Goal: Use online tool/utility: Utilize a website feature to perform a specific function

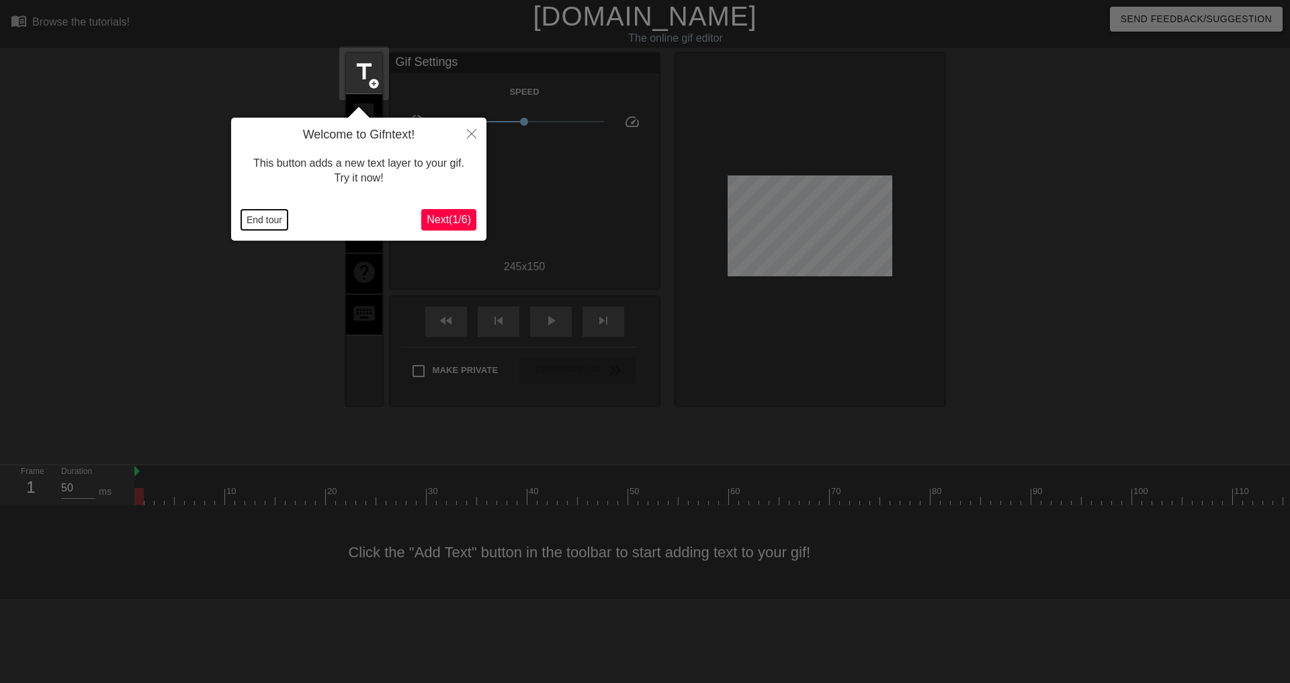
click at [247, 222] on button "End tour" at bounding box center [264, 220] width 46 height 20
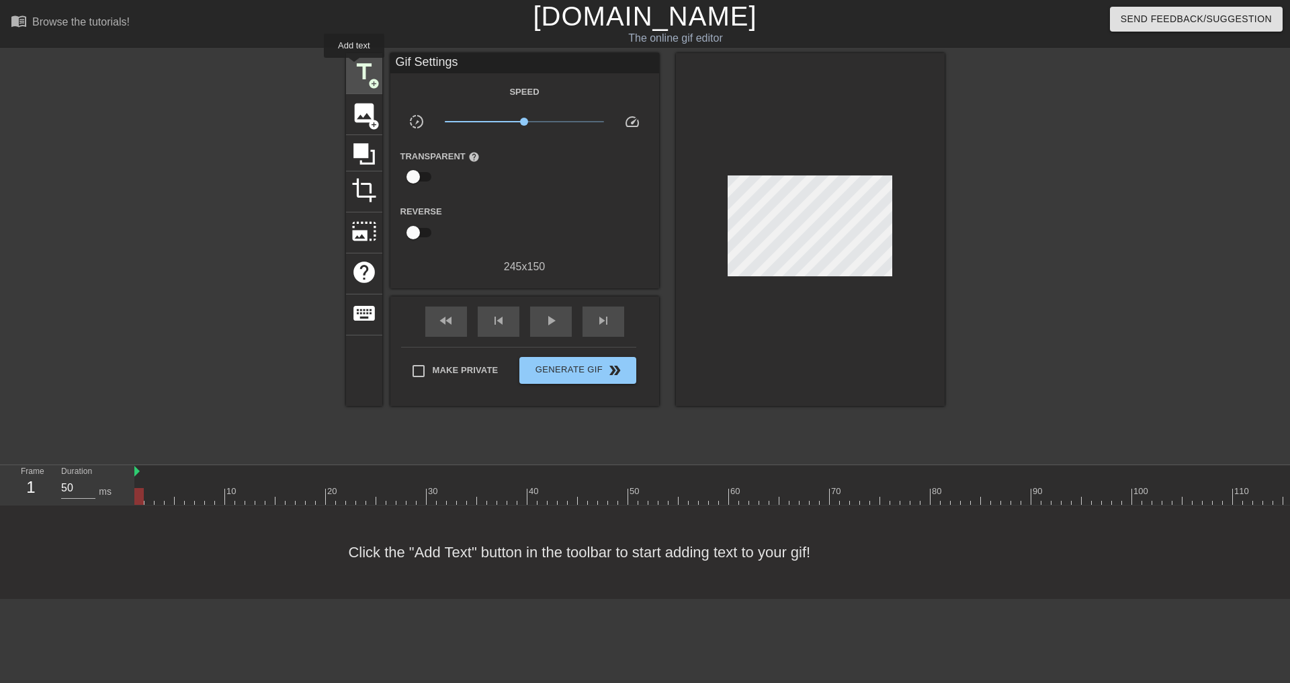
click at [354, 67] on span "title" at bounding box center [364, 72] width 26 height 26
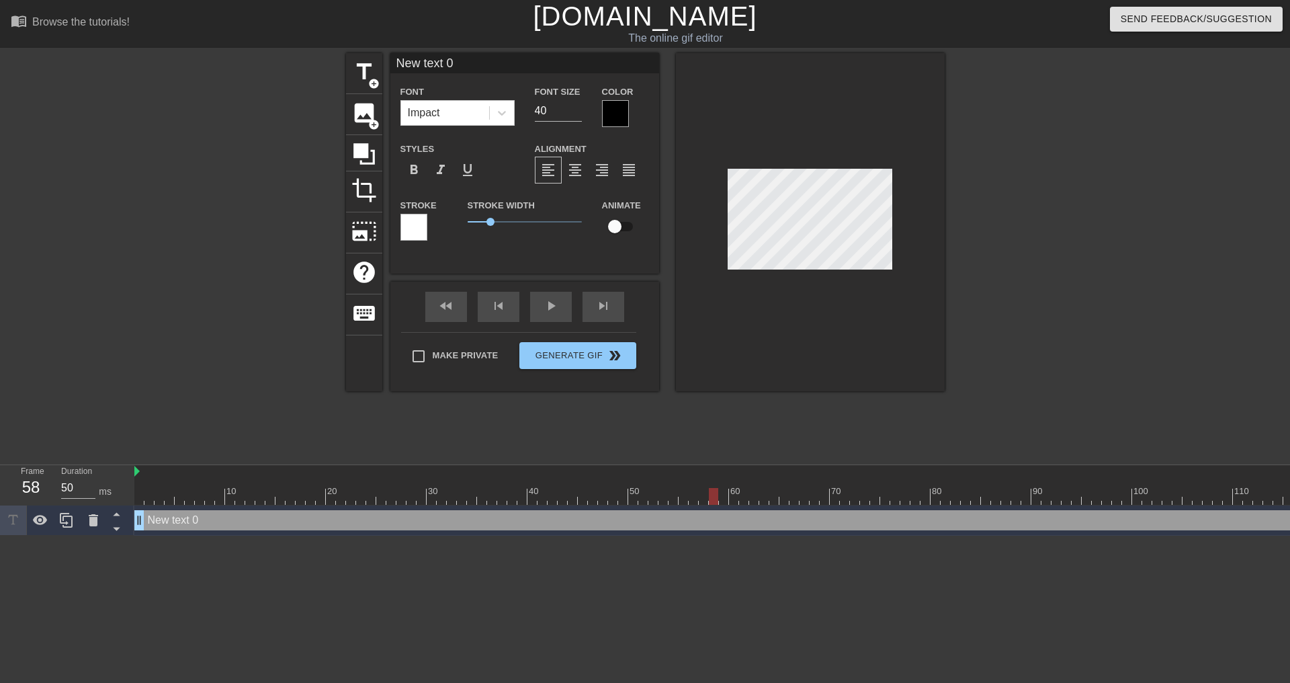
drag, startPoint x: 142, startPoint y: 492, endPoint x: 712, endPoint y: 502, distance: 570.5
click at [712, 502] on div at bounding box center [713, 496] width 9 height 17
type input "M"
type textarea "M"
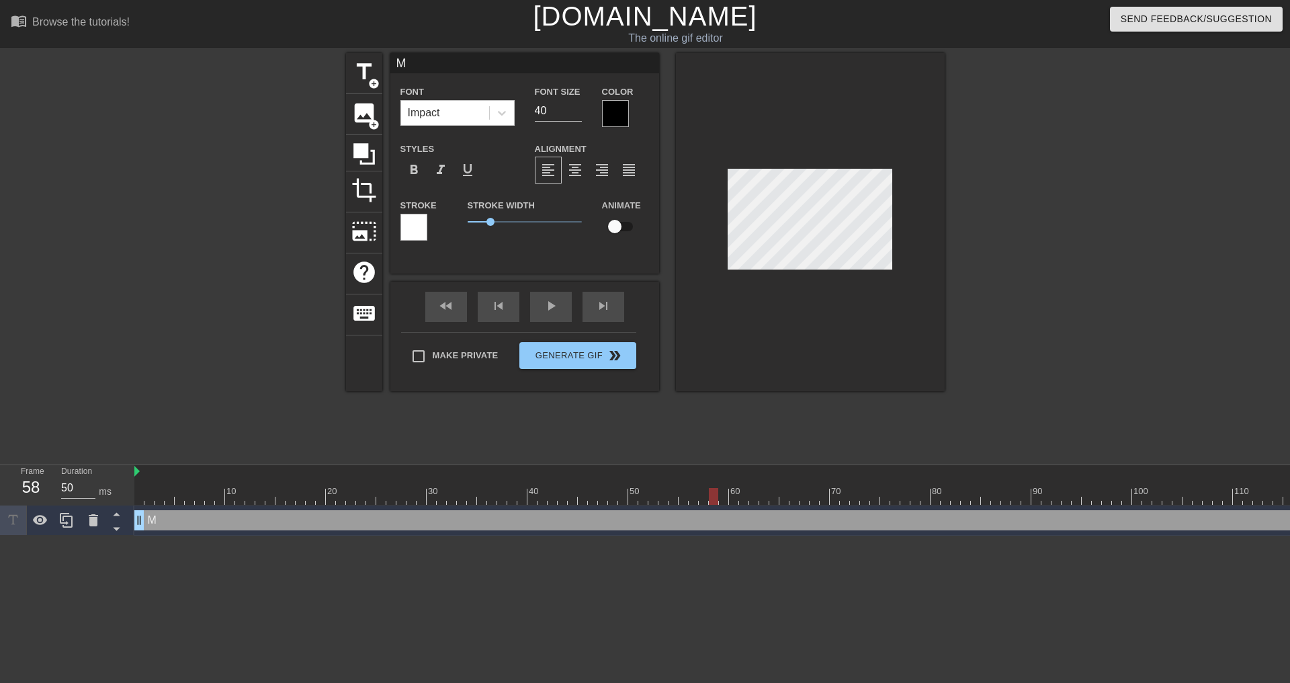
type input "Mo"
type textarea "Mo"
type input "Mon"
type textarea "Mon"
type input "Mond"
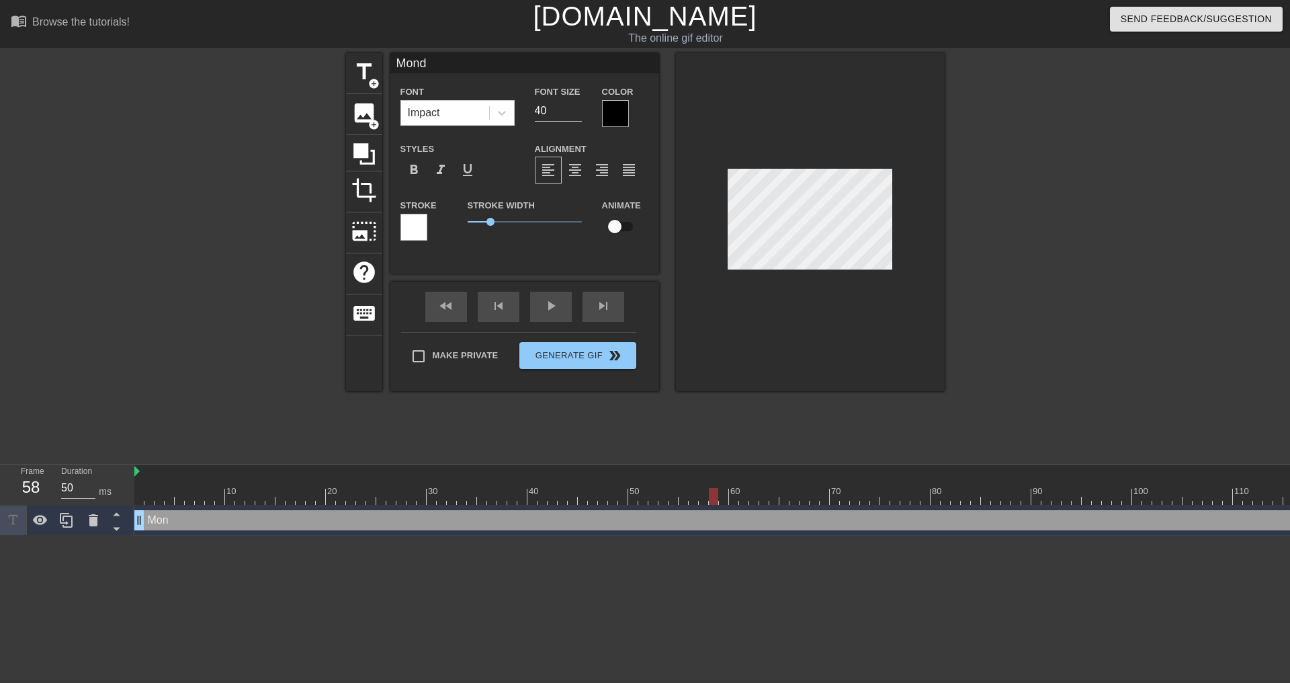
type textarea "Mond"
type input "[PERSON_NAME]"
type textarea "[PERSON_NAME]"
type input "[DATE]"
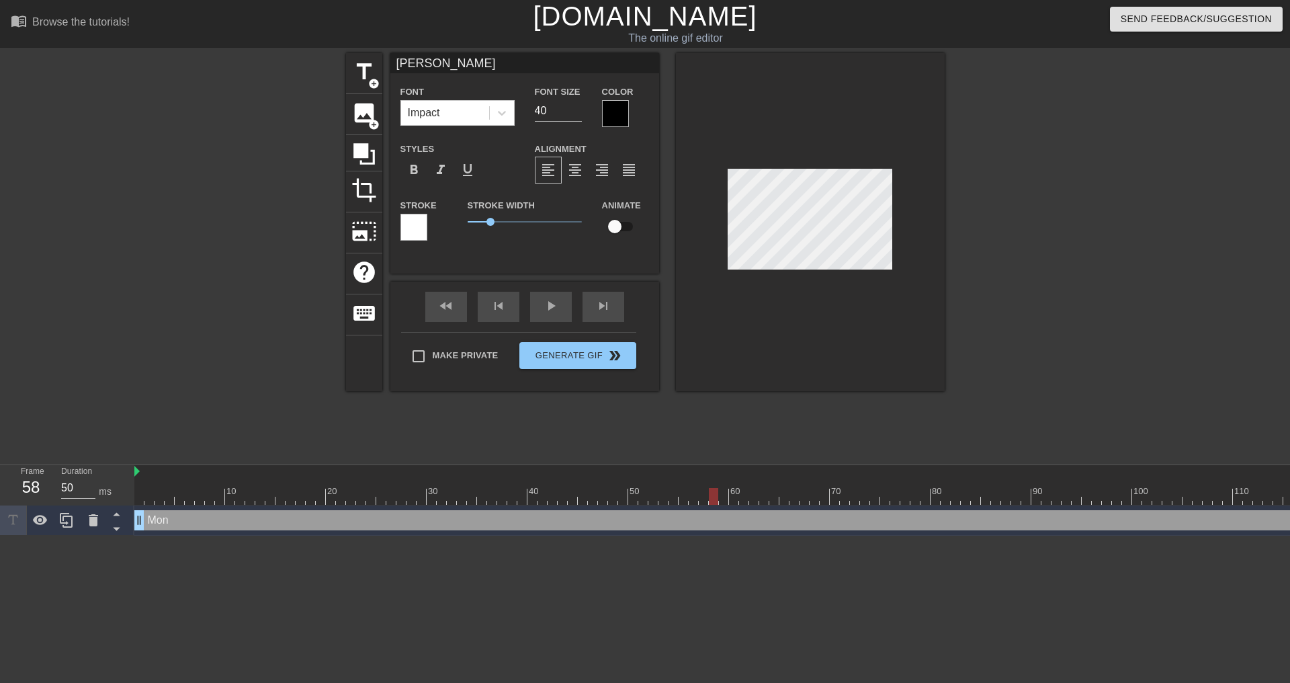
type textarea "[DATE]"
type input "[DATE]"
type textarea "[DATE]"
type input "[DATE] r"
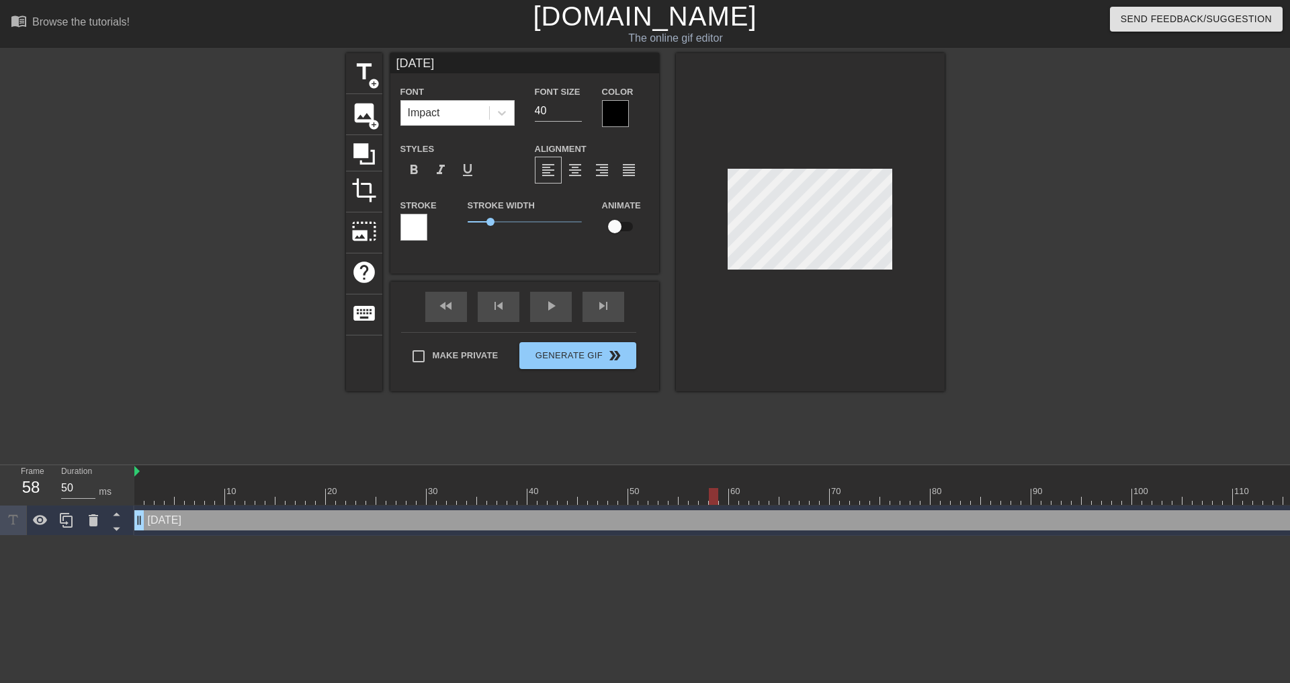
type textarea "[DATE] r"
type input "[DATE] re"
type textarea "[DATE] re"
type input "[DATE] rep"
type textarea "[DATE] rep"
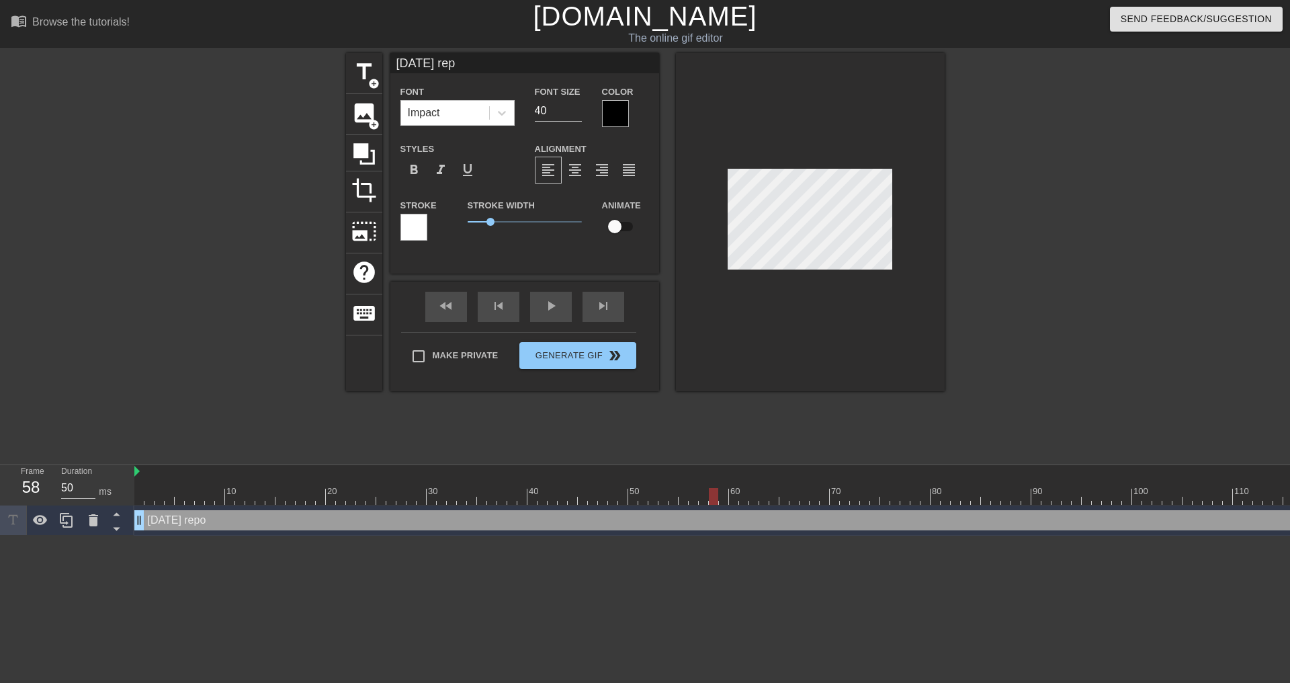
type input "[DATE] repo"
type textarea "[DATE] repo"
type input "[DATE] repor"
type textarea "[DATE] repor"
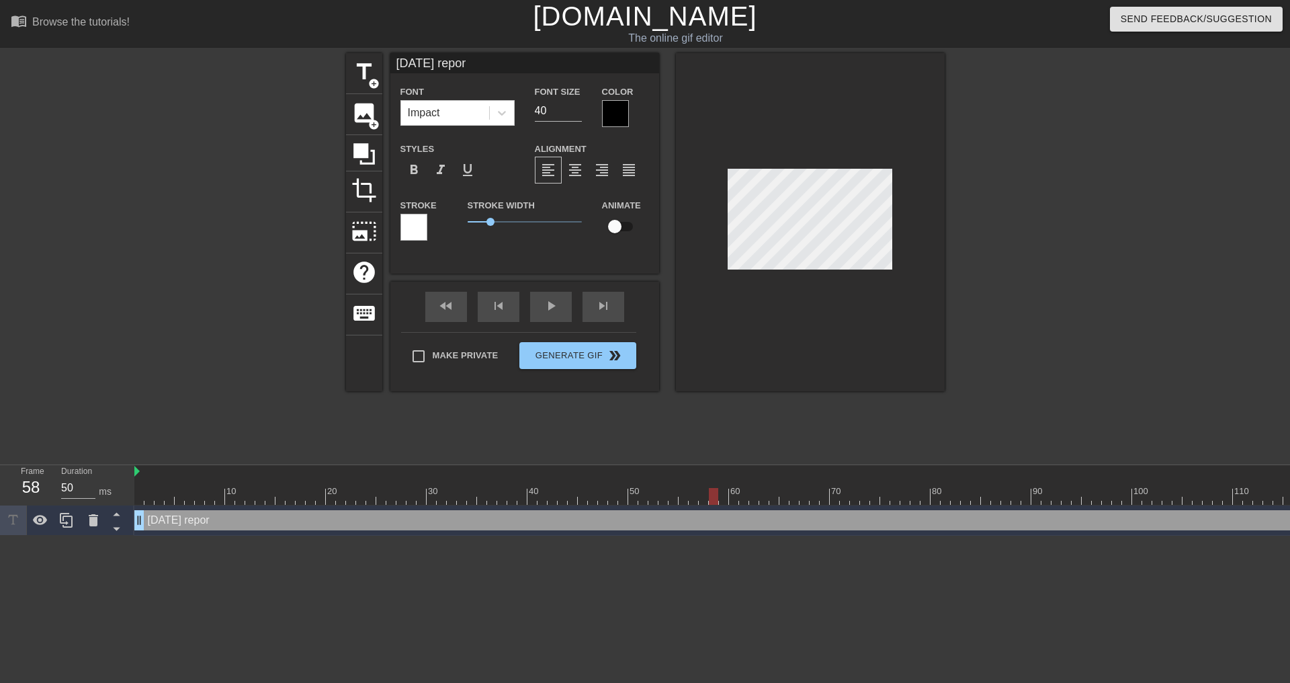
type input "[DATE] repo"
type textarea "[DATE] repo"
type input "[DATE] rep"
type textarea "[DATE] rep"
type input "[DATE] re"
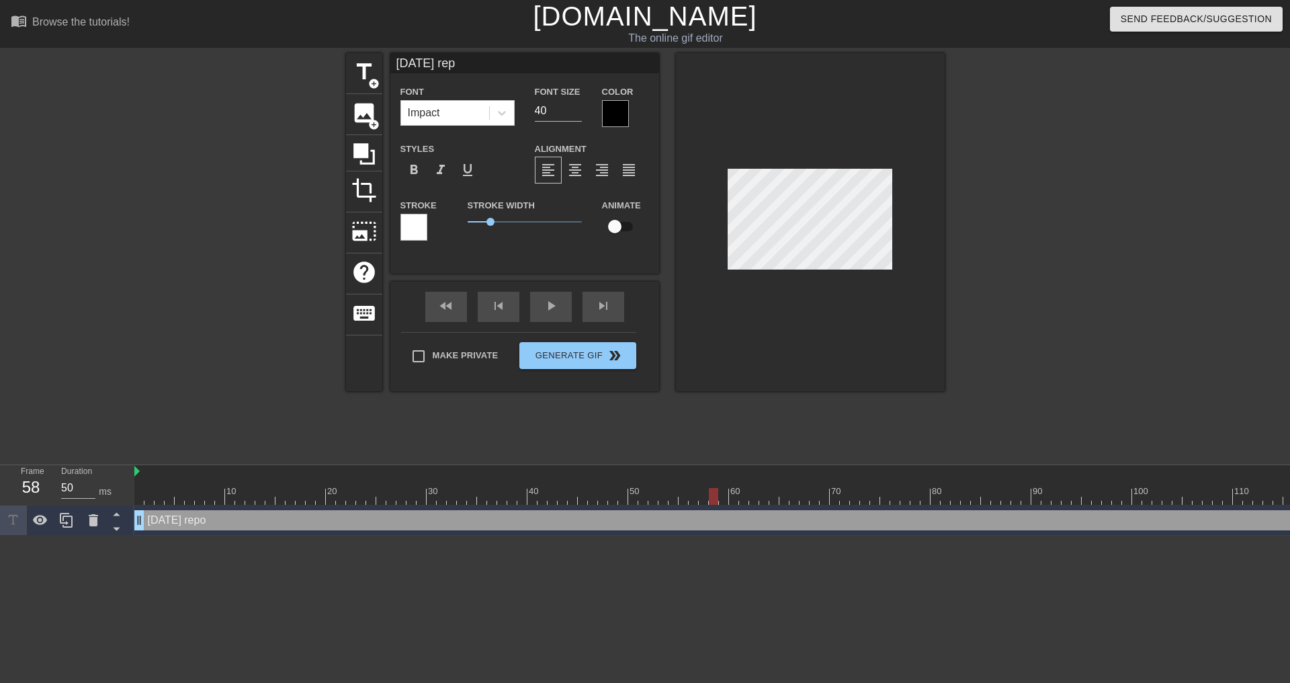
type textarea "[DATE] re"
type input "[DATE] r"
type textarea "[DATE]"
type input "[DATE]"
type textarea "[DATE]"
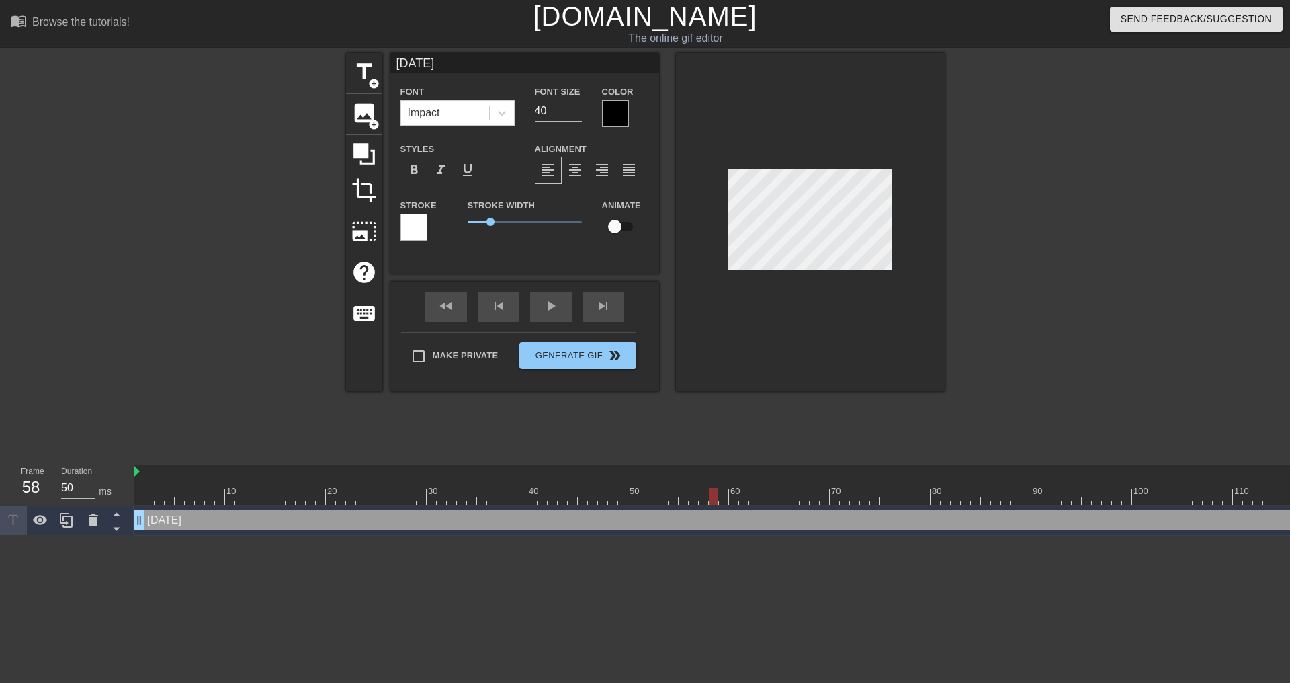
scroll to position [2, 3]
type input "[PERSON_NAME]"
type textarea "[PERSON_NAME]"
type input "Mond"
type textarea "Mond"
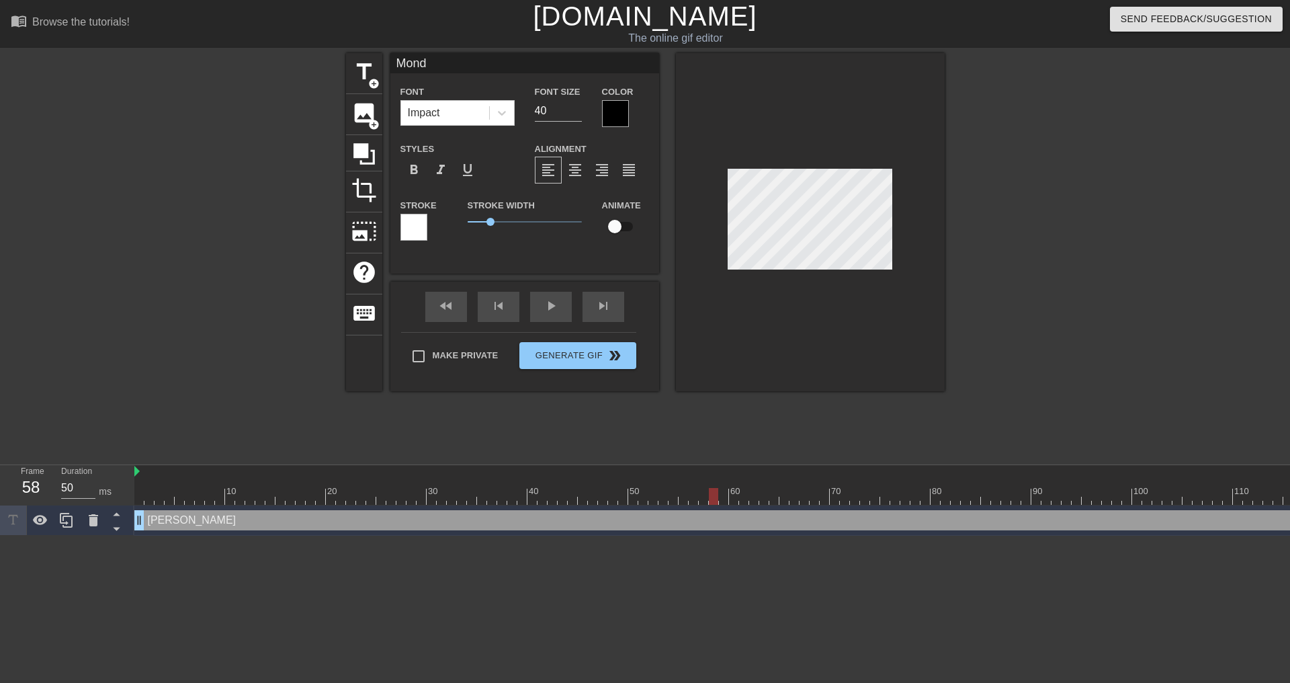
type input "Mon"
type textarea "Mon"
type input "Mo"
type textarea "Mo"
type input "M"
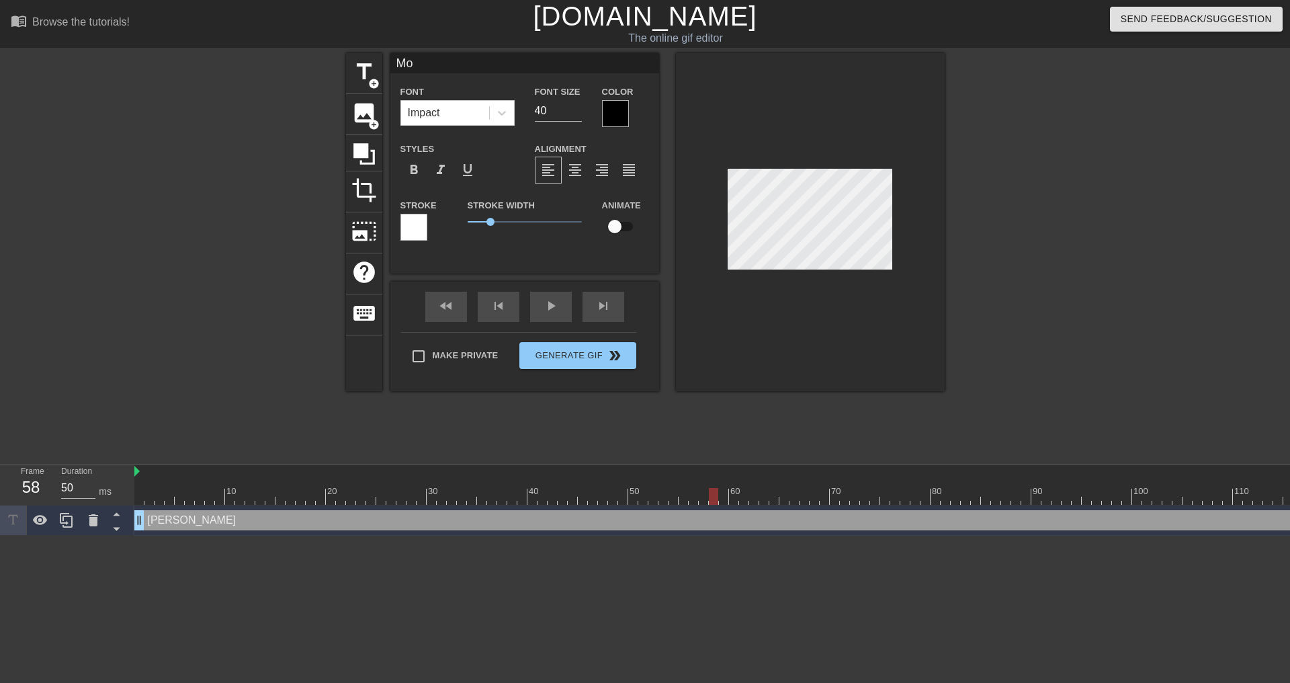
type textarea "M"
type input "T"
type textarea "T"
type input "[PERSON_NAME]"
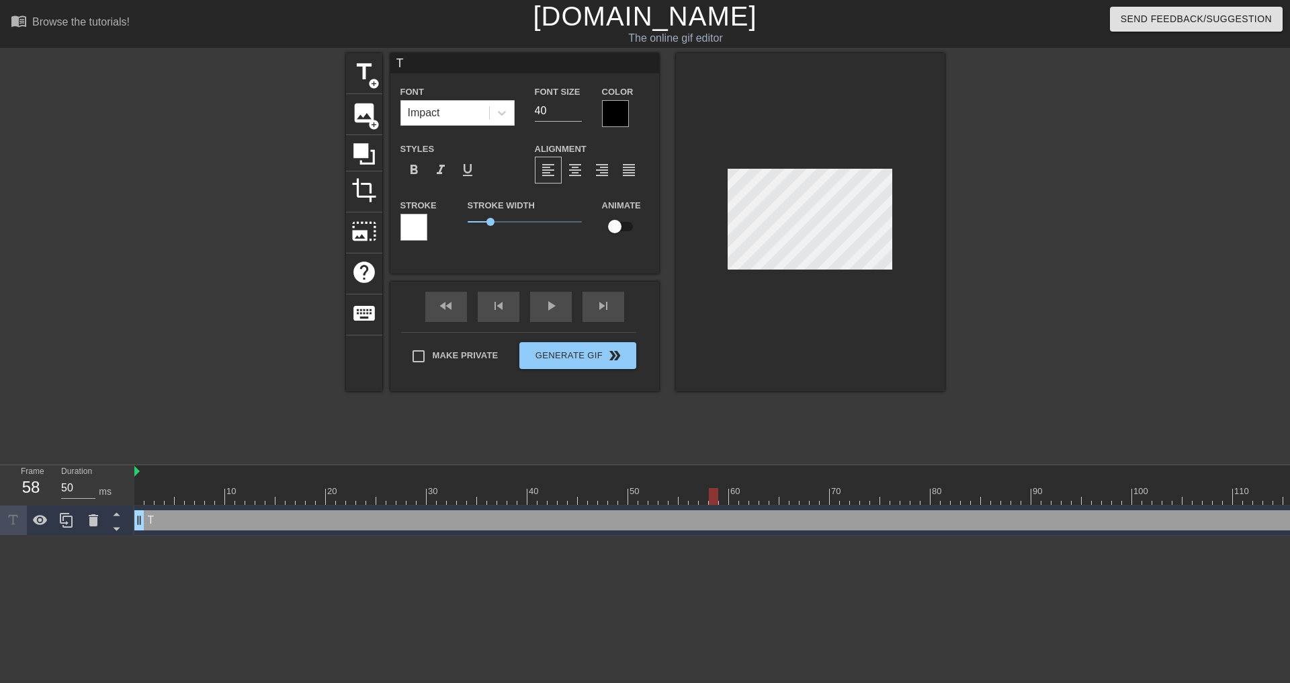
type textarea "[PERSON_NAME]"
type input "Tyl"
type textarea "Tyl"
type input "Tyle"
type textarea "Tyle"
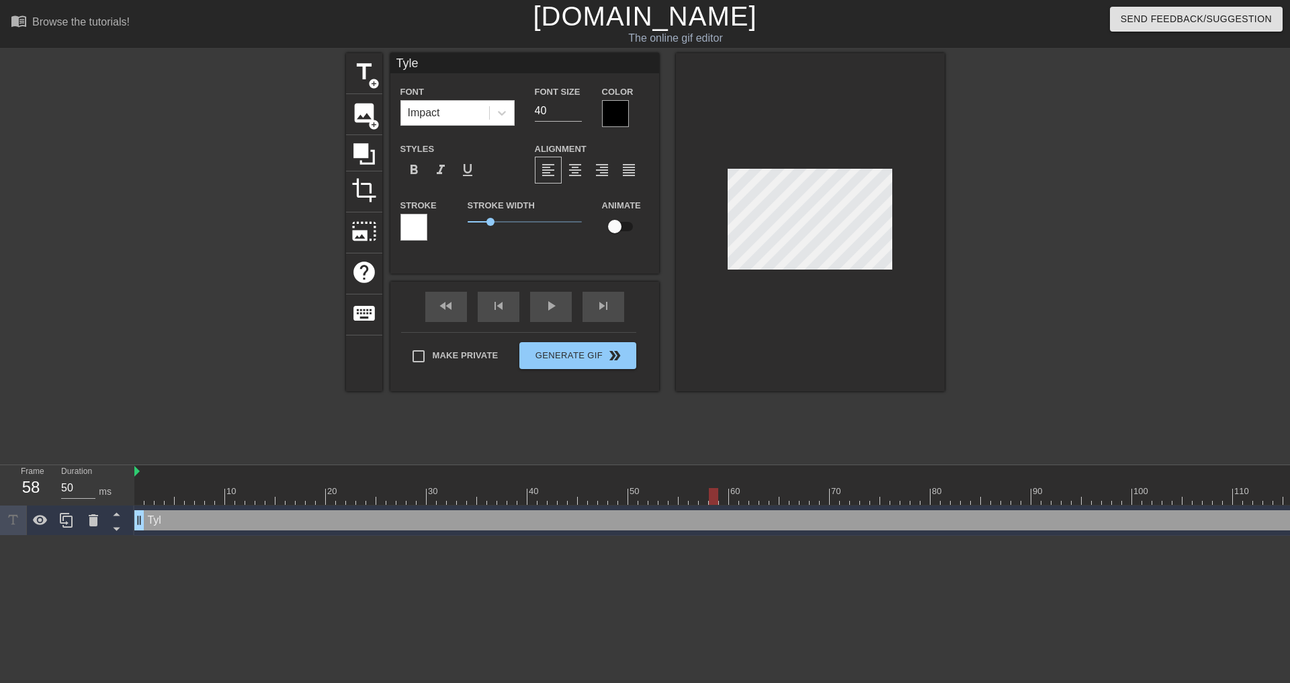
type input "[PERSON_NAME]"
type textarea "[PERSON_NAME]"
type input "[PERSON_NAME]'"
type textarea "[PERSON_NAME]'"
type input "[PERSON_NAME]"
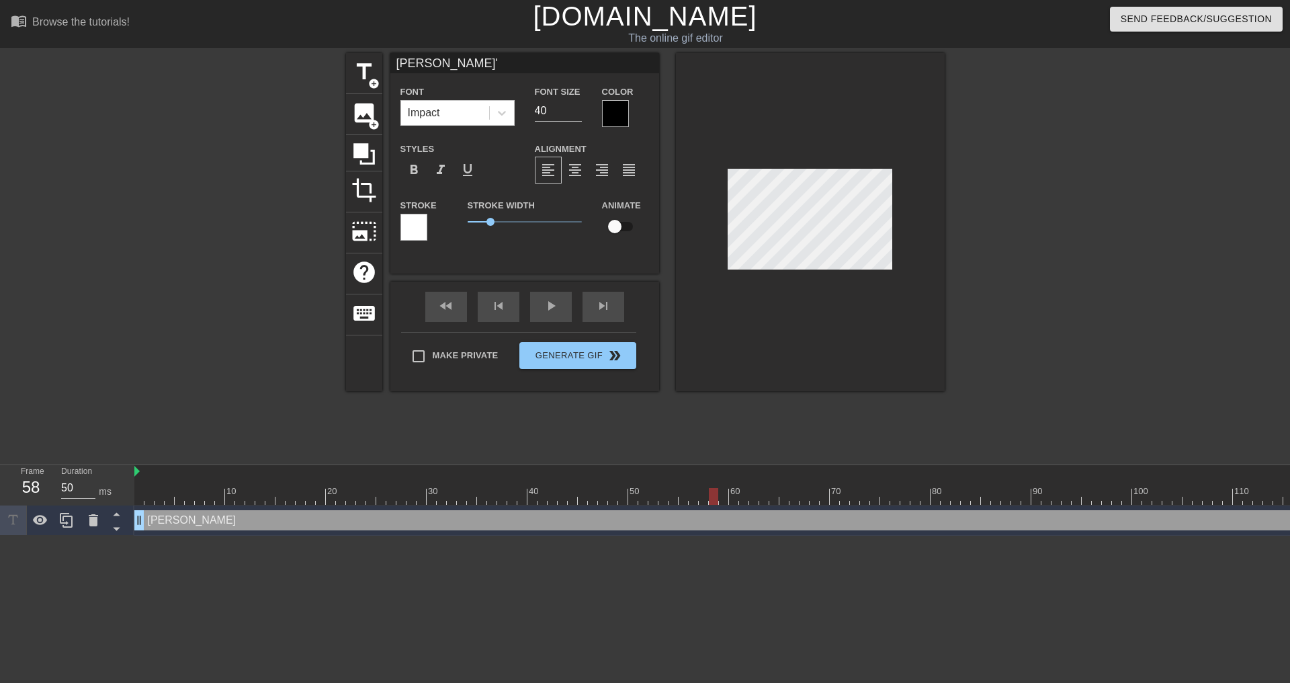
type textarea "[PERSON_NAME]"
type input "[PERSON_NAME]"
type textarea "[PERSON_NAME]"
type input "[PERSON_NAME] d"
type textarea "[PERSON_NAME] d"
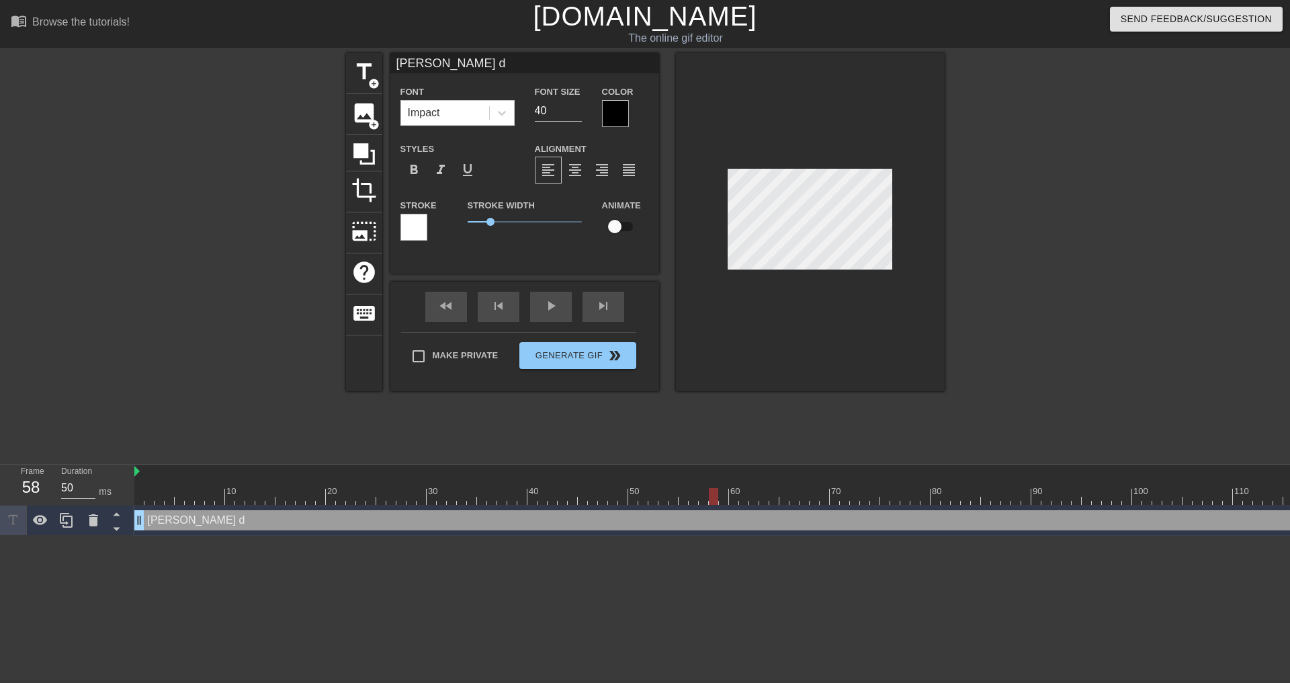
type input "[PERSON_NAME] da"
type textarea "[PERSON_NAME] da"
type input "[PERSON_NAME] dat"
type textarea "[PERSON_NAME] dat"
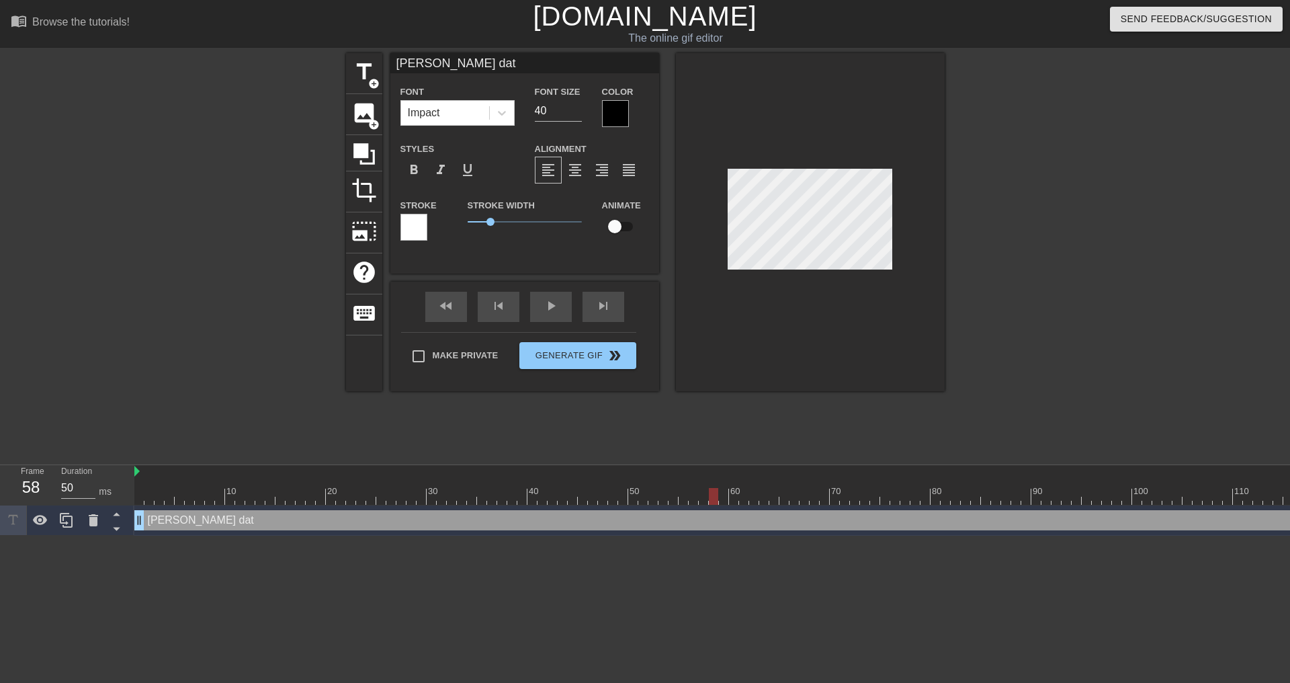
type input "[PERSON_NAME] data"
type textarea "[PERSON_NAME] data"
click at [611, 100] on div at bounding box center [615, 113] width 27 height 27
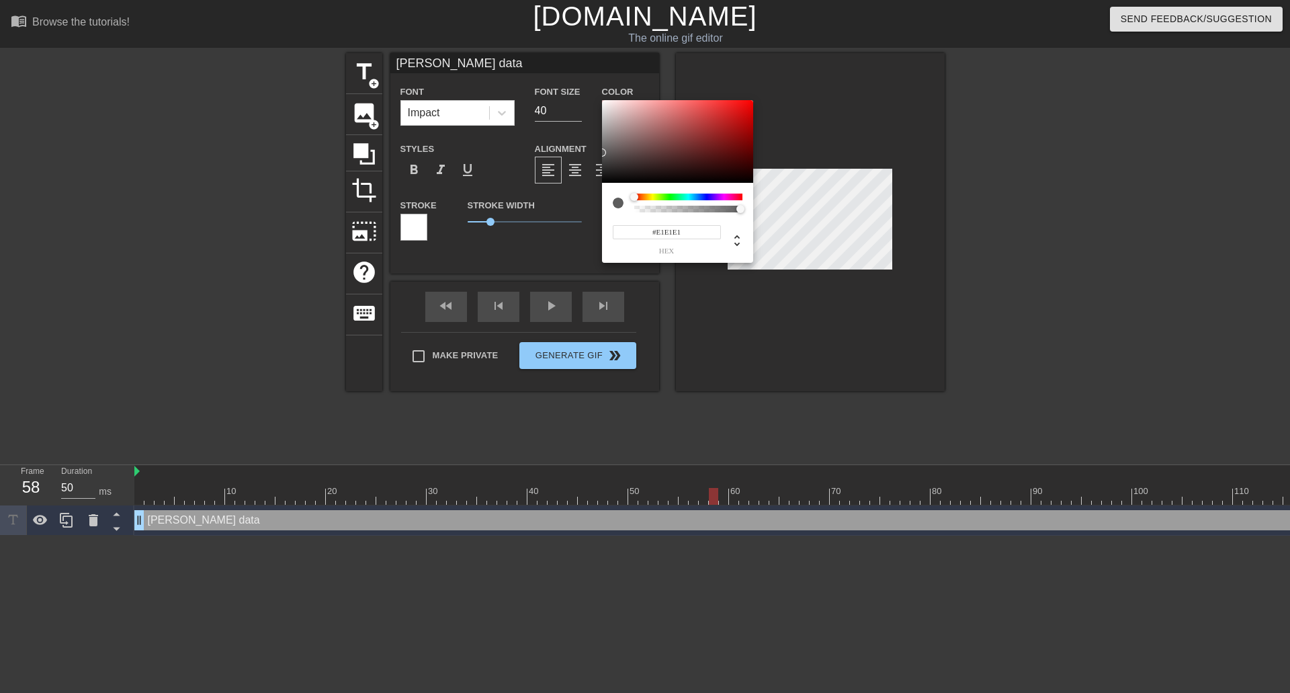
type input "#FFFFFF"
drag, startPoint x: 624, startPoint y: 171, endPoint x: 586, endPoint y: 67, distance: 111.4
click at [586, 67] on div "#FFFFFF hex" at bounding box center [645, 346] width 1290 height 693
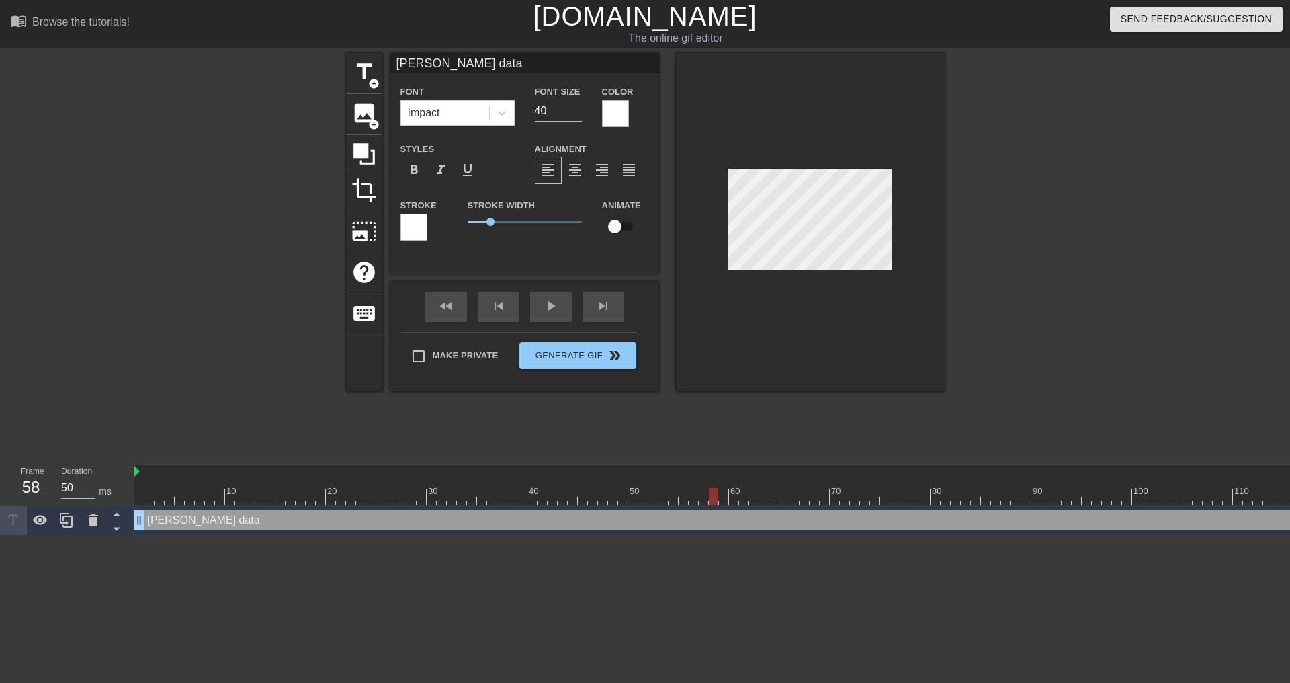
click at [417, 222] on div at bounding box center [413, 227] width 27 height 27
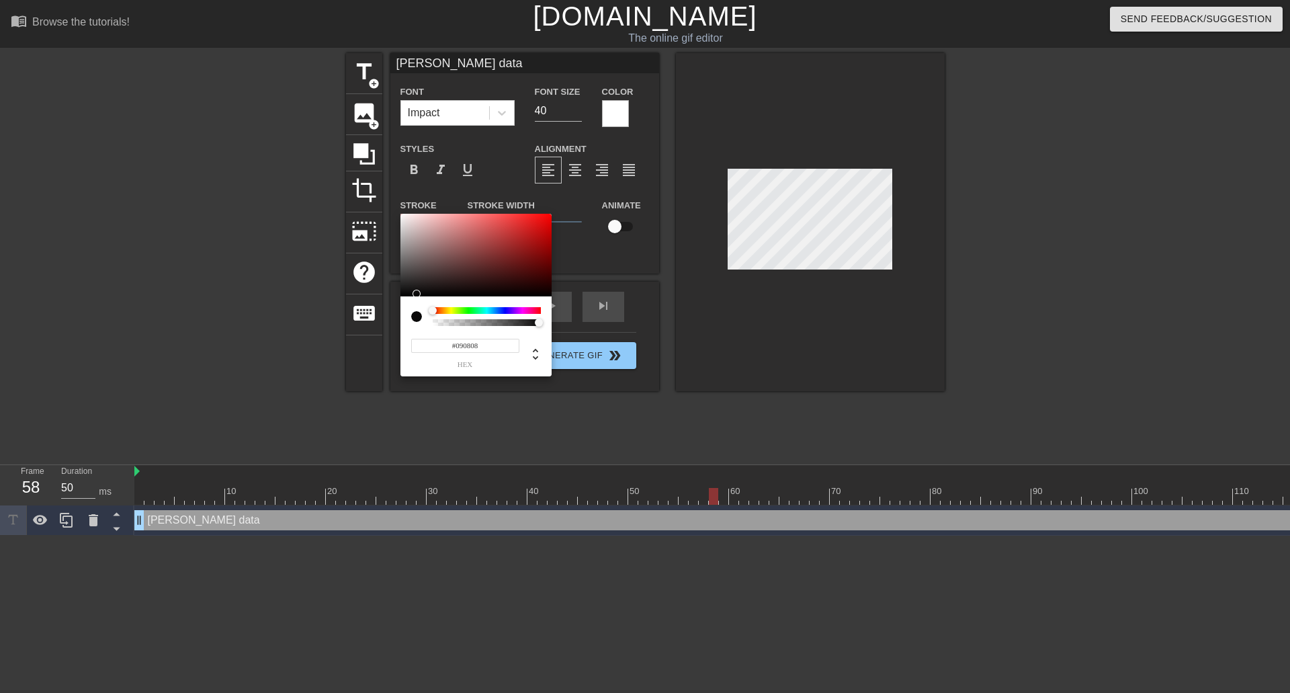
type input "#000000"
drag, startPoint x: 414, startPoint y: 294, endPoint x: 385, endPoint y: 316, distance: 36.4
click at [385, 316] on div "#000000 hex" at bounding box center [645, 346] width 1290 height 693
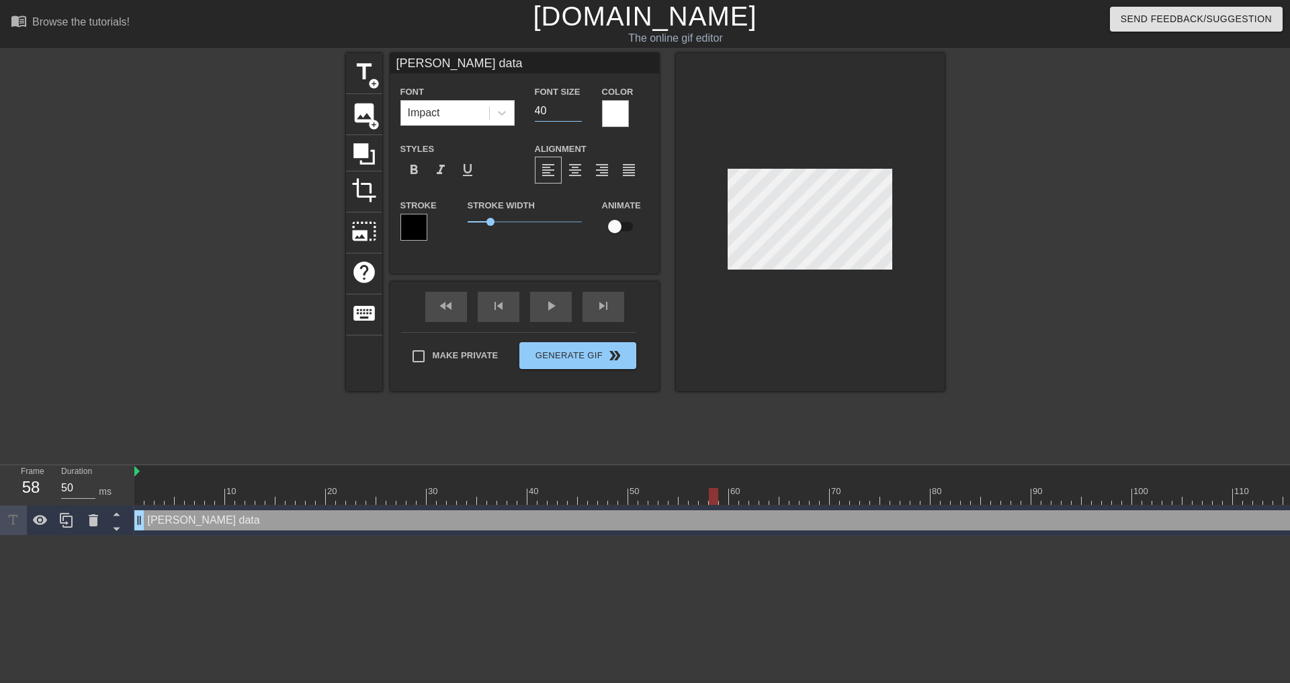
drag, startPoint x: 554, startPoint y: 106, endPoint x: 531, endPoint y: 105, distance: 22.9
click at [531, 105] on div "Font Size 40" at bounding box center [558, 105] width 67 height 44
type input "20"
type input "[PERSON_NAME]"
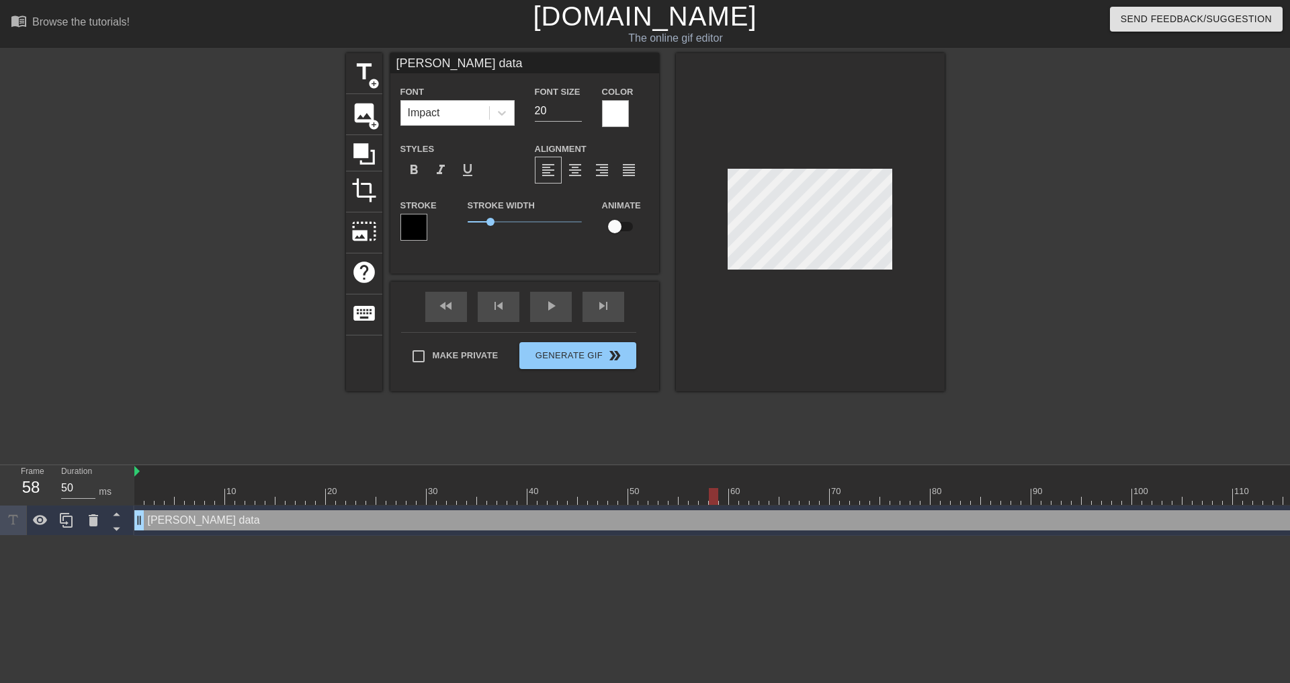
type textarea "[PERSON_NAME]"
type input "[PERSON_NAME]"
type textarea "[PERSON_NAME] data"
click at [572, 168] on span "format_align_center" at bounding box center [575, 170] width 16 height 16
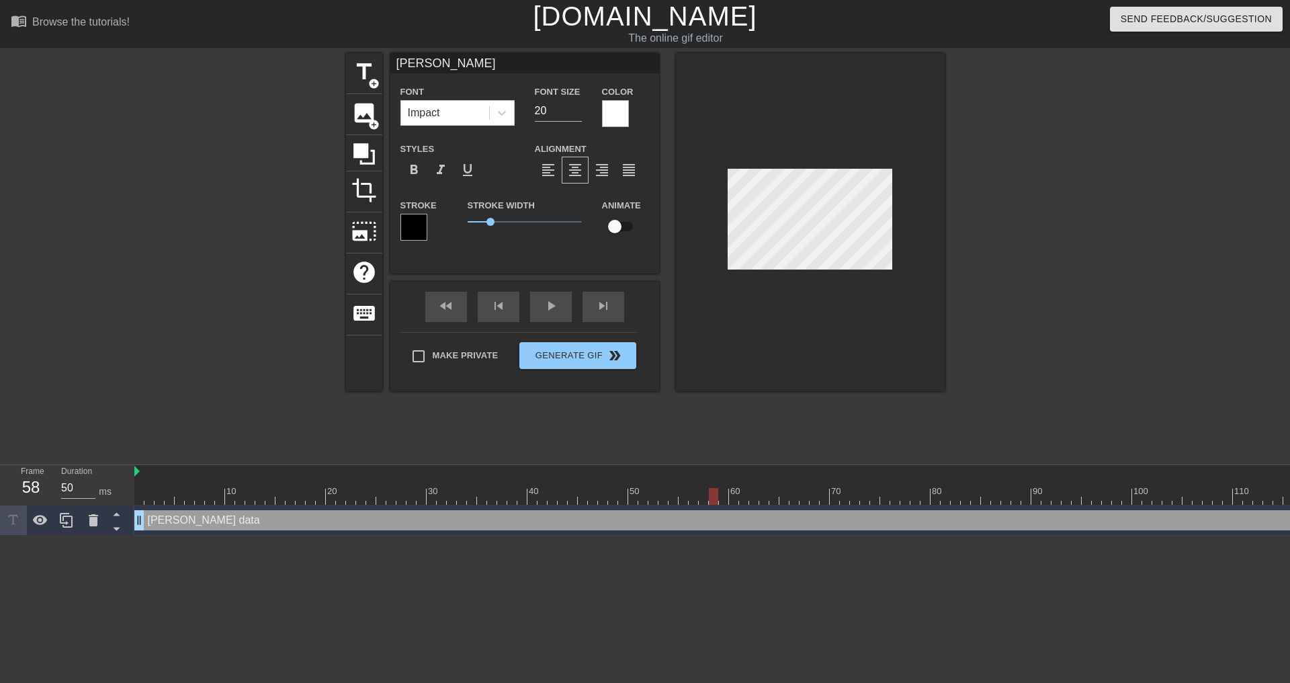
click at [1022, 283] on div at bounding box center [1062, 254] width 202 height 403
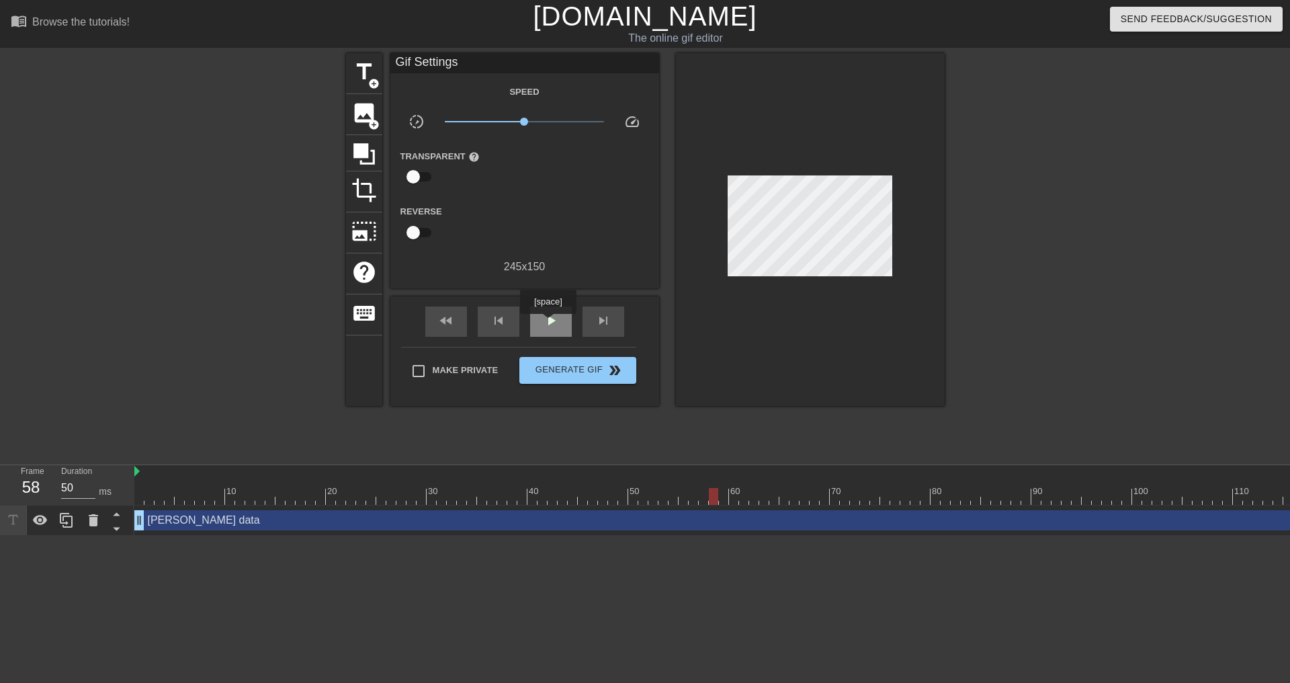
click at [548, 323] on span "play_arrow" at bounding box center [551, 320] width 16 height 16
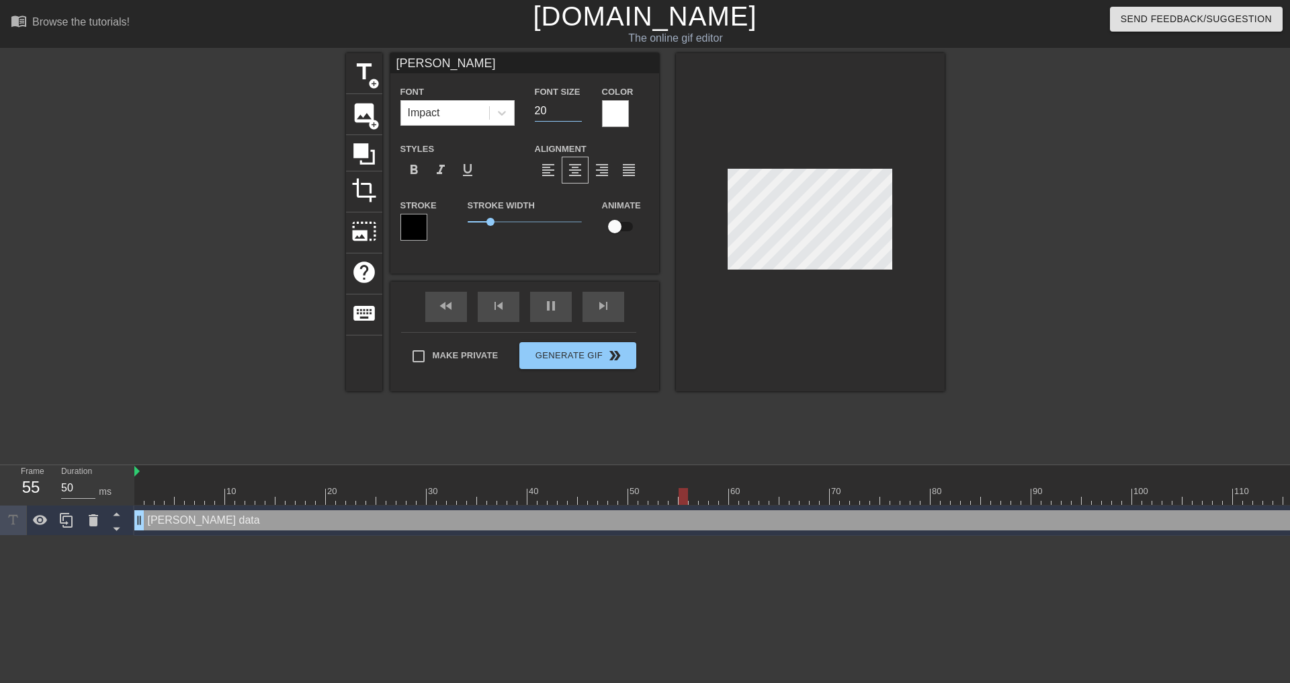
drag, startPoint x: 562, startPoint y: 112, endPoint x: 523, endPoint y: 118, distance: 39.4
click at [521, 115] on div "Font Impact Font Size 20 Color" at bounding box center [524, 105] width 269 height 44
type input "[PERSON_NAME]"
type input "1"
type input "[PERSON_NAME]"
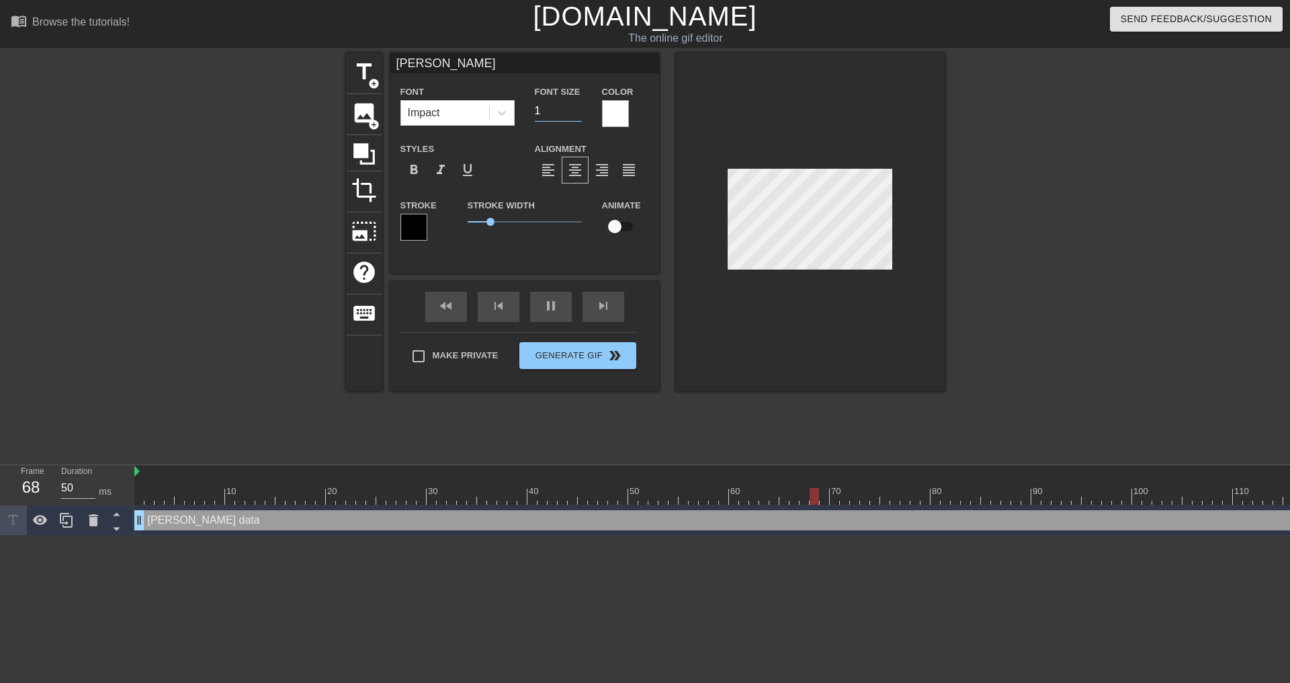
type input "15"
click at [947, 216] on div "title add_circle image add_circle crop photo_size_select_large help keyboard [P…" at bounding box center [645, 254] width 1290 height 403
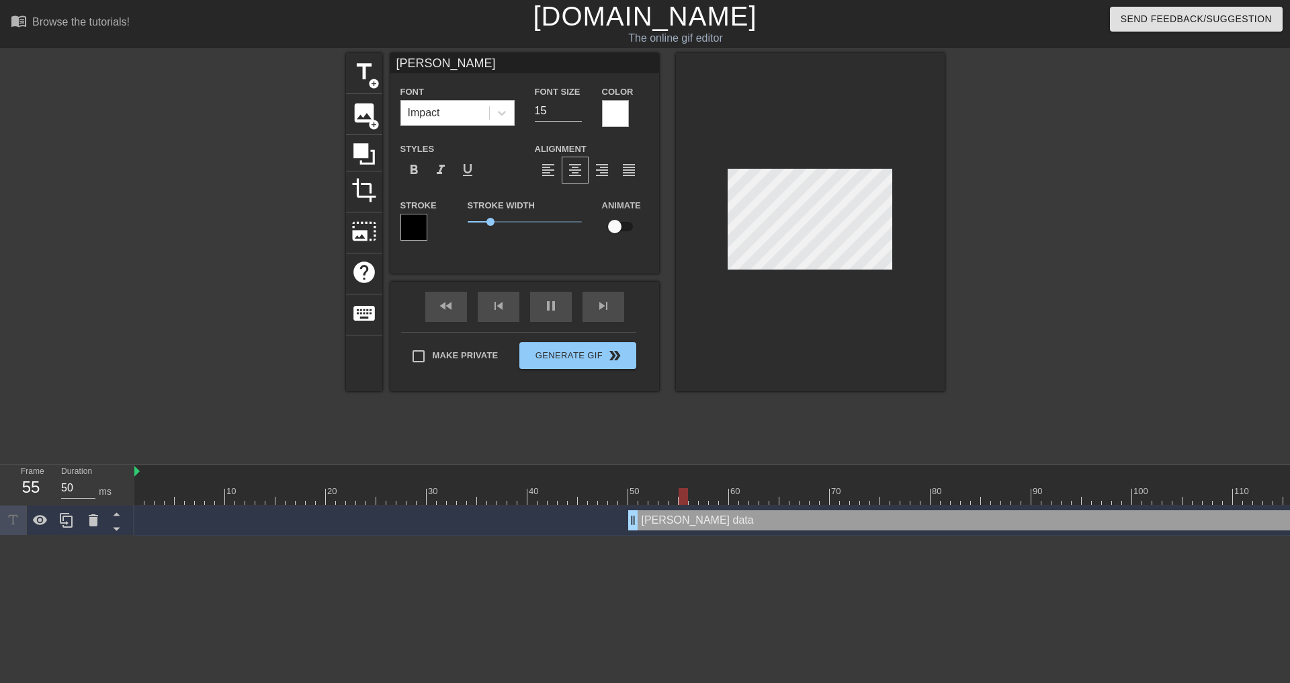
drag, startPoint x: 140, startPoint y: 521, endPoint x: 634, endPoint y: 512, distance: 493.9
click at [576, 483] on div at bounding box center [573, 486] width 10 height 17
drag, startPoint x: 586, startPoint y: 494, endPoint x: 699, endPoint y: 491, distance: 112.9
click at [699, 491] on div at bounding box center [829, 496] width 1391 height 17
drag, startPoint x: 632, startPoint y: 527, endPoint x: 708, endPoint y: 519, distance: 76.3
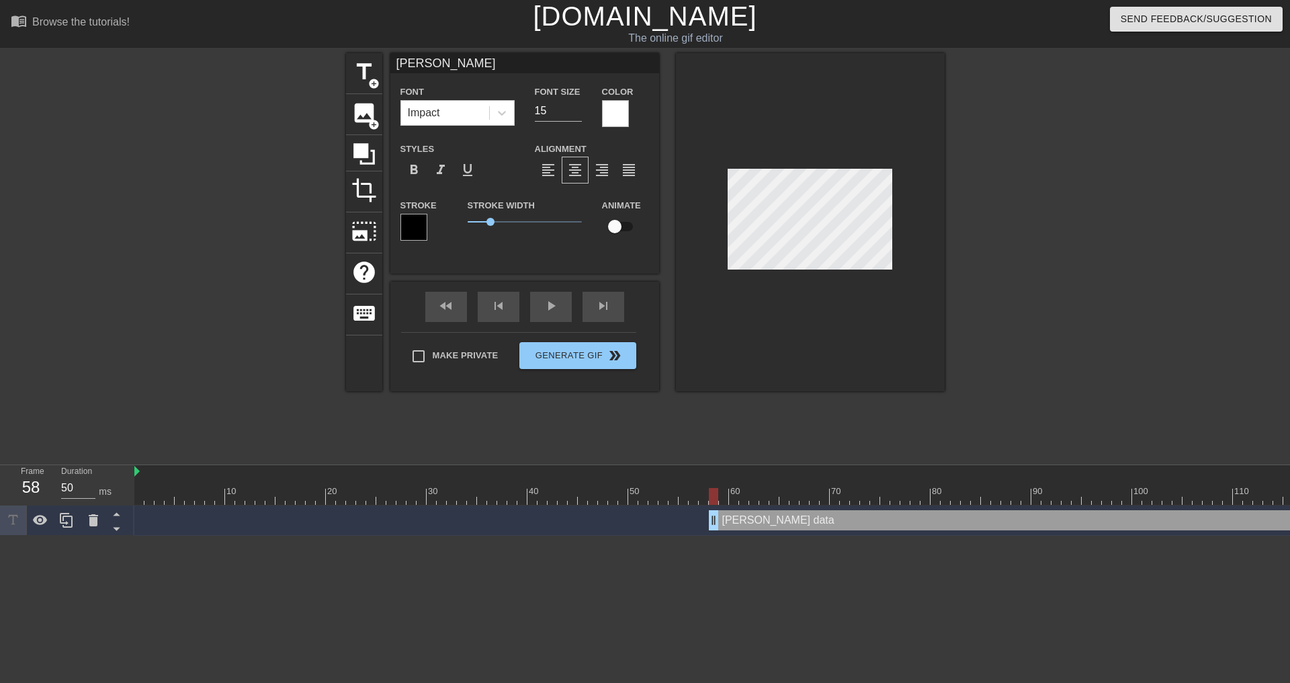
click at [708, 519] on div "[PERSON_NAME] data drag_handle drag_handle" at bounding box center [829, 520] width 1391 height 20
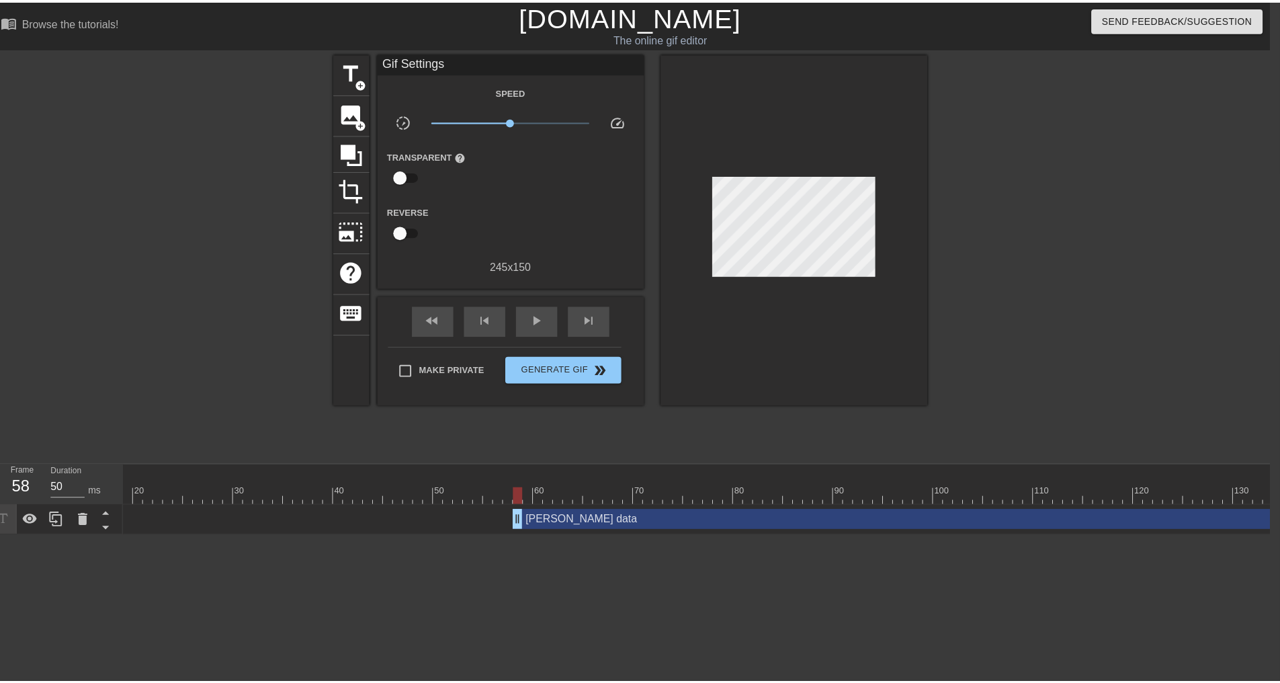
scroll to position [0, 239]
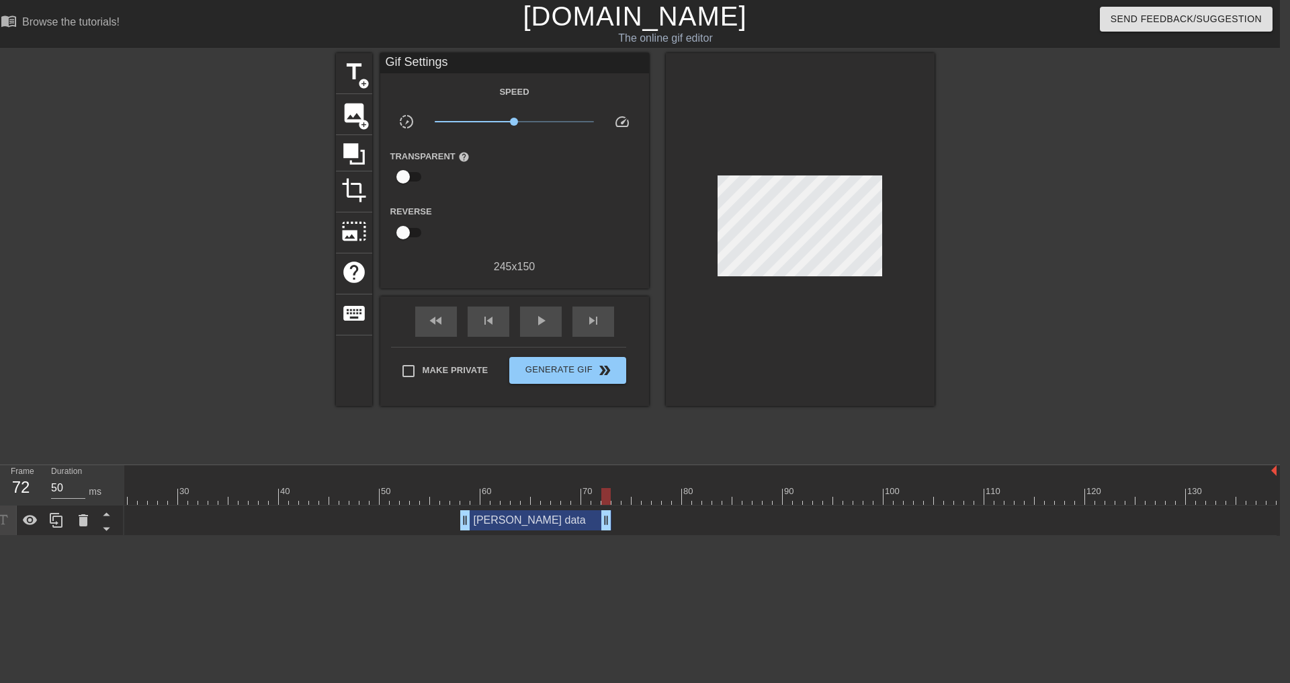
drag, startPoint x: 1273, startPoint y: 517, endPoint x: 612, endPoint y: 519, distance: 660.5
click at [612, 519] on div "[PERSON_NAME] data drag_handle drag_handle" at bounding box center [581, 520] width 1391 height 20
click at [50, 519] on icon at bounding box center [56, 520] width 16 height 16
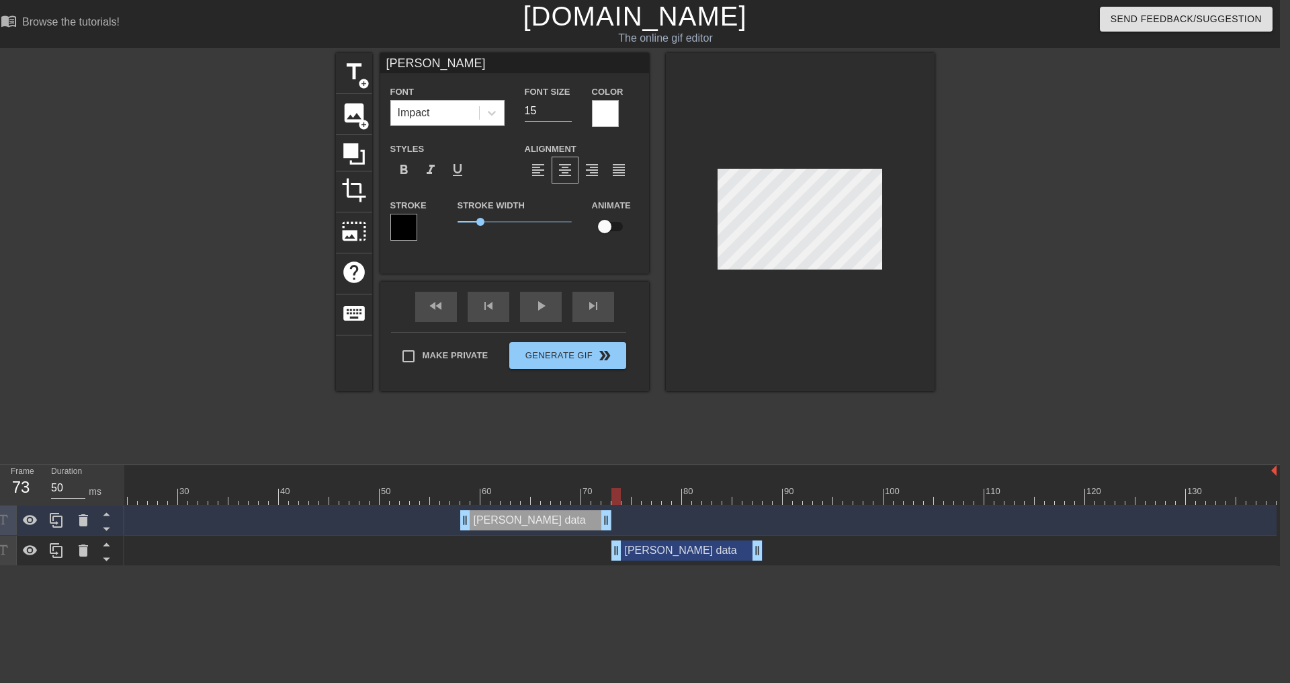
drag, startPoint x: 489, startPoint y: 554, endPoint x: 639, endPoint y: 551, distance: 149.9
click at [639, 551] on div "[PERSON_NAME] data drag_handle drag_handle" at bounding box center [686, 550] width 151 height 20
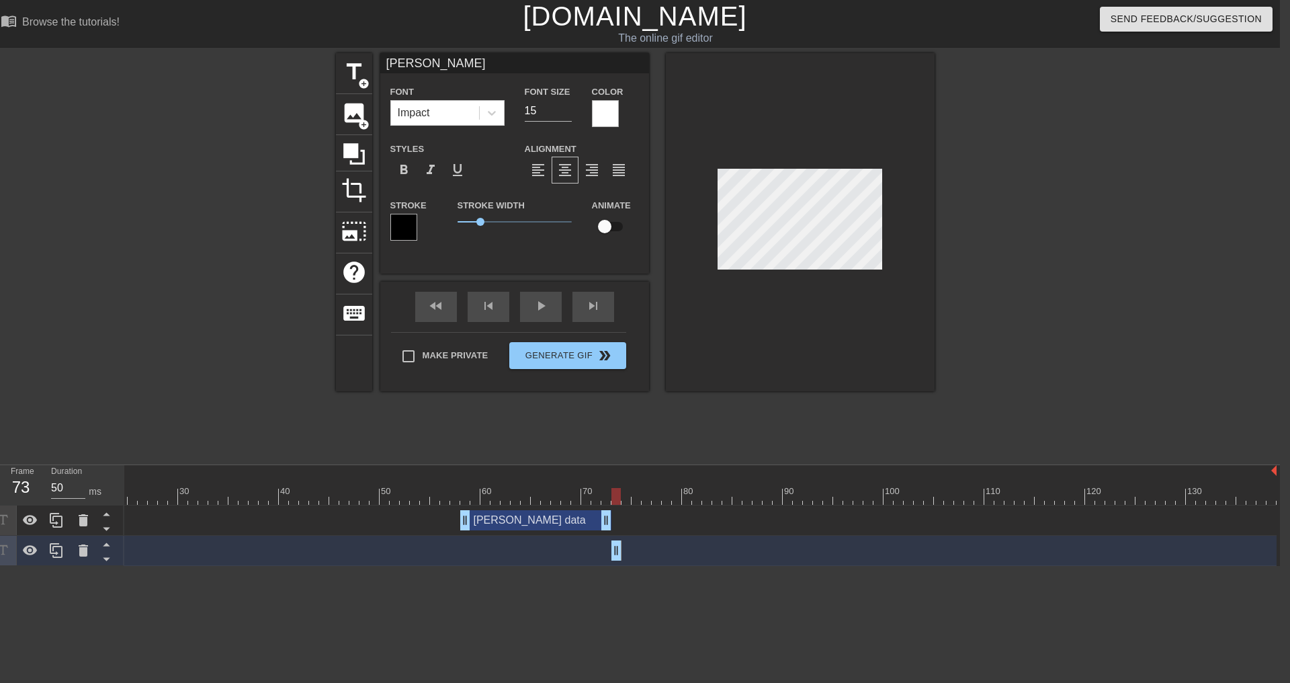
drag, startPoint x: 755, startPoint y: 554, endPoint x: 614, endPoint y: 556, distance: 141.1
click at [57, 551] on icon at bounding box center [56, 550] width 16 height 16
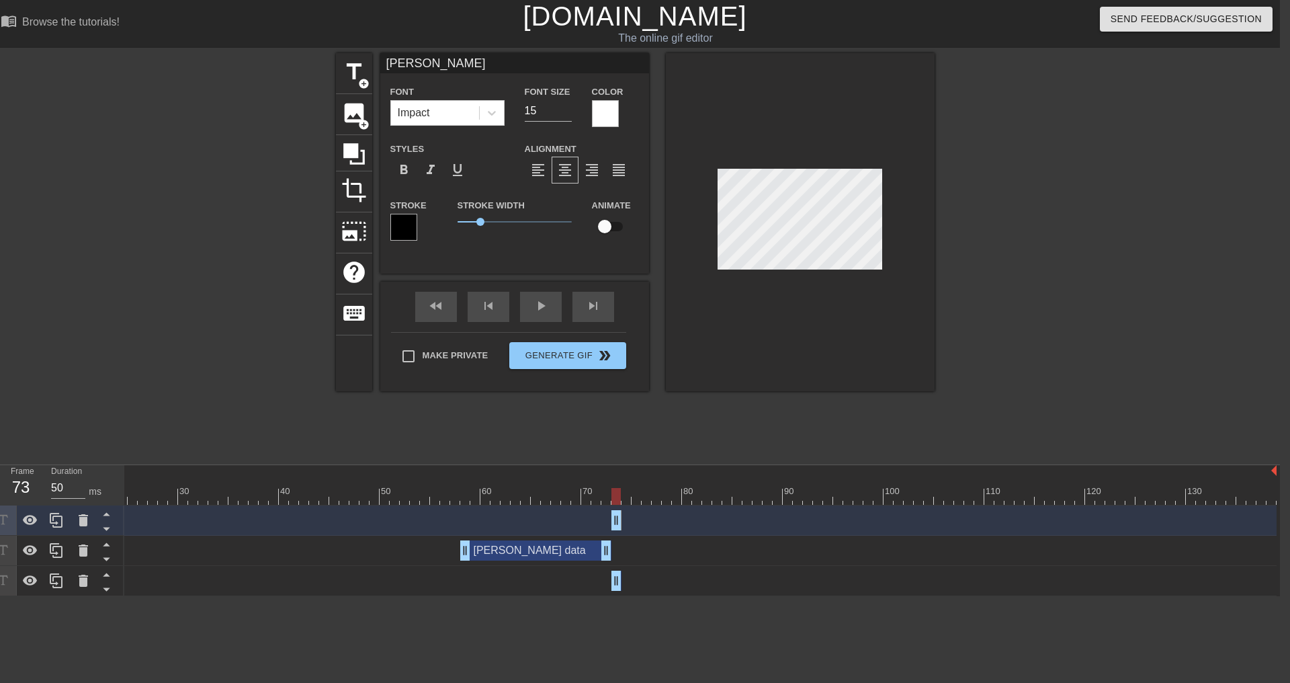
drag, startPoint x: 614, startPoint y: 519, endPoint x: 616, endPoint y: 533, distance: 14.3
click at [616, 533] on div "[PERSON_NAME] data drag_handle drag_handle" at bounding box center [581, 520] width 1391 height 30
click at [107, 525] on icon at bounding box center [106, 528] width 17 height 17
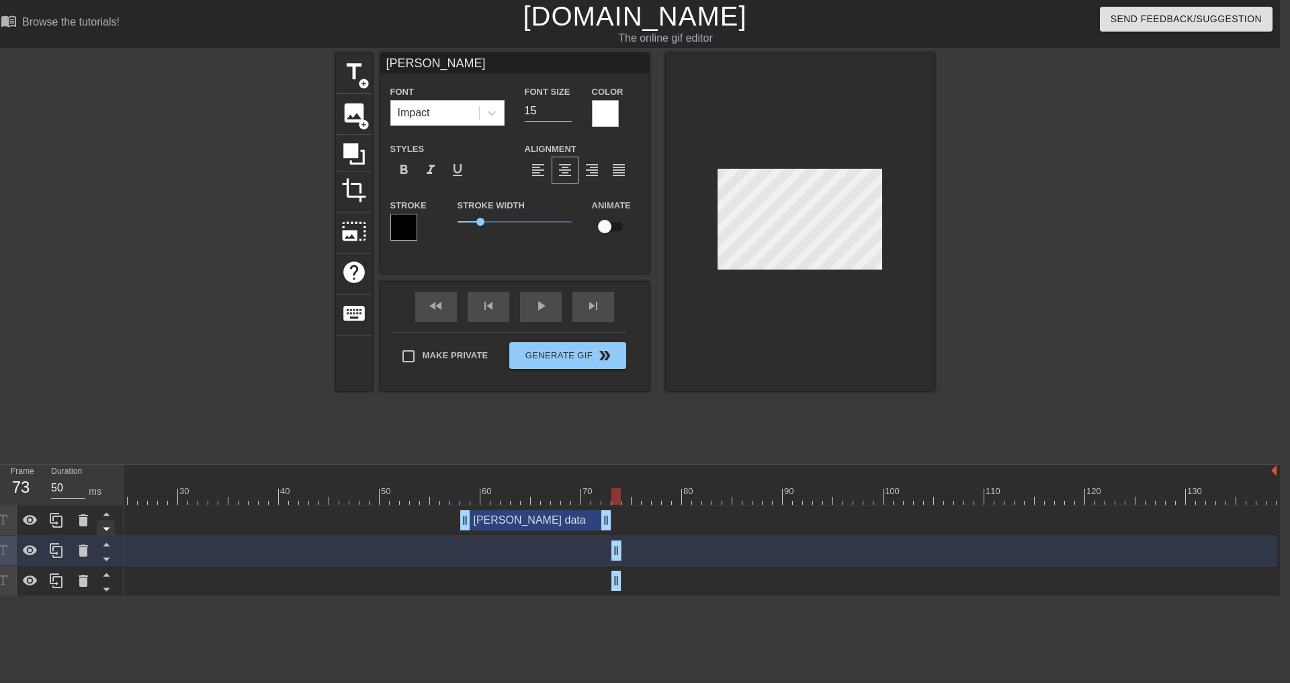
click at [104, 528] on icon at bounding box center [106, 528] width 7 height 3
click at [105, 558] on icon at bounding box center [106, 559] width 7 height 3
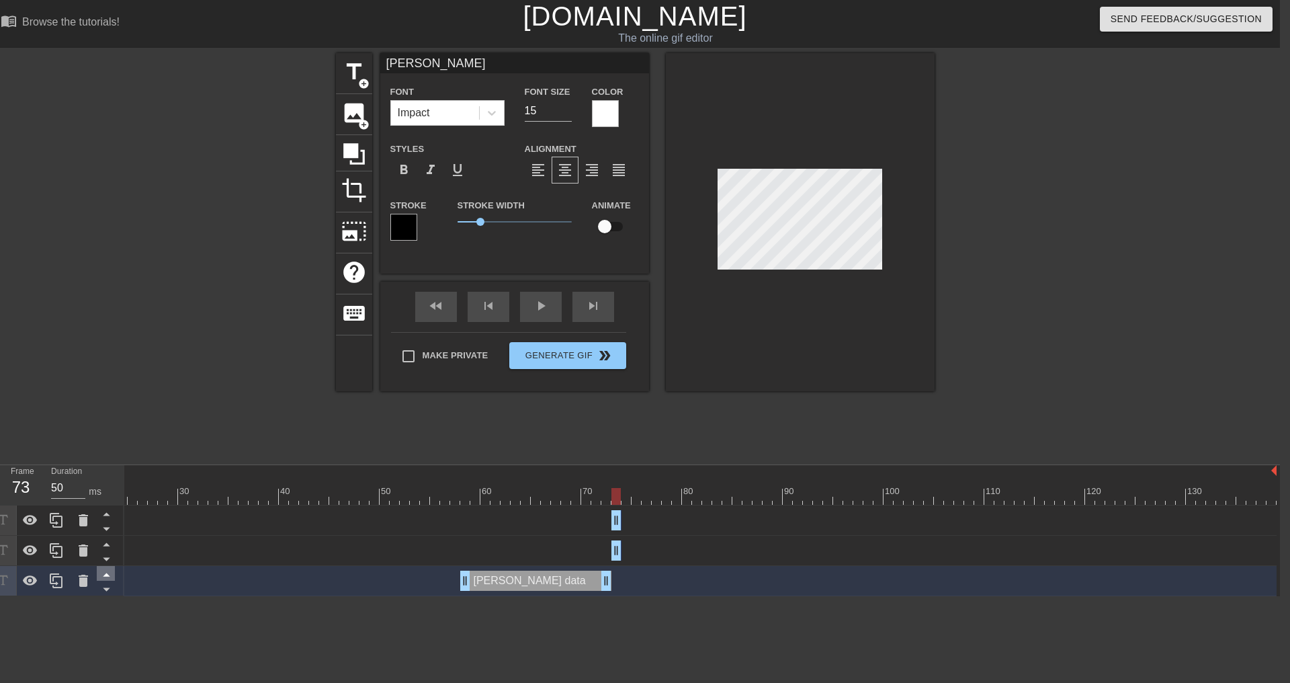
click at [103, 576] on icon at bounding box center [106, 574] width 17 height 17
click at [103, 552] on icon at bounding box center [106, 544] width 17 height 17
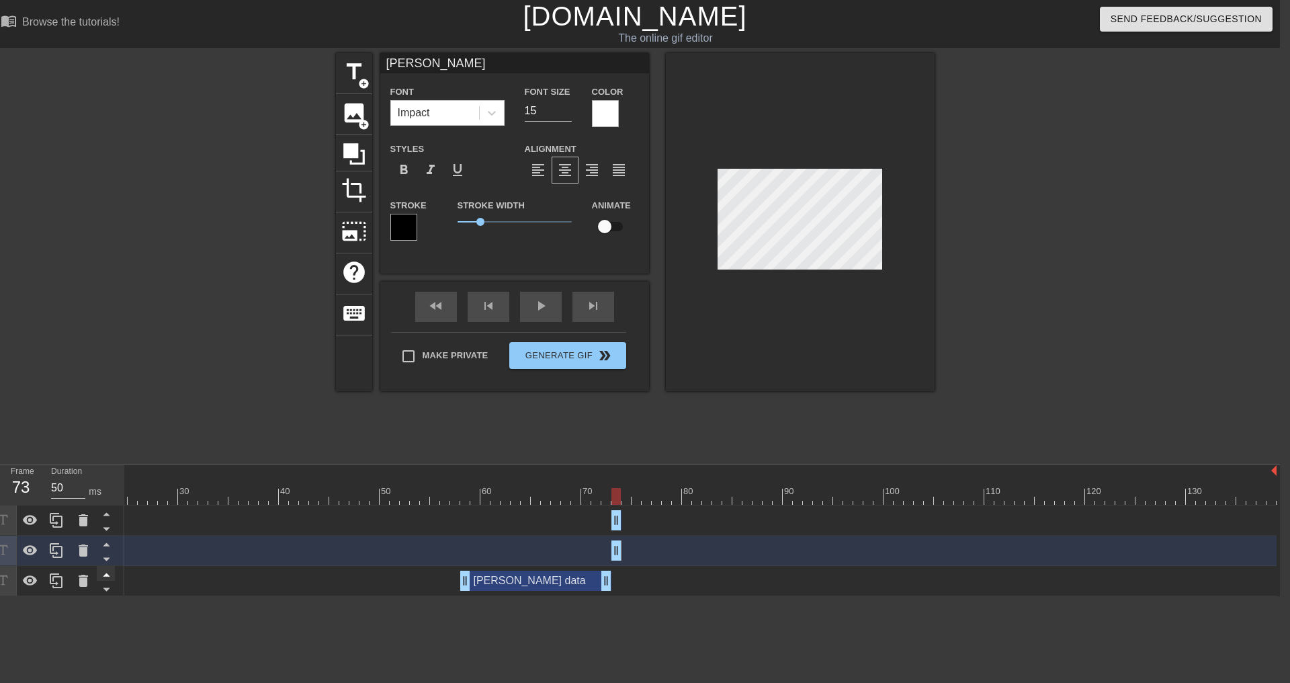
click at [105, 574] on icon at bounding box center [106, 574] width 7 height 3
click at [106, 546] on icon at bounding box center [106, 544] width 7 height 3
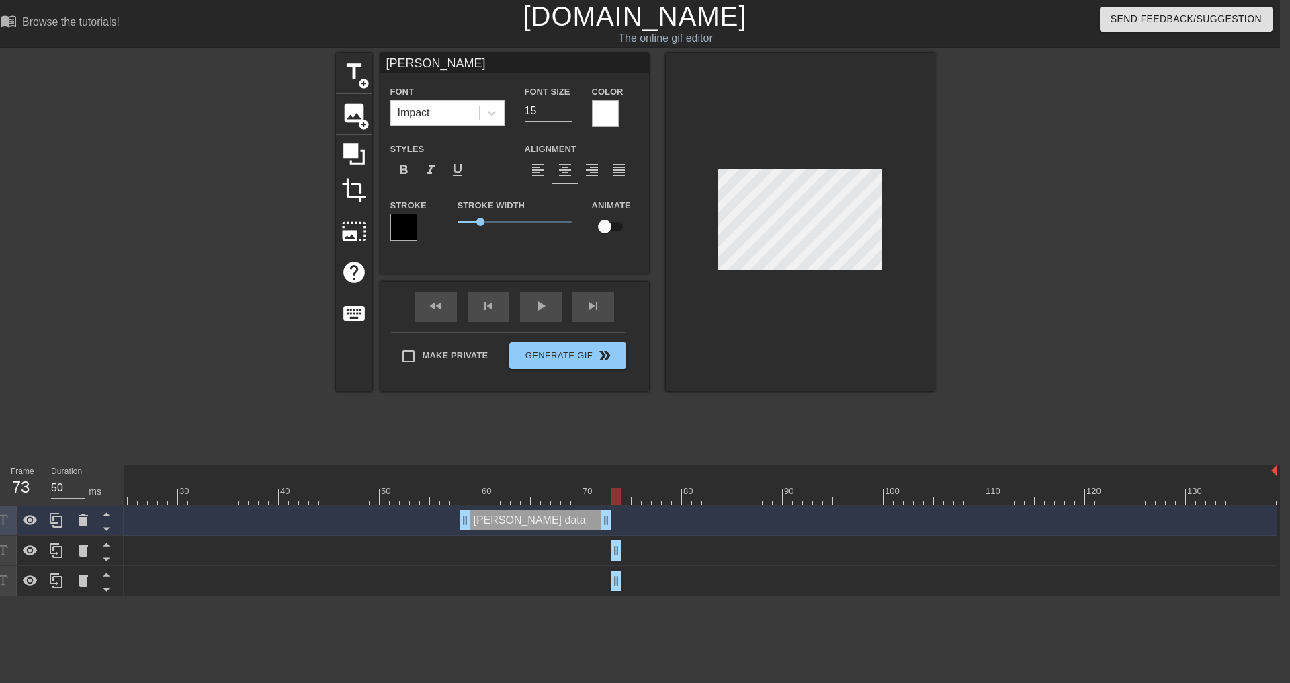
click at [615, 498] on div at bounding box center [615, 496] width 9 height 17
drag, startPoint x: 617, startPoint y: 585, endPoint x: 626, endPoint y: 585, distance: 9.4
drag, startPoint x: 615, startPoint y: 581, endPoint x: 625, endPoint y: 580, distance: 10.1
type input "[PERSON_NAME]"
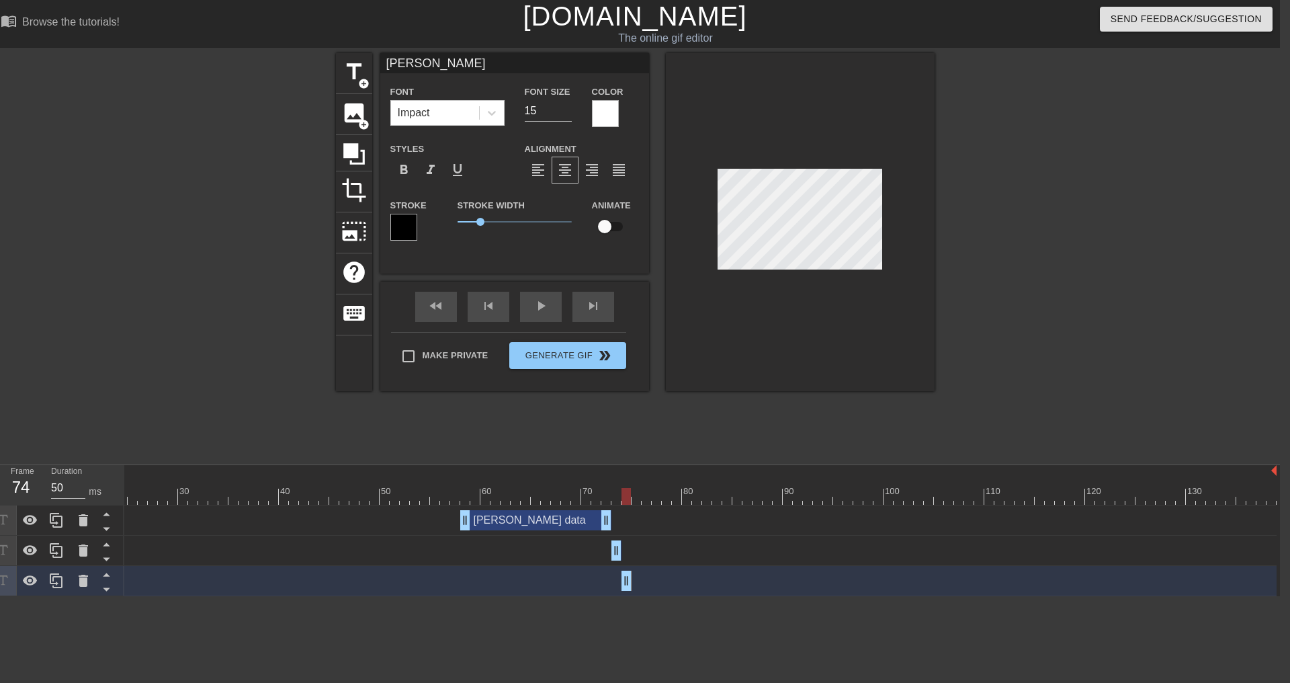
click at [580, 576] on div "[PERSON_NAME] data drag_handle drag_handle" at bounding box center [581, 580] width 1391 height 20
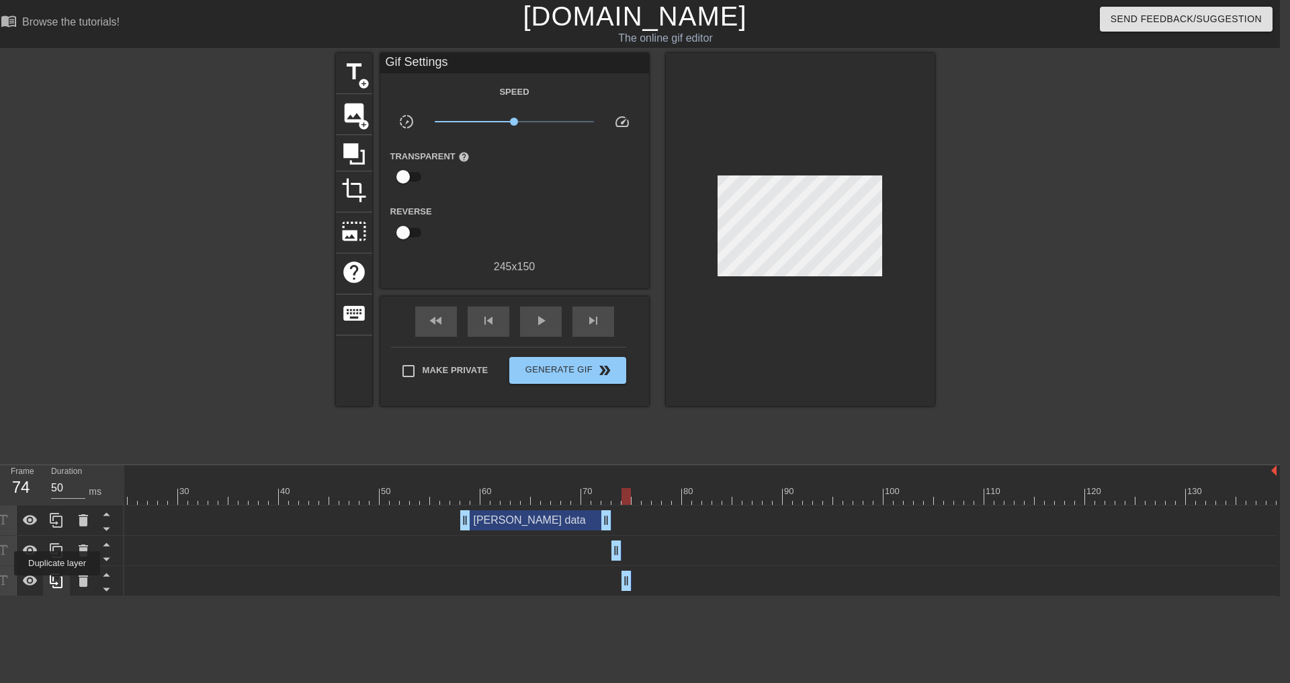
click at [57, 585] on icon at bounding box center [56, 580] width 13 height 15
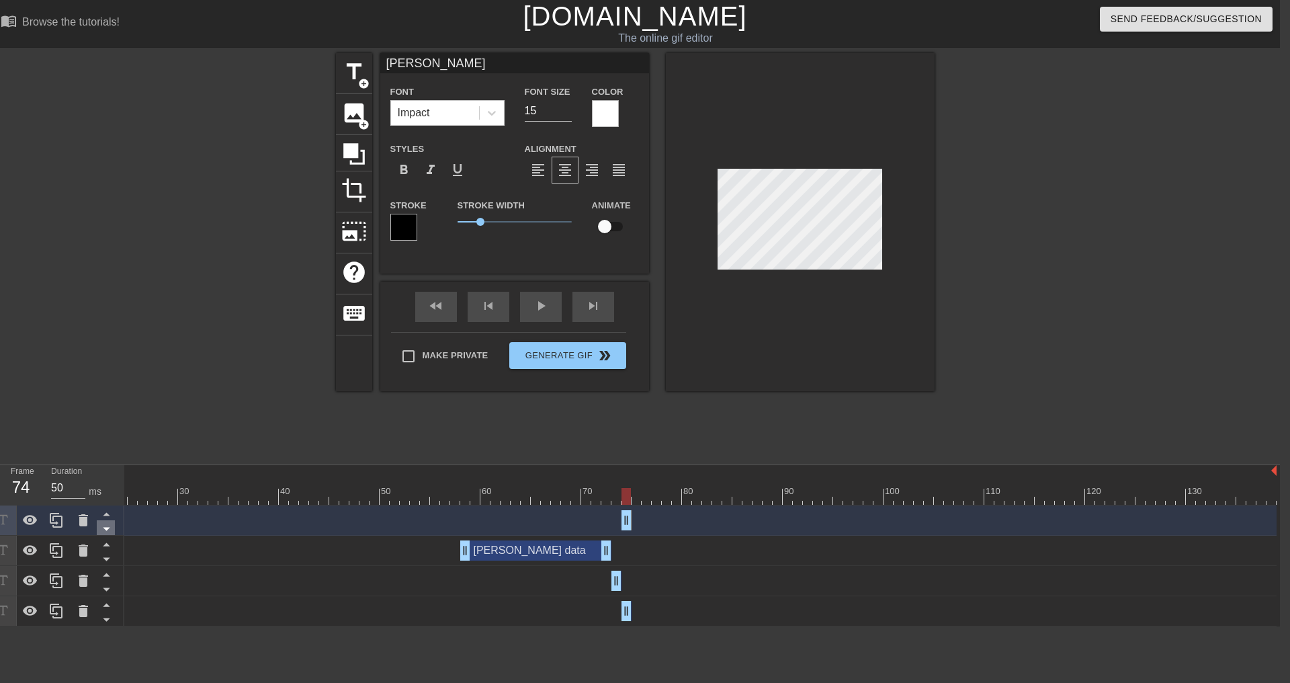
click at [105, 534] on icon at bounding box center [106, 528] width 17 height 17
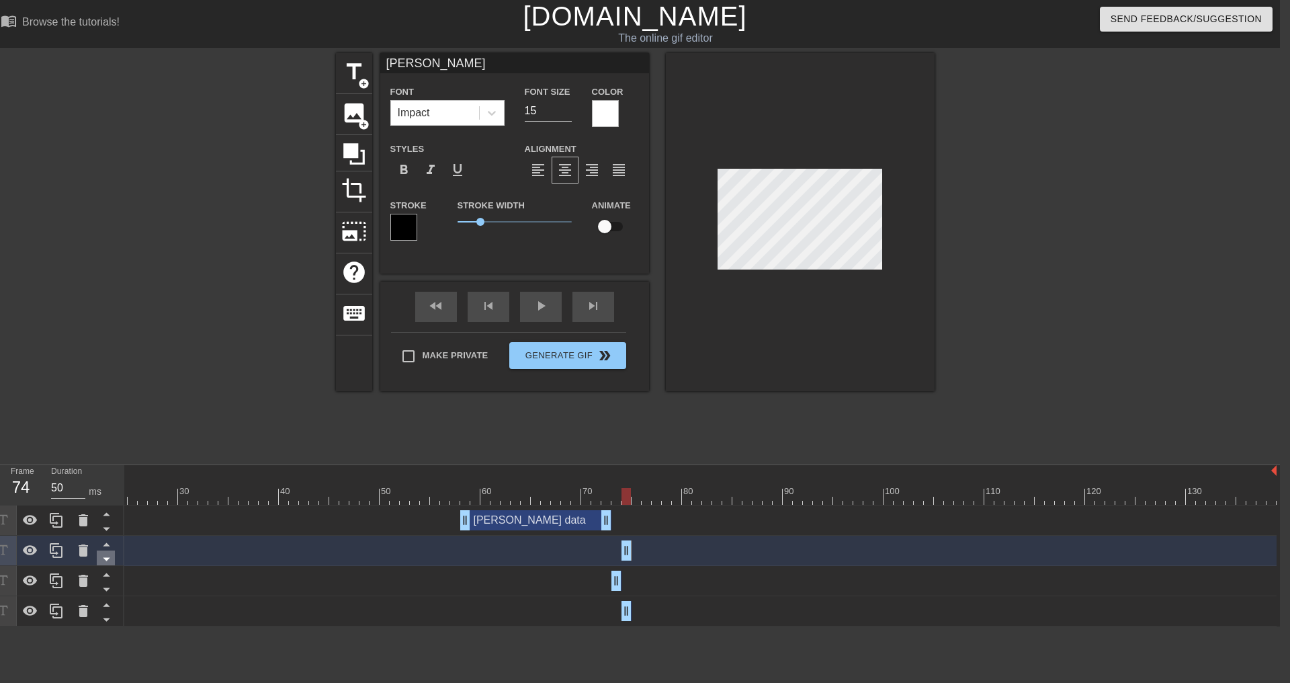
click at [105, 560] on icon at bounding box center [106, 559] width 7 height 3
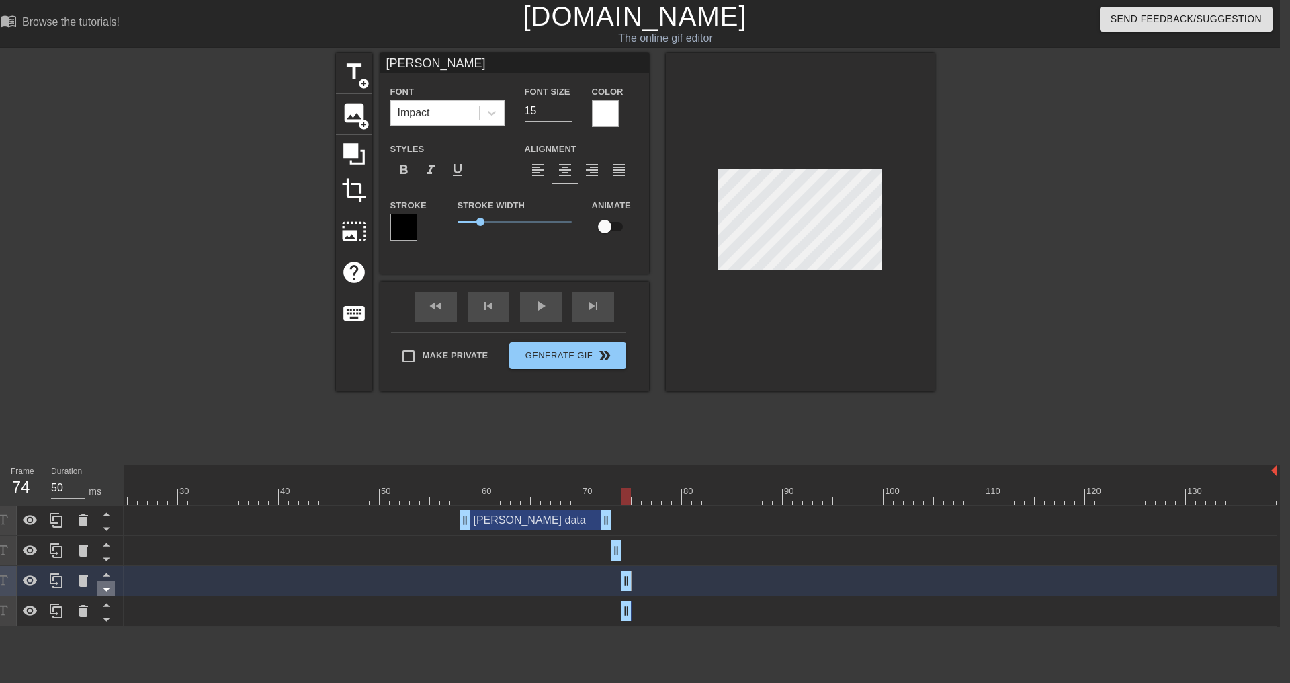
click at [109, 589] on icon at bounding box center [106, 589] width 7 height 3
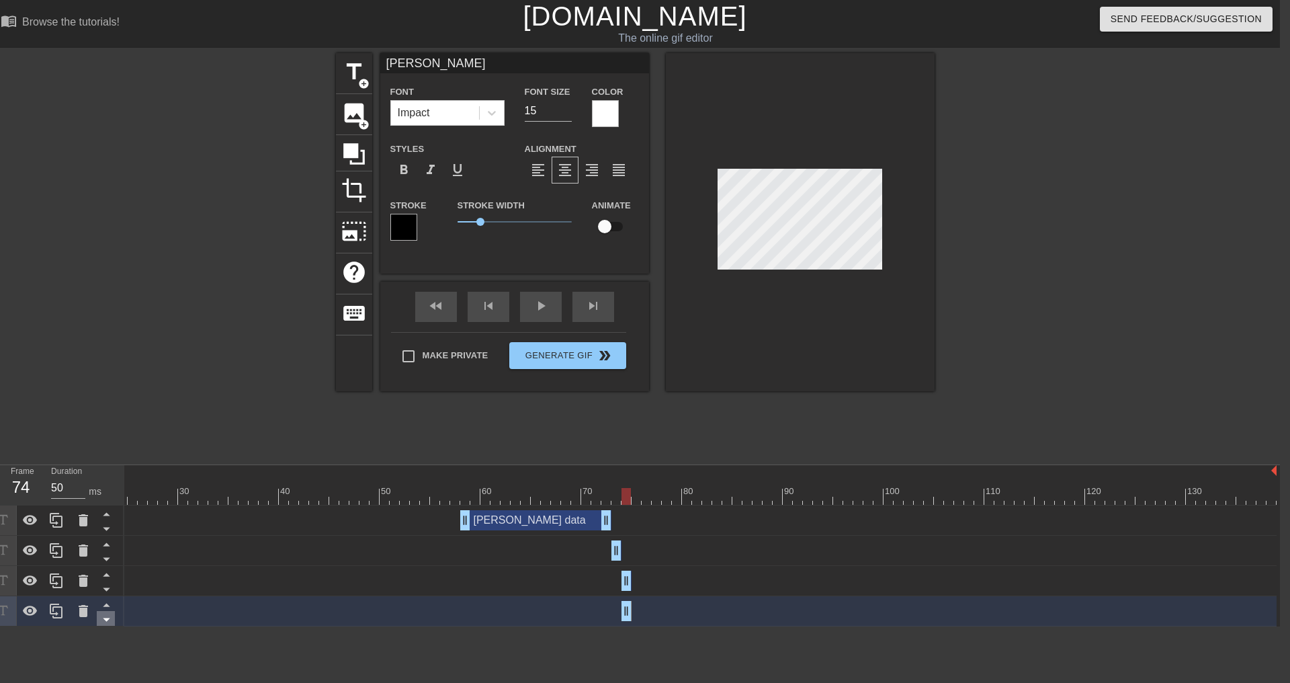
click at [109, 617] on icon at bounding box center [106, 619] width 17 height 17
drag, startPoint x: 627, startPoint y: 614, endPoint x: 645, endPoint y: 615, distance: 18.2
drag, startPoint x: 626, startPoint y: 609, endPoint x: 638, endPoint y: 609, distance: 12.1
drag, startPoint x: 649, startPoint y: 609, endPoint x: 640, endPoint y: 610, distance: 9.4
click at [57, 614] on icon at bounding box center [56, 610] width 13 height 15
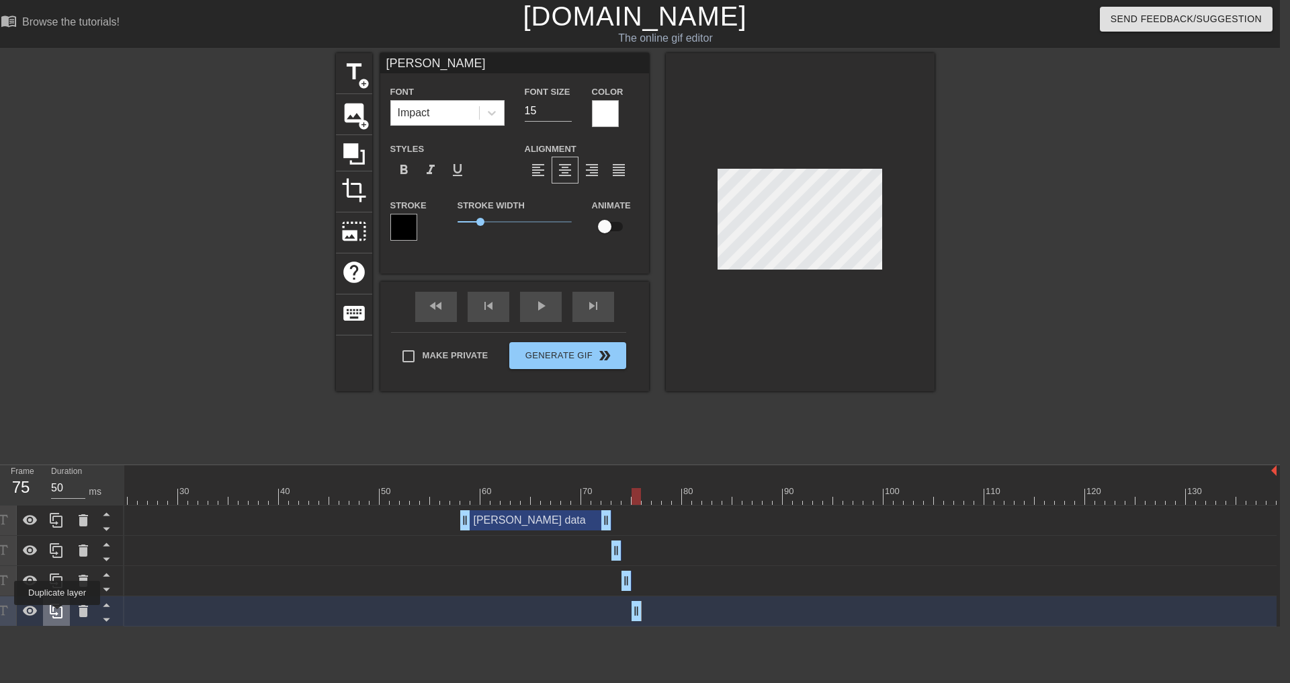
type input "[PERSON_NAME]"
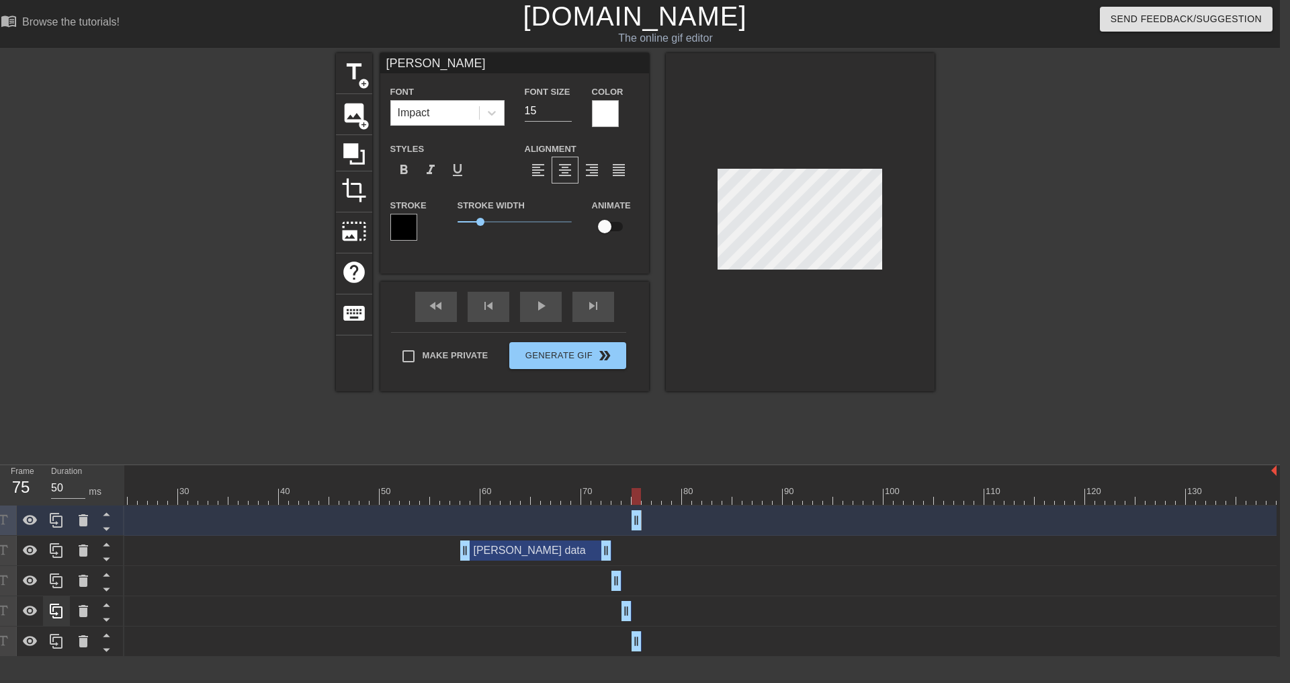
drag, startPoint x: 11, startPoint y: 520, endPoint x: 62, endPoint y: 614, distance: 107.0
click at [55, 620] on div at bounding box center [57, 580] width 134 height 151
drag, startPoint x: 118, startPoint y: 517, endPoint x: 118, endPoint y: 657, distance: 139.8
click at [118, 656] on div "Frame 75 Duration 50 ms" at bounding box center [57, 560] width 134 height 191
click at [109, 528] on icon at bounding box center [106, 528] width 7 height 3
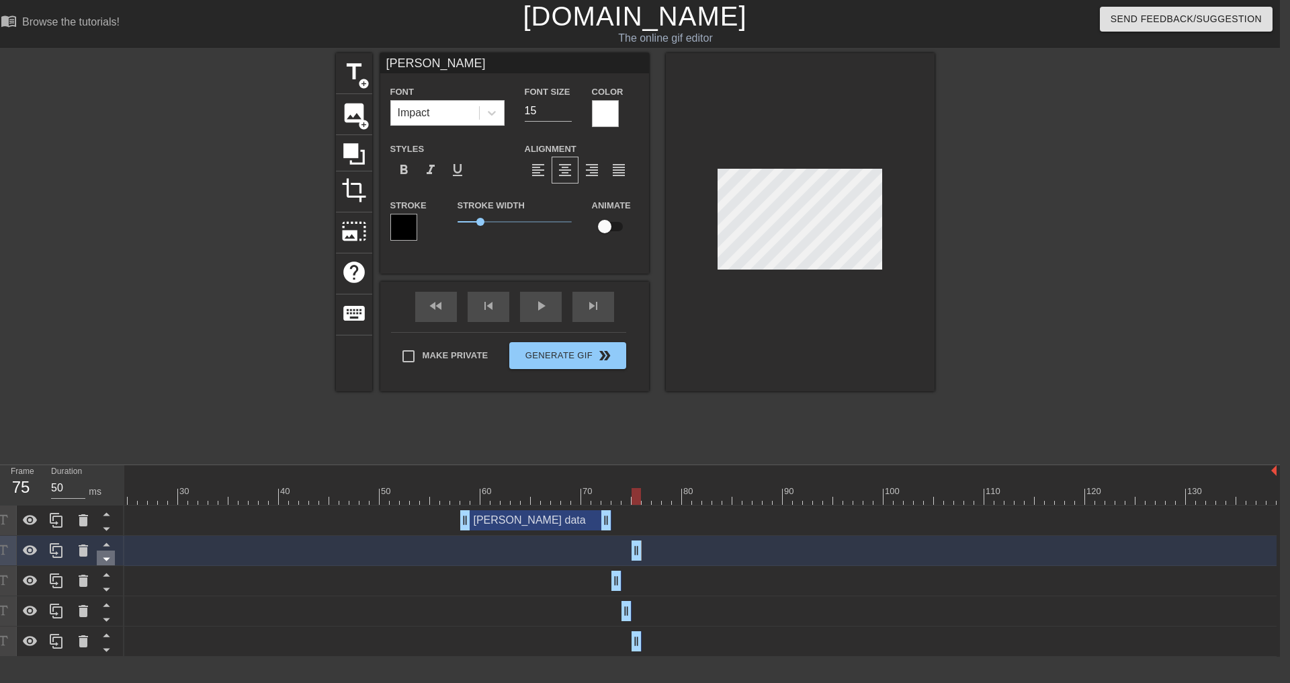
click at [106, 561] on icon at bounding box center [106, 559] width 7 height 3
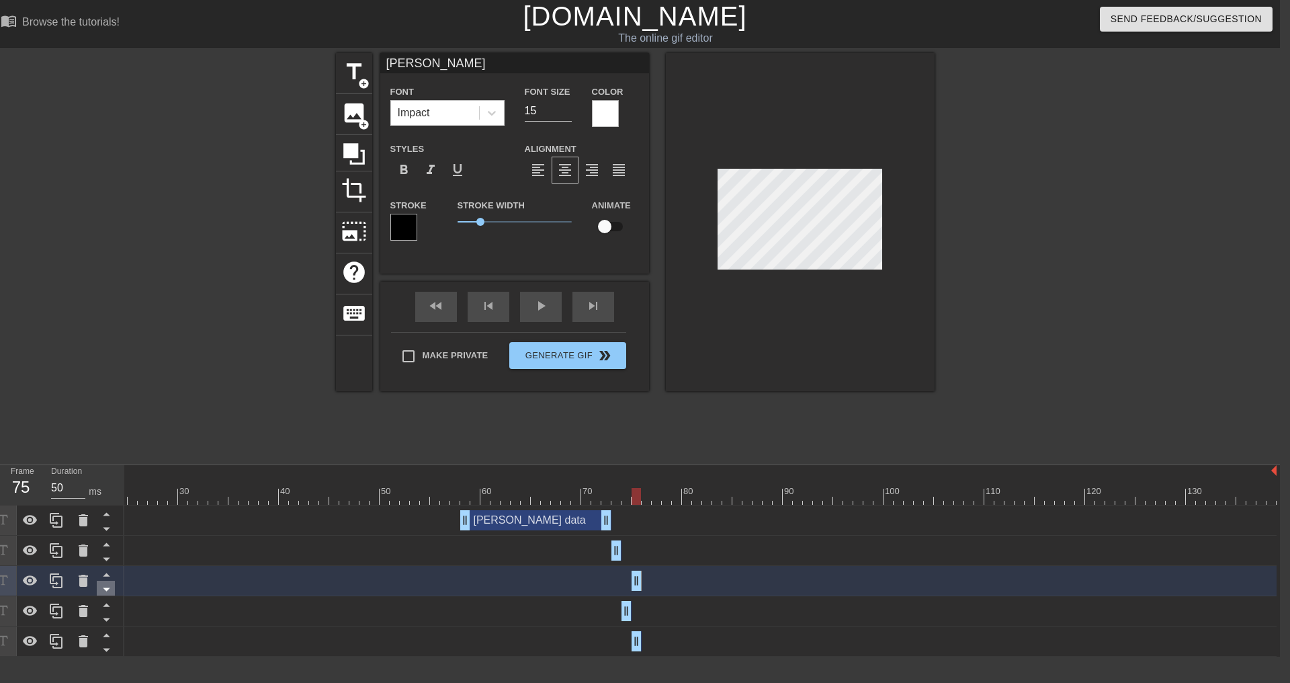
click at [106, 591] on icon at bounding box center [106, 589] width 7 height 3
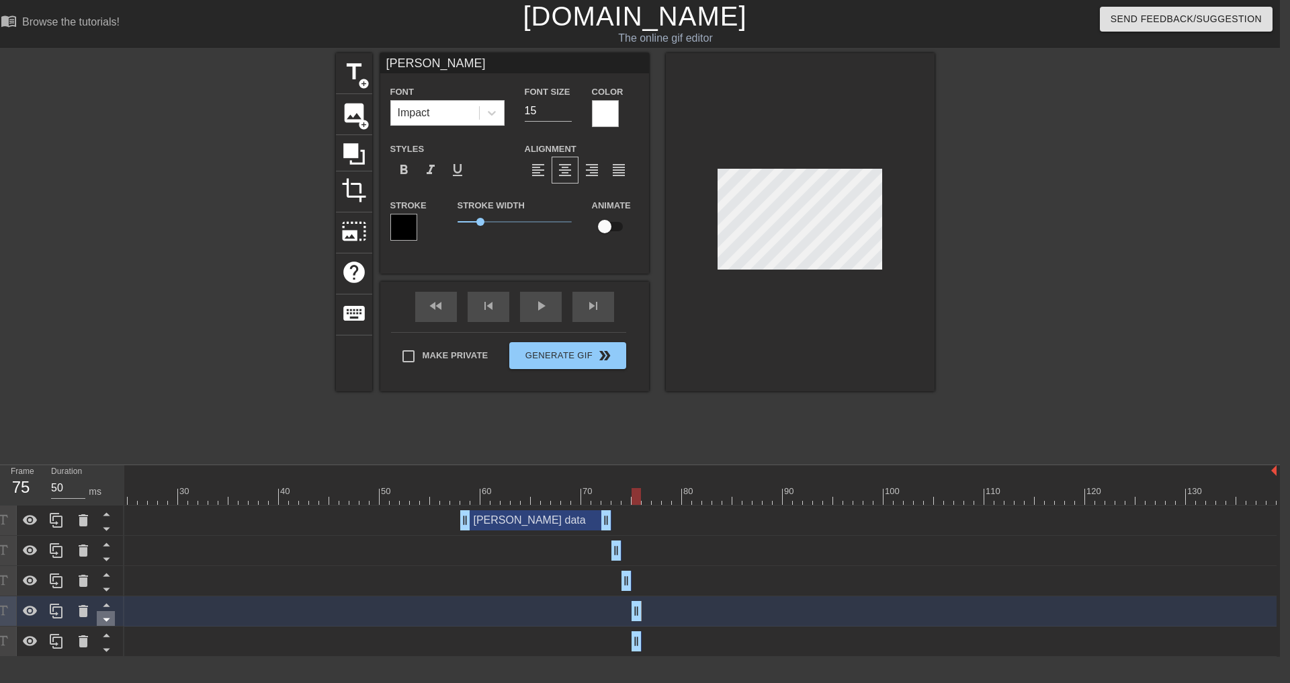
click at [110, 620] on icon at bounding box center [106, 619] width 17 height 17
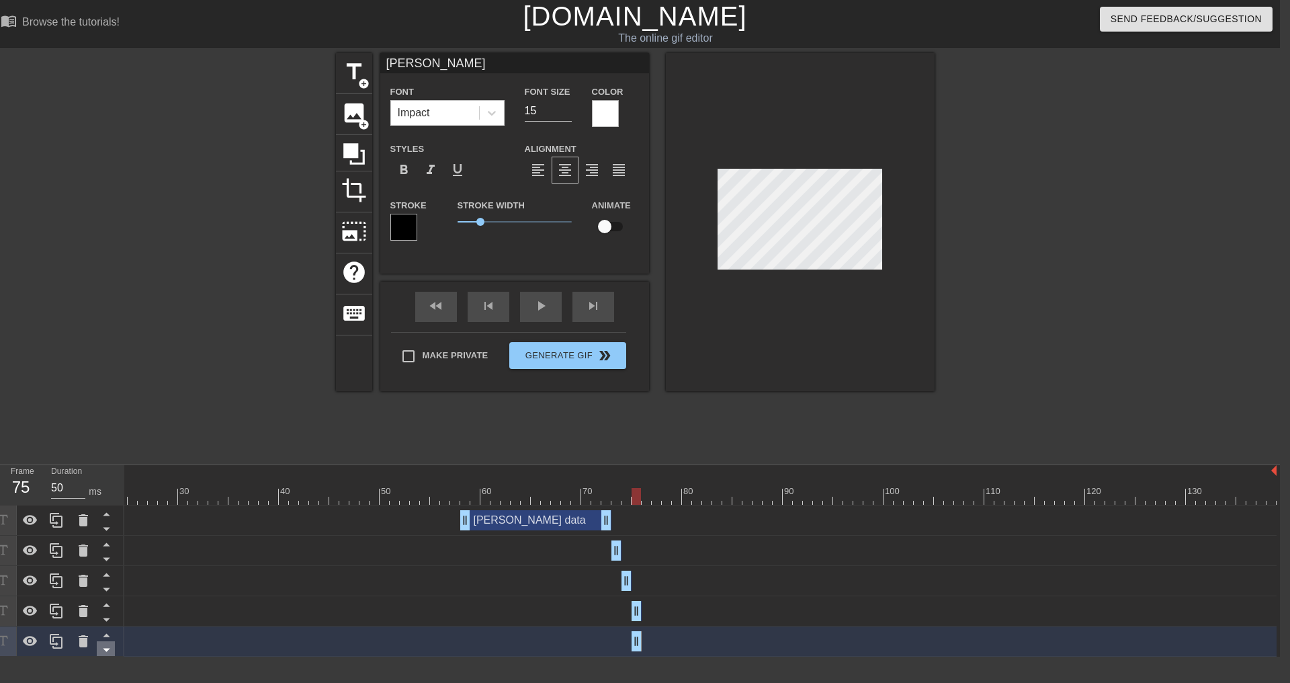
click at [108, 654] on icon at bounding box center [106, 649] width 17 height 17
drag, startPoint x: 640, startPoint y: 641, endPoint x: 651, endPoint y: 640, distance: 11.4
drag, startPoint x: 634, startPoint y: 641, endPoint x: 647, endPoint y: 641, distance: 12.8
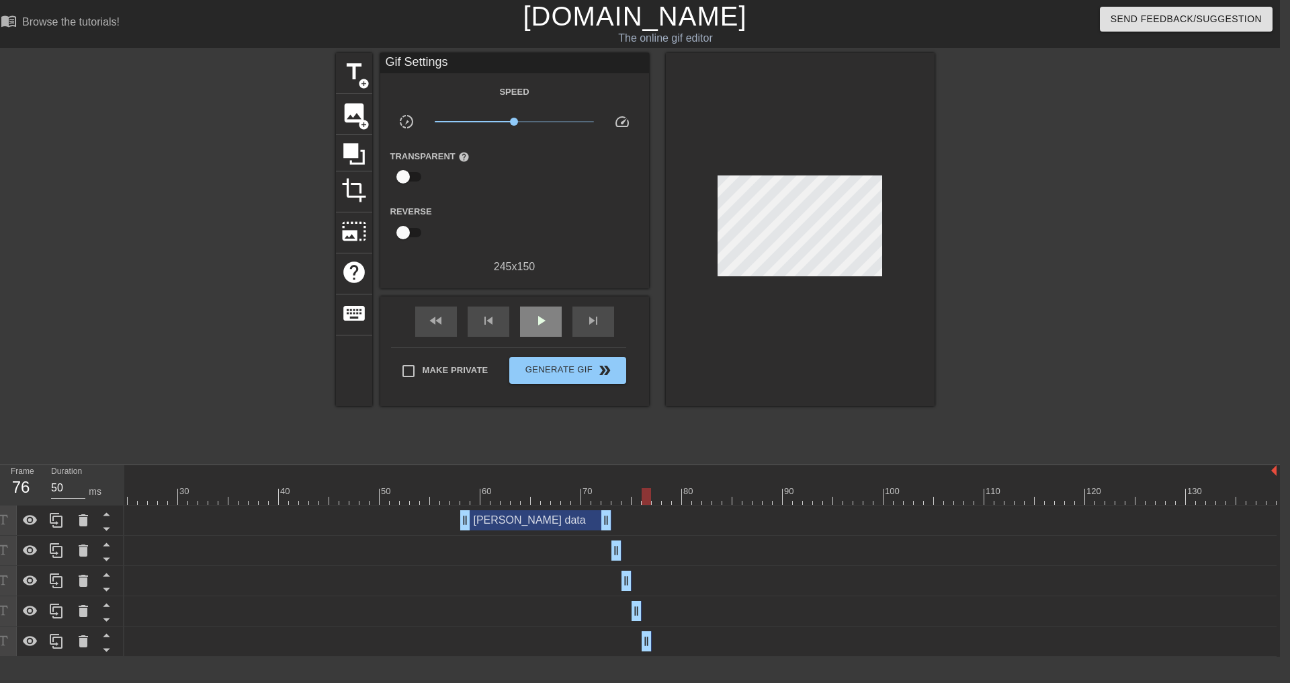
click at [529, 304] on div "fast_rewind skip_previous play_arrow skip_next" at bounding box center [514, 321] width 219 height 50
click at [144, 498] on div at bounding box center [581, 496] width 1391 height 17
click at [531, 315] on div "play_arrow" at bounding box center [541, 321] width 42 height 30
click at [656, 485] on div at bounding box center [657, 486] width 10 height 17
click at [646, 496] on div at bounding box center [581, 496] width 1391 height 17
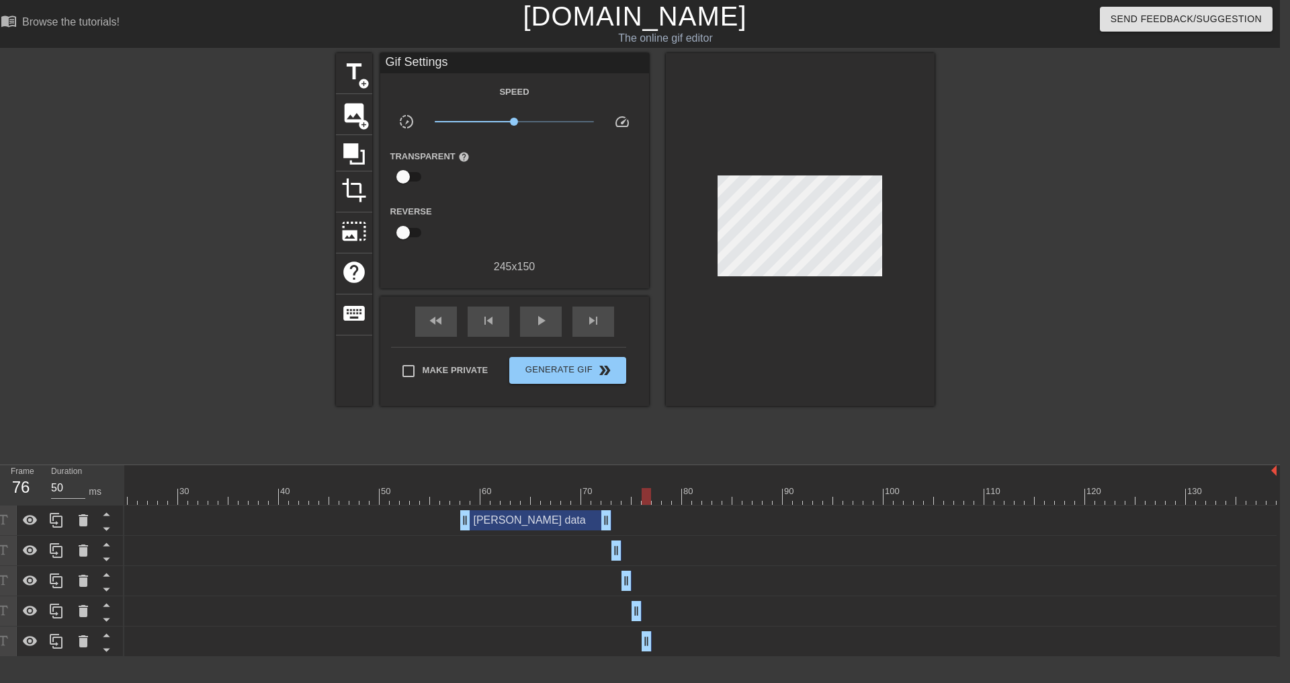
click at [559, 646] on div "[PERSON_NAME] data drag_handle drag_handle" at bounding box center [581, 641] width 1391 height 20
click at [61, 644] on icon at bounding box center [56, 641] width 16 height 16
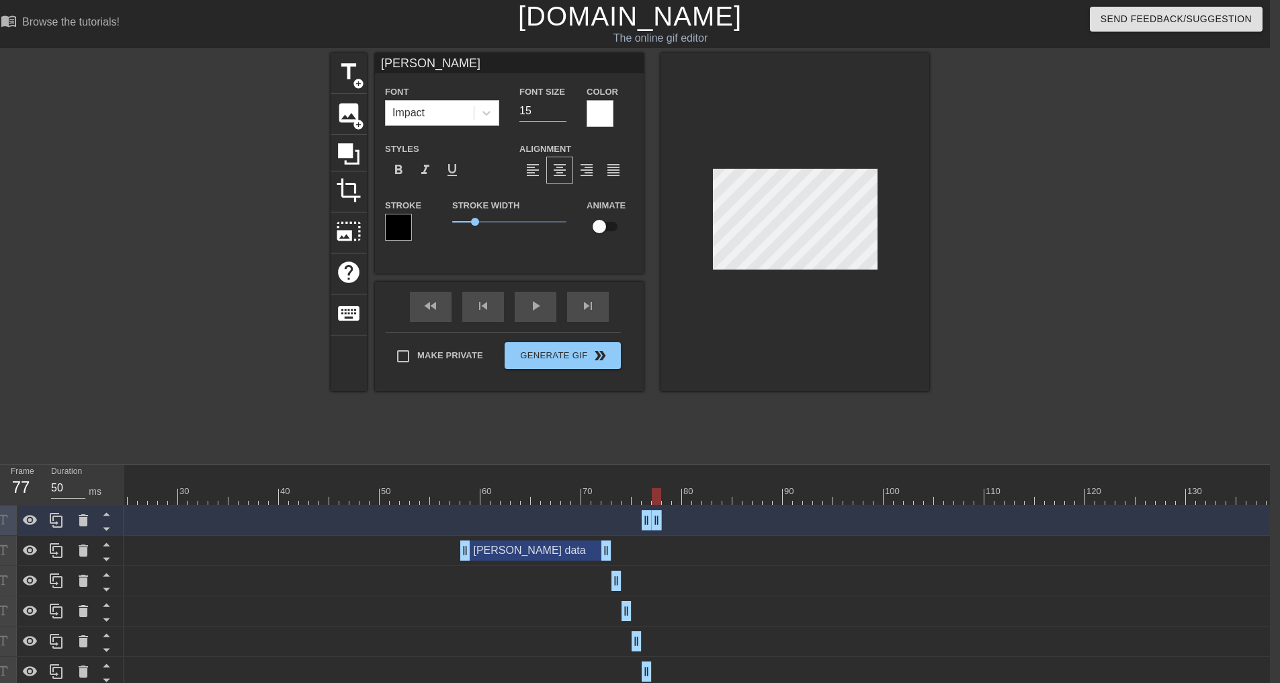
drag, startPoint x: 644, startPoint y: 519, endPoint x: 653, endPoint y: 519, distance: 9.4
drag, startPoint x: 649, startPoint y: 519, endPoint x: 658, endPoint y: 519, distance: 9.4
click at [57, 522] on icon at bounding box center [56, 520] width 16 height 16
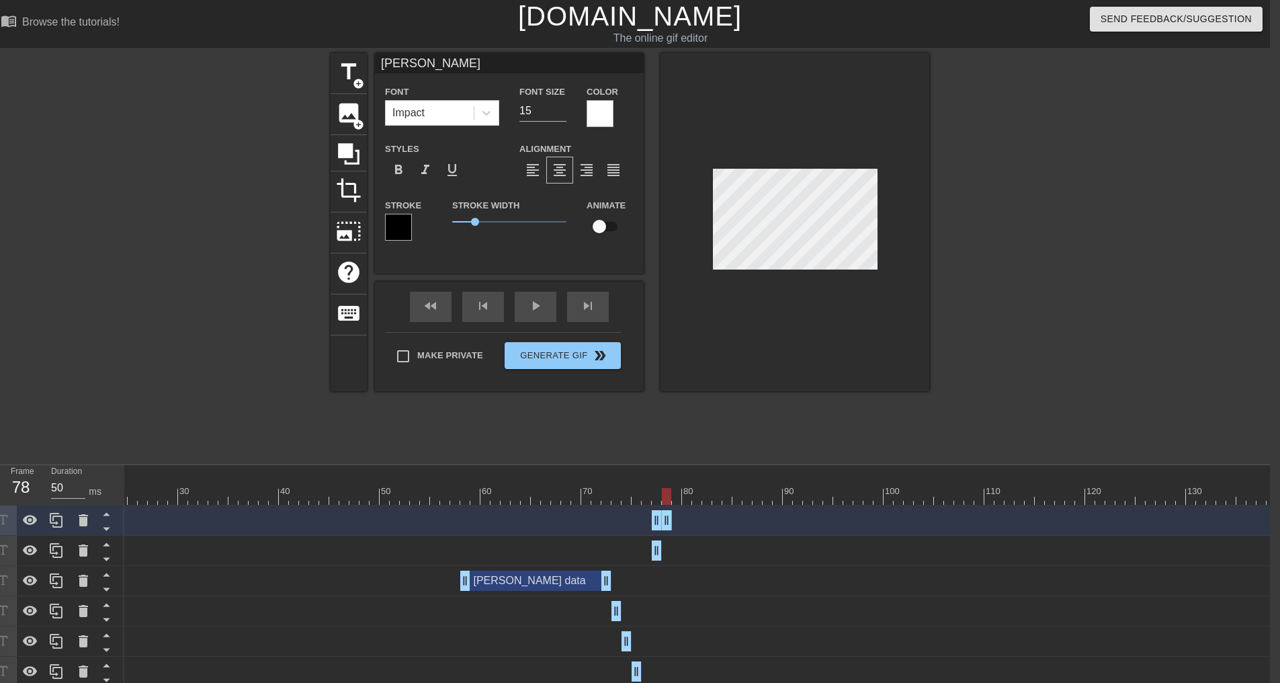
drag, startPoint x: 659, startPoint y: 519, endPoint x: 671, endPoint y: 518, distance: 12.1
drag, startPoint x: 658, startPoint y: 524, endPoint x: 667, endPoint y: 522, distance: 9.6
click at [58, 530] on div at bounding box center [56, 520] width 27 height 30
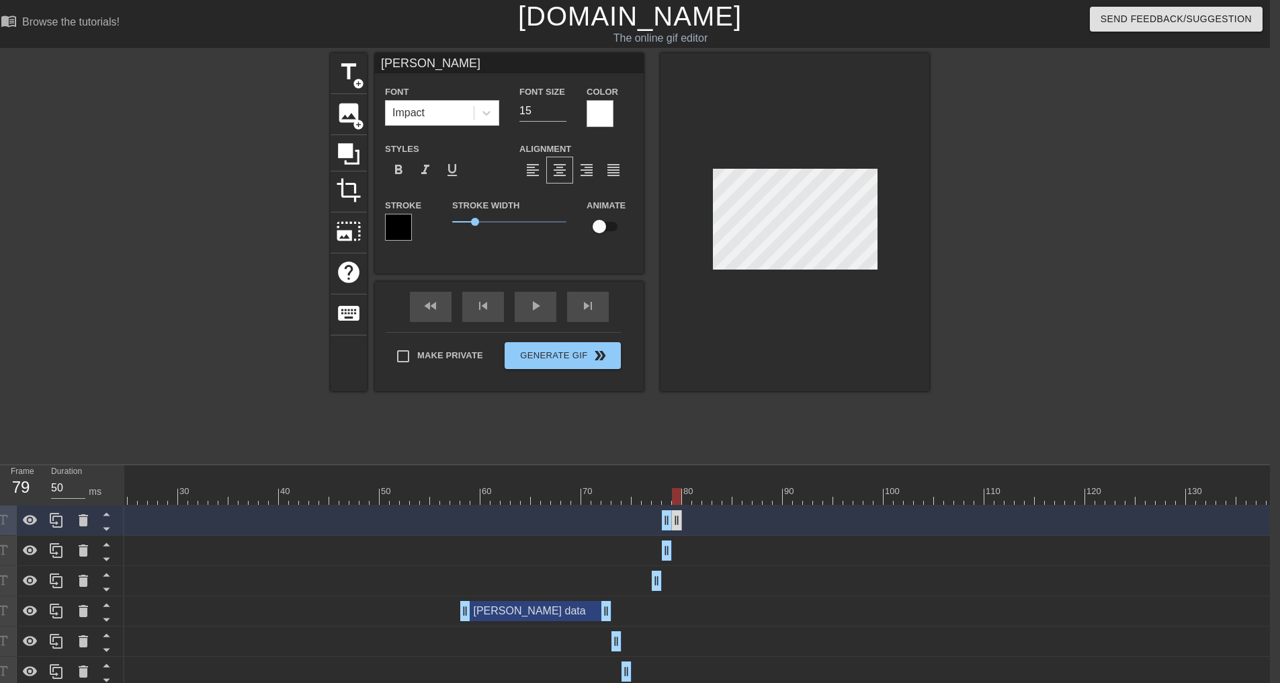
drag, startPoint x: 667, startPoint y: 520, endPoint x: 677, endPoint y: 519, distance: 9.4
drag, startPoint x: 666, startPoint y: 519, endPoint x: 679, endPoint y: 518, distance: 12.8
click at [62, 523] on icon at bounding box center [56, 520] width 13 height 15
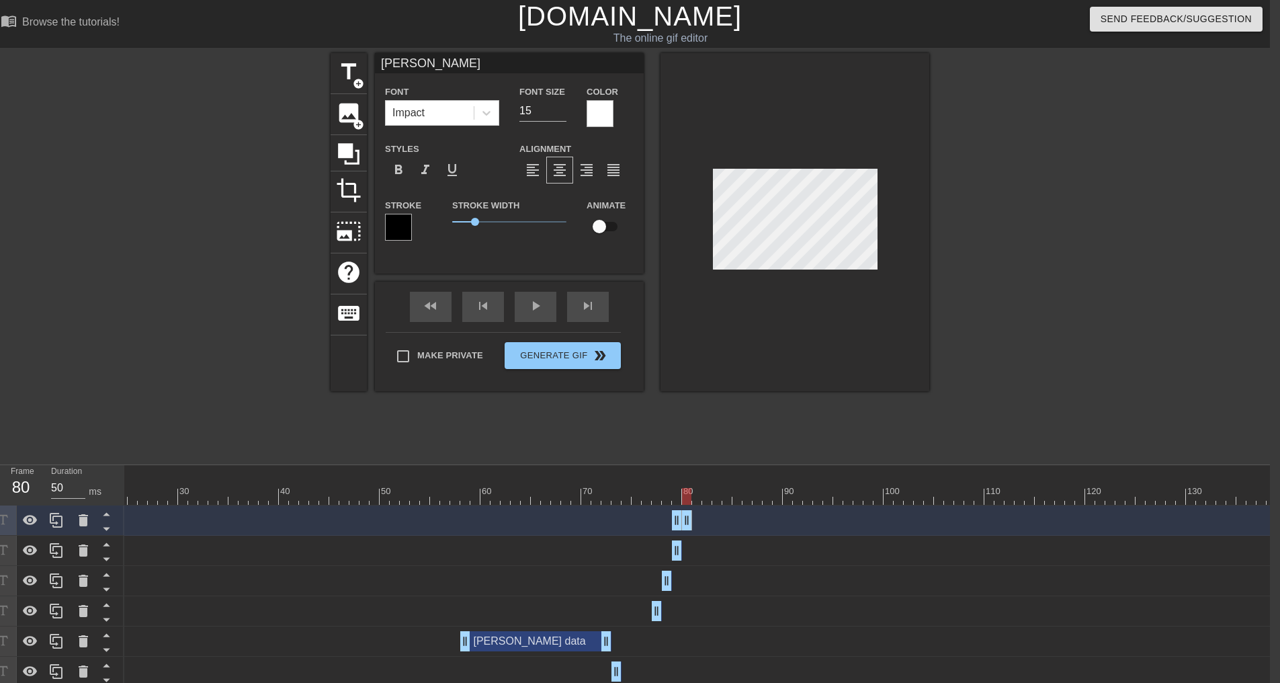
drag, startPoint x: 677, startPoint y: 523, endPoint x: 689, endPoint y: 523, distance: 12.8
drag, startPoint x: 677, startPoint y: 522, endPoint x: 689, endPoint y: 521, distance: 12.2
click at [48, 527] on div at bounding box center [56, 520] width 27 height 30
type input "[PERSON_NAME]"
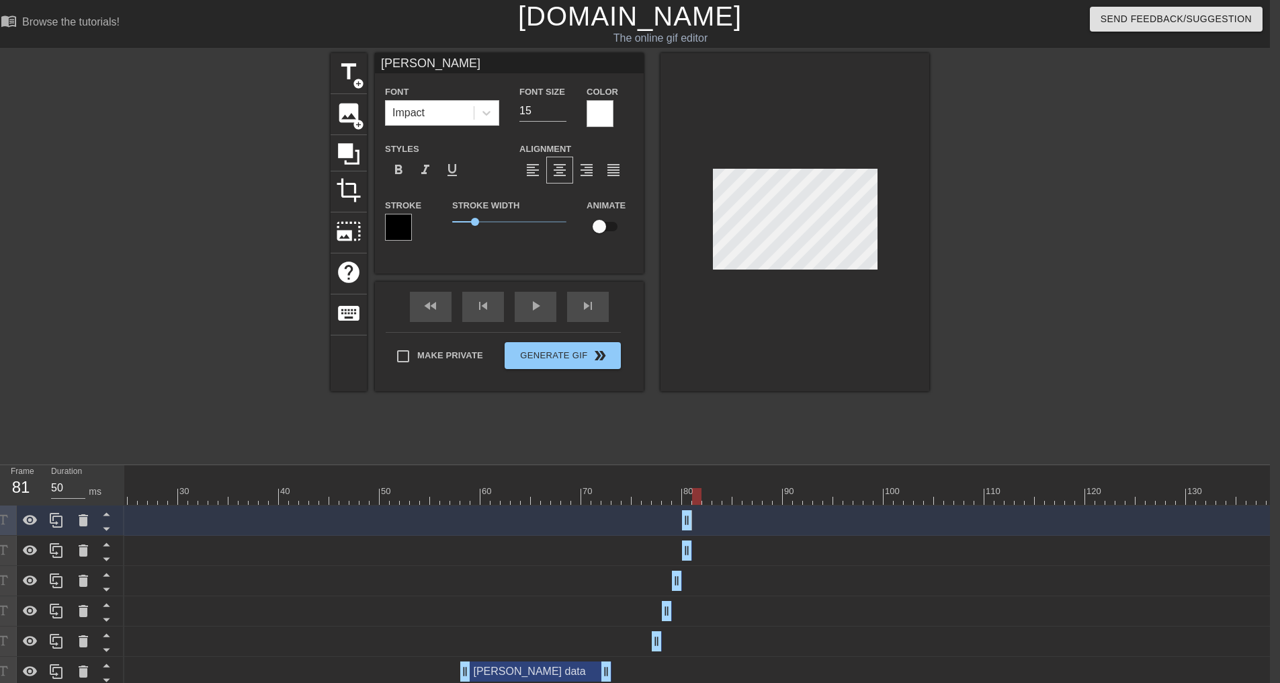
click at [700, 488] on div at bounding box center [581, 496] width 1391 height 17
drag, startPoint x: 689, startPoint y: 523, endPoint x: 696, endPoint y: 523, distance: 6.8
drag, startPoint x: 686, startPoint y: 522, endPoint x: 697, endPoint y: 521, distance: 11.4
click at [399, 504] on div at bounding box center [581, 496] width 1391 height 17
click at [540, 301] on div "fast_rewind skip_previous play_arrow skip_next" at bounding box center [509, 307] width 219 height 50
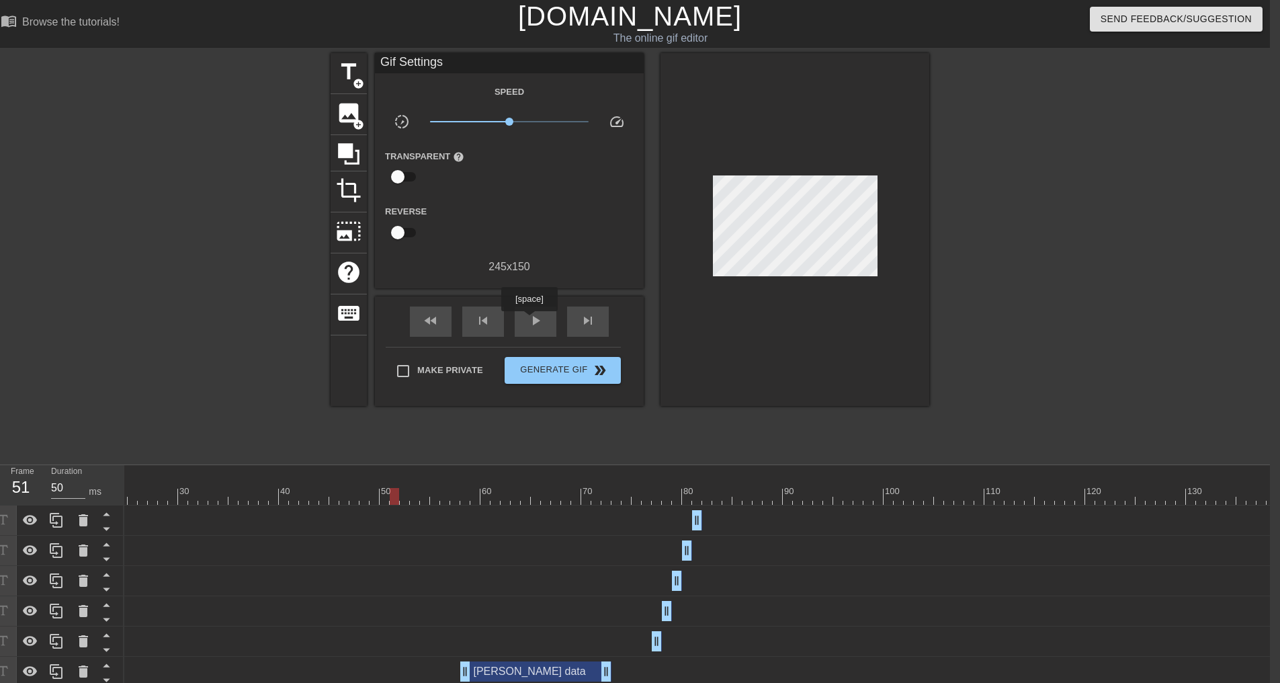
drag, startPoint x: 529, startPoint y: 321, endPoint x: 559, endPoint y: 321, distance: 30.2
click at [528, 321] on span "play_arrow" at bounding box center [535, 320] width 16 height 16
click at [525, 330] on div "pause" at bounding box center [536, 321] width 42 height 30
click at [708, 503] on div at bounding box center [581, 496] width 1391 height 17
click at [723, 501] on div at bounding box center [581, 496] width 1391 height 17
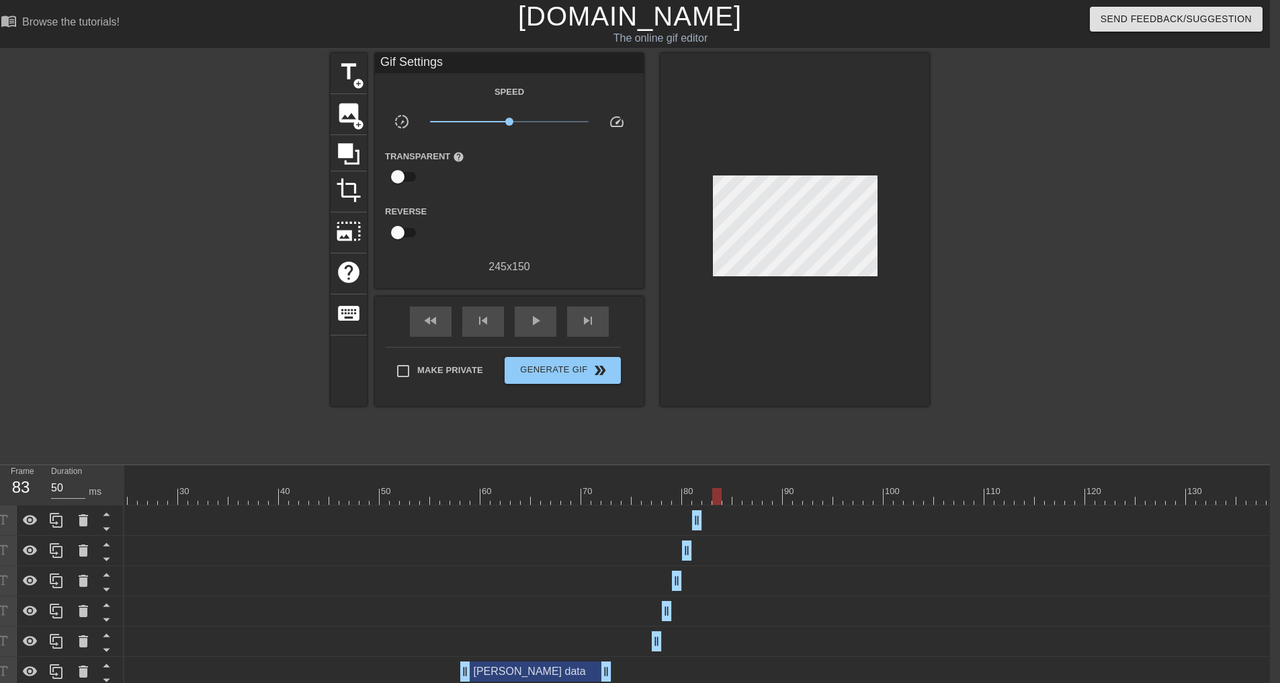
click at [720, 500] on div at bounding box center [581, 496] width 1391 height 17
click at [710, 499] on div at bounding box center [581, 496] width 1391 height 17
click at [572, 531] on div "[PERSON_NAME] data drag_handle drag_handle" at bounding box center [581, 520] width 1391 height 30
click at [55, 527] on icon at bounding box center [56, 520] width 13 height 15
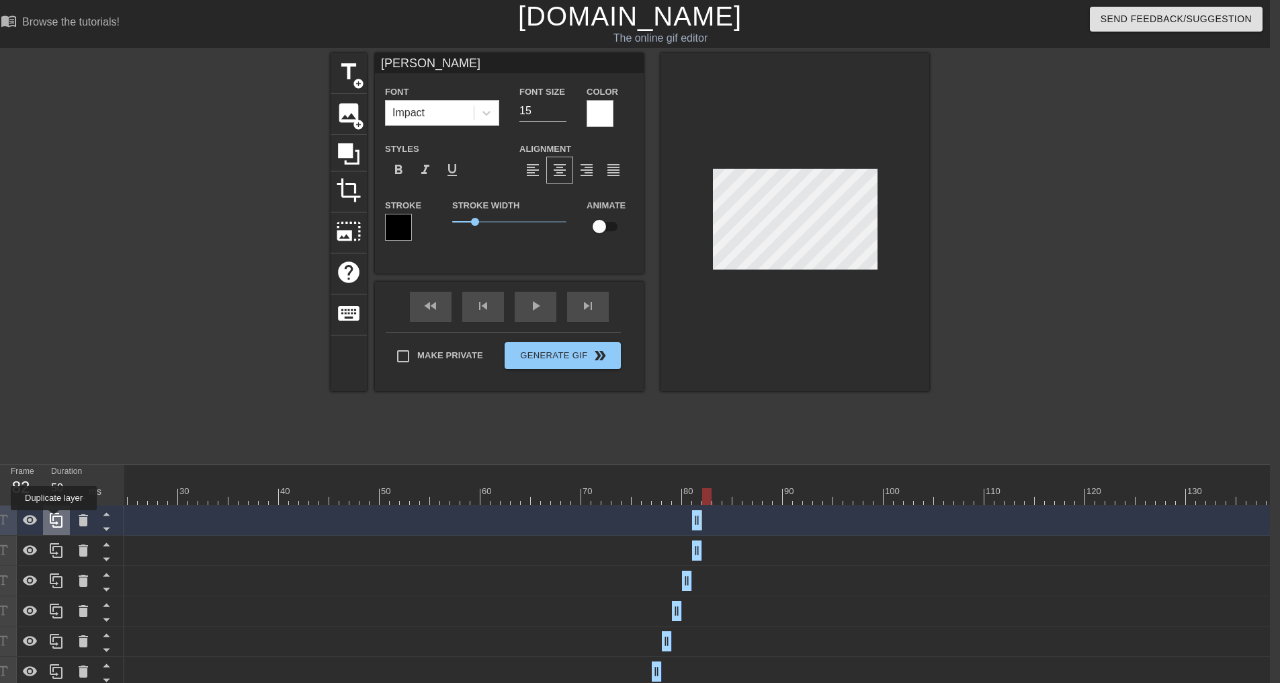
click at [54, 519] on icon at bounding box center [56, 520] width 13 height 15
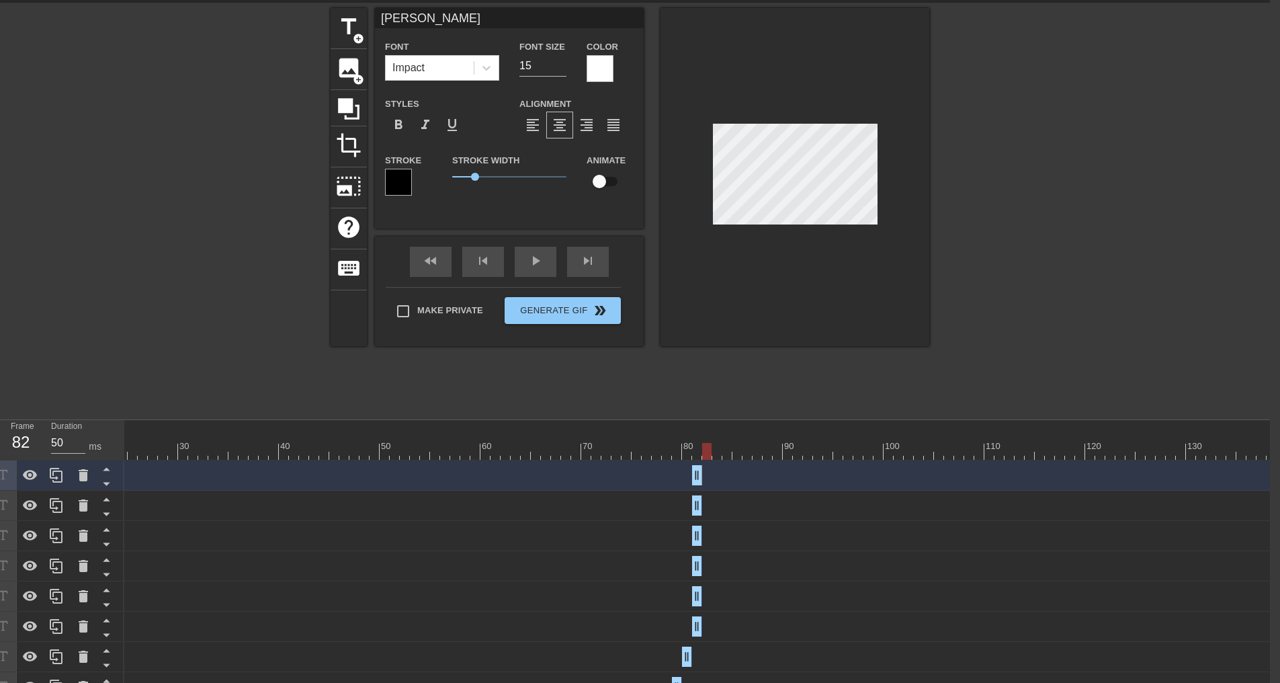
scroll to position [67, 10]
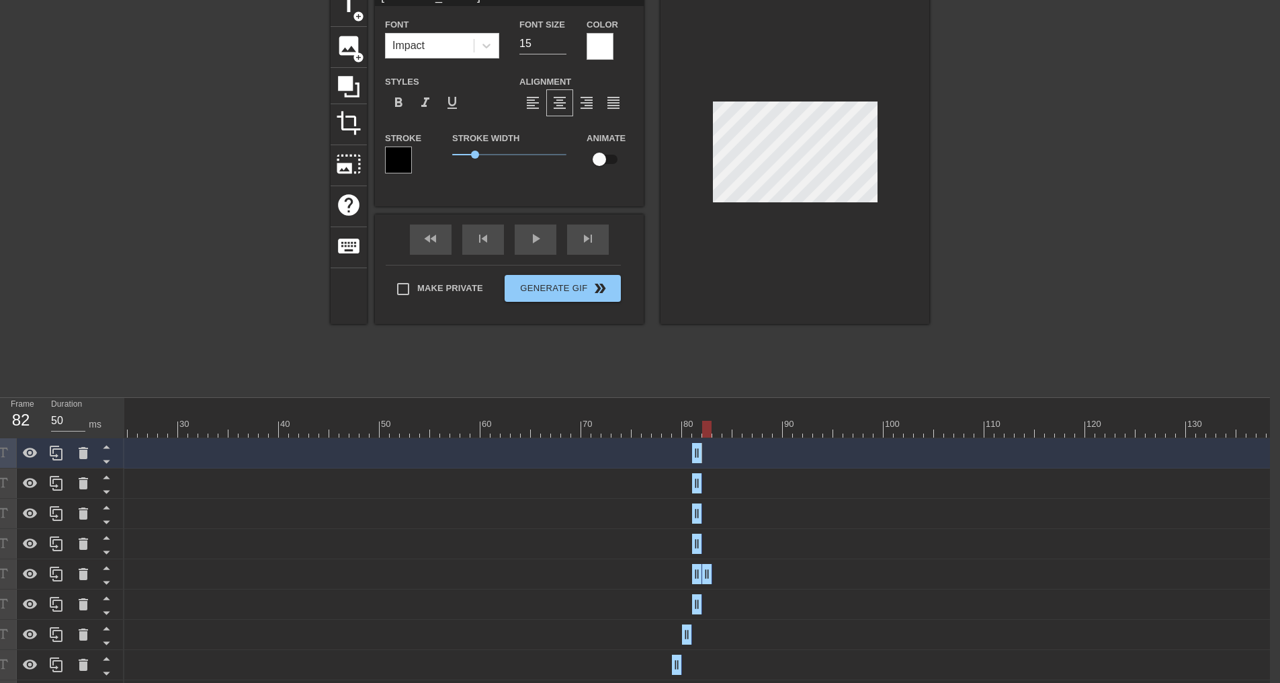
drag, startPoint x: 695, startPoint y: 578, endPoint x: 708, endPoint y: 579, distance: 12.8
drag, startPoint x: 693, startPoint y: 574, endPoint x: 708, endPoint y: 573, distance: 15.5
drag, startPoint x: 697, startPoint y: 548, endPoint x: 720, endPoint y: 548, distance: 22.8
drag, startPoint x: 697, startPoint y: 546, endPoint x: 716, endPoint y: 544, distance: 19.5
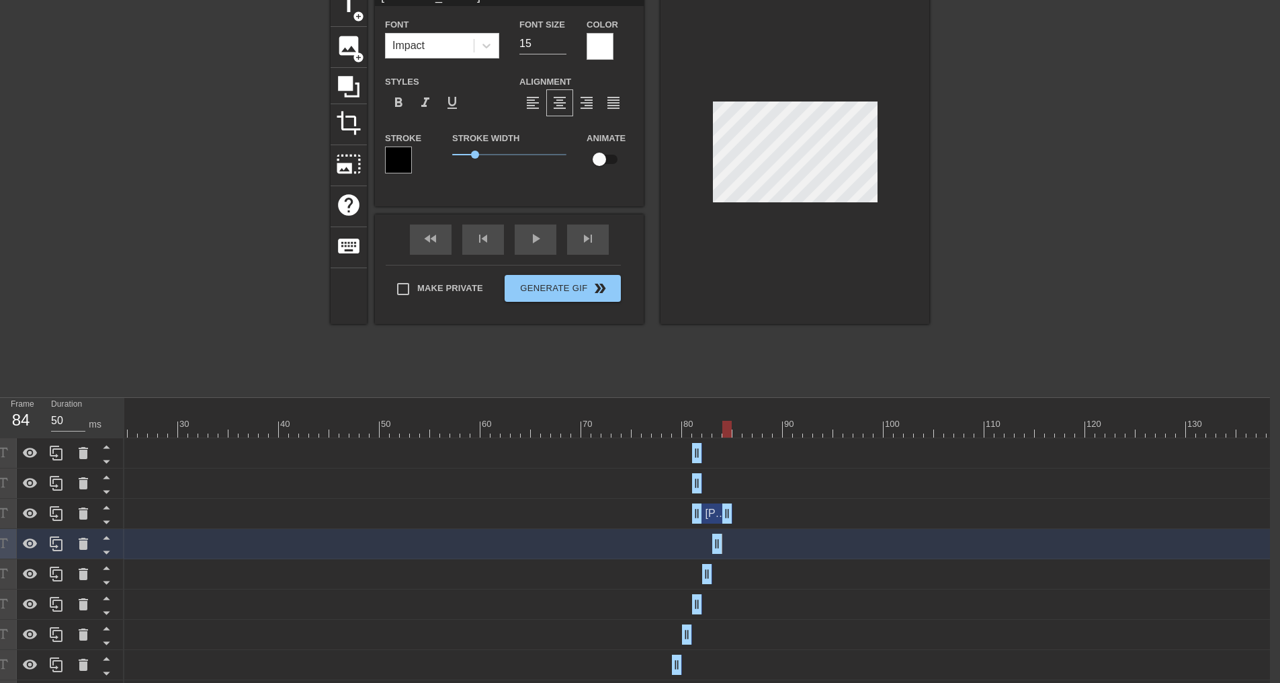
drag, startPoint x: 694, startPoint y: 509, endPoint x: 729, endPoint y: 514, distance: 35.4
drag, startPoint x: 699, startPoint y: 515, endPoint x: 724, endPoint y: 513, distance: 25.7
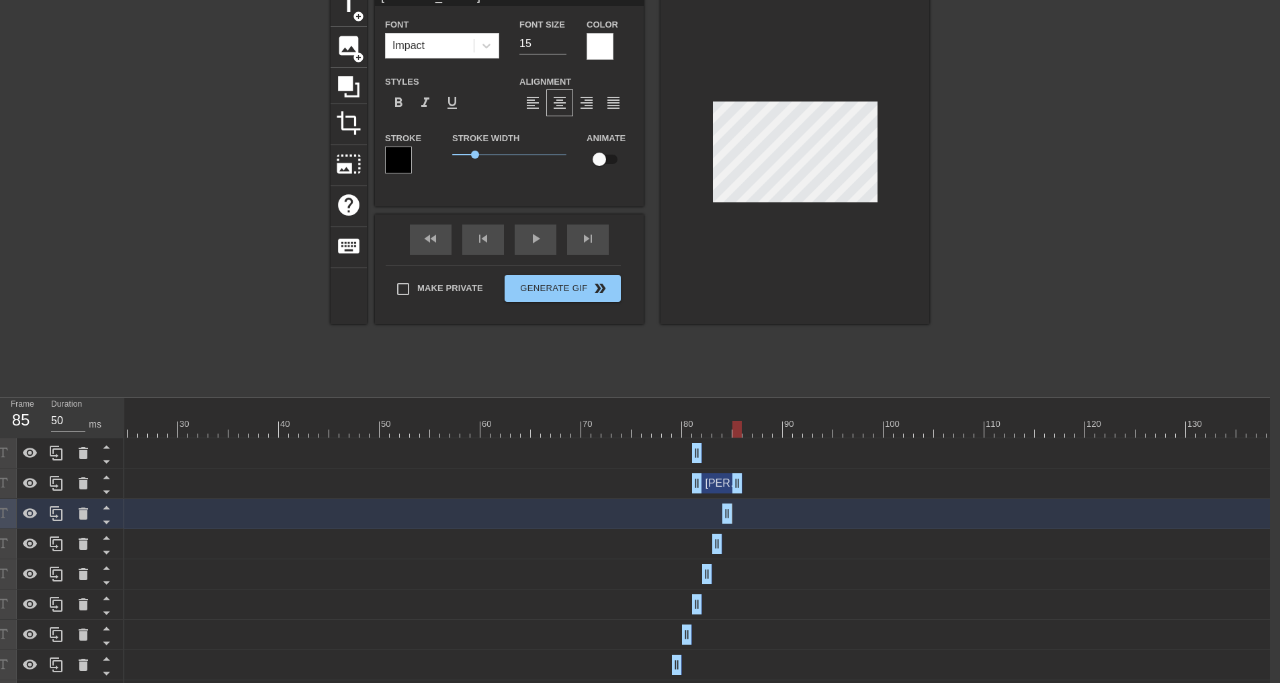
drag, startPoint x: 697, startPoint y: 480, endPoint x: 735, endPoint y: 487, distance: 38.9
drag, startPoint x: 693, startPoint y: 487, endPoint x: 732, endPoint y: 488, distance: 39.0
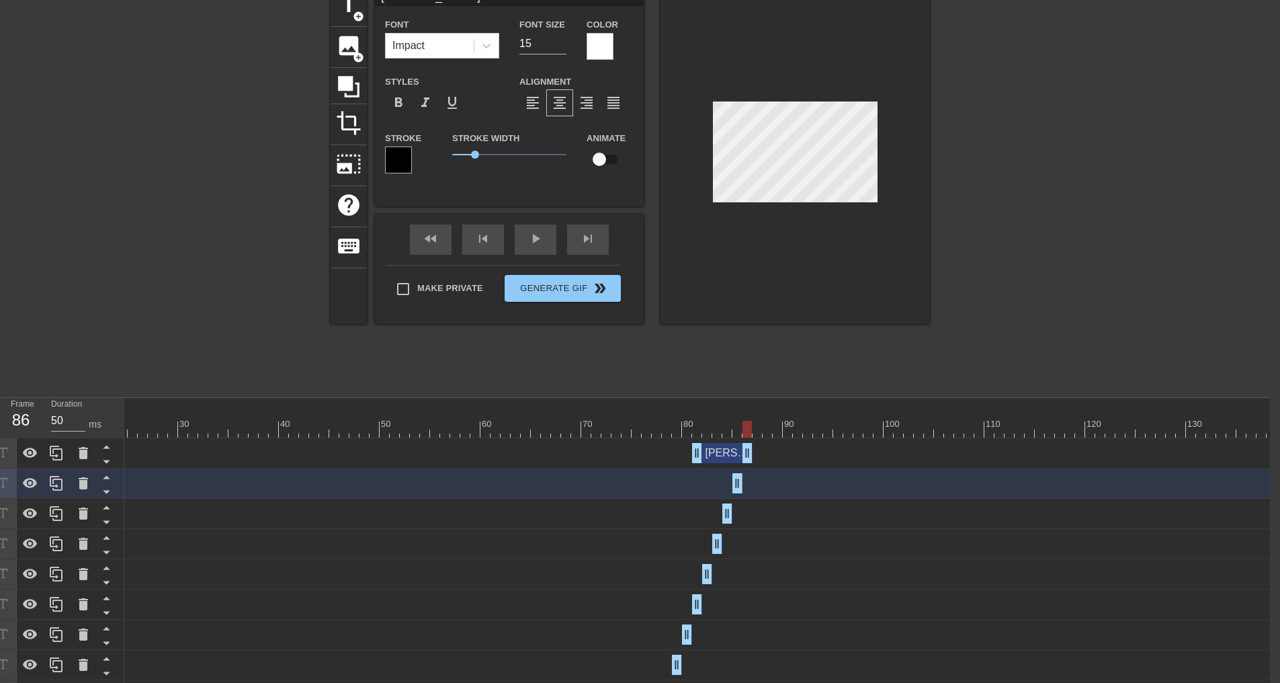
drag, startPoint x: 697, startPoint y: 453, endPoint x: 745, endPoint y: 453, distance: 47.7
drag, startPoint x: 697, startPoint y: 451, endPoint x: 748, endPoint y: 452, distance: 50.4
click at [51, 451] on icon at bounding box center [56, 452] width 13 height 15
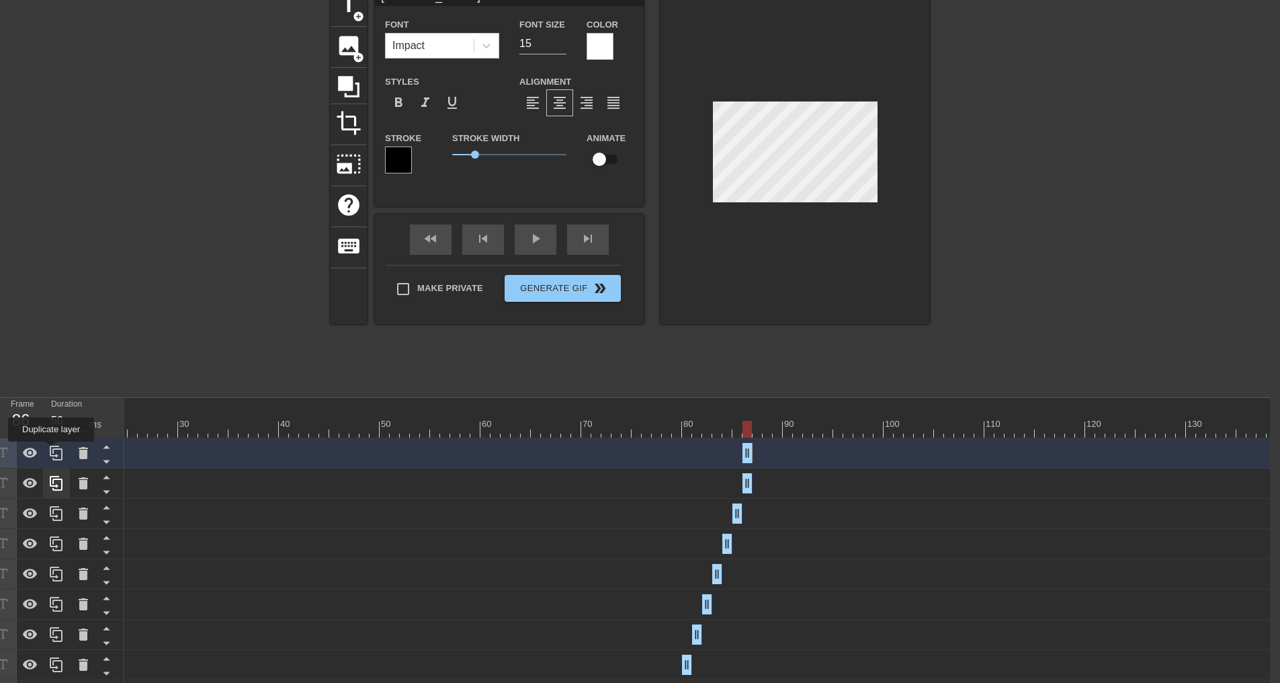
click at [51, 451] on icon at bounding box center [56, 452] width 13 height 15
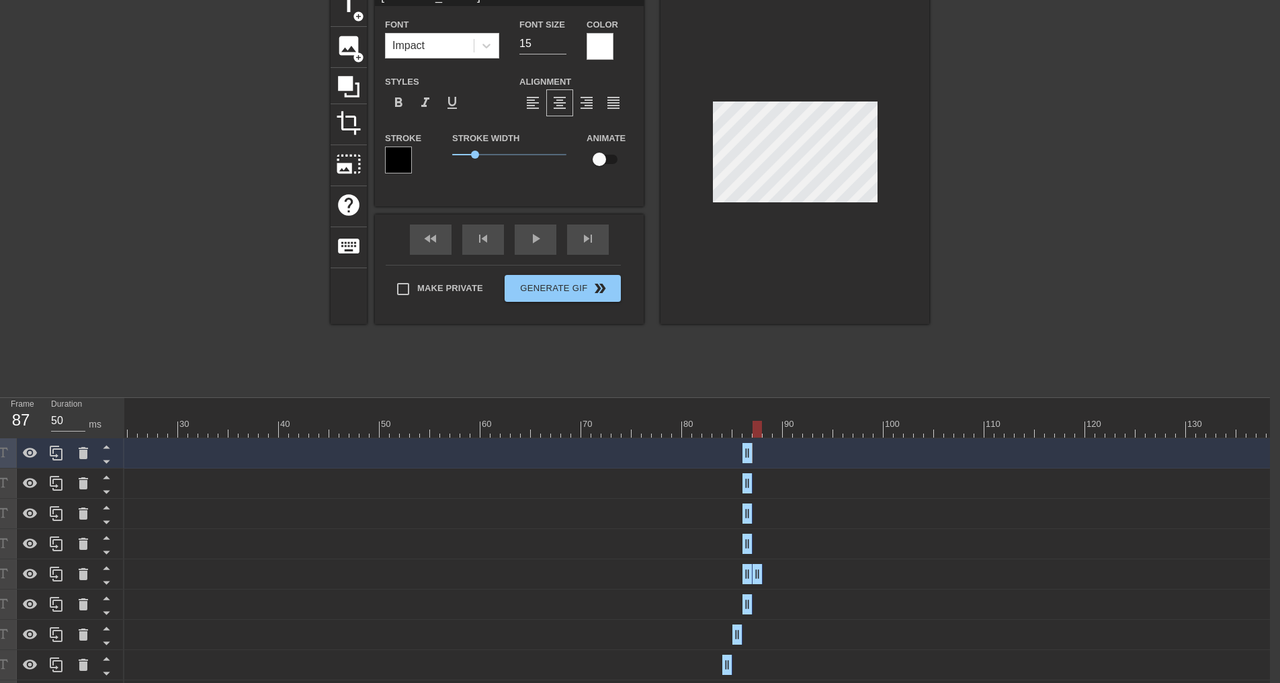
drag, startPoint x: 750, startPoint y: 572, endPoint x: 759, endPoint y: 572, distance: 8.7
drag, startPoint x: 745, startPoint y: 574, endPoint x: 757, endPoint y: 574, distance: 11.4
type input "[PERSON_NAME]"
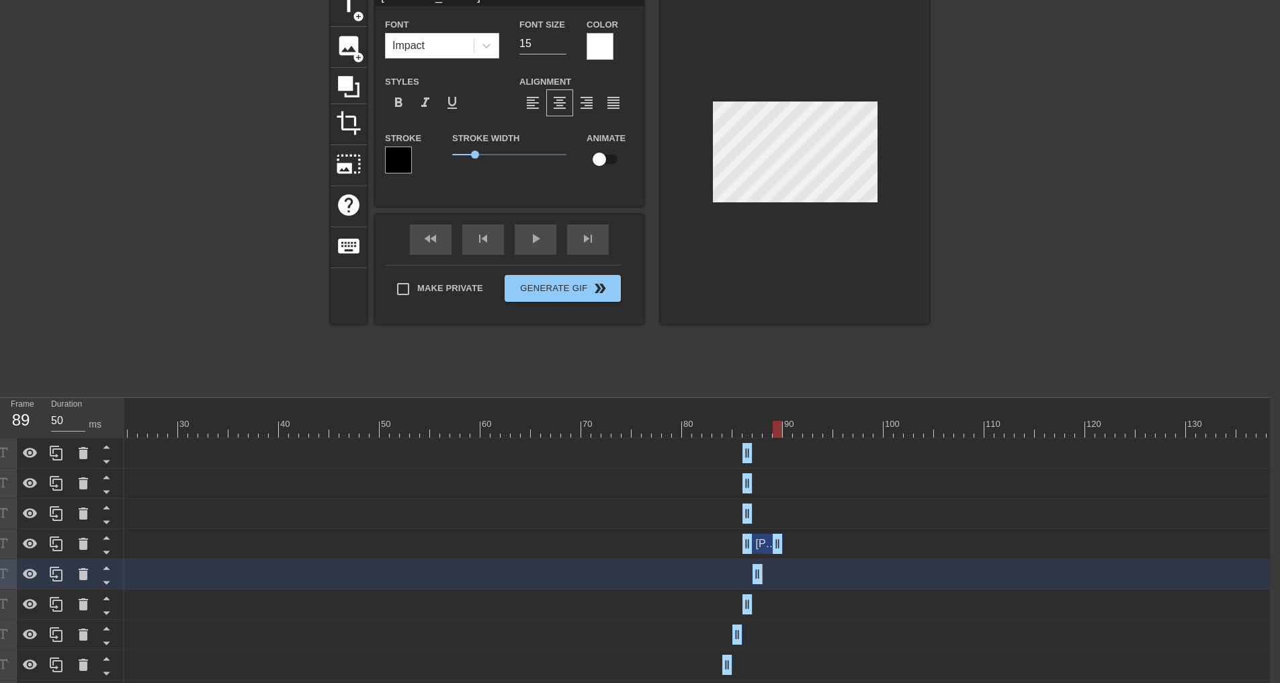
drag, startPoint x: 748, startPoint y: 549, endPoint x: 775, endPoint y: 549, distance: 27.5
click at [773, 547] on div "[PERSON_NAME] data drag_handle drag_handle" at bounding box center [581, 544] width 1391 height 20
drag, startPoint x: 748, startPoint y: 543, endPoint x: 765, endPoint y: 542, distance: 17.5
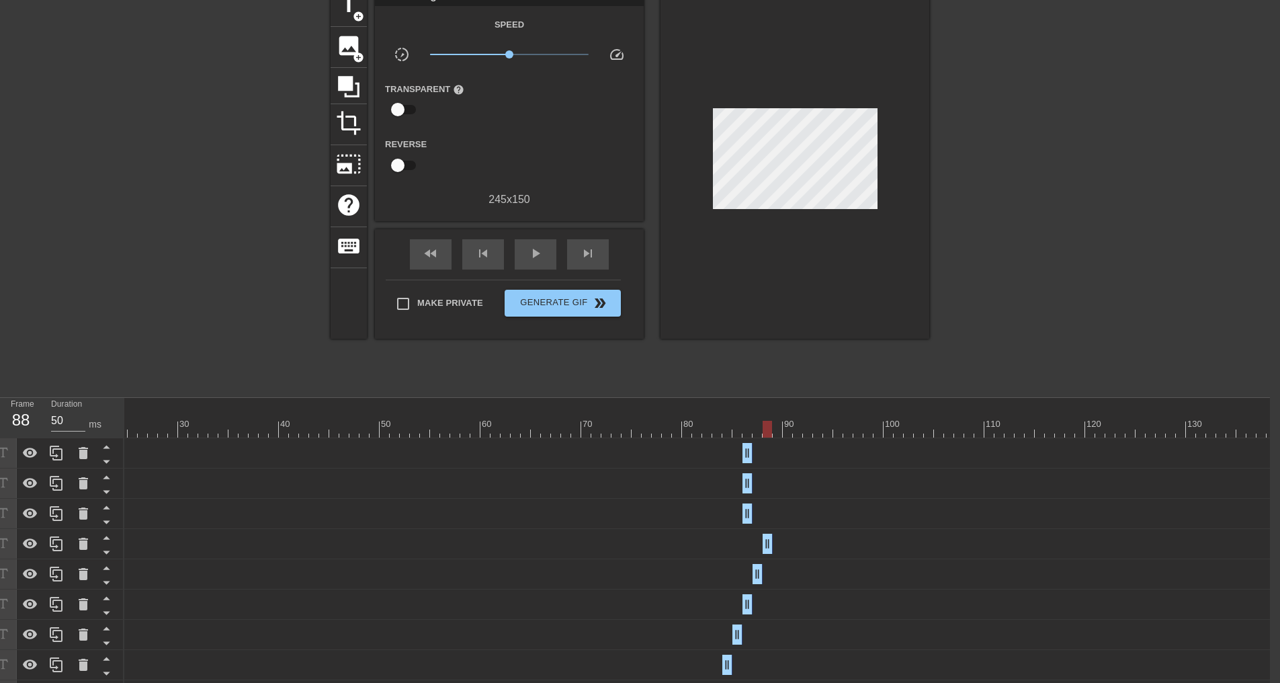
click at [749, 539] on div "[PERSON_NAME] data drag_handle drag_handle" at bounding box center [581, 544] width 1391 height 20
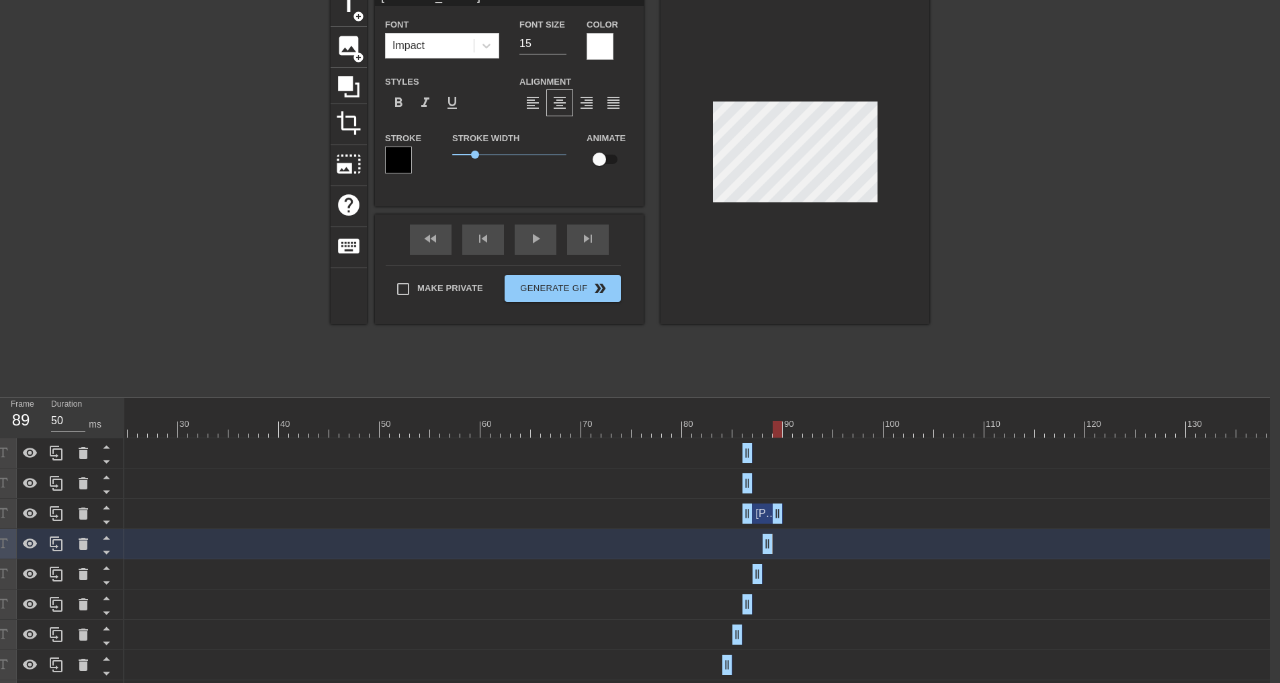
drag, startPoint x: 747, startPoint y: 515, endPoint x: 775, endPoint y: 513, distance: 28.3
drag, startPoint x: 749, startPoint y: 513, endPoint x: 784, endPoint y: 516, distance: 35.0
click at [784, 516] on div "[PERSON_NAME] data drag_handle drag_handle" at bounding box center [581, 513] width 1391 height 20
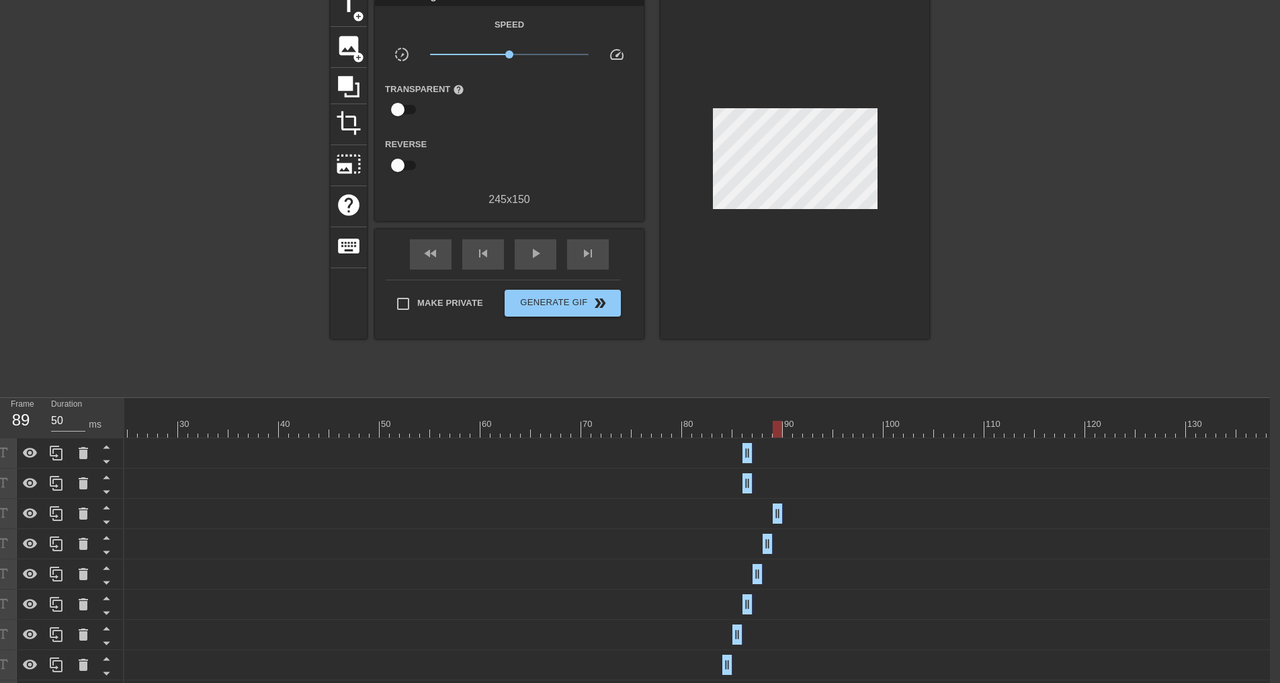
click at [732, 506] on div "[PERSON_NAME] data drag_handle drag_handle" at bounding box center [581, 513] width 1391 height 20
click at [703, 509] on div "[PERSON_NAME] data drag_handle drag_handle" at bounding box center [581, 513] width 1391 height 20
click at [235, 516] on div "[PERSON_NAME] data drag_handle drag_handle" at bounding box center [581, 513] width 1391 height 20
click at [781, 482] on div "[PERSON_NAME] data drag_handle drag_handle" at bounding box center [581, 483] width 1391 height 20
click at [751, 527] on div "[PERSON_NAME] data drag_handle drag_handle" at bounding box center [581, 514] width 1391 height 30
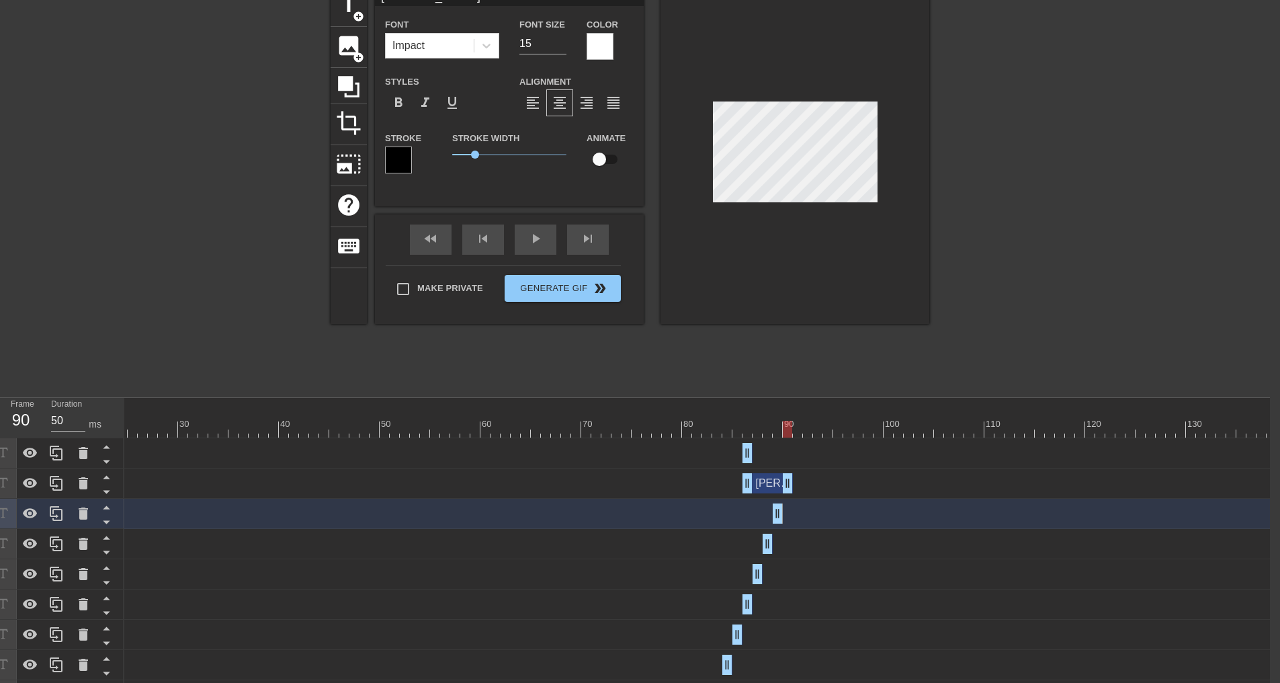
drag, startPoint x: 745, startPoint y: 483, endPoint x: 790, endPoint y: 490, distance: 45.5
drag, startPoint x: 746, startPoint y: 487, endPoint x: 784, endPoint y: 489, distance: 38.4
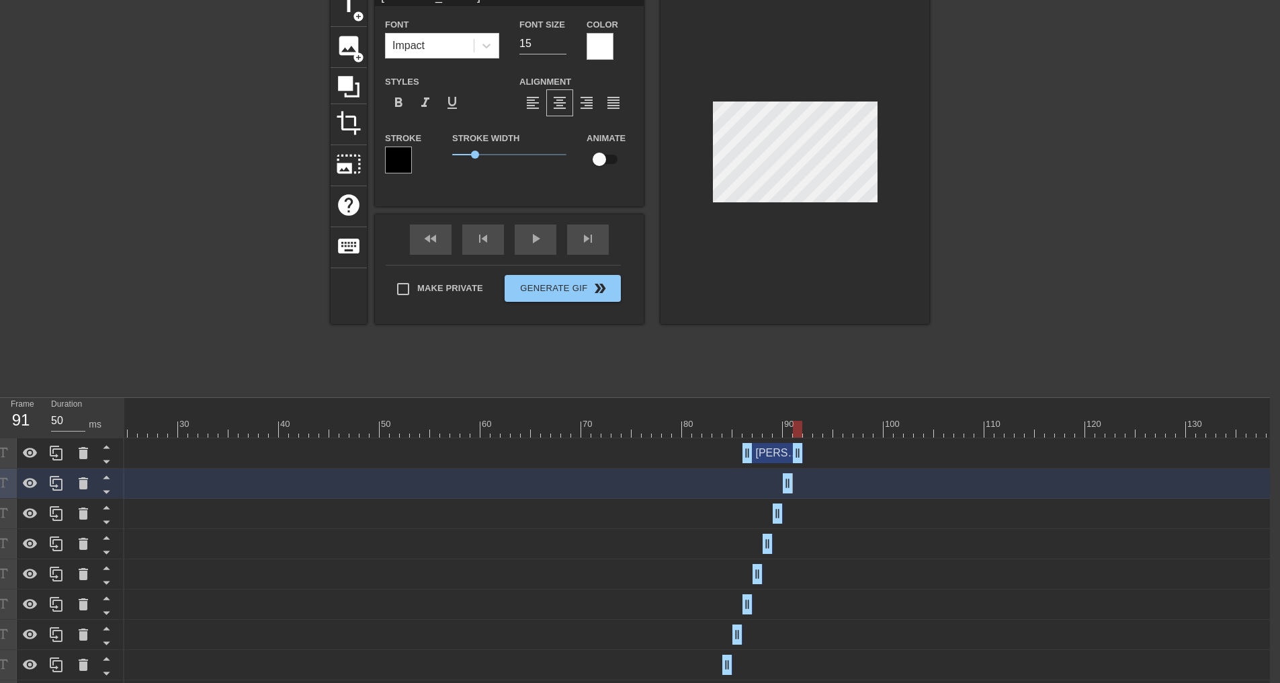
drag, startPoint x: 744, startPoint y: 457, endPoint x: 797, endPoint y: 461, distance: 52.6
drag, startPoint x: 750, startPoint y: 452, endPoint x: 802, endPoint y: 454, distance: 51.8
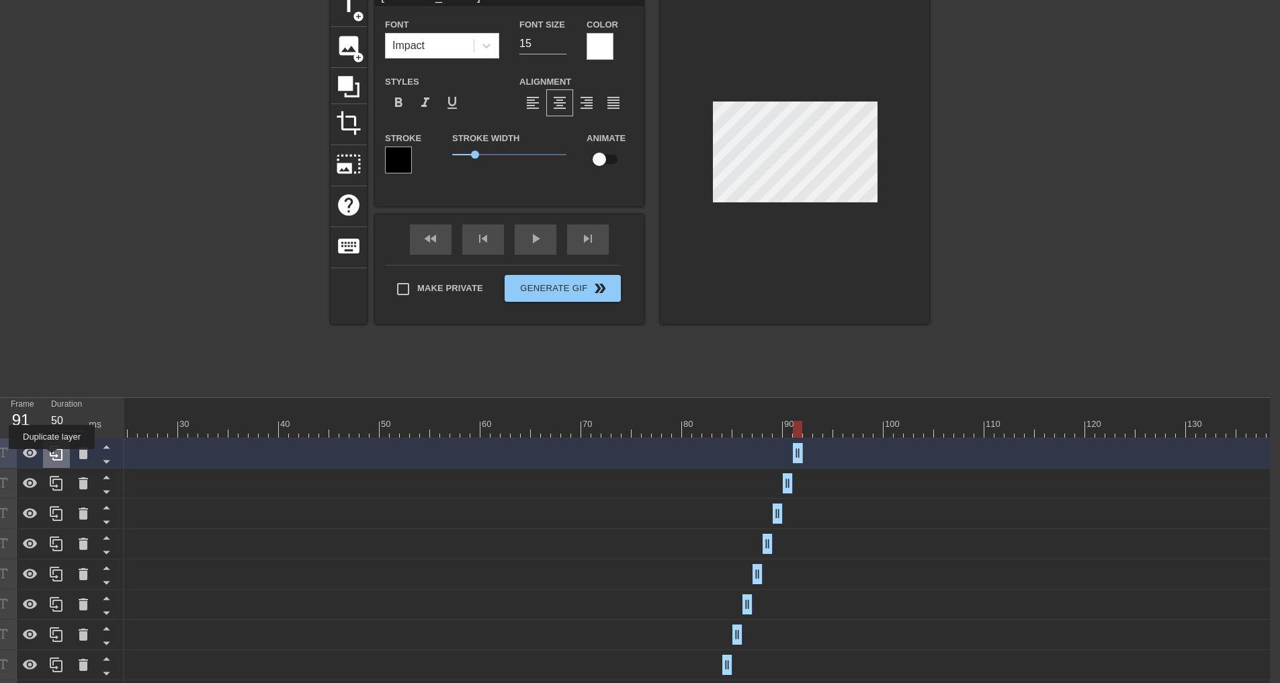
click at [52, 458] on icon at bounding box center [56, 453] width 16 height 16
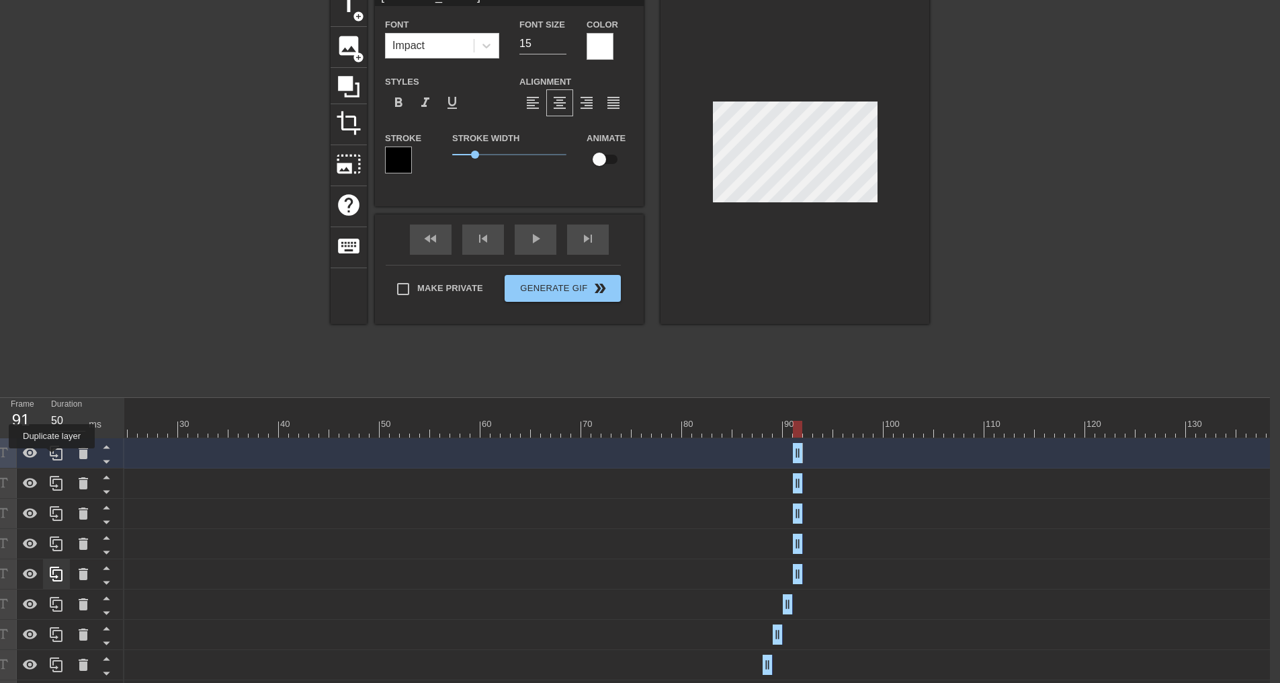
click at [52, 458] on icon at bounding box center [56, 453] width 16 height 16
drag, startPoint x: 796, startPoint y: 579, endPoint x: 804, endPoint y: 579, distance: 8.1
drag, startPoint x: 800, startPoint y: 575, endPoint x: 809, endPoint y: 574, distance: 9.4
drag, startPoint x: 802, startPoint y: 544, endPoint x: 820, endPoint y: 544, distance: 18.2
drag, startPoint x: 801, startPoint y: 544, endPoint x: 817, endPoint y: 544, distance: 16.1
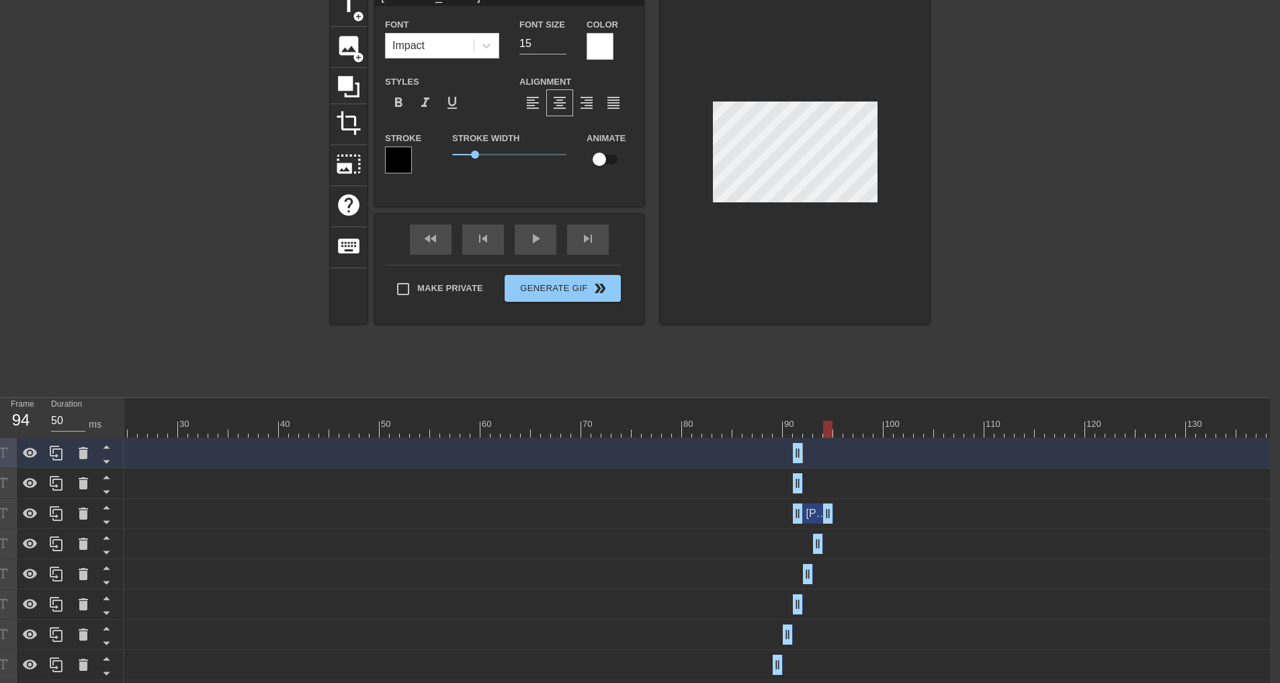
drag, startPoint x: 802, startPoint y: 517, endPoint x: 830, endPoint y: 519, distance: 28.3
drag, startPoint x: 798, startPoint y: 519, endPoint x: 826, endPoint y: 517, distance: 28.9
drag, startPoint x: 798, startPoint y: 484, endPoint x: 837, endPoint y: 488, distance: 39.2
drag, startPoint x: 798, startPoint y: 484, endPoint x: 837, endPoint y: 488, distance: 38.4
drag, startPoint x: 800, startPoint y: 454, endPoint x: 853, endPoint y: 459, distance: 53.3
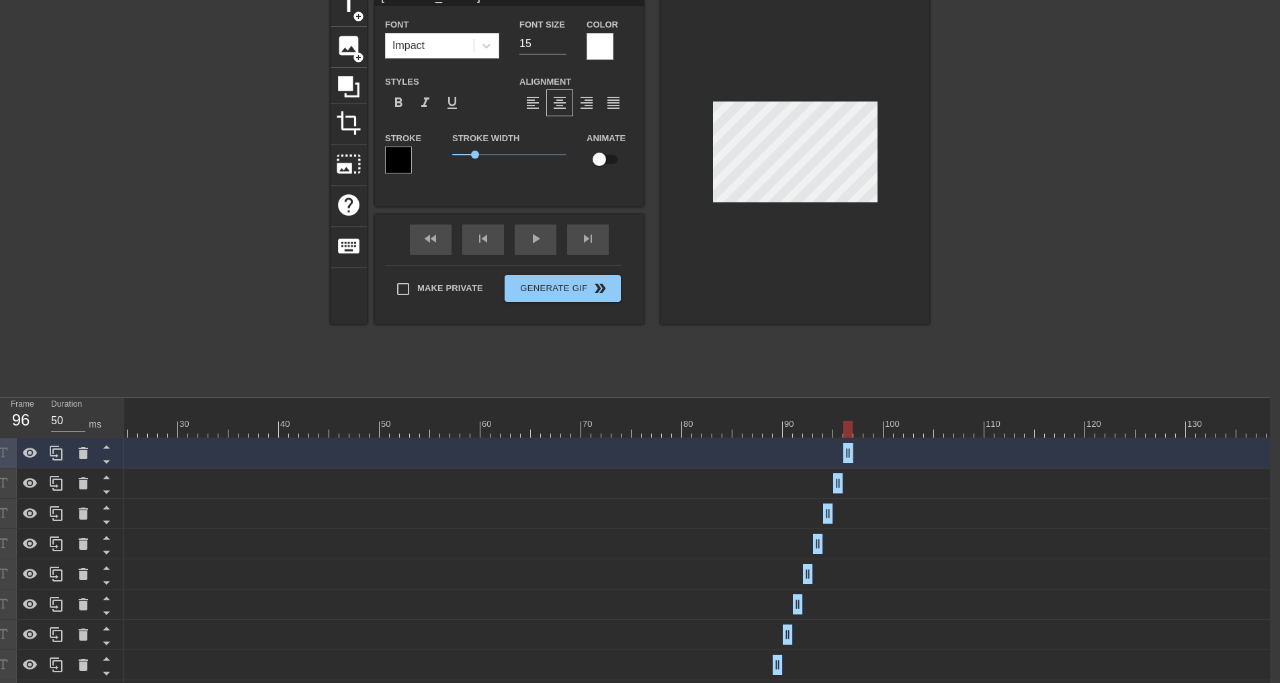
drag, startPoint x: 796, startPoint y: 452, endPoint x: 851, endPoint y: 458, distance: 55.4
drag, startPoint x: 808, startPoint y: 578, endPoint x: 861, endPoint y: 586, distance: 54.4
click at [861, 586] on div "[PERSON_NAME] data drag_handle drag_handle" at bounding box center [581, 574] width 1391 height 30
drag, startPoint x: 816, startPoint y: 547, endPoint x: 867, endPoint y: 552, distance: 50.7
drag, startPoint x: 820, startPoint y: 546, endPoint x: 898, endPoint y: 546, distance: 78.6
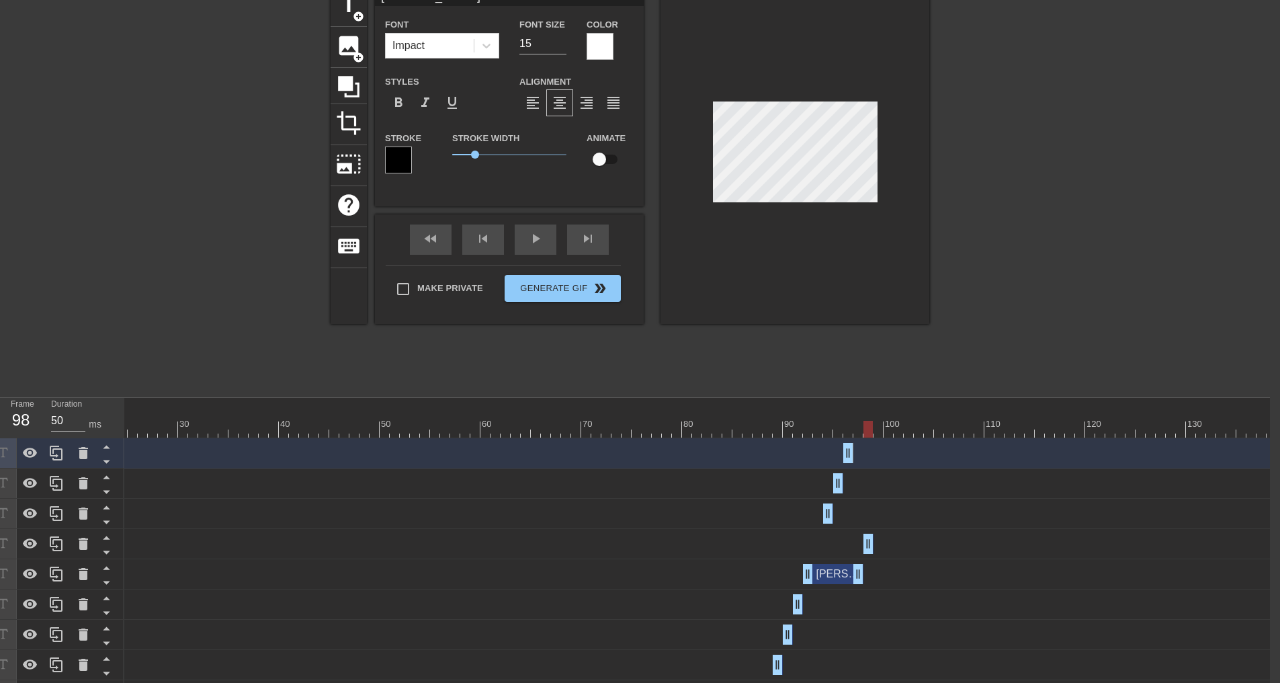
click at [898, 546] on div "[PERSON_NAME] data drag_handle drag_handle" at bounding box center [581, 544] width 1391 height 20
drag, startPoint x: 869, startPoint y: 548, endPoint x: 879, endPoint y: 550, distance: 10.3
drag, startPoint x: 828, startPoint y: 519, endPoint x: 888, endPoint y: 525, distance: 59.4
click at [888, 525] on div "[PERSON_NAME] data drag_handle drag_handle" at bounding box center [581, 514] width 1391 height 30
drag, startPoint x: 833, startPoint y: 520, endPoint x: 889, endPoint y: 521, distance: 56.4
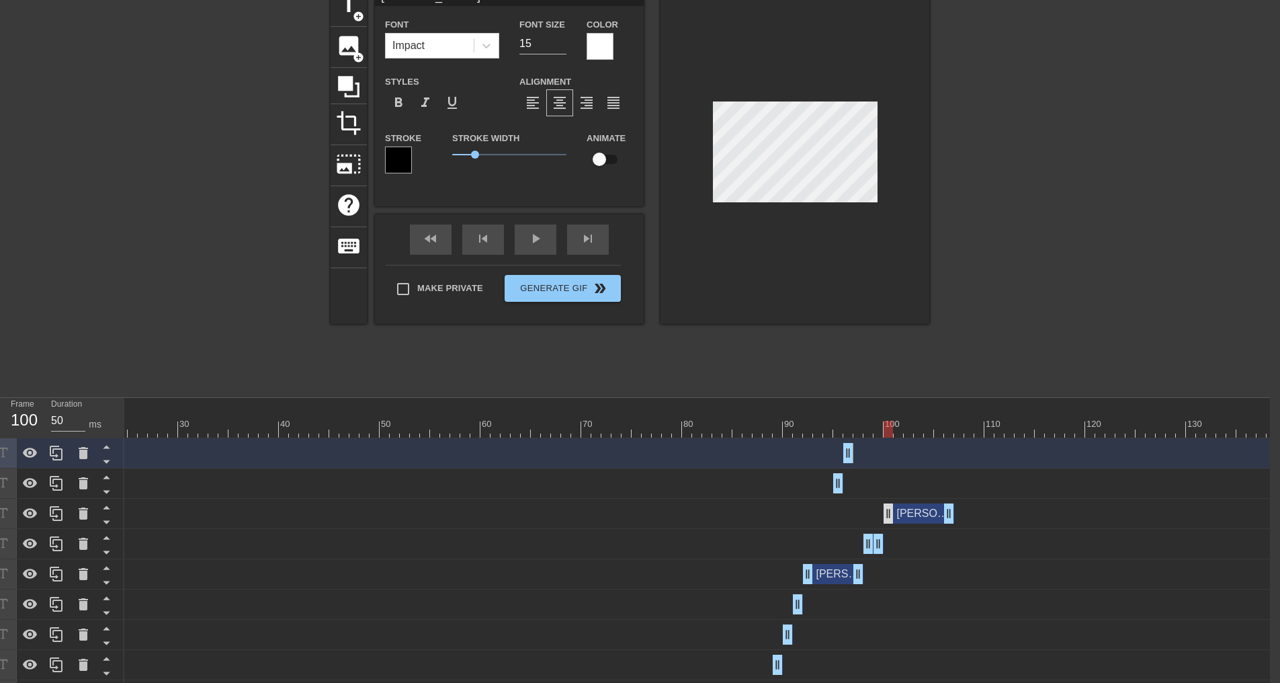
click at [889, 521] on div "[PERSON_NAME] data drag_handle drag_handle" at bounding box center [919, 513] width 71 height 20
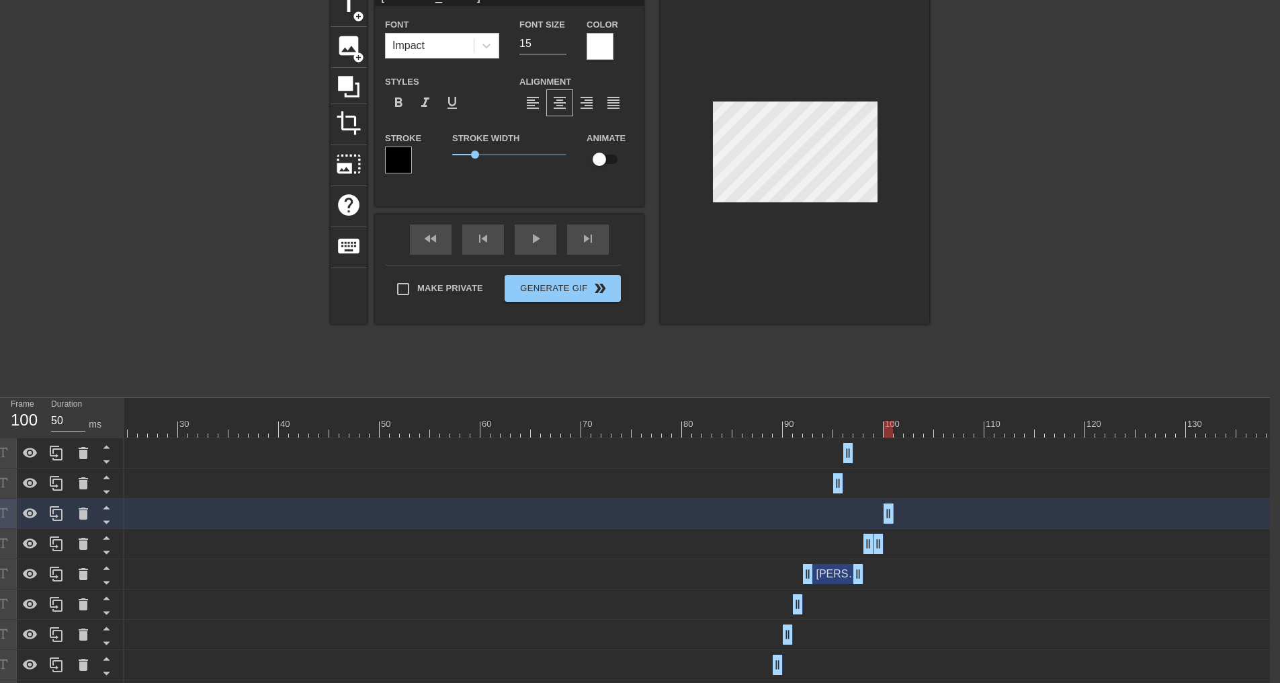
drag, startPoint x: 944, startPoint y: 517, endPoint x: 884, endPoint y: 521, distance: 59.9
drag, startPoint x: 839, startPoint y: 479, endPoint x: 904, endPoint y: 482, distance: 65.2
click at [904, 482] on div "[PERSON_NAME] data drag_handle drag_handle" at bounding box center [581, 483] width 1391 height 20
drag, startPoint x: 837, startPoint y: 480, endPoint x: 894, endPoint y: 481, distance: 57.1
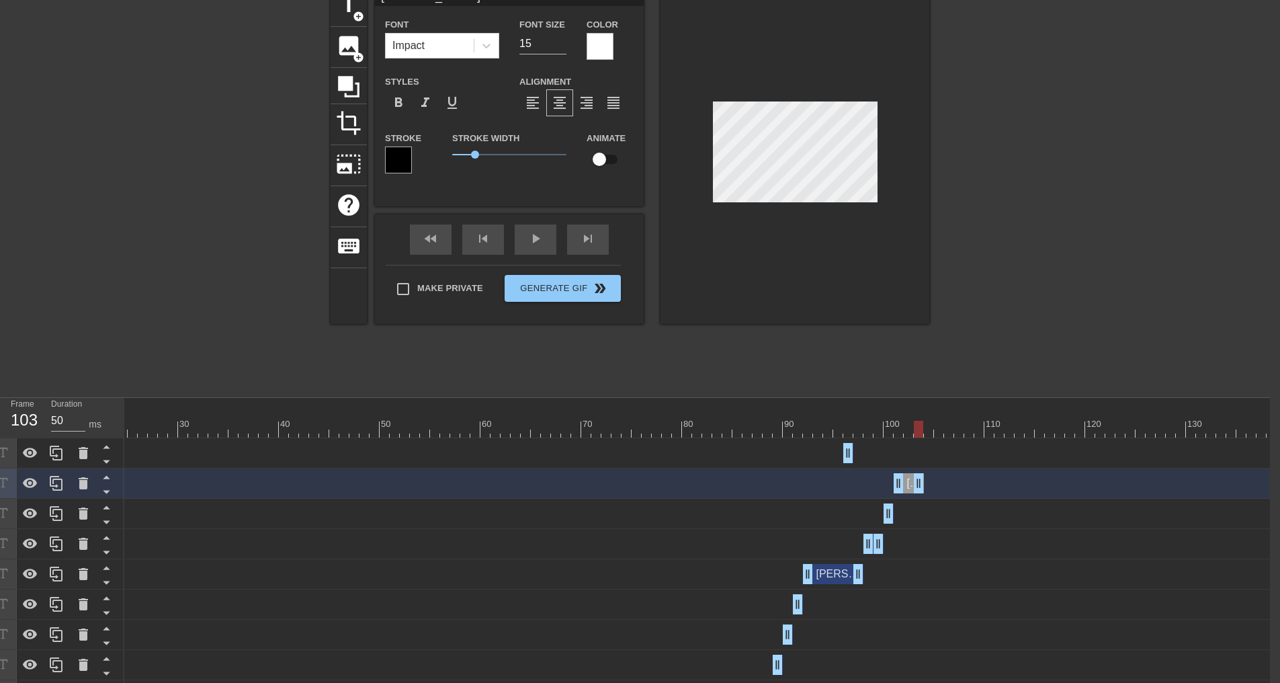
drag, startPoint x: 899, startPoint y: 482, endPoint x: 922, endPoint y: 484, distance: 22.9
drag, startPoint x: 847, startPoint y: 450, endPoint x: 924, endPoint y: 459, distance: 77.8
drag, startPoint x: 851, startPoint y: 456, endPoint x: 935, endPoint y: 462, distance: 83.5
click at [935, 462] on div "[PERSON_NAME] data drag_handle drag_handle" at bounding box center [581, 453] width 1391 height 20
drag, startPoint x: 931, startPoint y: 456, endPoint x: 939, endPoint y: 455, distance: 7.4
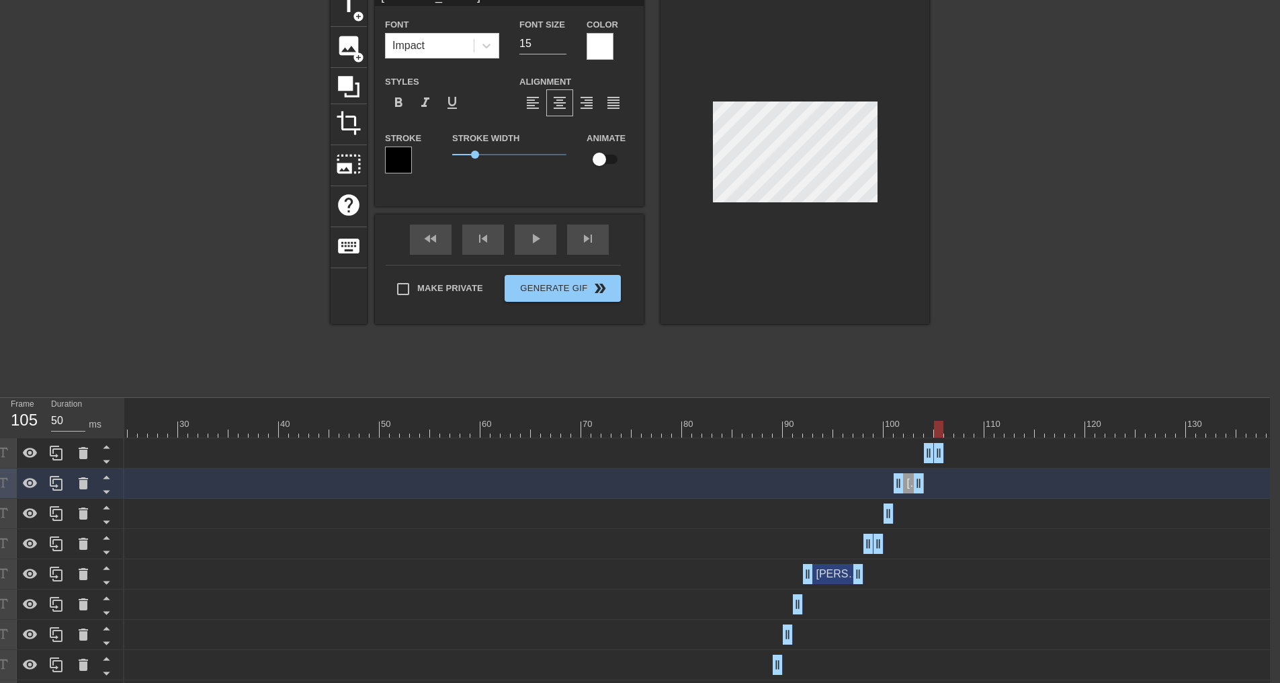
type input "[PERSON_NAME]"
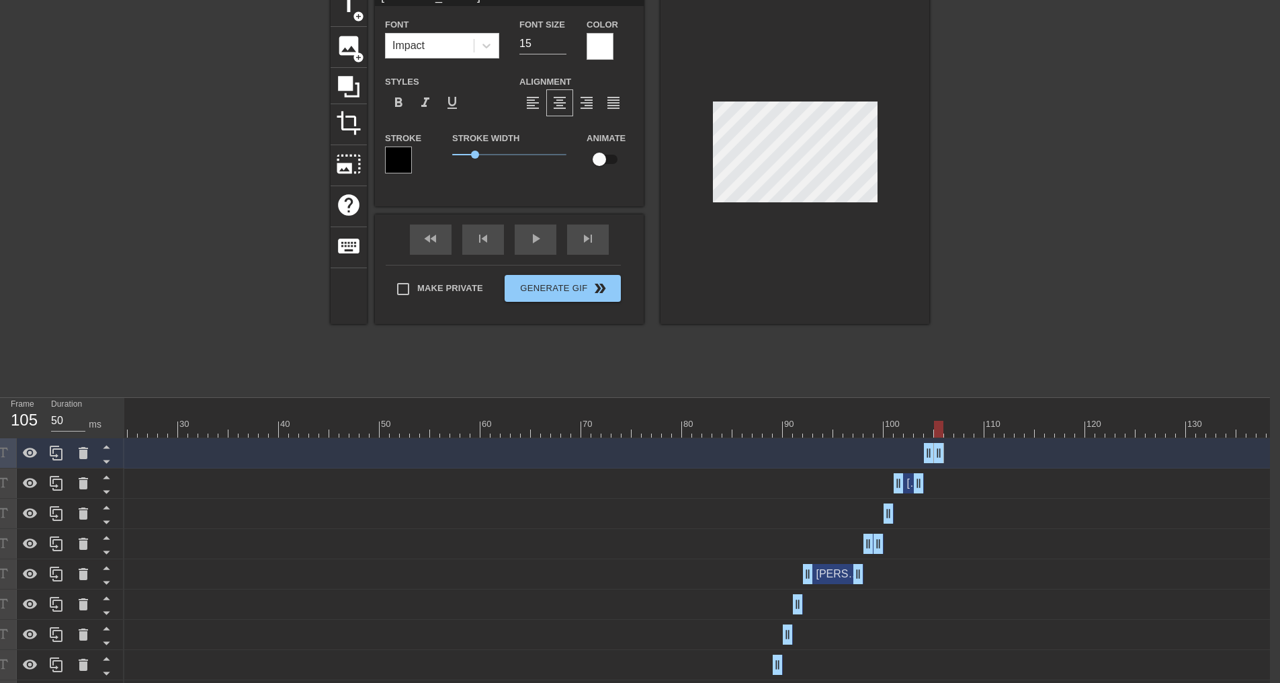
click at [319, 430] on div at bounding box center [581, 429] width 1391 height 17
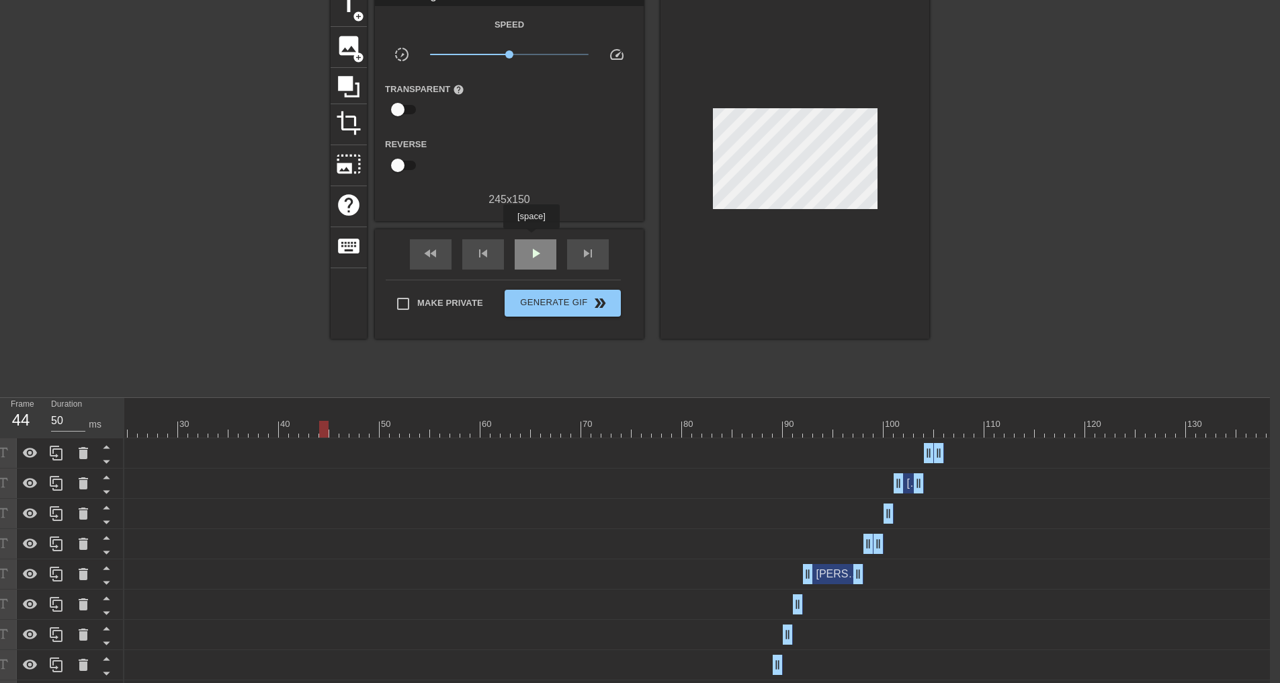
click at [531, 239] on div "play_arrow" at bounding box center [536, 254] width 42 height 30
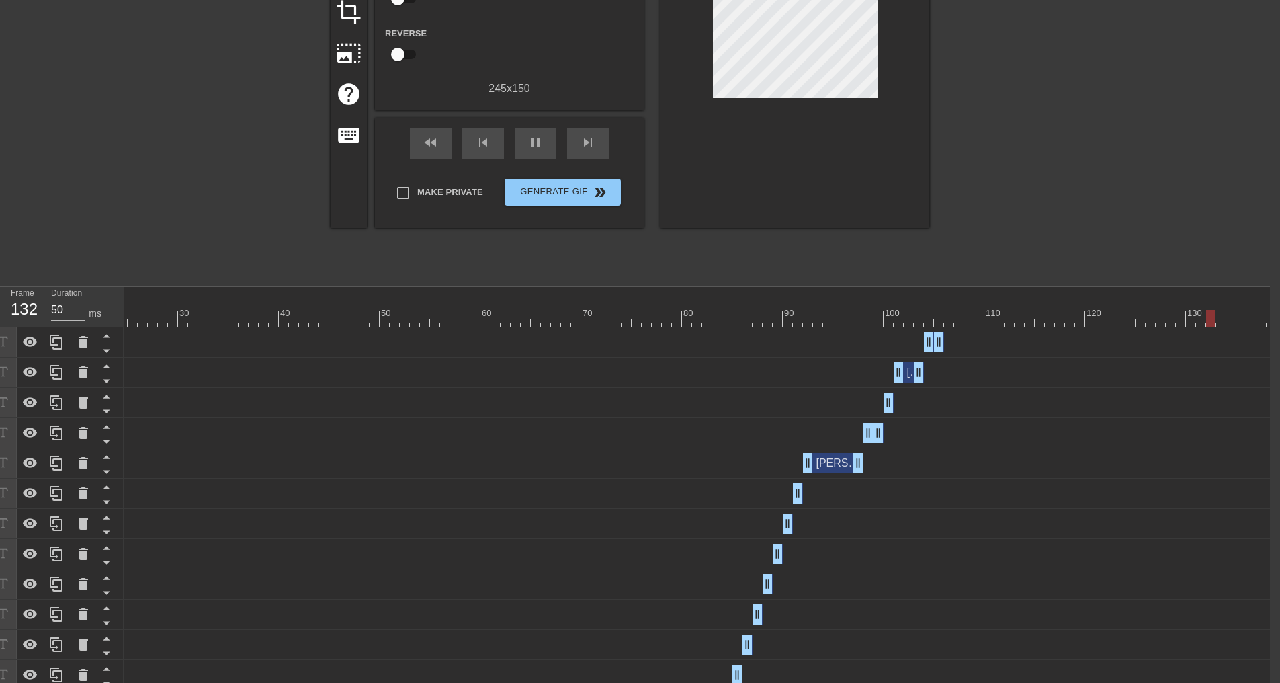
scroll to position [269, 10]
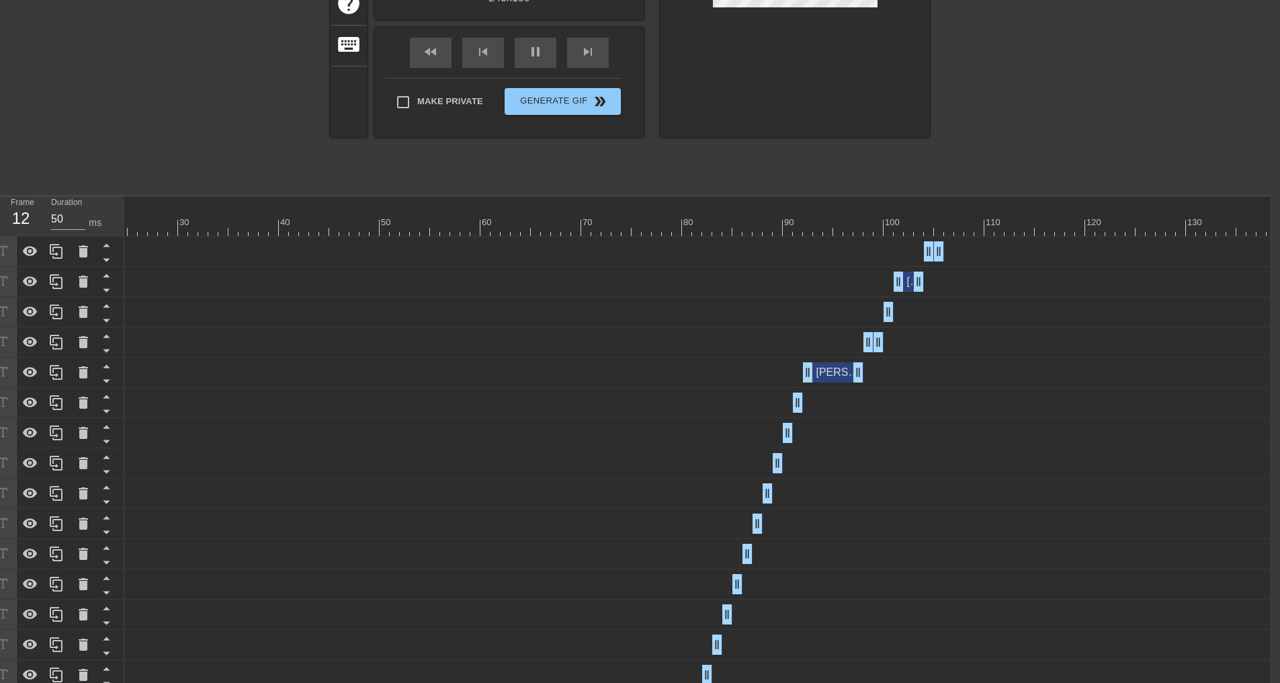
click at [654, 231] on div at bounding box center [581, 227] width 1391 height 17
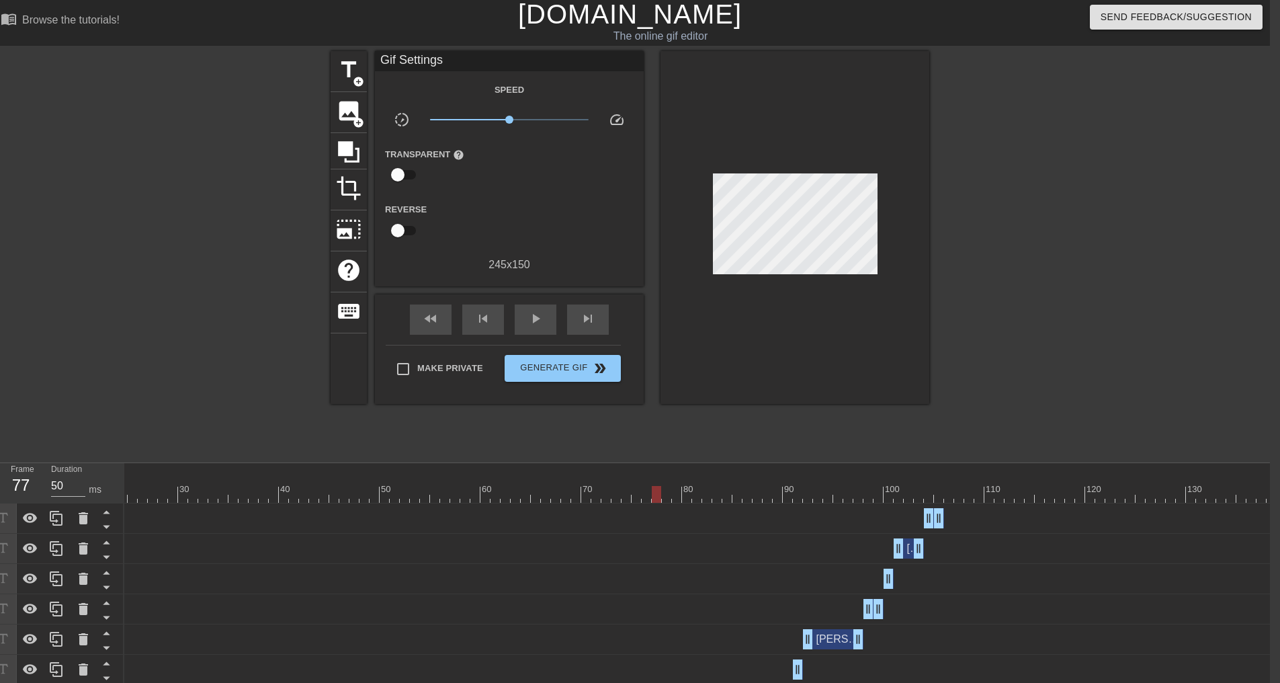
scroll to position [0, 10]
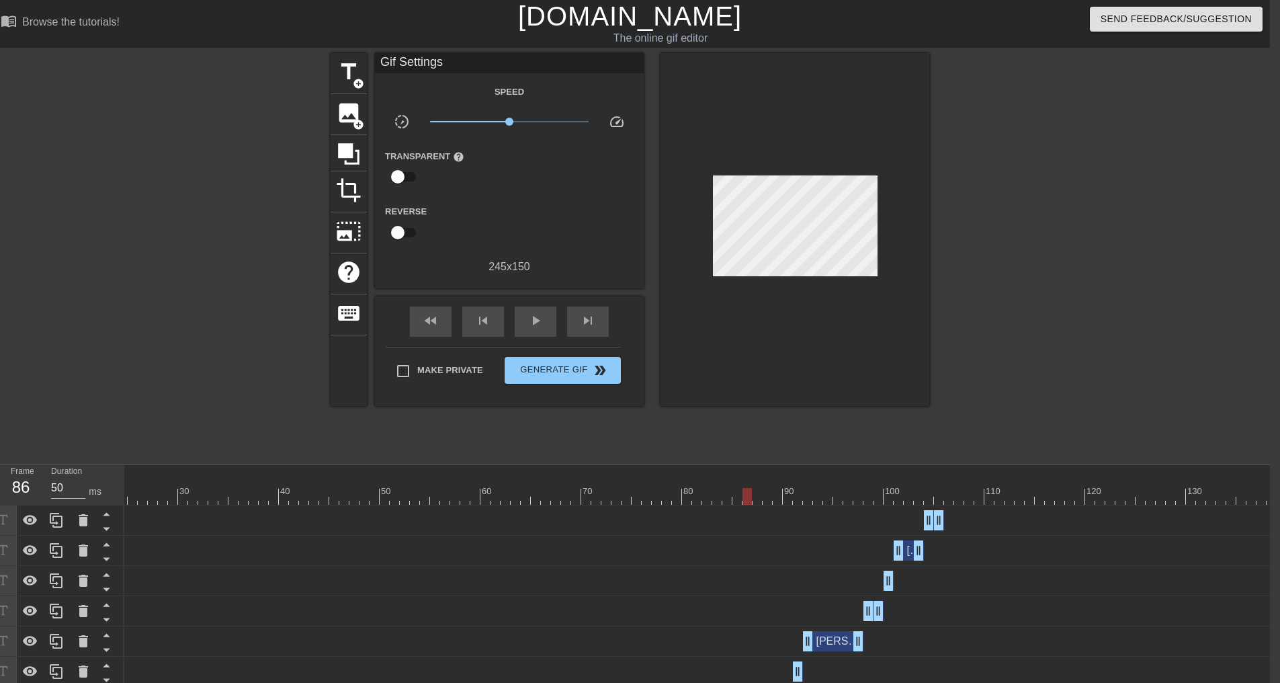
drag, startPoint x: 660, startPoint y: 498, endPoint x: 751, endPoint y: 486, distance: 90.8
click at [751, 486] on div "10 20 30 40 50 60 70 80 90 100 110 120 130" at bounding box center [581, 485] width 1391 height 40
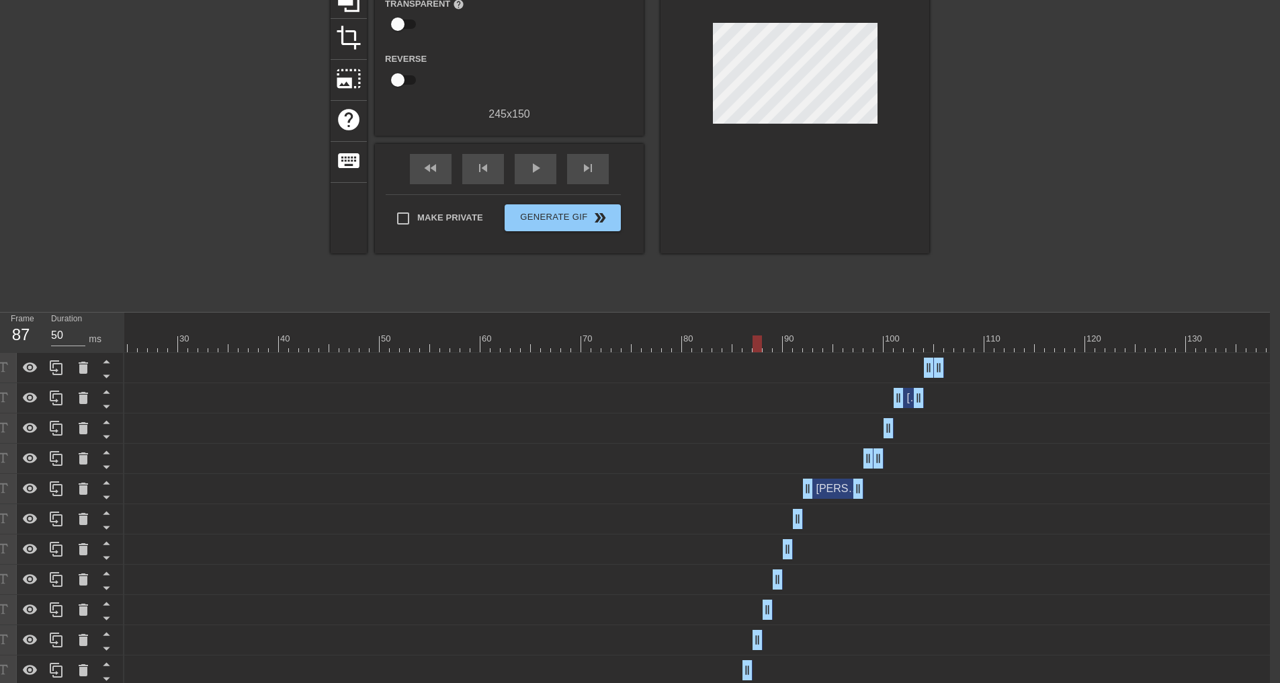
scroll to position [134, 10]
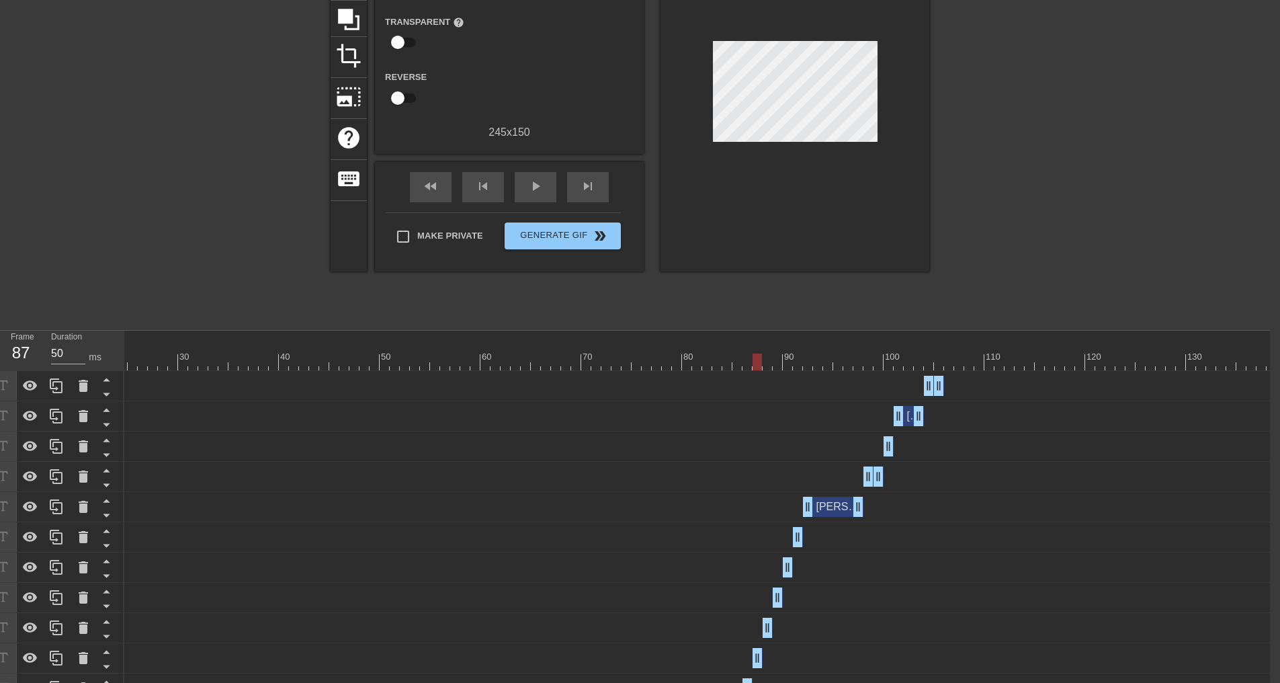
click at [746, 360] on div at bounding box center [581, 361] width 1391 height 17
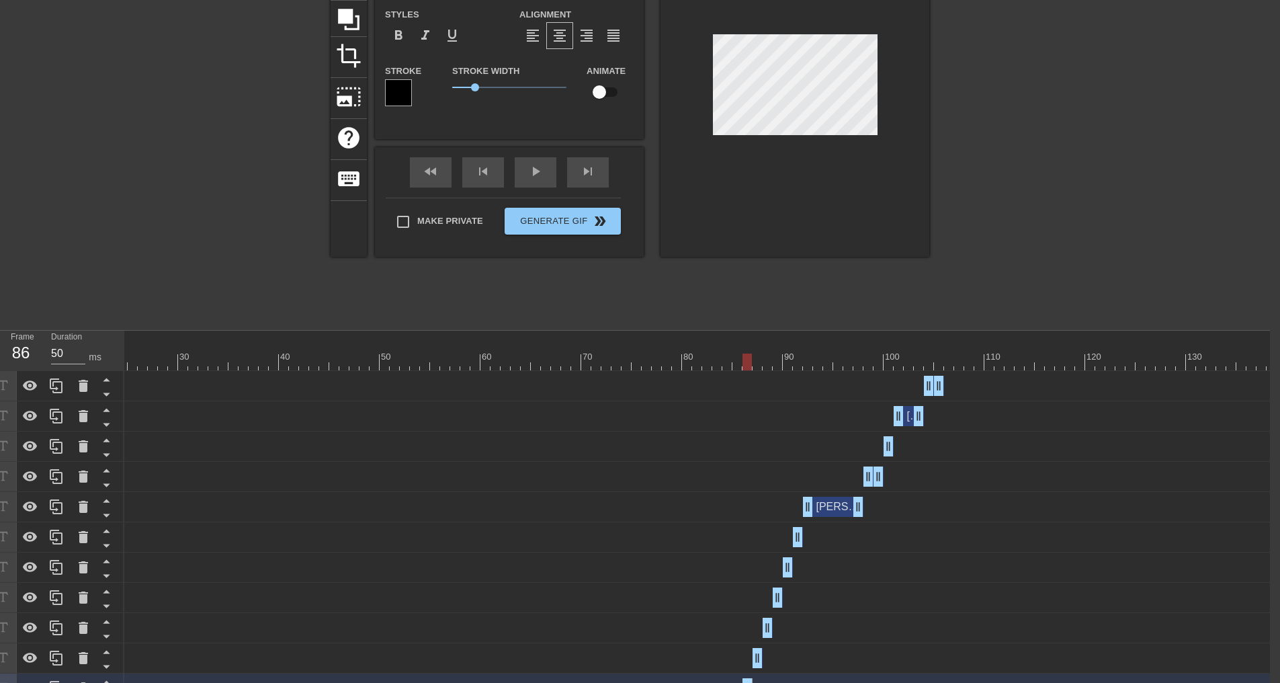
click at [754, 359] on div at bounding box center [581, 361] width 1391 height 17
click at [769, 363] on div at bounding box center [581, 361] width 1391 height 17
click at [779, 364] on div at bounding box center [581, 361] width 1391 height 17
click at [788, 365] on div at bounding box center [581, 361] width 1391 height 17
drag, startPoint x: 804, startPoint y: 364, endPoint x: 894, endPoint y: 360, distance: 90.8
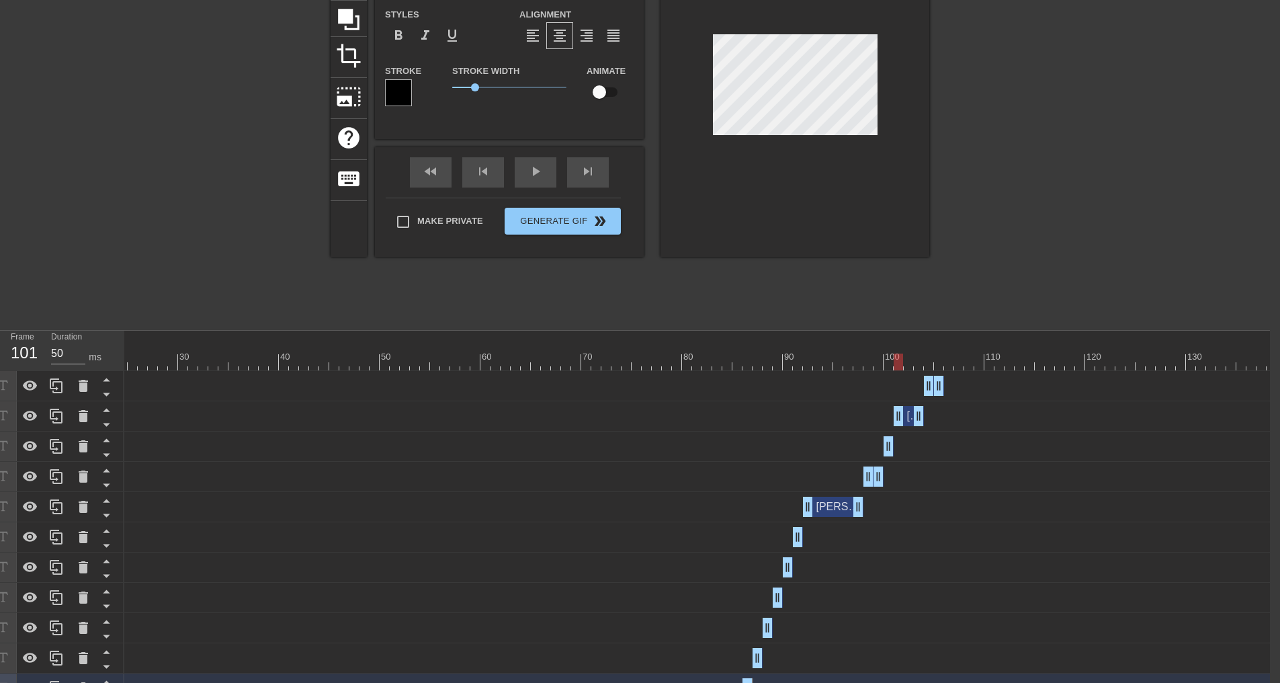
click at [894, 360] on div at bounding box center [581, 361] width 1391 height 17
drag, startPoint x: 918, startPoint y: 416, endPoint x: 900, endPoint y: 418, distance: 17.6
drag, startPoint x: 925, startPoint y: 385, endPoint x: 908, endPoint y: 384, distance: 16.8
drag, startPoint x: 939, startPoint y: 384, endPoint x: 910, endPoint y: 384, distance: 29.6
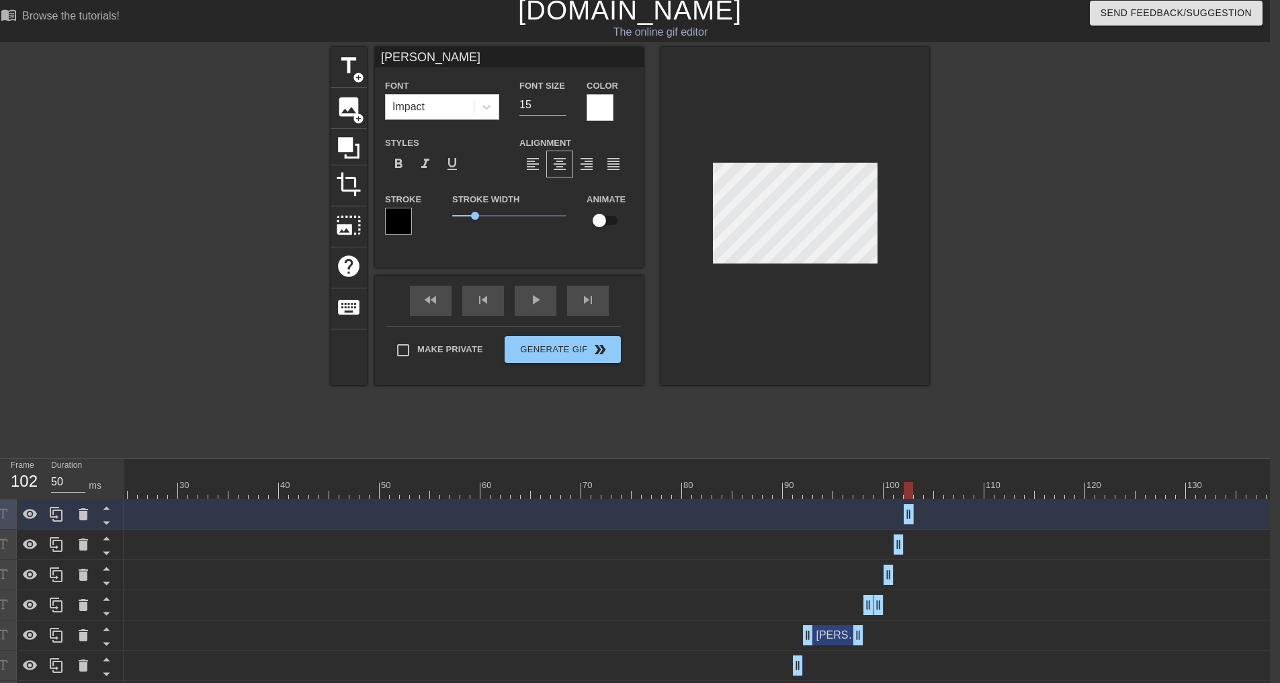
scroll to position [0, 10]
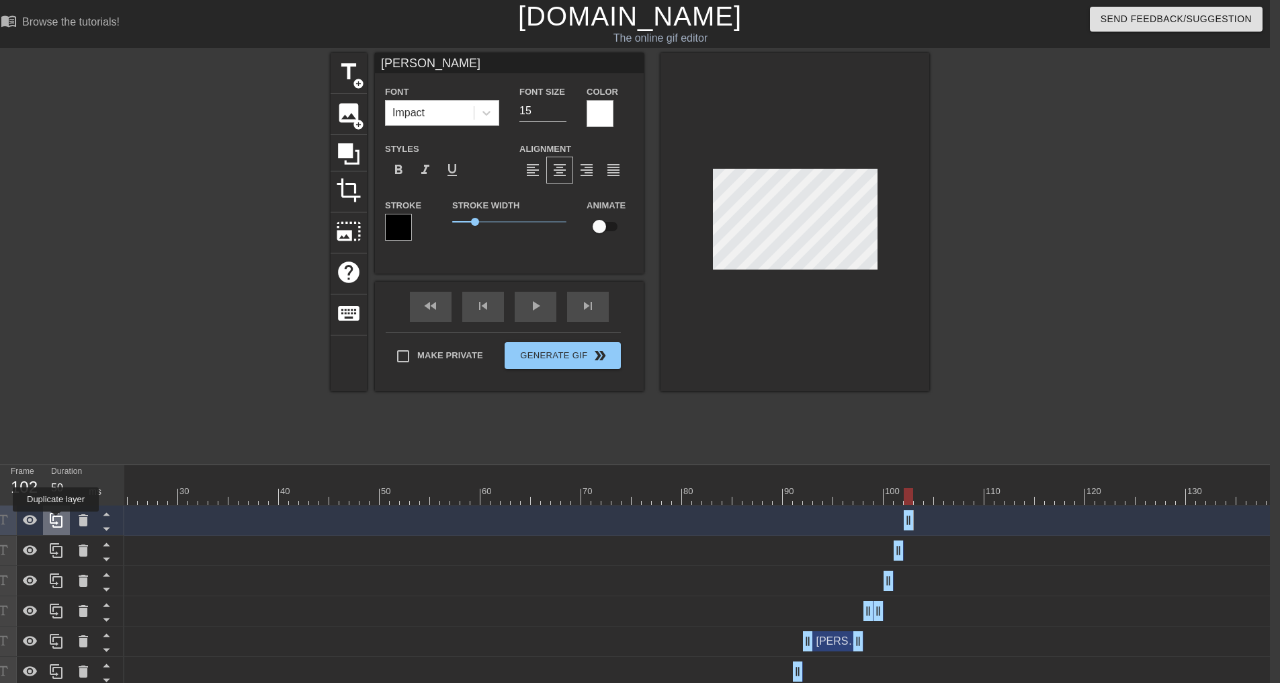
click at [56, 521] on icon at bounding box center [56, 520] width 16 height 16
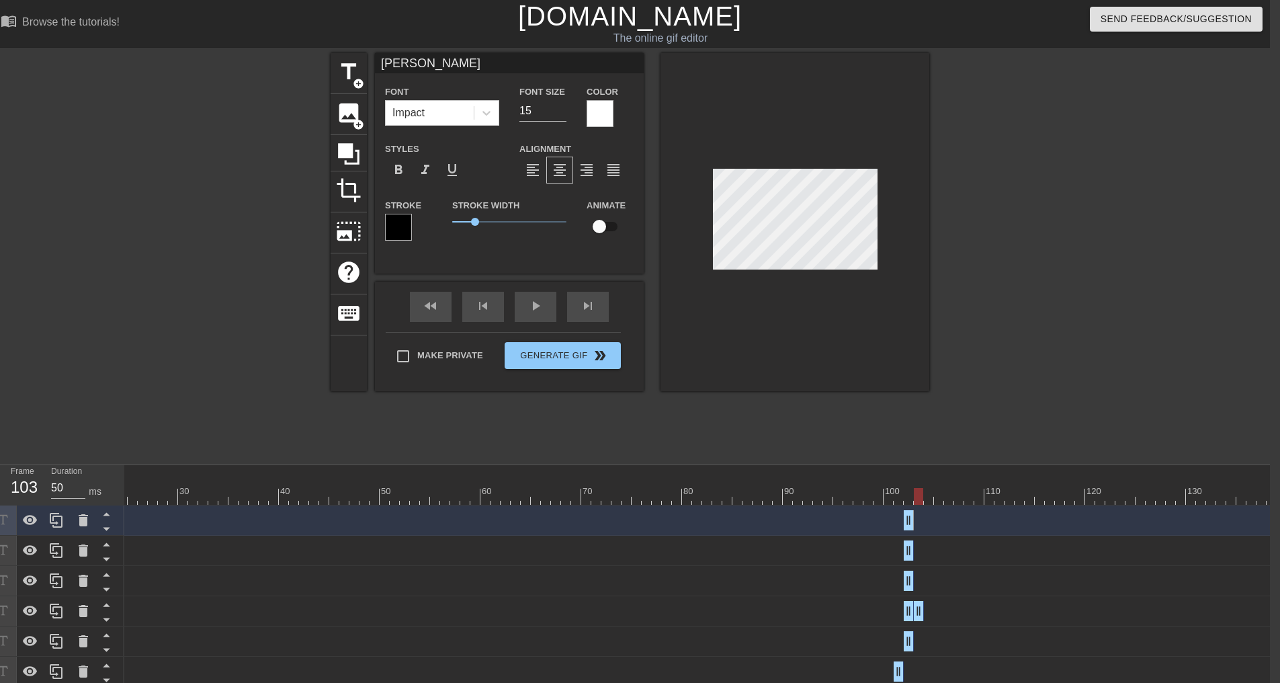
drag, startPoint x: 910, startPoint y: 616, endPoint x: 919, endPoint y: 616, distance: 8.7
drag, startPoint x: 909, startPoint y: 612, endPoint x: 918, endPoint y: 612, distance: 8.7
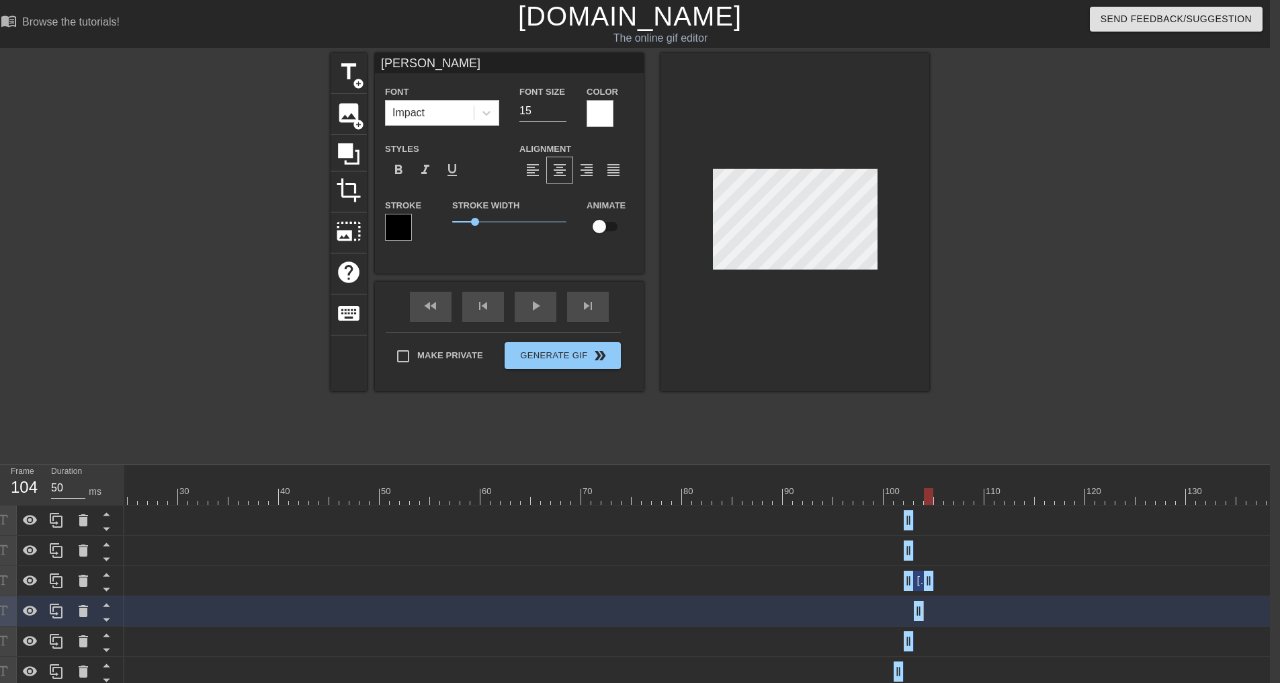
drag, startPoint x: 914, startPoint y: 583, endPoint x: 932, endPoint y: 583, distance: 17.5
drag, startPoint x: 910, startPoint y: 582, endPoint x: 931, endPoint y: 583, distance: 20.9
type input "[PERSON_NAME]"
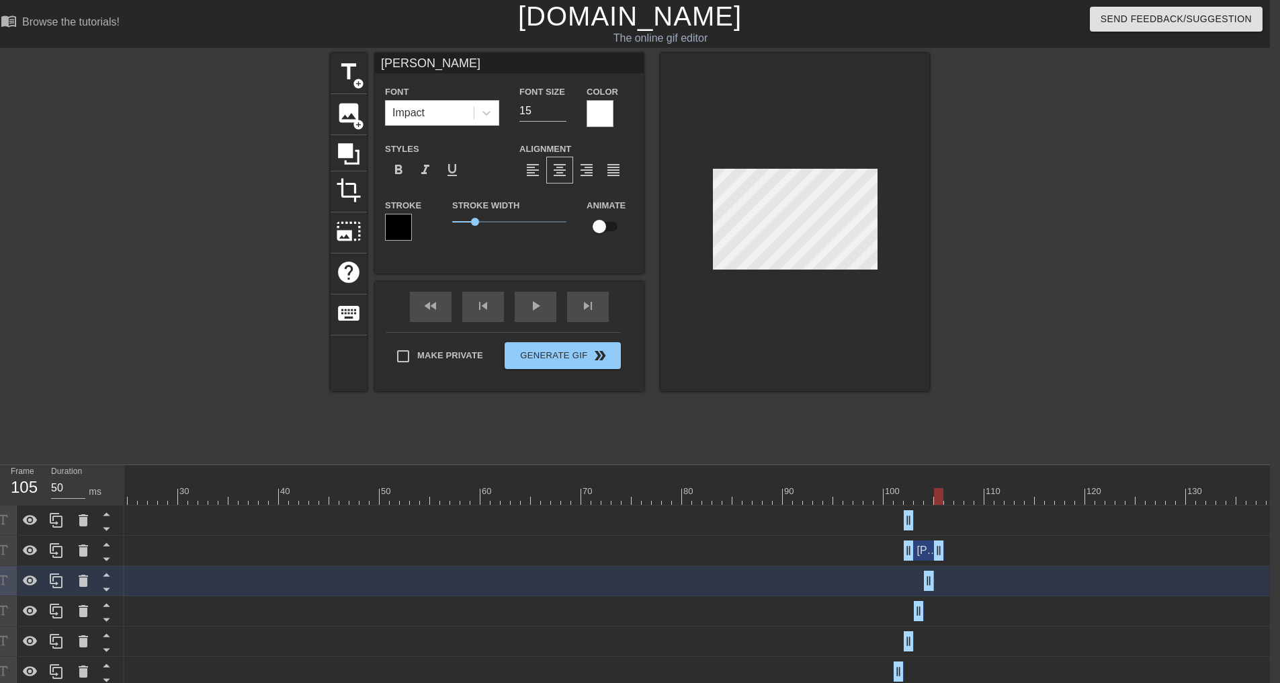
drag, startPoint x: 910, startPoint y: 552, endPoint x: 944, endPoint y: 558, distance: 34.0
click at [944, 558] on div "[PERSON_NAME] data drag_handle drag_handle" at bounding box center [581, 550] width 1391 height 20
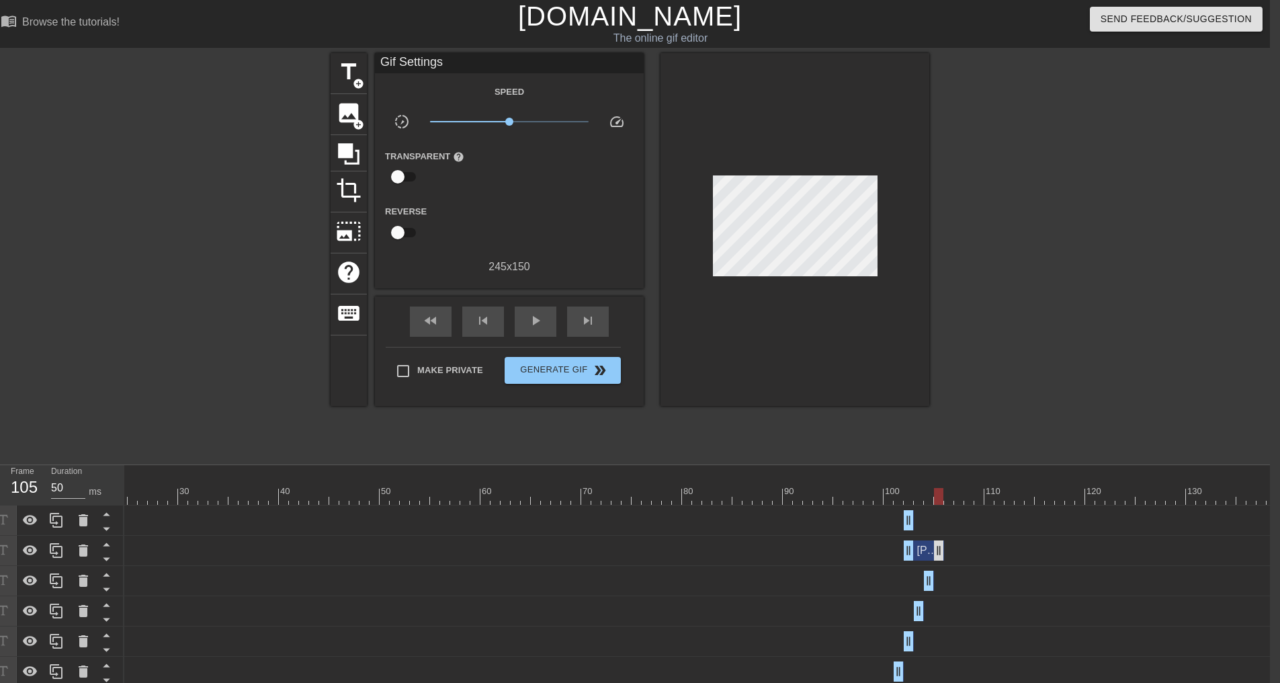
drag, startPoint x: 902, startPoint y: 555, endPoint x: 937, endPoint y: 551, distance: 34.5
click at [937, 551] on div "[PERSON_NAME] data drag_handle drag_handle" at bounding box center [581, 550] width 1391 height 20
drag, startPoint x: 910, startPoint y: 555, endPoint x: 938, endPoint y: 556, distance: 27.6
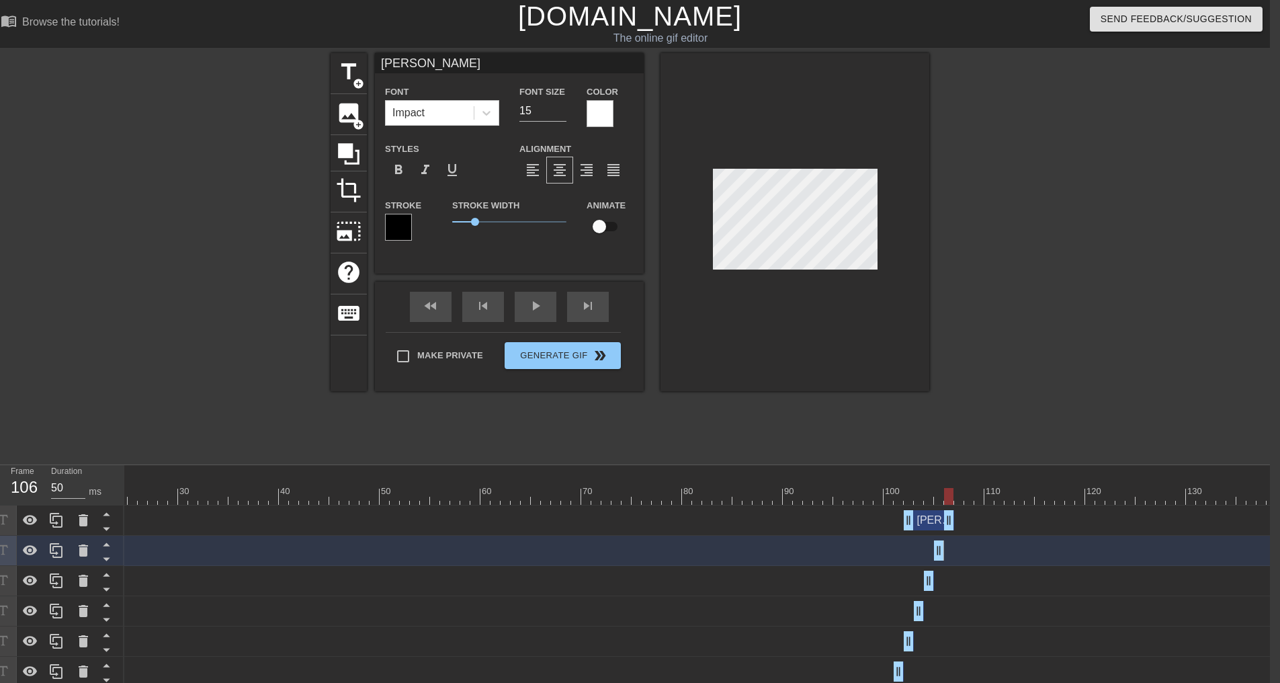
drag, startPoint x: 907, startPoint y: 521, endPoint x: 951, endPoint y: 524, distance: 43.8
drag, startPoint x: 908, startPoint y: 523, endPoint x: 951, endPoint y: 526, distance: 42.4
type input "[PERSON_NAME]"
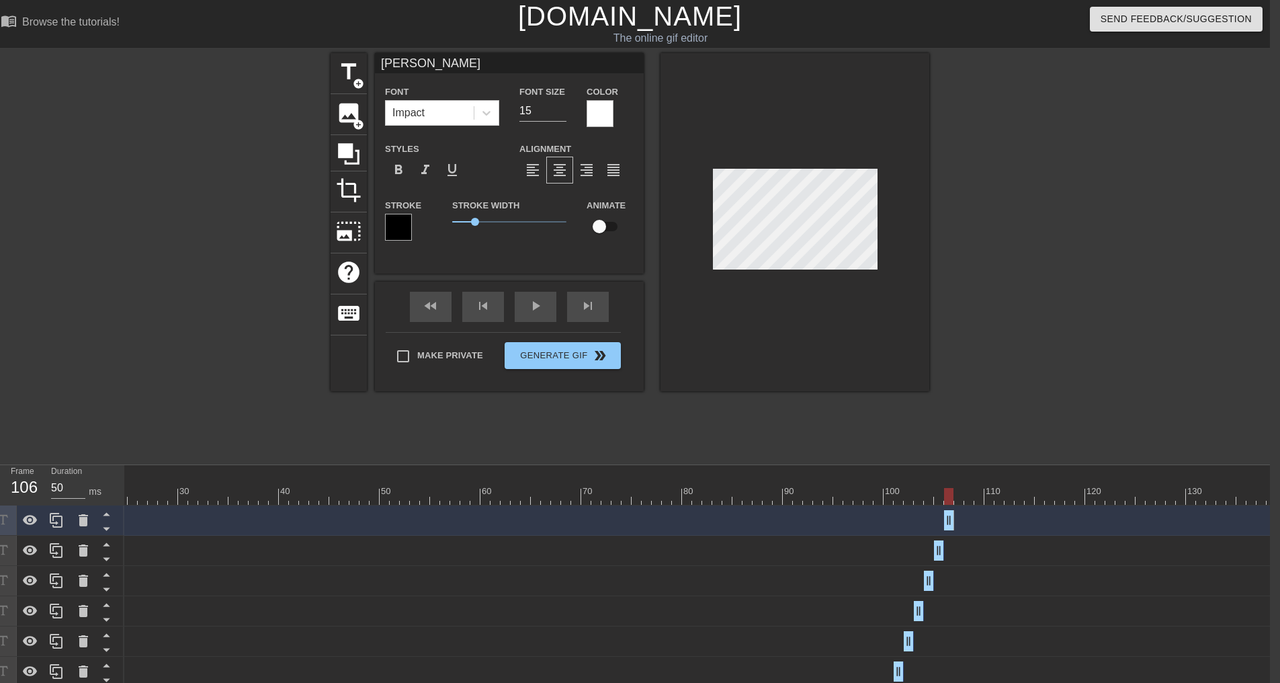
click at [1048, 300] on div at bounding box center [1046, 254] width 202 height 403
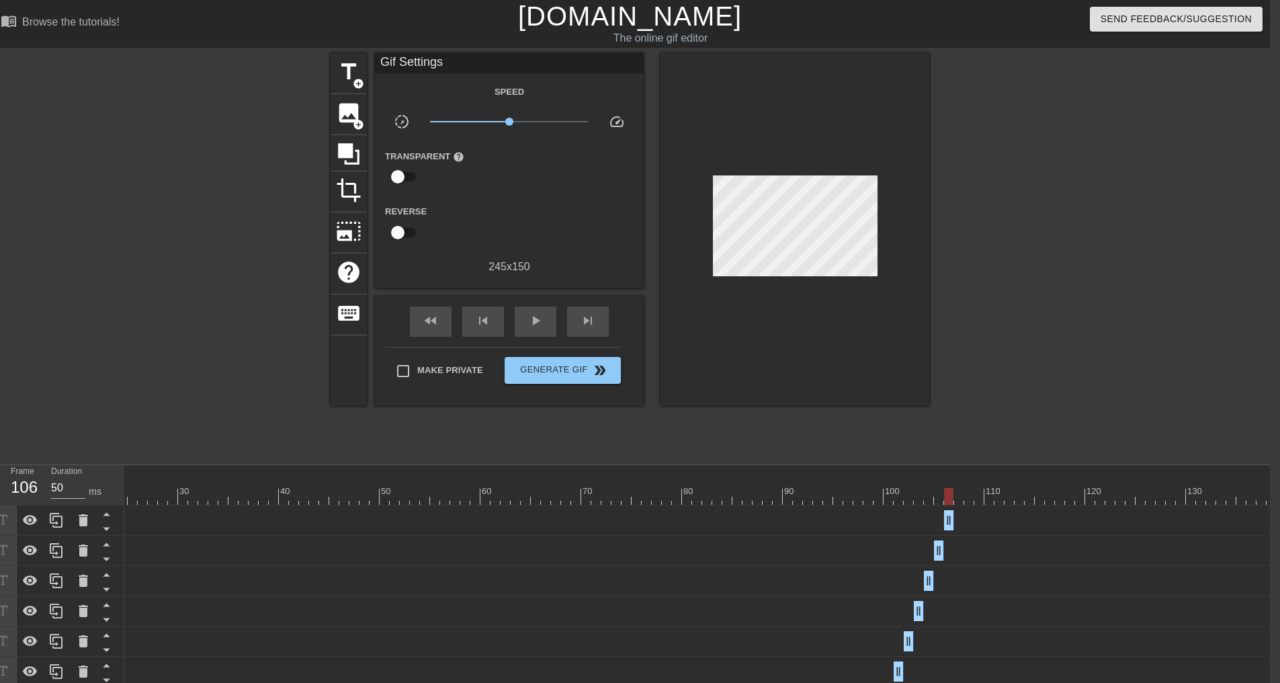
click at [403, 489] on div at bounding box center [581, 496] width 1391 height 17
click at [536, 321] on span "play_arrow" at bounding box center [535, 320] width 16 height 16
click at [53, 522] on icon at bounding box center [56, 520] width 16 height 16
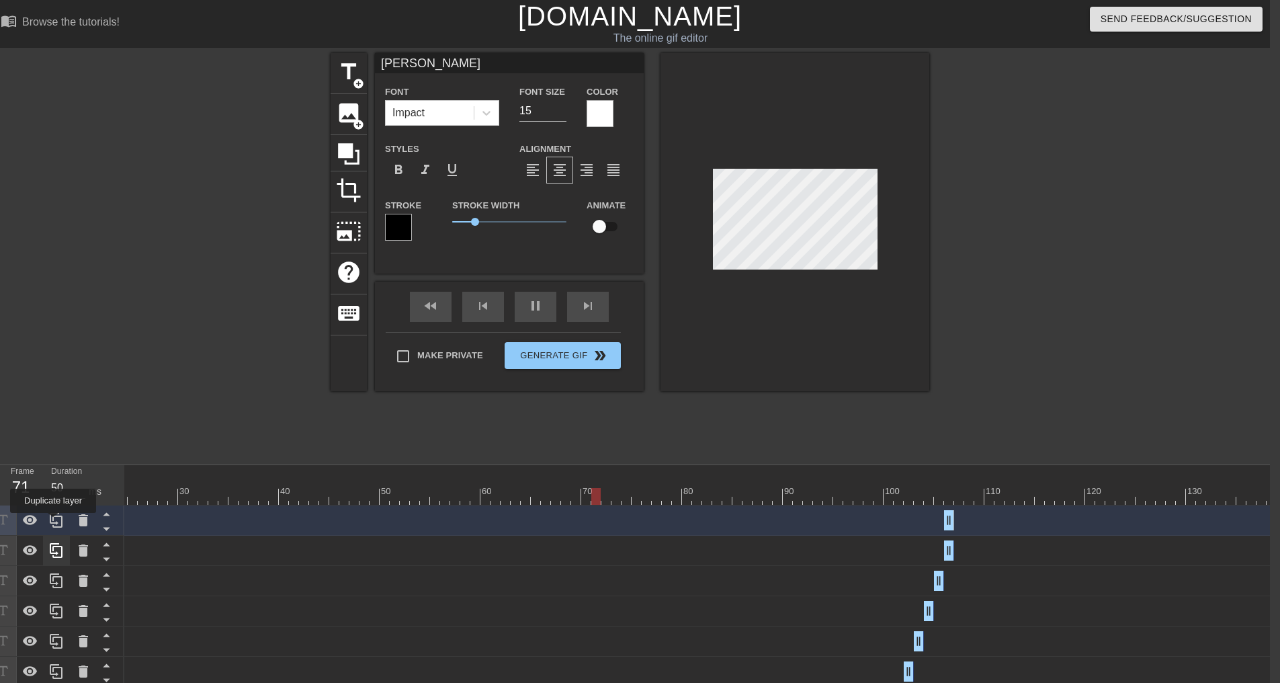
click at [53, 522] on icon at bounding box center [56, 520] width 16 height 16
drag, startPoint x: 952, startPoint y: 609, endPoint x: 962, endPoint y: 609, distance: 10.1
drag, startPoint x: 951, startPoint y: 613, endPoint x: 960, endPoint y: 612, distance: 9.4
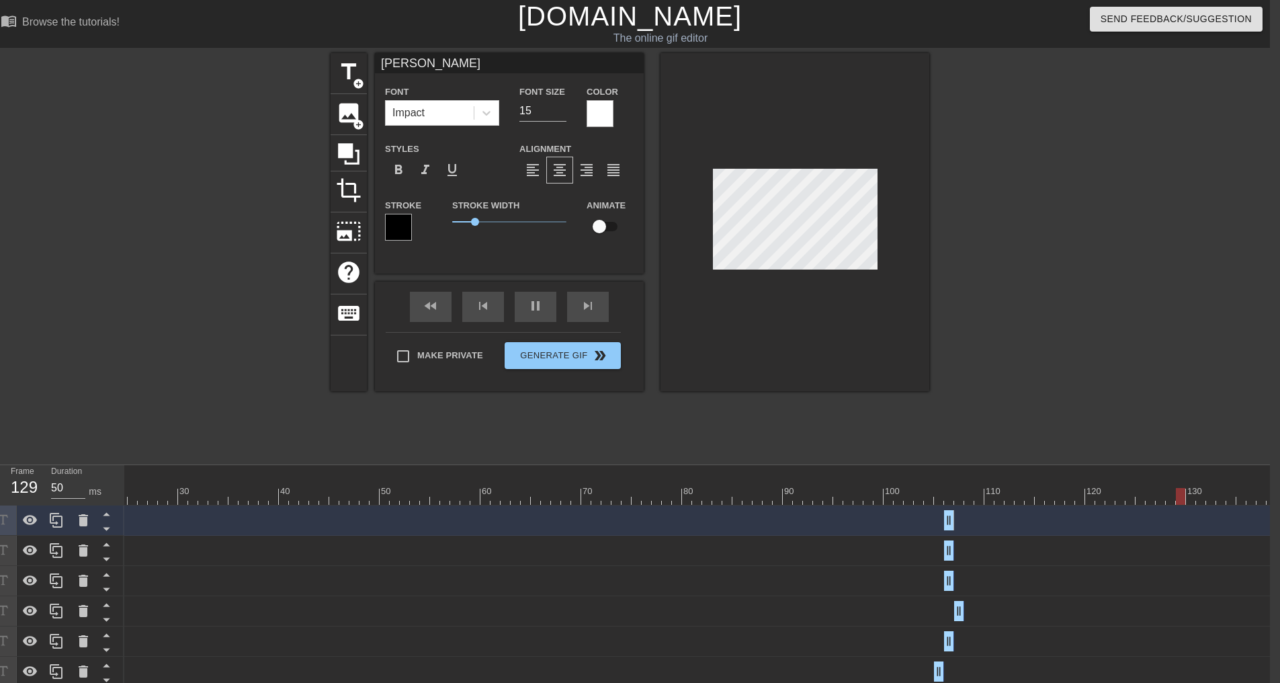
click at [906, 497] on div at bounding box center [581, 496] width 1391 height 17
drag, startPoint x: 907, startPoint y: 489, endPoint x: 962, endPoint y: 490, distance: 55.1
click at [962, 490] on div at bounding box center [958, 496] width 9 height 17
drag, startPoint x: 951, startPoint y: 581, endPoint x: 969, endPoint y: 584, distance: 18.5
drag, startPoint x: 952, startPoint y: 584, endPoint x: 971, endPoint y: 583, distance: 18.8
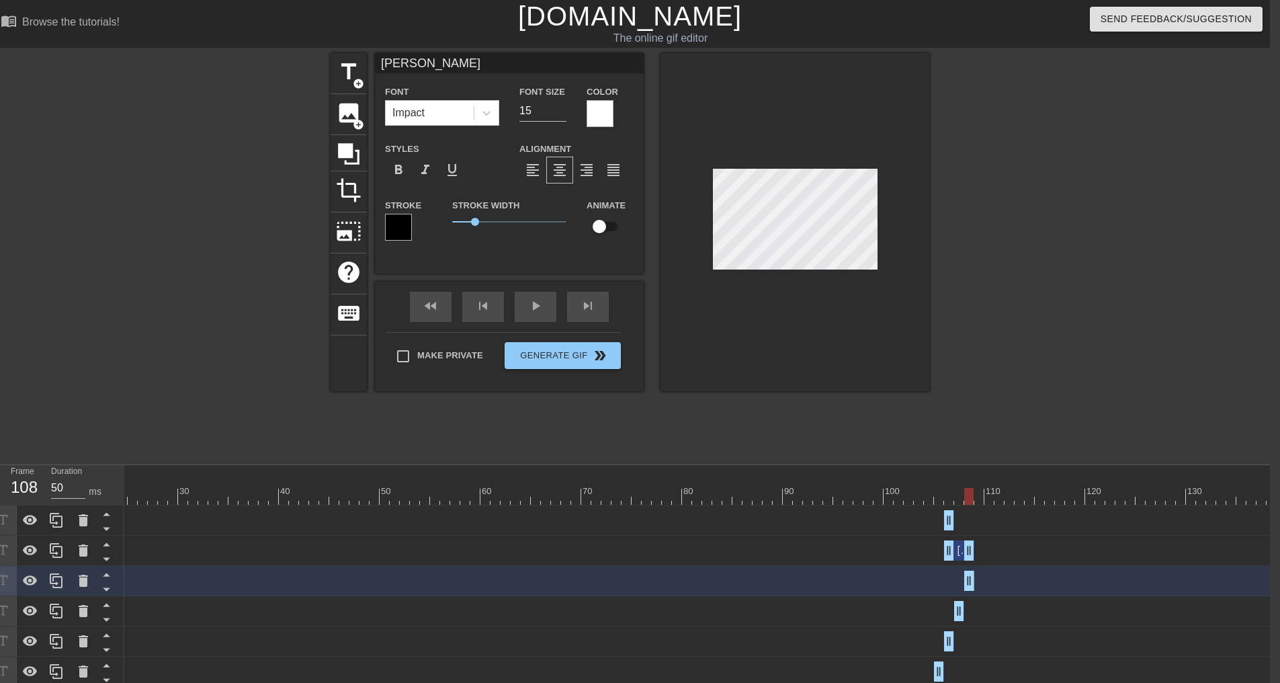
drag, startPoint x: 956, startPoint y: 549, endPoint x: 974, endPoint y: 550, distance: 17.5
drag, startPoint x: 950, startPoint y: 555, endPoint x: 980, endPoint y: 556, distance: 30.2
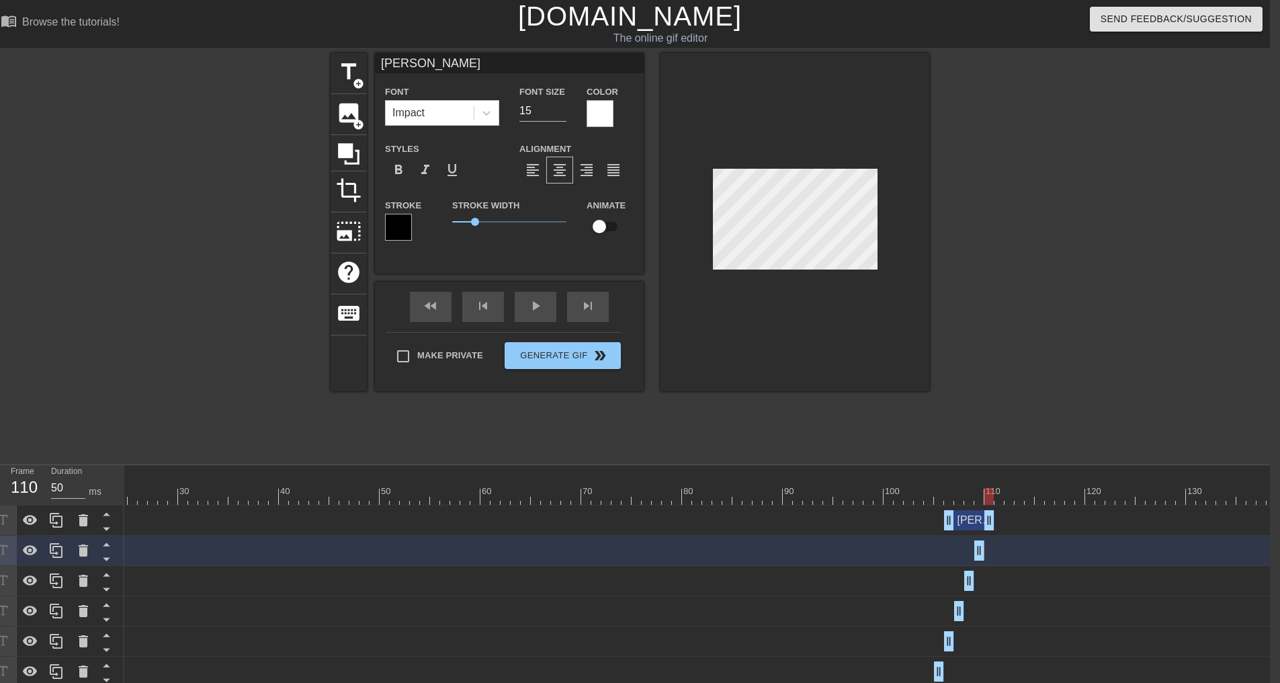
drag, startPoint x: 953, startPoint y: 519, endPoint x: 990, endPoint y: 519, distance: 37.0
drag, startPoint x: 952, startPoint y: 523, endPoint x: 990, endPoint y: 525, distance: 37.7
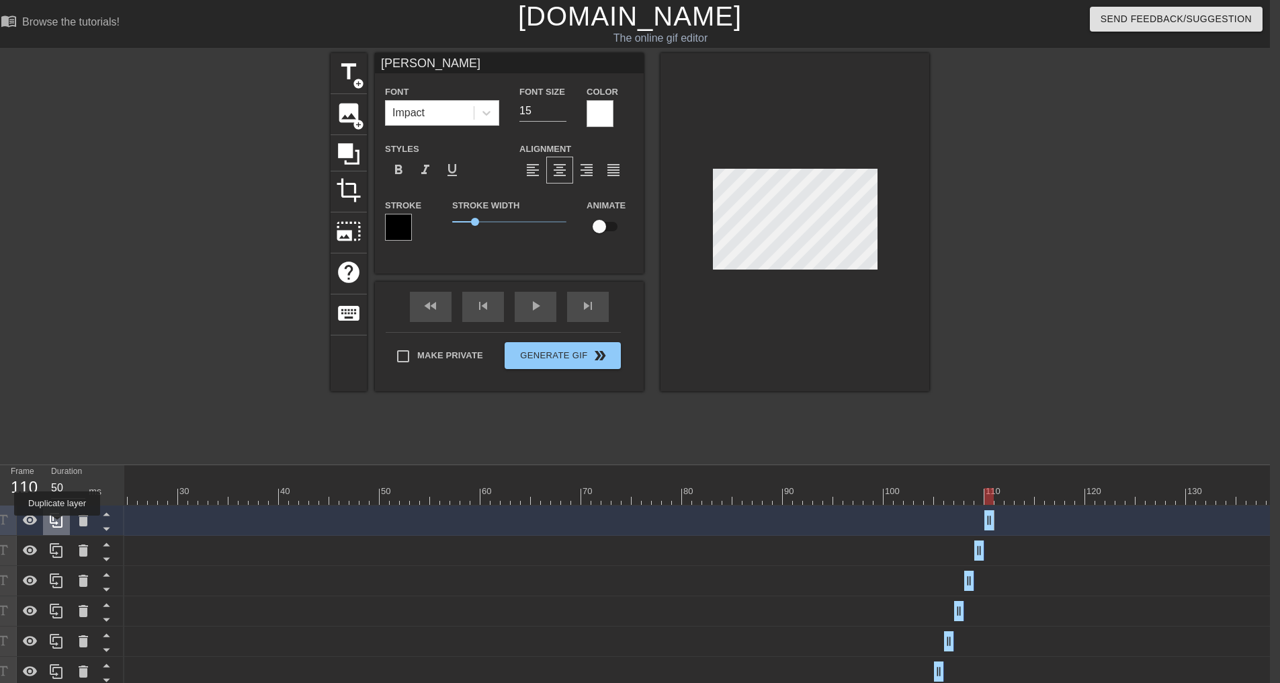
click at [57, 525] on icon at bounding box center [56, 520] width 16 height 16
drag, startPoint x: 996, startPoint y: 579, endPoint x: 1004, endPoint y: 579, distance: 7.4
drag, startPoint x: 991, startPoint y: 579, endPoint x: 1002, endPoint y: 579, distance: 10.8
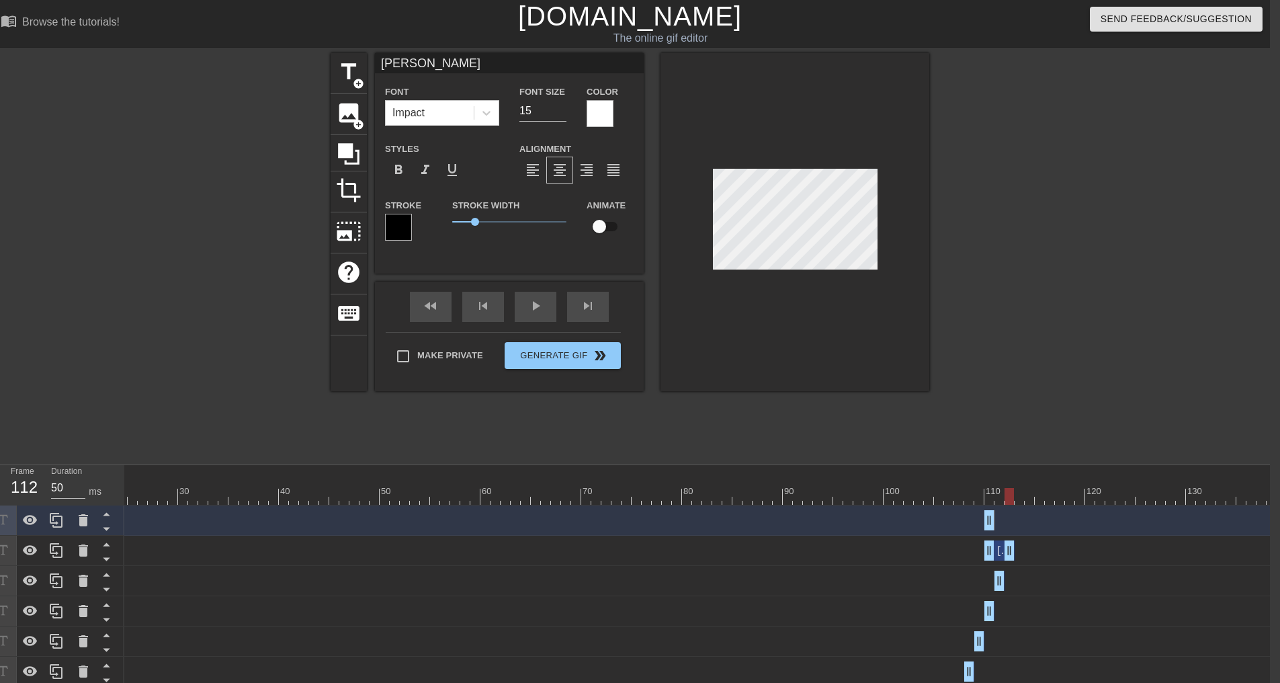
drag, startPoint x: 987, startPoint y: 543, endPoint x: 1004, endPoint y: 546, distance: 17.0
drag, startPoint x: 990, startPoint y: 552, endPoint x: 1010, endPoint y: 552, distance: 20.2
drag, startPoint x: 989, startPoint y: 523, endPoint x: 1017, endPoint y: 524, distance: 28.3
drag, startPoint x: 987, startPoint y: 517, endPoint x: 1013, endPoint y: 521, distance: 26.4
click at [1013, 521] on div "[PERSON_NAME] data drag_handle drag_handle" at bounding box center [581, 520] width 1391 height 20
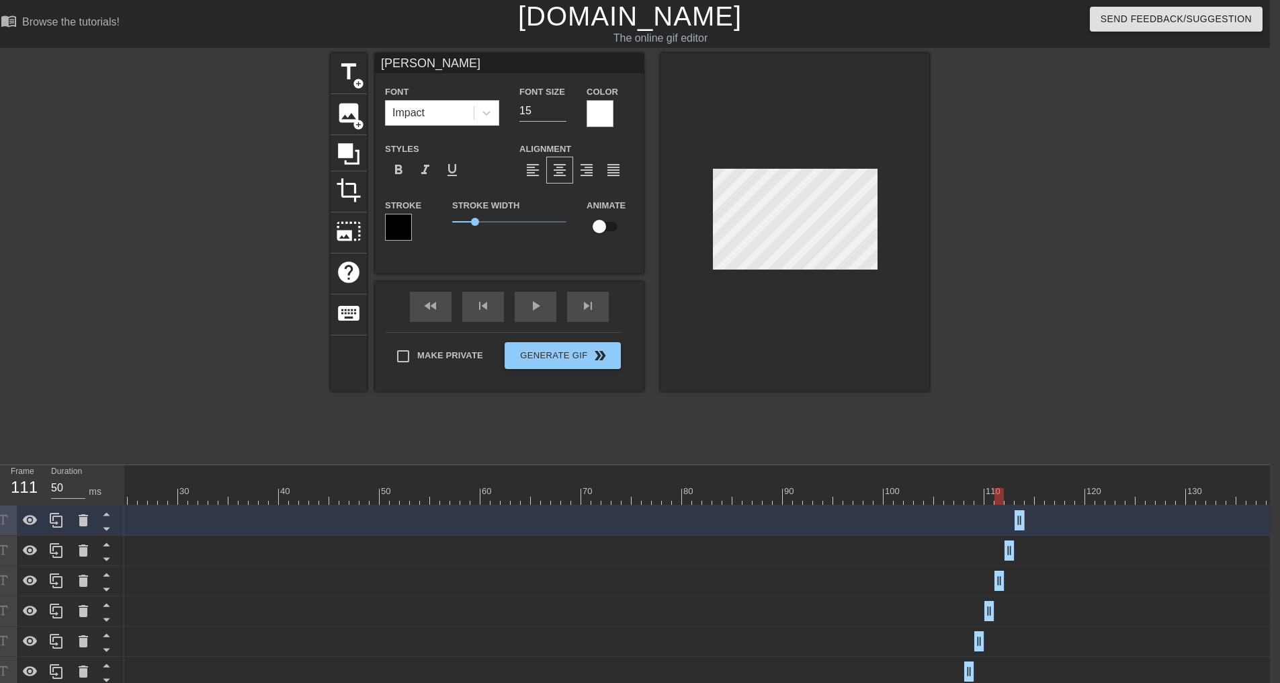
drag, startPoint x: 964, startPoint y: 490, endPoint x: 999, endPoint y: 493, distance: 35.0
click at [999, 493] on div at bounding box center [581, 496] width 1391 height 17
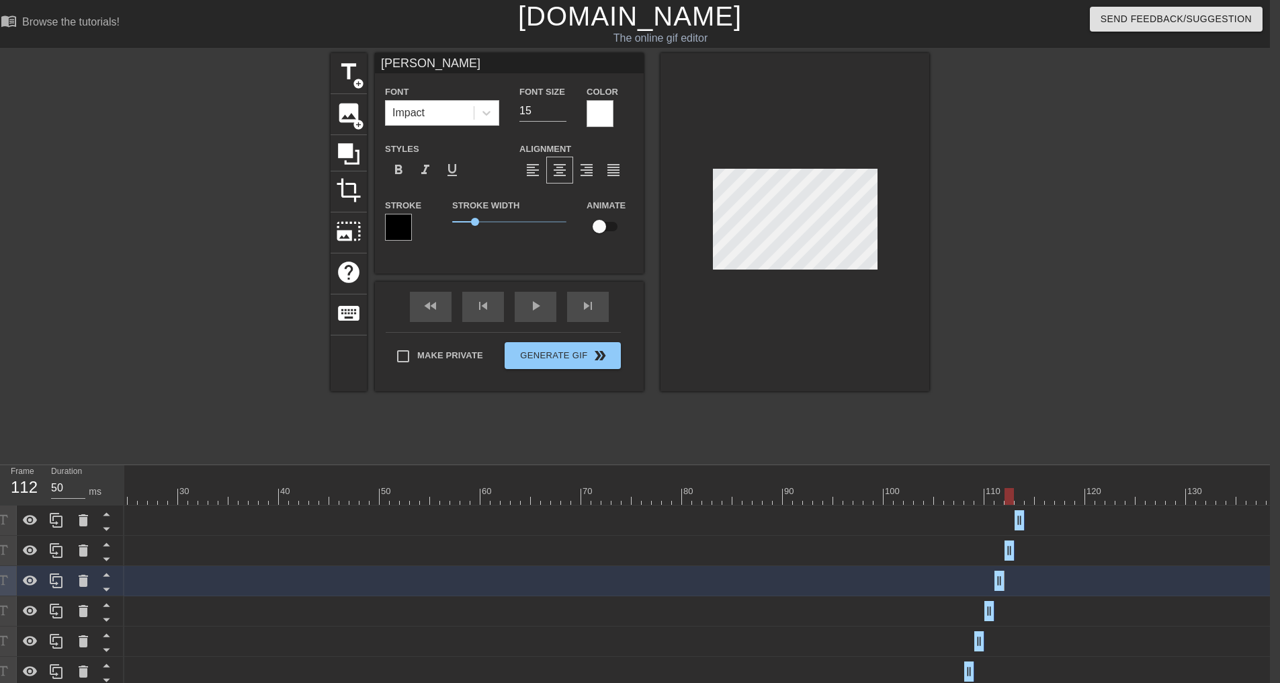
drag, startPoint x: 998, startPoint y: 495, endPoint x: 1007, endPoint y: 495, distance: 8.7
click at [1007, 495] on div at bounding box center [1009, 496] width 9 height 17
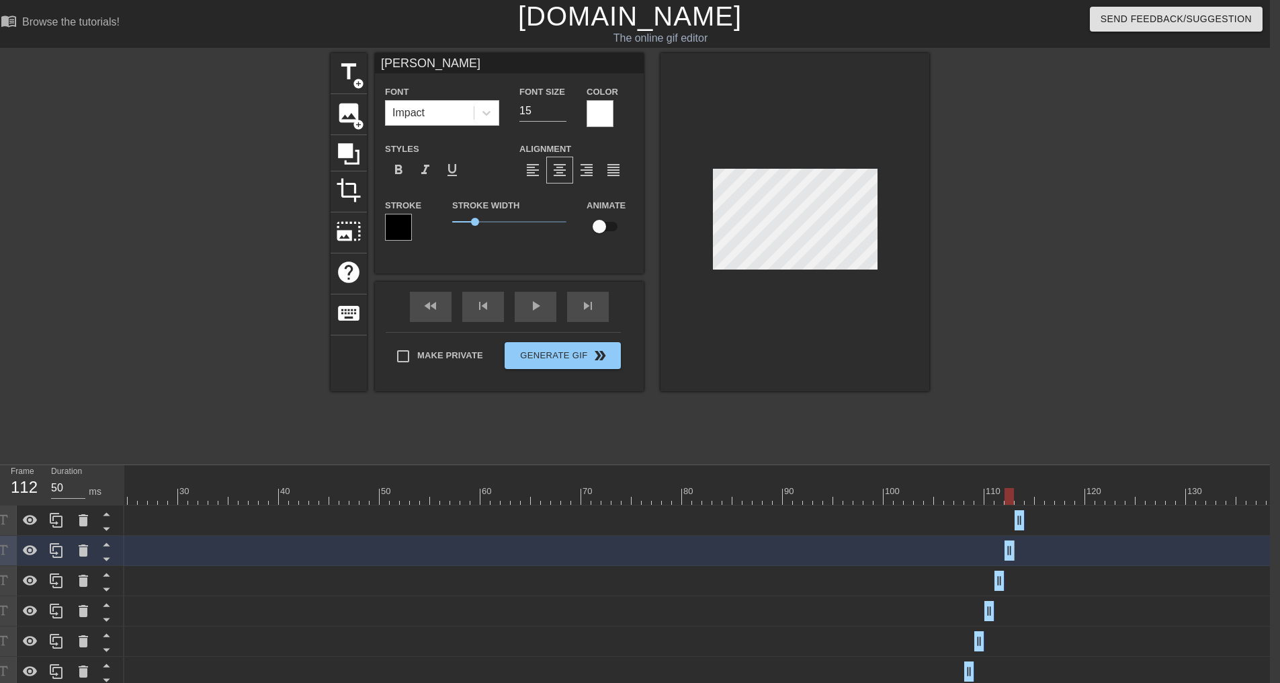
click at [1018, 497] on div at bounding box center [581, 496] width 1391 height 17
type input "[PERSON_NAME]"
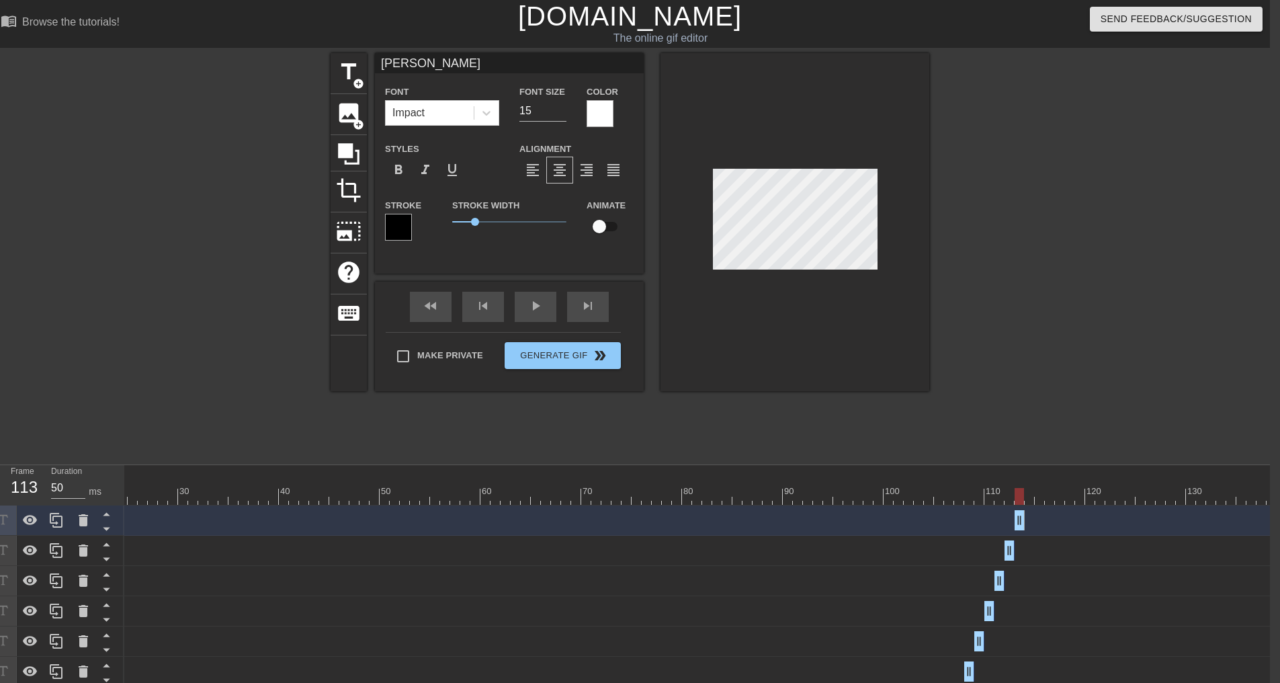
click at [1059, 265] on div at bounding box center [1046, 254] width 202 height 403
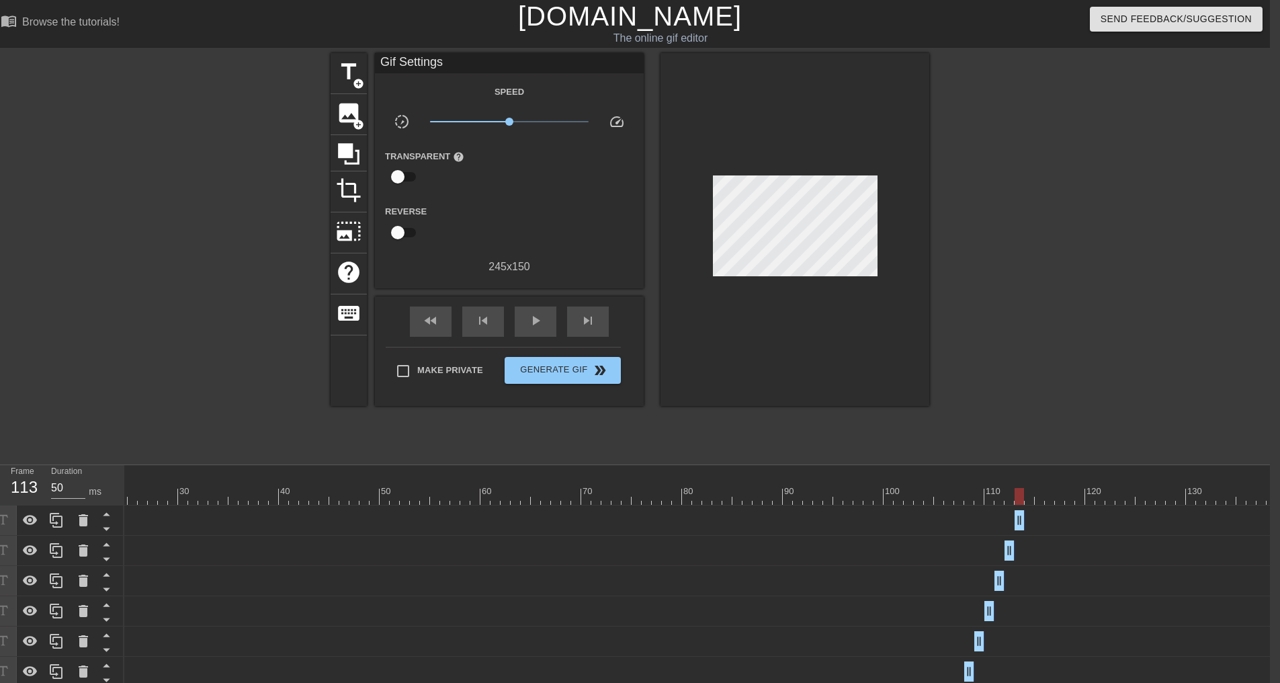
click at [361, 493] on div at bounding box center [581, 496] width 1391 height 17
click at [540, 310] on div "play_arrow" at bounding box center [536, 321] width 42 height 30
click at [540, 323] on span "pause" at bounding box center [535, 320] width 16 height 16
drag, startPoint x: 1005, startPoint y: 497, endPoint x: 1019, endPoint y: 496, distance: 14.8
click at [1019, 496] on div at bounding box center [581, 496] width 1391 height 17
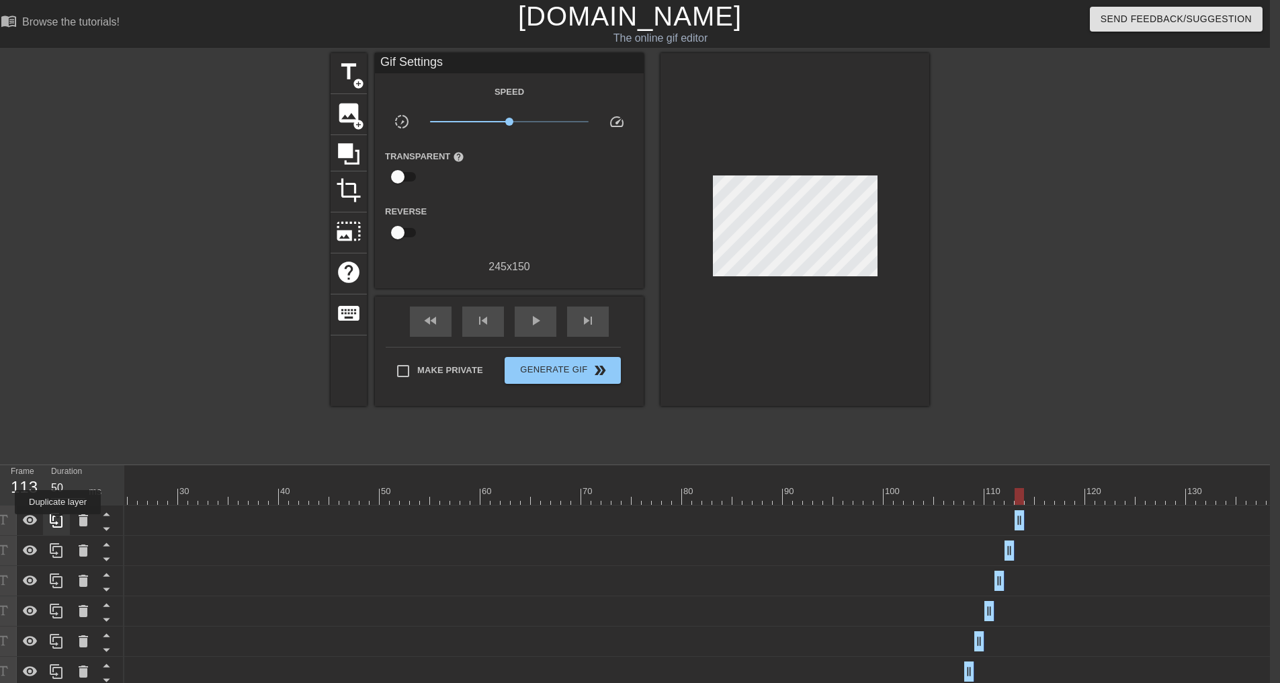
click at [58, 523] on icon at bounding box center [56, 520] width 13 height 15
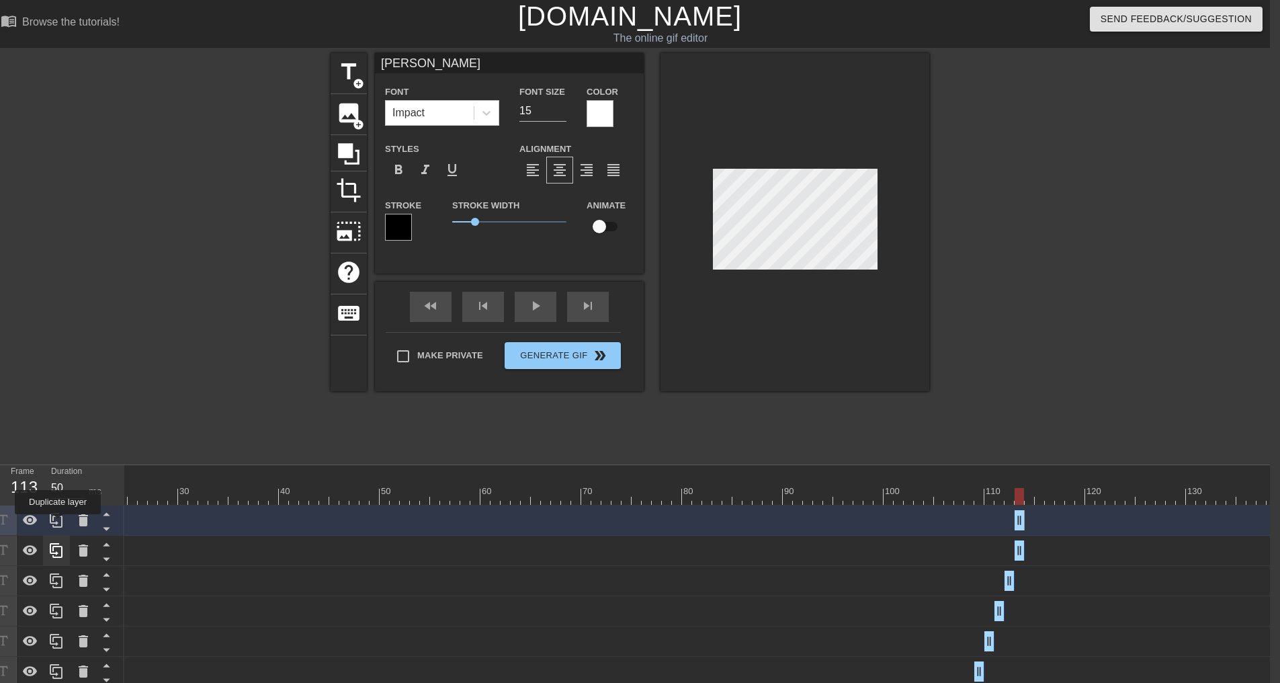
click at [58, 523] on icon at bounding box center [56, 520] width 13 height 15
drag, startPoint x: 1021, startPoint y: 616, endPoint x: 1037, endPoint y: 616, distance: 15.5
drag, startPoint x: 1042, startPoint y: 612, endPoint x: 1034, endPoint y: 613, distance: 8.2
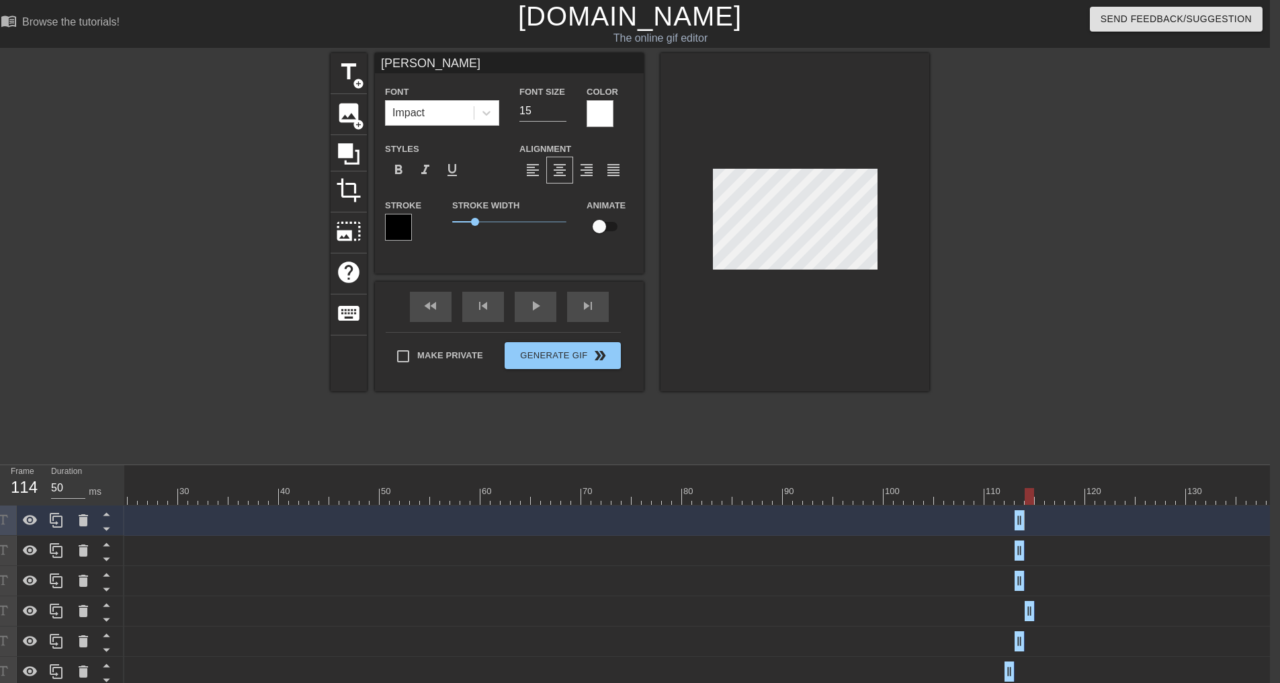
drag, startPoint x: 1019, startPoint y: 612, endPoint x: 1028, endPoint y: 612, distance: 8.7
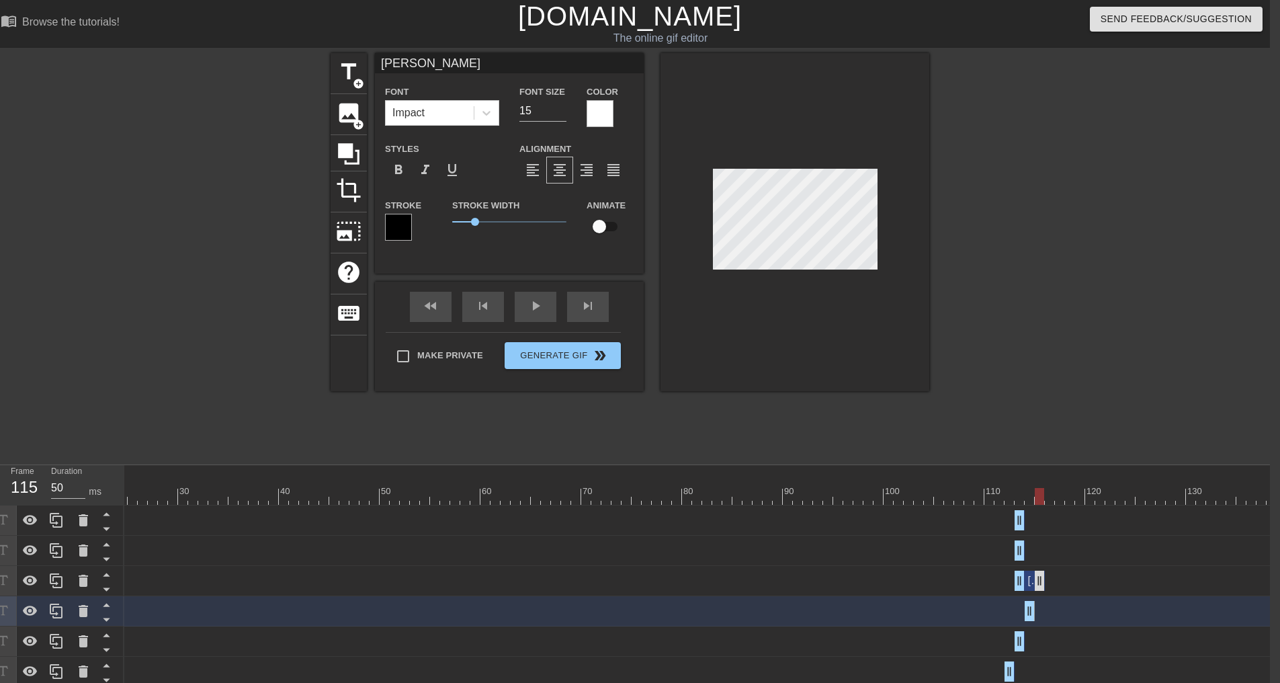
drag, startPoint x: 1019, startPoint y: 581, endPoint x: 1041, endPoint y: 584, distance: 21.8
drag, startPoint x: 1015, startPoint y: 583, endPoint x: 1046, endPoint y: 583, distance: 30.2
click at [1046, 583] on div "[PERSON_NAME] data drag_handle drag_handle" at bounding box center [581, 580] width 1391 height 20
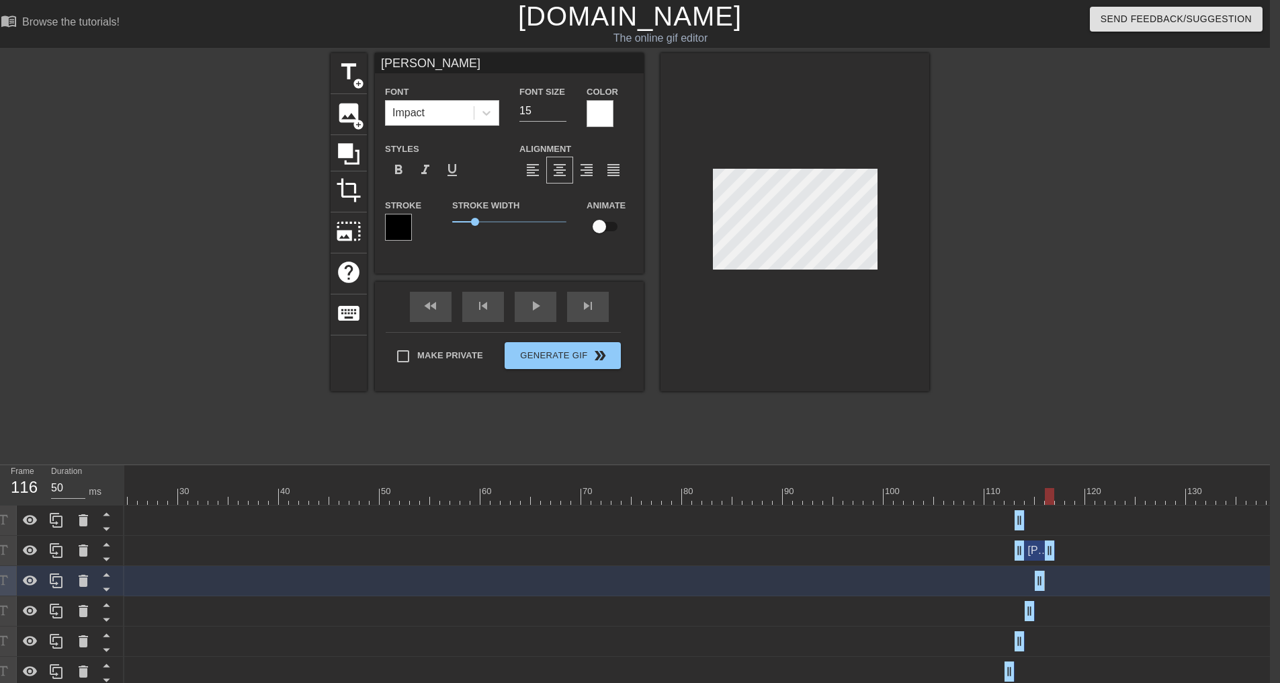
drag, startPoint x: 1019, startPoint y: 549, endPoint x: 1053, endPoint y: 552, distance: 34.4
drag, startPoint x: 1026, startPoint y: 550, endPoint x: 1052, endPoint y: 552, distance: 25.6
click at [1052, 552] on div "[PERSON_NAME] data drag_handle drag_handle" at bounding box center [1065, 550] width 40 height 20
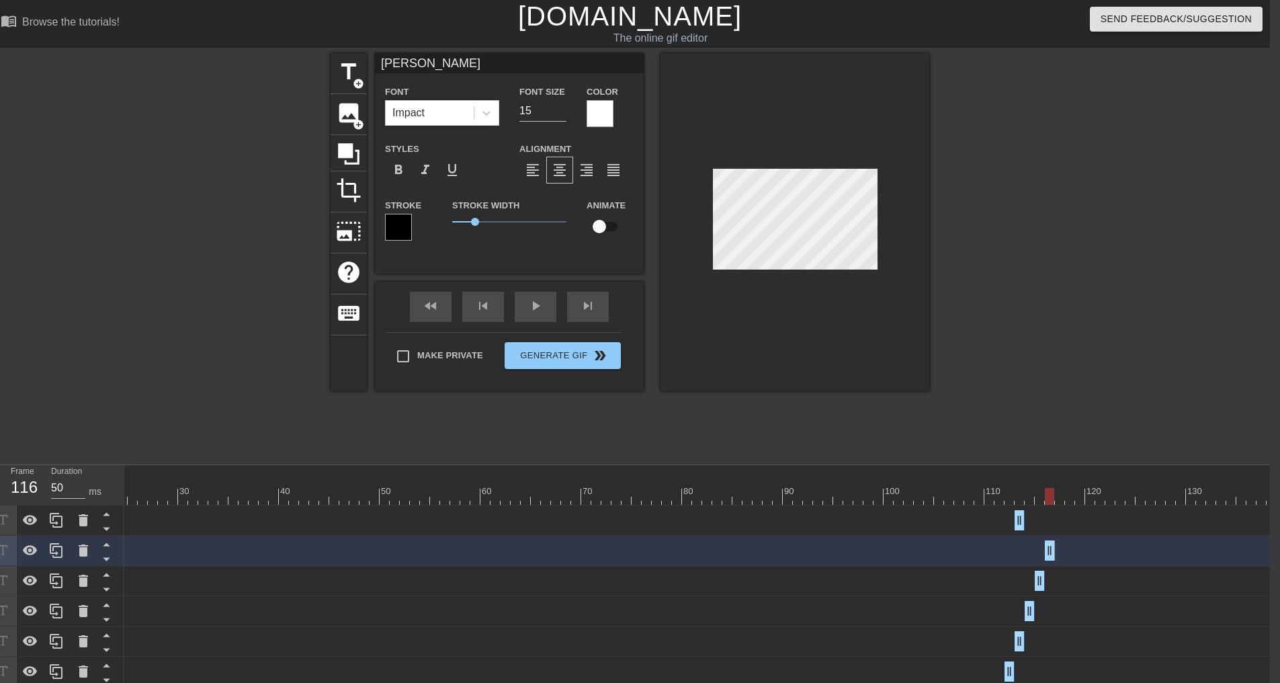
drag, startPoint x: 1078, startPoint y: 554, endPoint x: 1046, endPoint y: 554, distance: 32.3
drag, startPoint x: 1023, startPoint y: 521, endPoint x: 1061, endPoint y: 527, distance: 38.1
drag, startPoint x: 1023, startPoint y: 521, endPoint x: 1063, endPoint y: 524, distance: 40.4
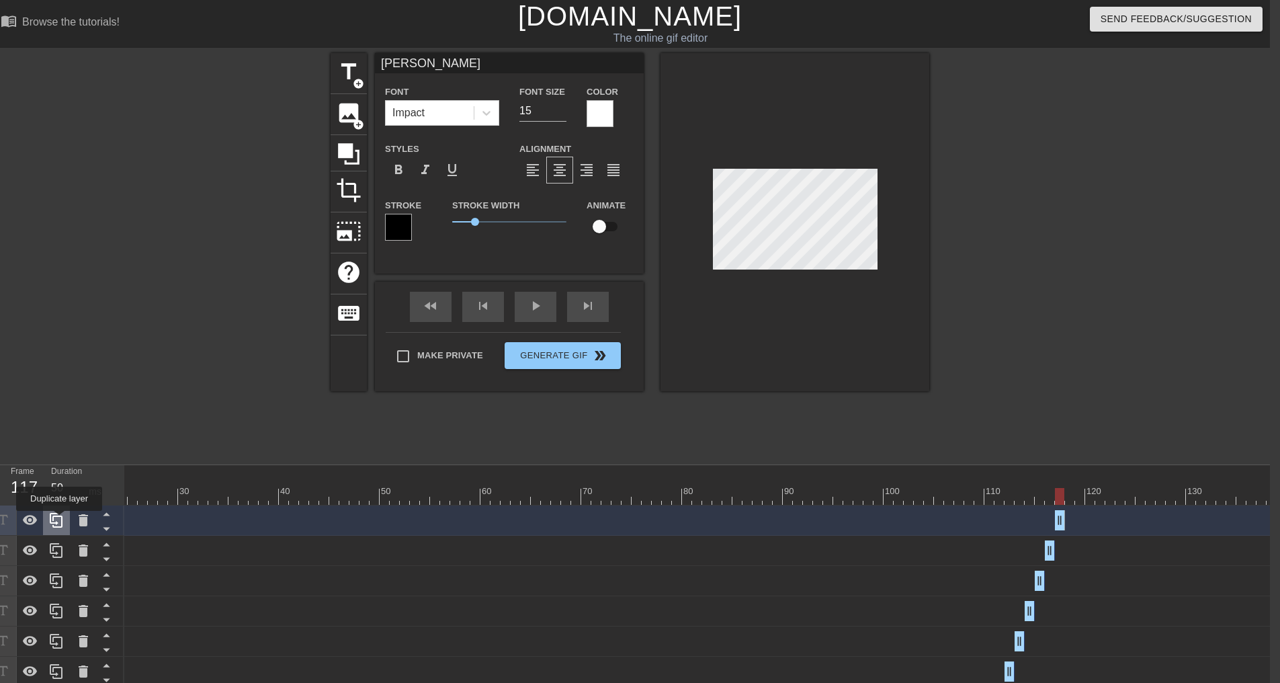
click at [59, 520] on icon at bounding box center [56, 520] width 16 height 16
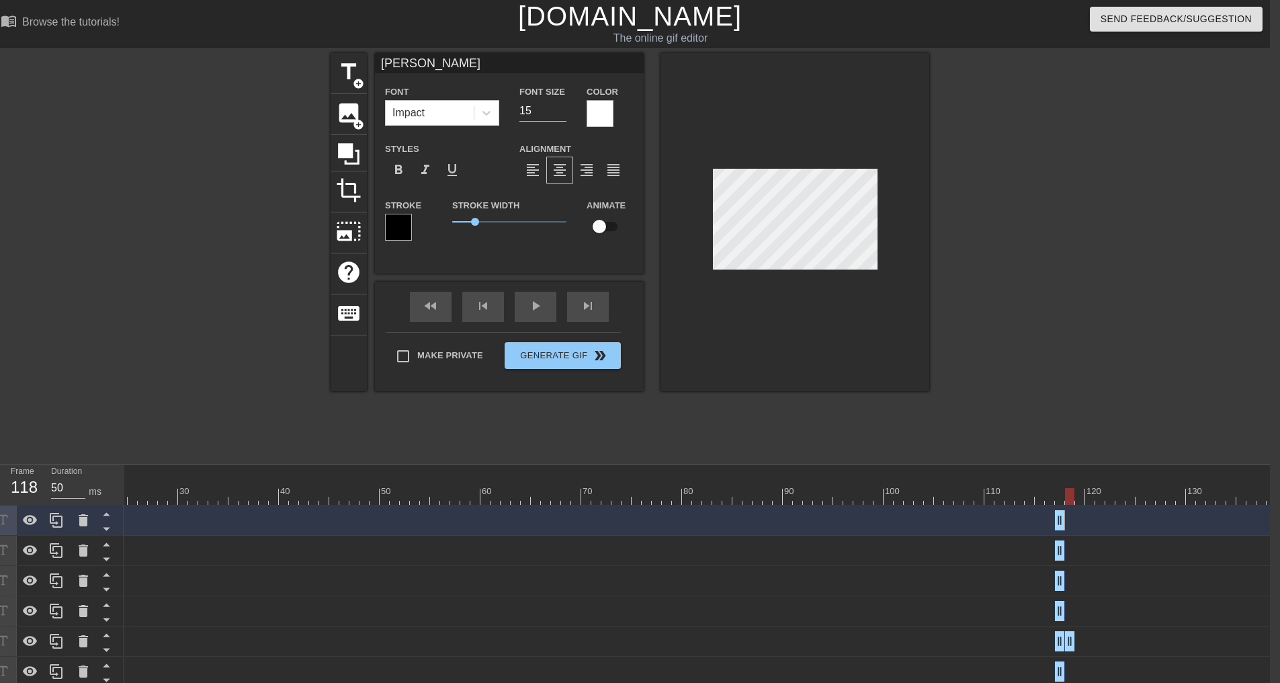
drag, startPoint x: 1064, startPoint y: 642, endPoint x: 1071, endPoint y: 641, distance: 7.4
drag, startPoint x: 1062, startPoint y: 642, endPoint x: 1070, endPoint y: 642, distance: 8.1
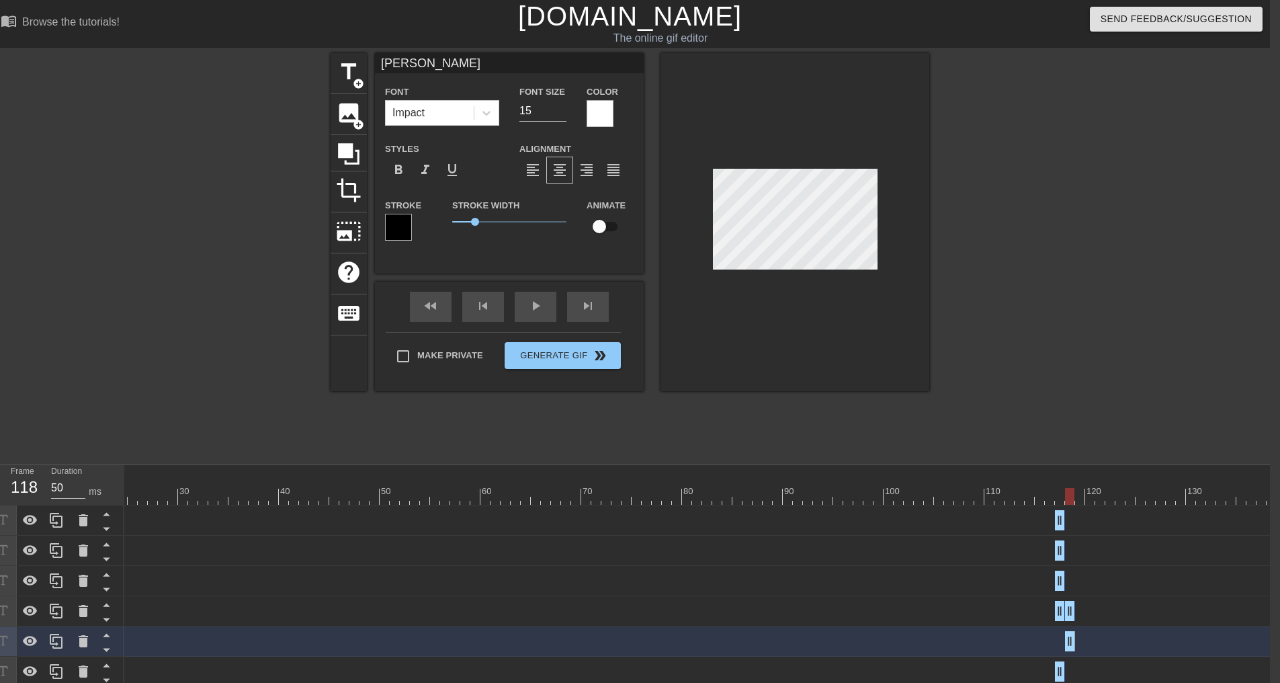
drag, startPoint x: 1063, startPoint y: 610, endPoint x: 1078, endPoint y: 610, distance: 14.8
click at [1078, 610] on div "[PERSON_NAME] data drag_handle drag_handle" at bounding box center [581, 611] width 1391 height 20
drag, startPoint x: 1070, startPoint y: 611, endPoint x: 1081, endPoint y: 610, distance: 10.8
drag, startPoint x: 1060, startPoint y: 610, endPoint x: 1083, endPoint y: 608, distance: 22.9
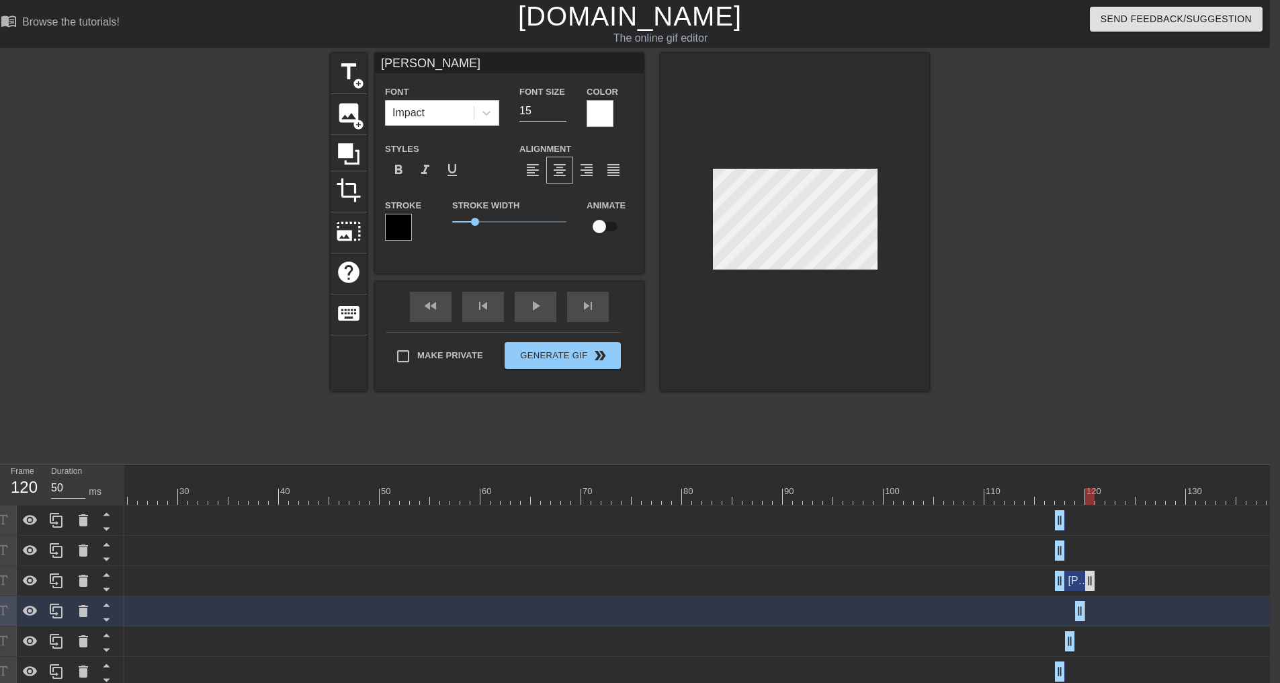
drag, startPoint x: 1078, startPoint y: 581, endPoint x: 1091, endPoint y: 586, distance: 14.2
drag, startPoint x: 1062, startPoint y: 582, endPoint x: 1092, endPoint y: 583, distance: 29.6
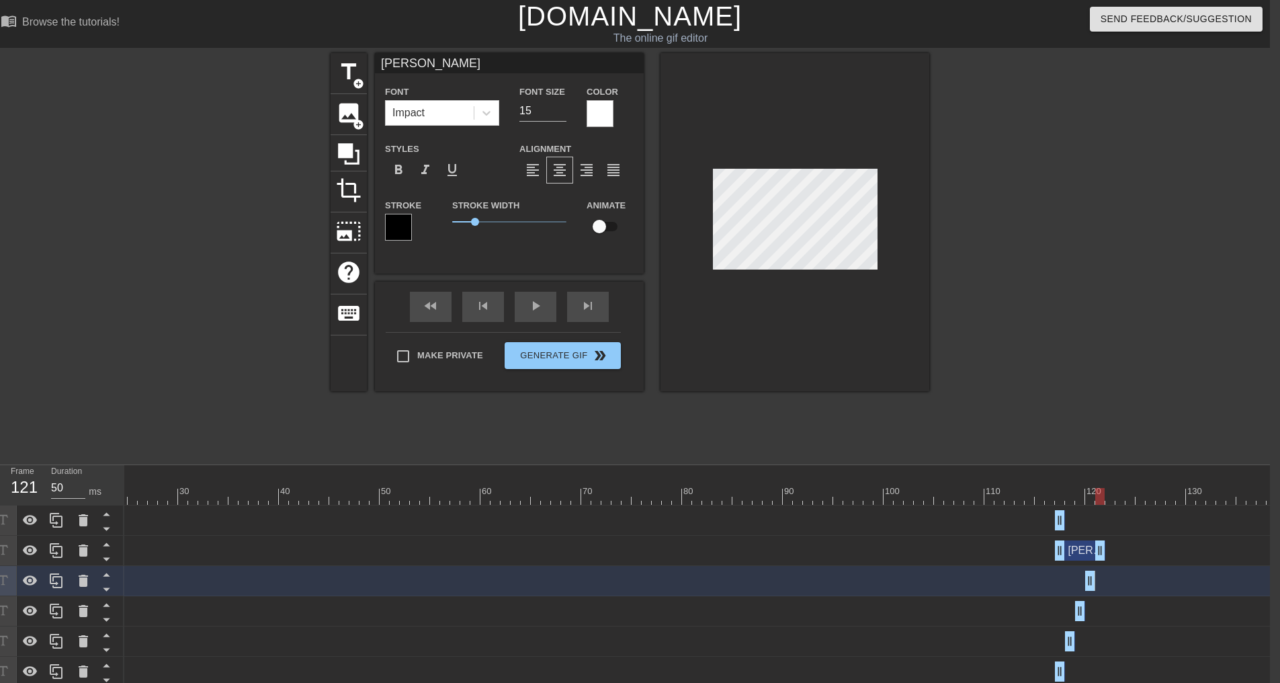
drag, startPoint x: 1058, startPoint y: 554, endPoint x: 1096, endPoint y: 556, distance: 38.4
drag, startPoint x: 1060, startPoint y: 552, endPoint x: 1099, endPoint y: 551, distance: 38.3
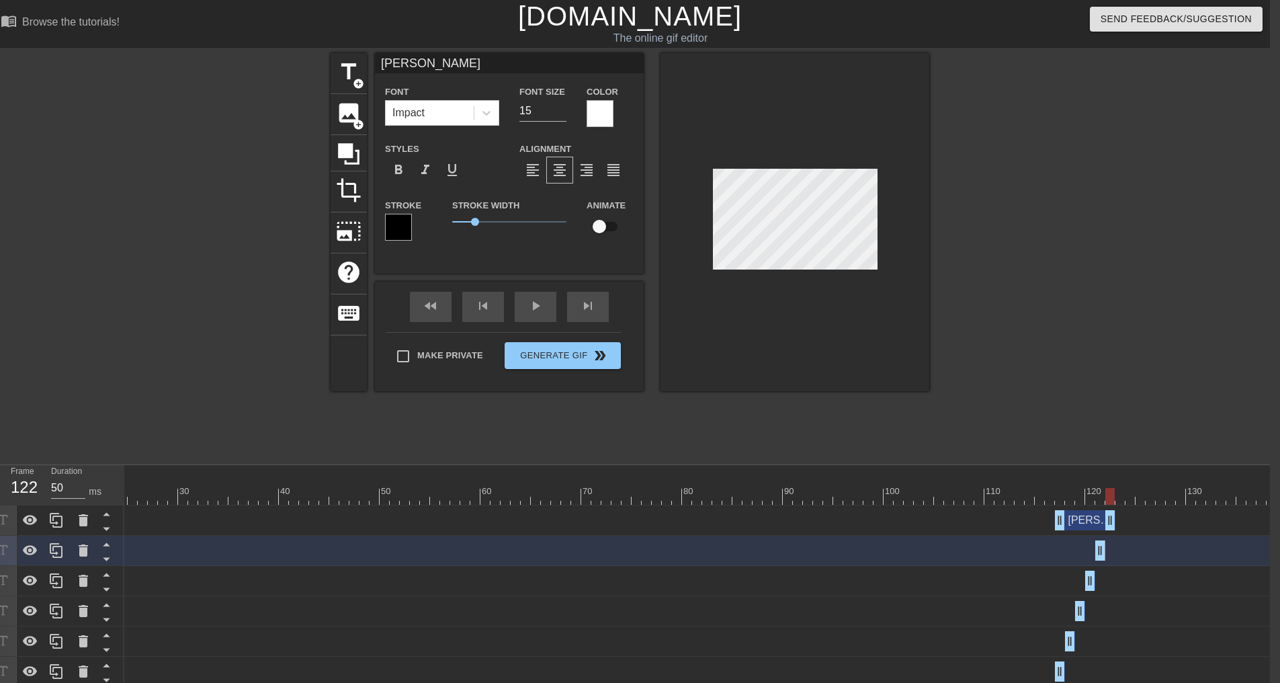
drag, startPoint x: 1063, startPoint y: 521, endPoint x: 1109, endPoint y: 526, distance: 46.0
drag, startPoint x: 1060, startPoint y: 521, endPoint x: 1115, endPoint y: 523, distance: 55.1
click at [1115, 523] on div "[PERSON_NAME] data drag_handle drag_handle" at bounding box center [581, 520] width 1391 height 20
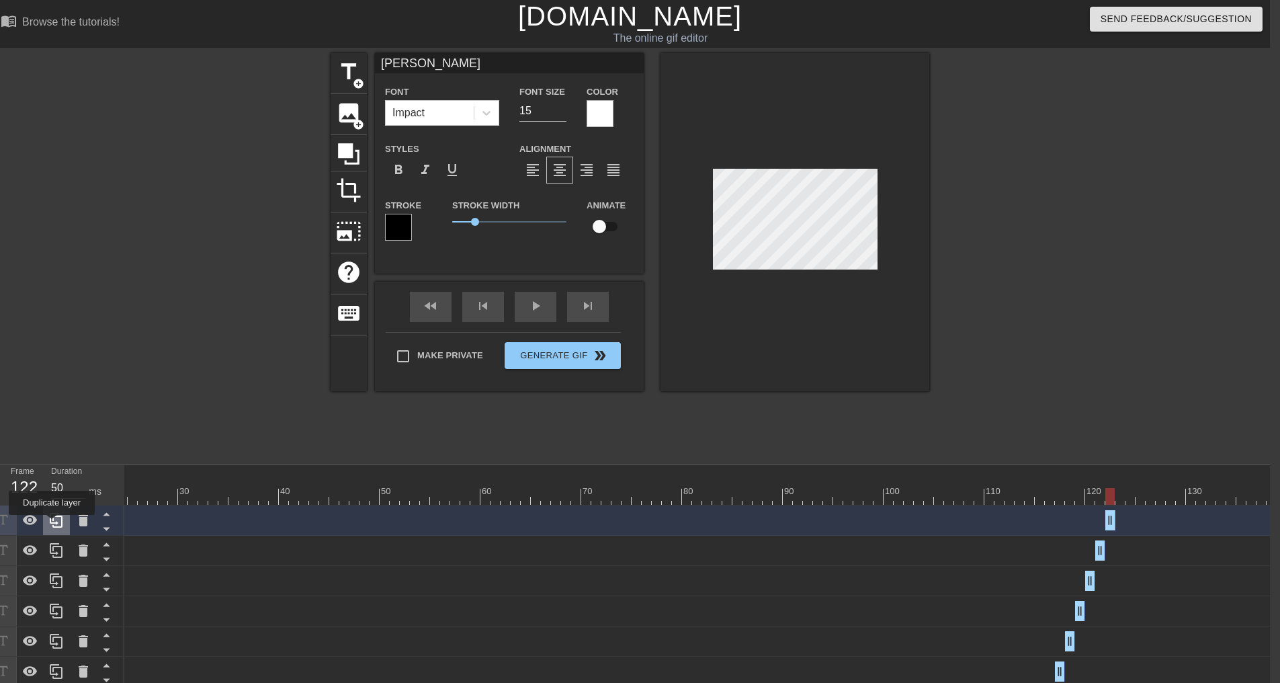
click at [52, 524] on icon at bounding box center [56, 520] width 16 height 16
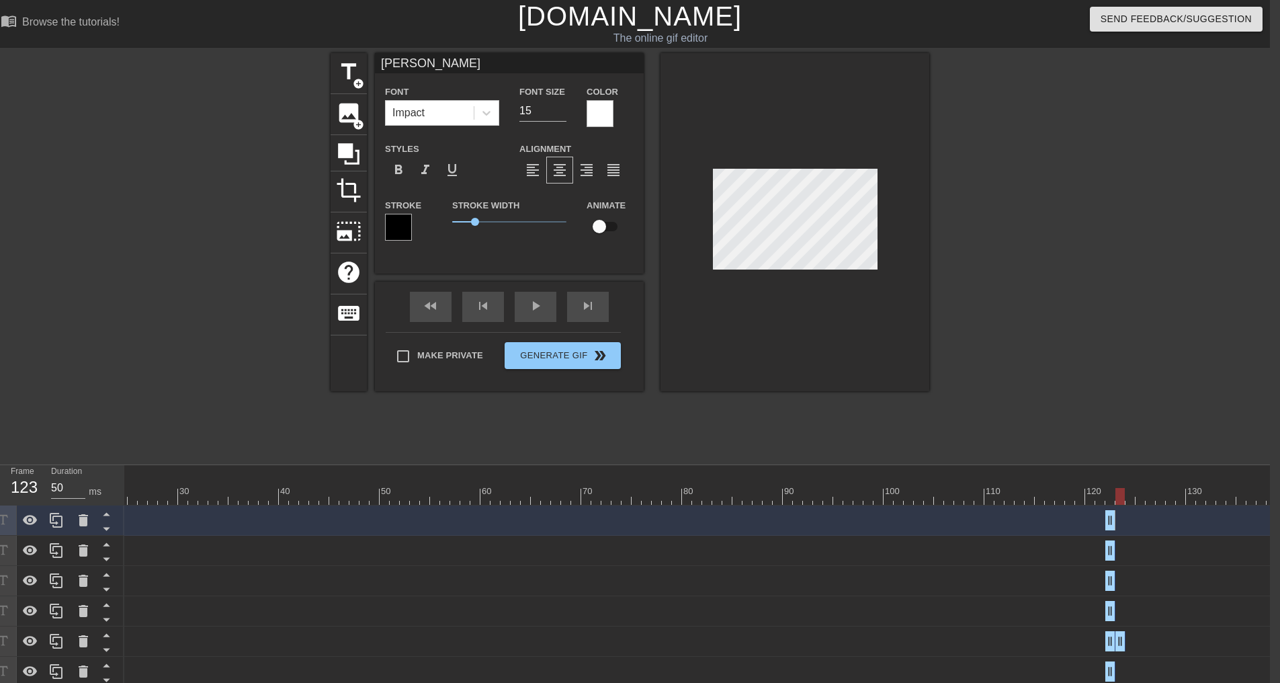
drag, startPoint x: 1113, startPoint y: 641, endPoint x: 1122, endPoint y: 641, distance: 9.4
drag, startPoint x: 1110, startPoint y: 640, endPoint x: 1118, endPoint y: 640, distance: 8.1
drag, startPoint x: 1112, startPoint y: 619, endPoint x: 1129, endPoint y: 617, distance: 17.5
drag, startPoint x: 1109, startPoint y: 612, endPoint x: 1128, endPoint y: 611, distance: 19.5
type input "[PERSON_NAME]"
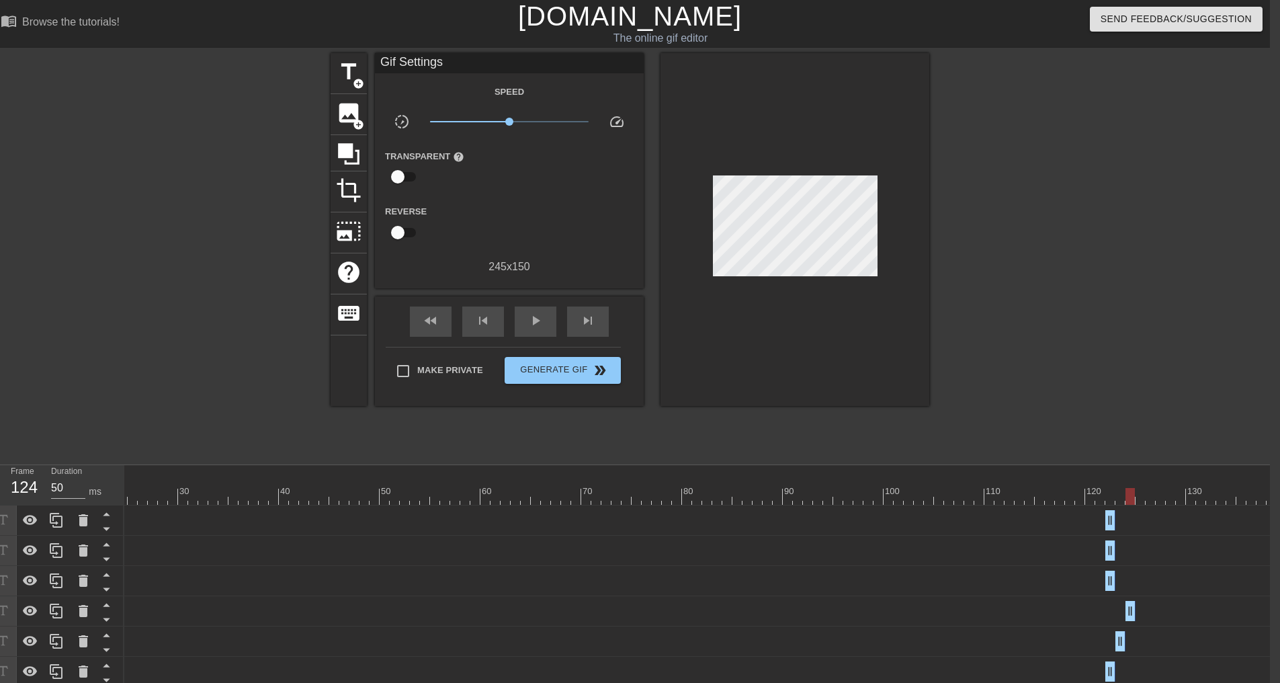
click at [1066, 638] on div "[PERSON_NAME] data drag_handle drag_handle" at bounding box center [581, 641] width 1391 height 20
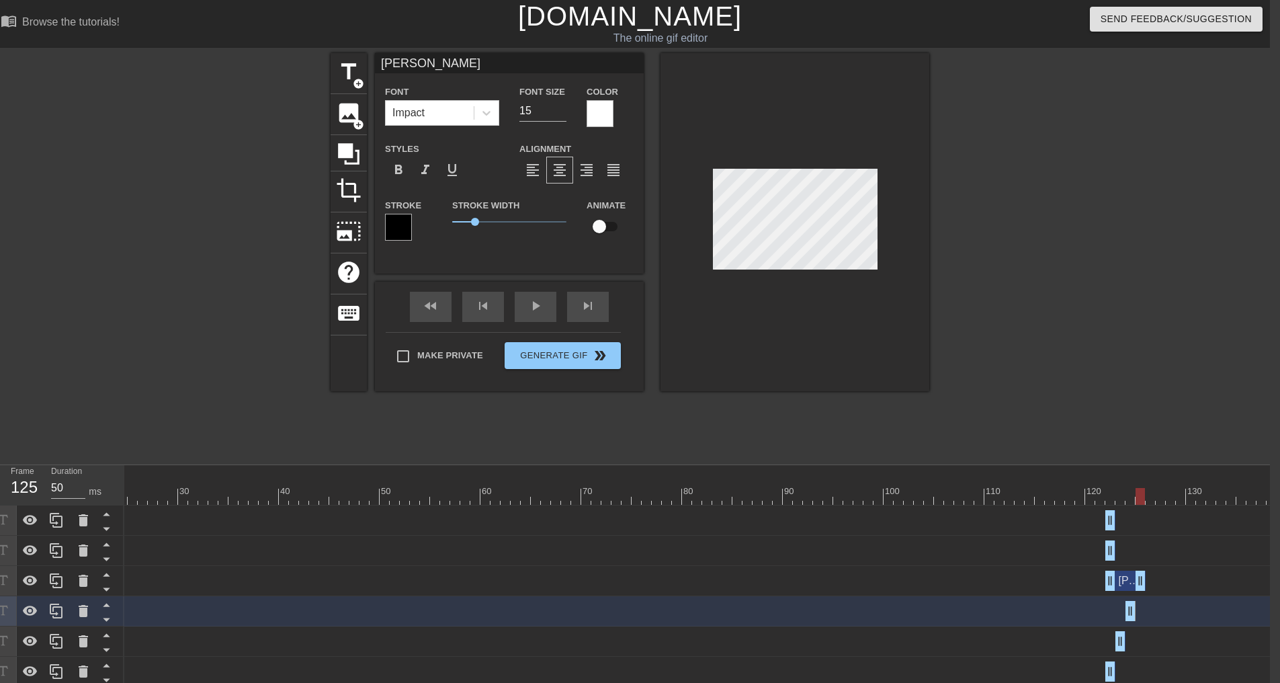
drag, startPoint x: 1112, startPoint y: 583, endPoint x: 1138, endPoint y: 585, distance: 25.6
drag, startPoint x: 1113, startPoint y: 583, endPoint x: 1144, endPoint y: 581, distance: 30.3
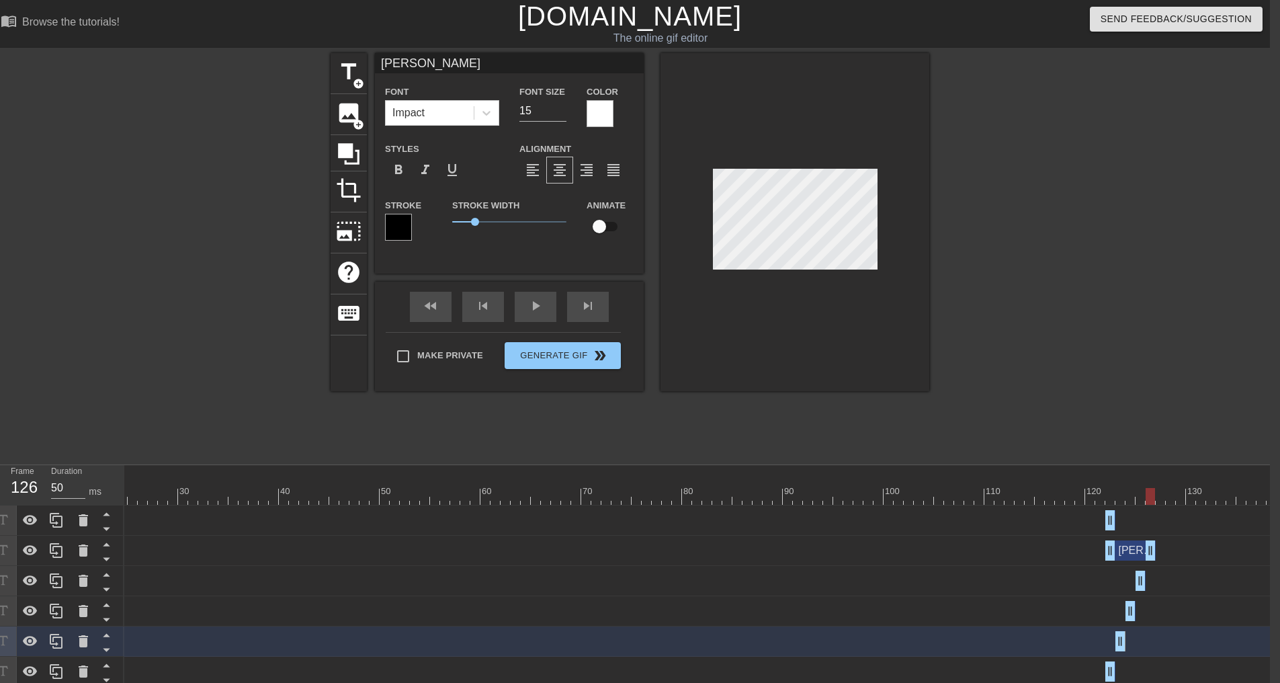
drag, startPoint x: 1112, startPoint y: 551, endPoint x: 1152, endPoint y: 555, distance: 39.8
drag, startPoint x: 1112, startPoint y: 552, endPoint x: 1154, endPoint y: 552, distance: 41.7
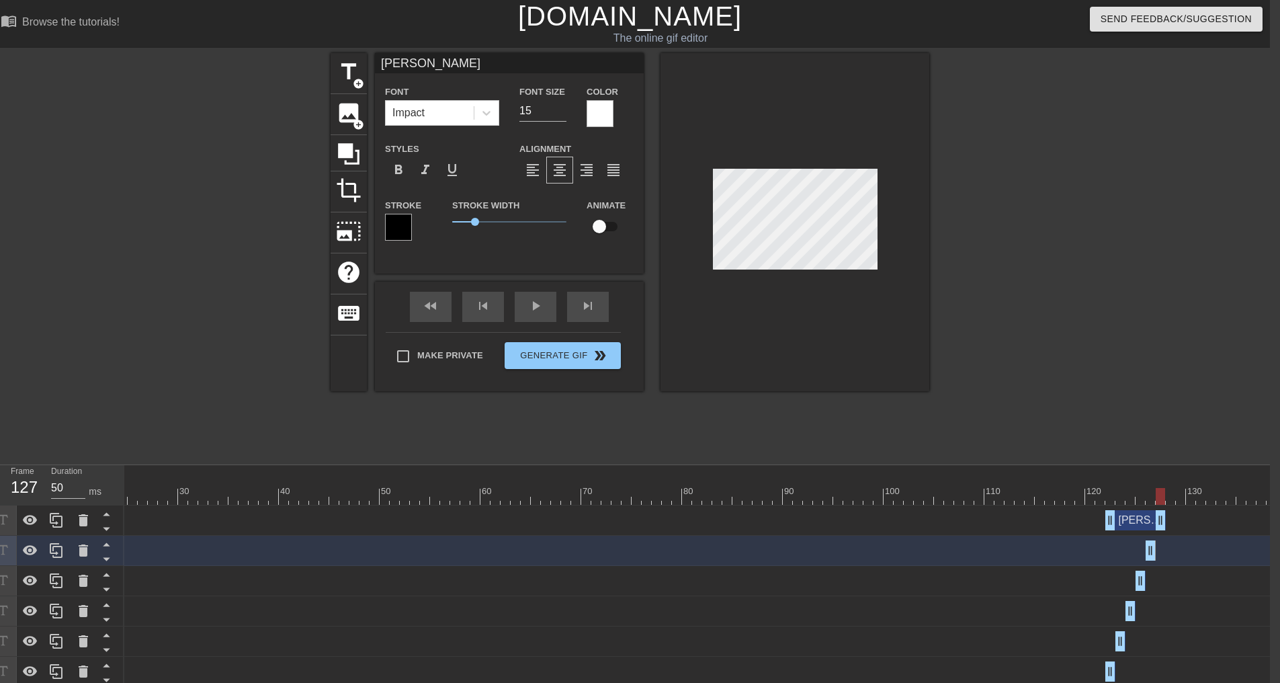
drag, startPoint x: 1113, startPoint y: 520, endPoint x: 1164, endPoint y: 526, distance: 50.8
drag, startPoint x: 1113, startPoint y: 522, endPoint x: 1164, endPoint y: 519, distance: 51.2
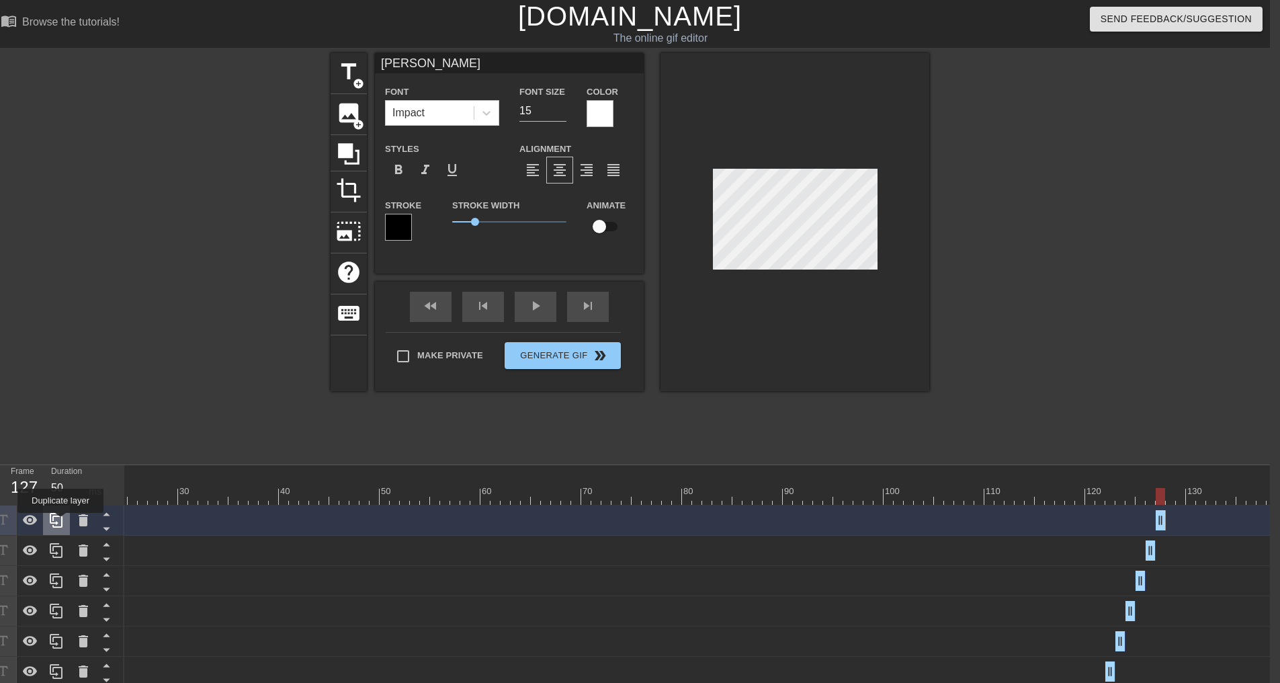
click at [60, 522] on icon at bounding box center [56, 520] width 16 height 16
click at [61, 523] on icon at bounding box center [56, 520] width 16 height 16
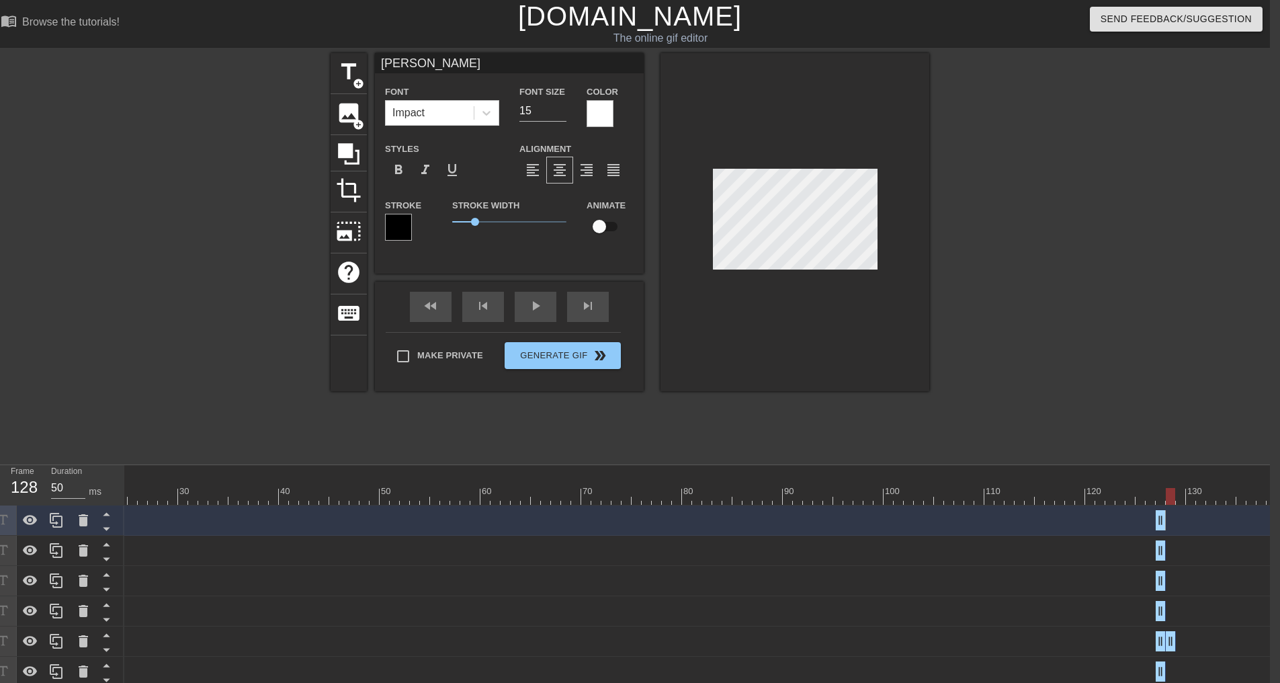
drag, startPoint x: 1158, startPoint y: 647, endPoint x: 1168, endPoint y: 646, distance: 10.1
drag, startPoint x: 1160, startPoint y: 641, endPoint x: 1175, endPoint y: 641, distance: 14.1
drag, startPoint x: 1158, startPoint y: 609, endPoint x: 1182, endPoint y: 610, distance: 23.5
drag, startPoint x: 1158, startPoint y: 609, endPoint x: 1179, endPoint y: 609, distance: 21.5
drag, startPoint x: 1161, startPoint y: 584, endPoint x: 1187, endPoint y: 585, distance: 26.2
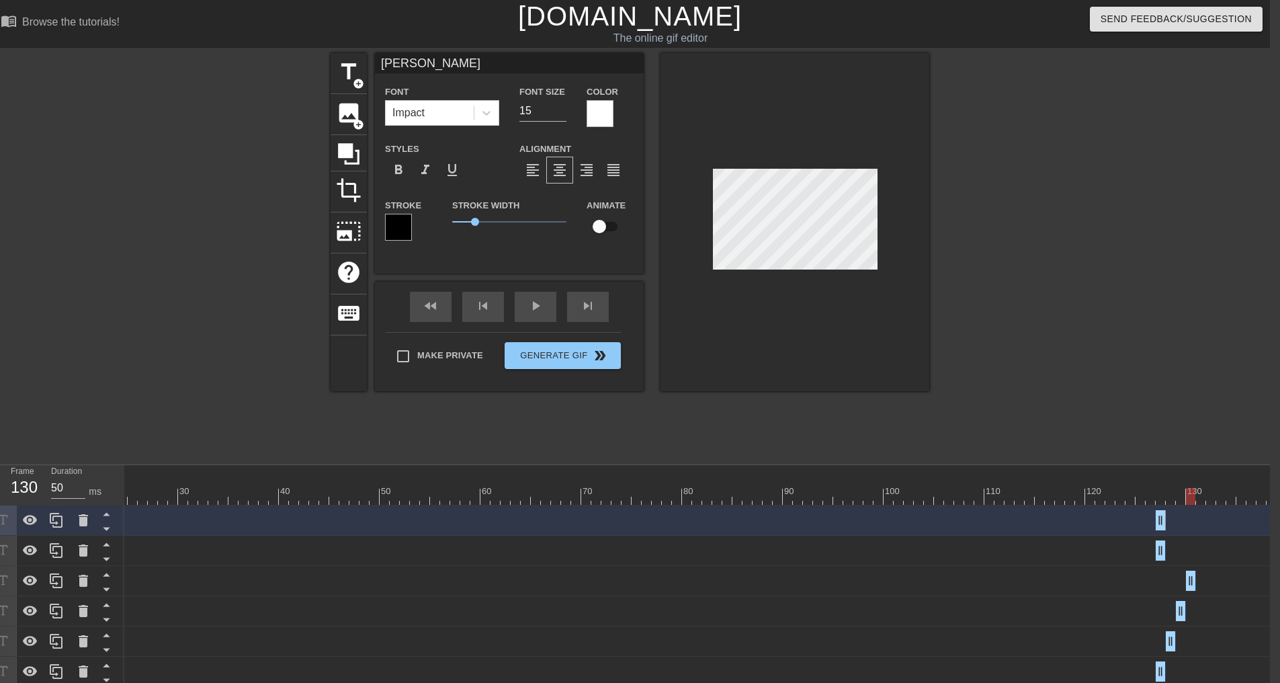
drag, startPoint x: 1157, startPoint y: 581, endPoint x: 1186, endPoint y: 583, distance: 29.0
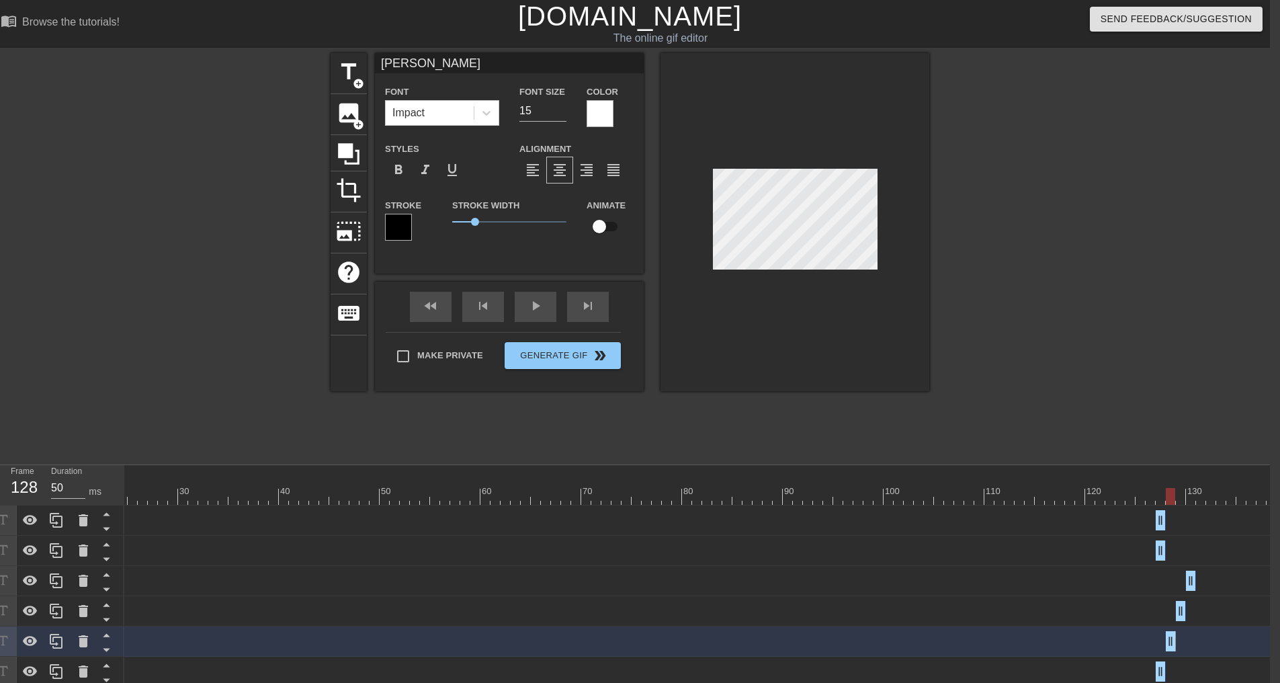
scroll to position [3, 1]
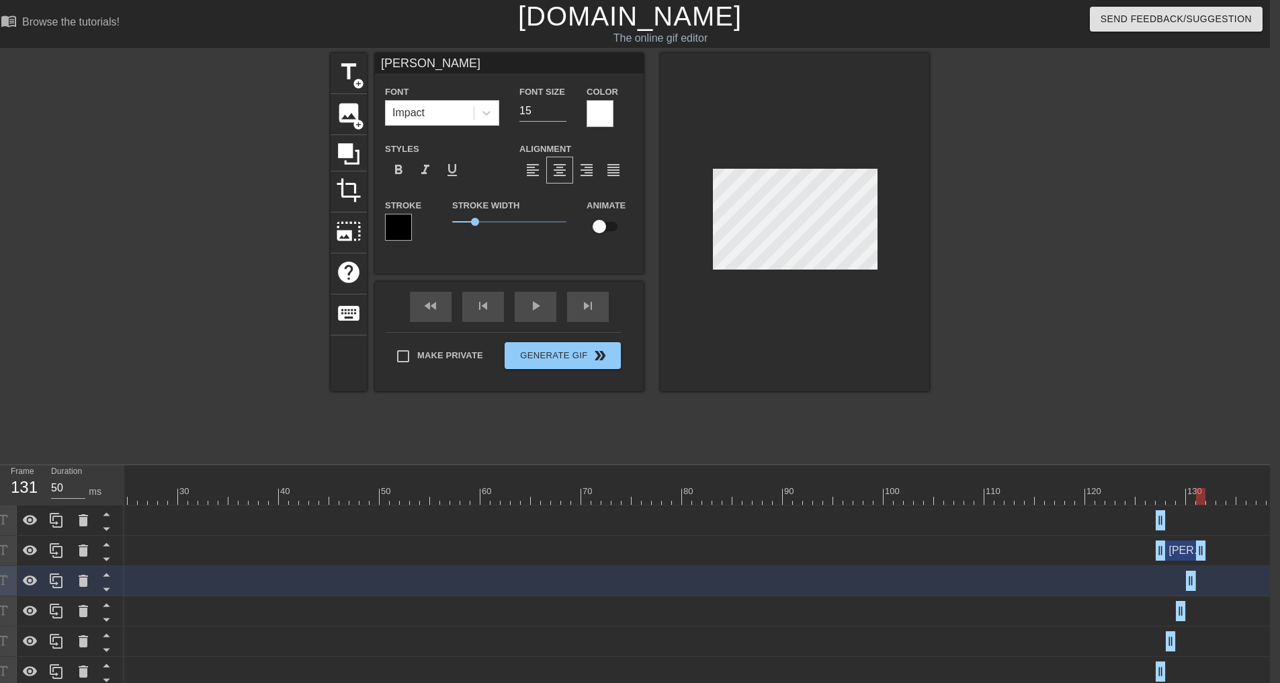
drag, startPoint x: 1160, startPoint y: 550, endPoint x: 1197, endPoint y: 552, distance: 37.1
drag, startPoint x: 1160, startPoint y: 553, endPoint x: 1203, endPoint y: 550, distance: 43.8
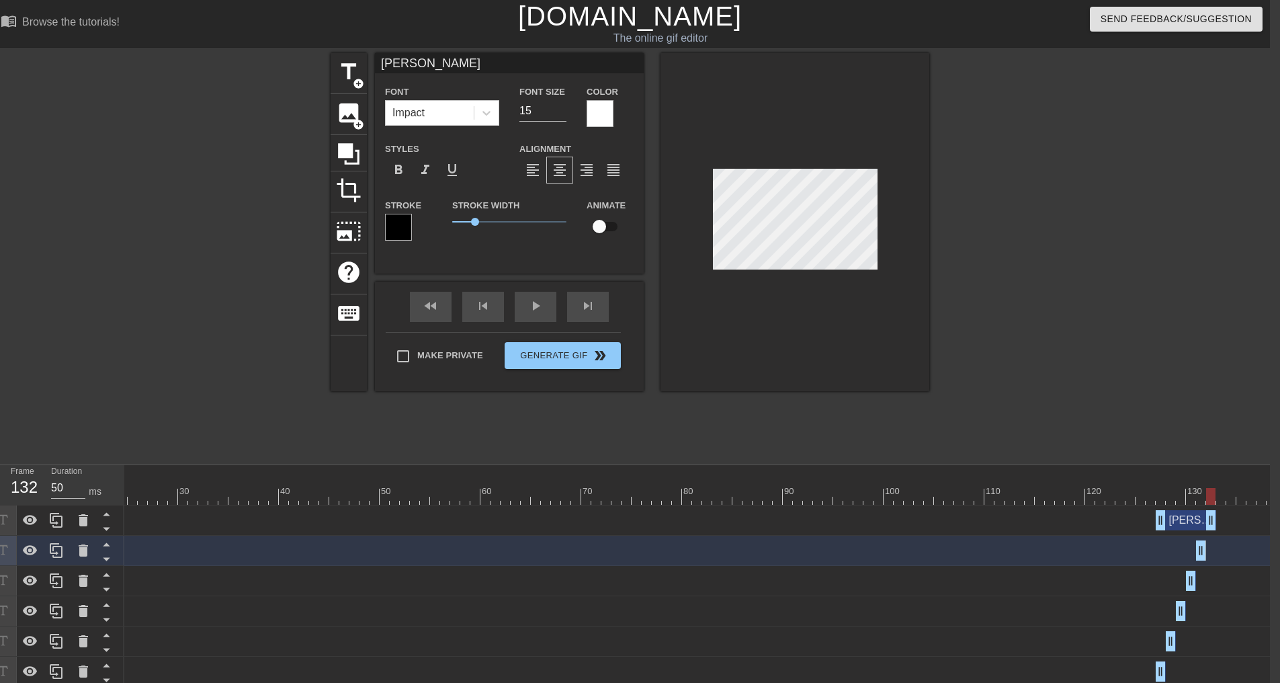
drag, startPoint x: 1163, startPoint y: 520, endPoint x: 1213, endPoint y: 528, distance: 51.0
drag, startPoint x: 1160, startPoint y: 521, endPoint x: 1219, endPoint y: 527, distance: 58.8
click at [1219, 527] on div "[PERSON_NAME] data drag_handle drag_handle" at bounding box center [581, 520] width 1391 height 20
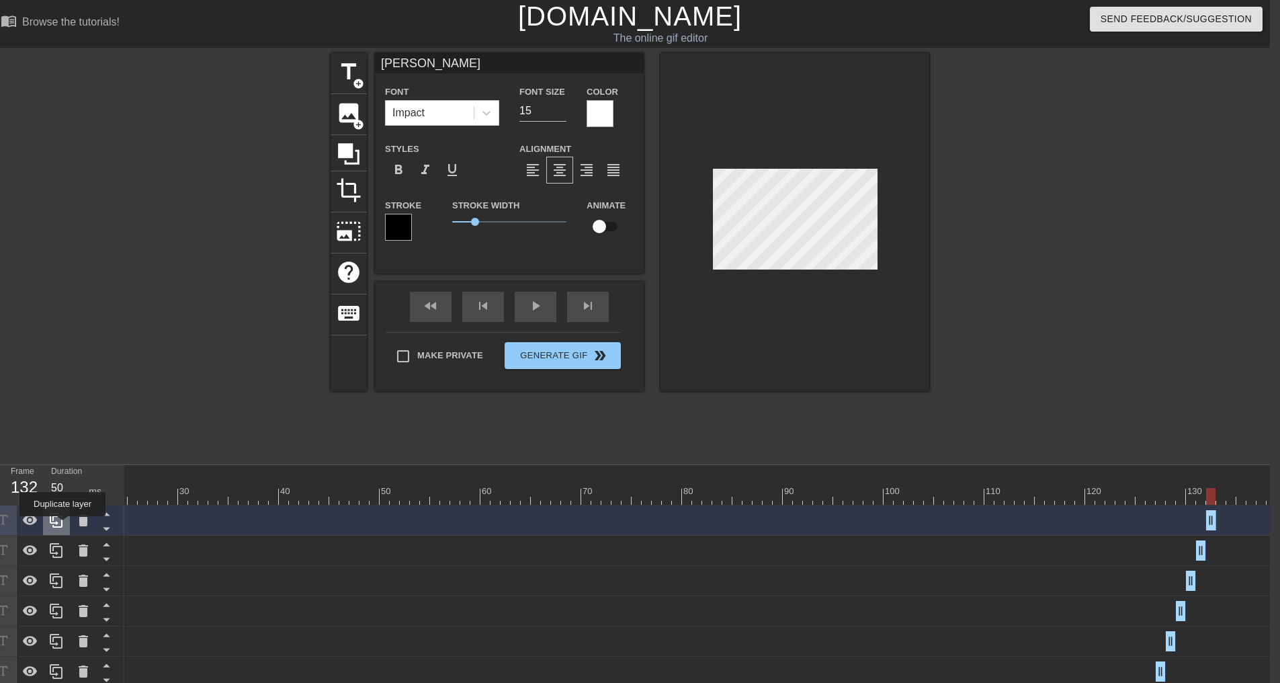
click at [62, 525] on icon at bounding box center [56, 520] width 16 height 16
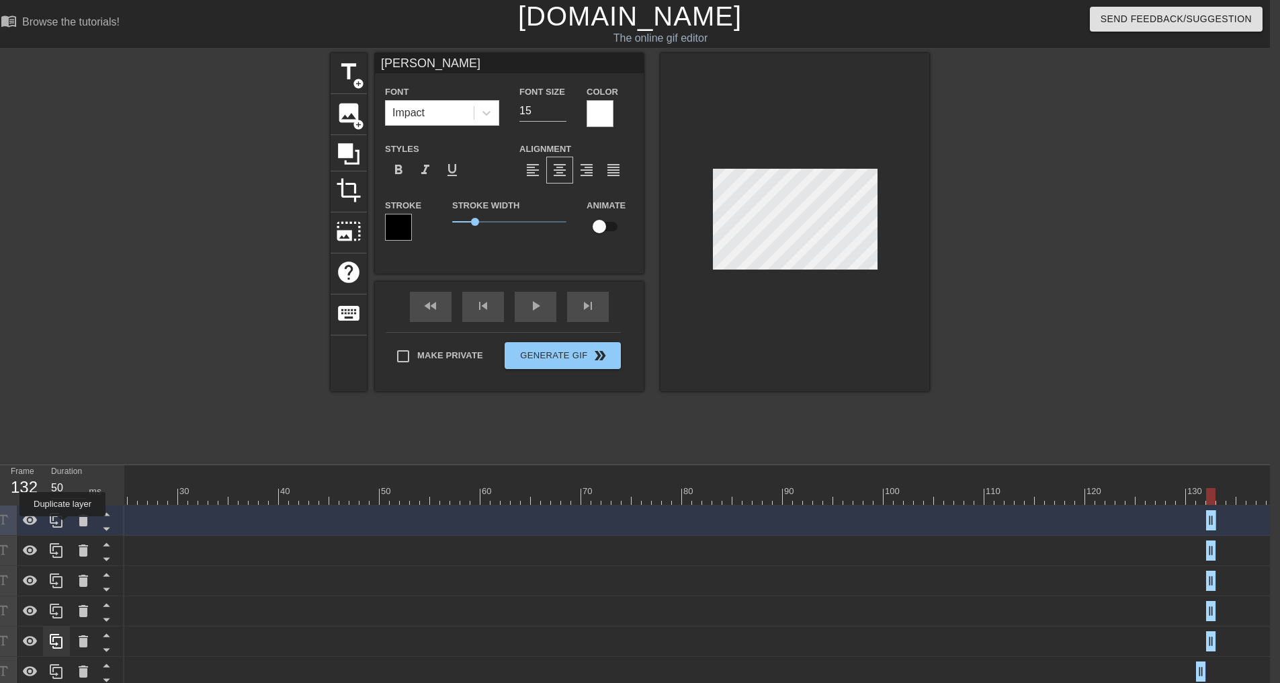
type input "[PERSON_NAME]"
drag, startPoint x: 1218, startPoint y: 643, endPoint x: 1225, endPoint y: 641, distance: 7.0
click at [1225, 641] on div "[PERSON_NAME] data drag_handle drag_handle" at bounding box center [581, 641] width 1391 height 20
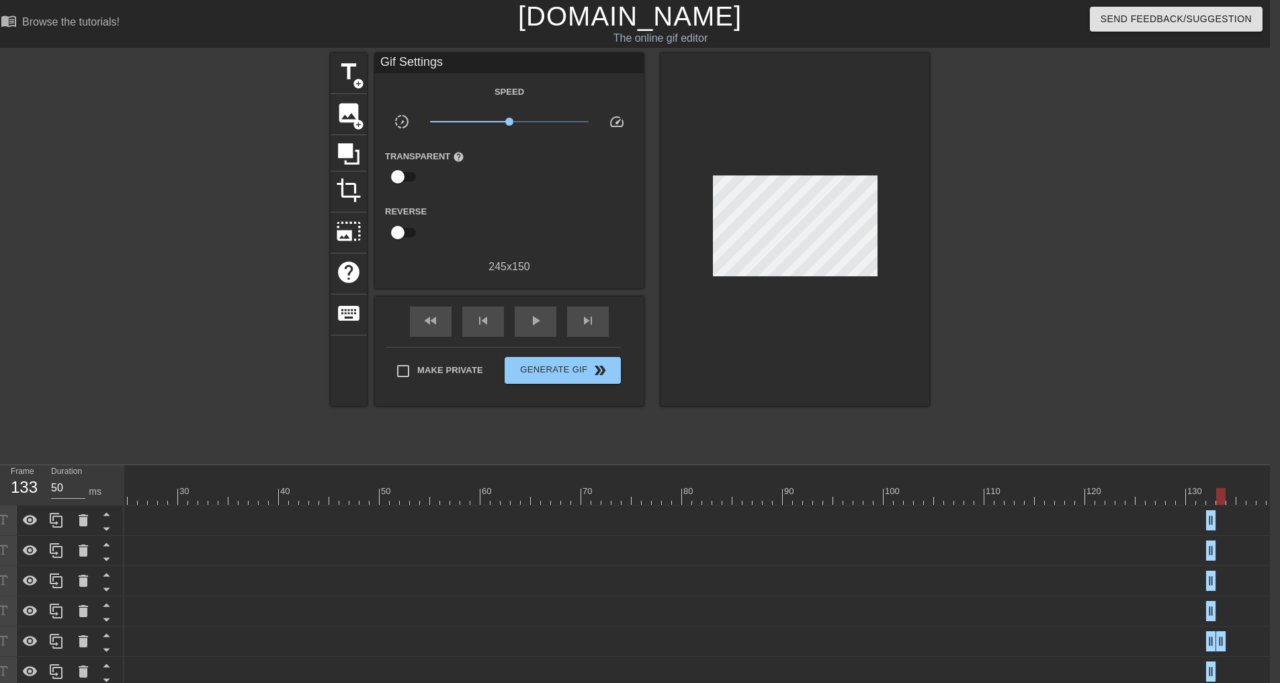
drag, startPoint x: 1212, startPoint y: 641, endPoint x: 1225, endPoint y: 639, distance: 12.9
drag, startPoint x: 1211, startPoint y: 640, endPoint x: 1222, endPoint y: 639, distance: 10.8
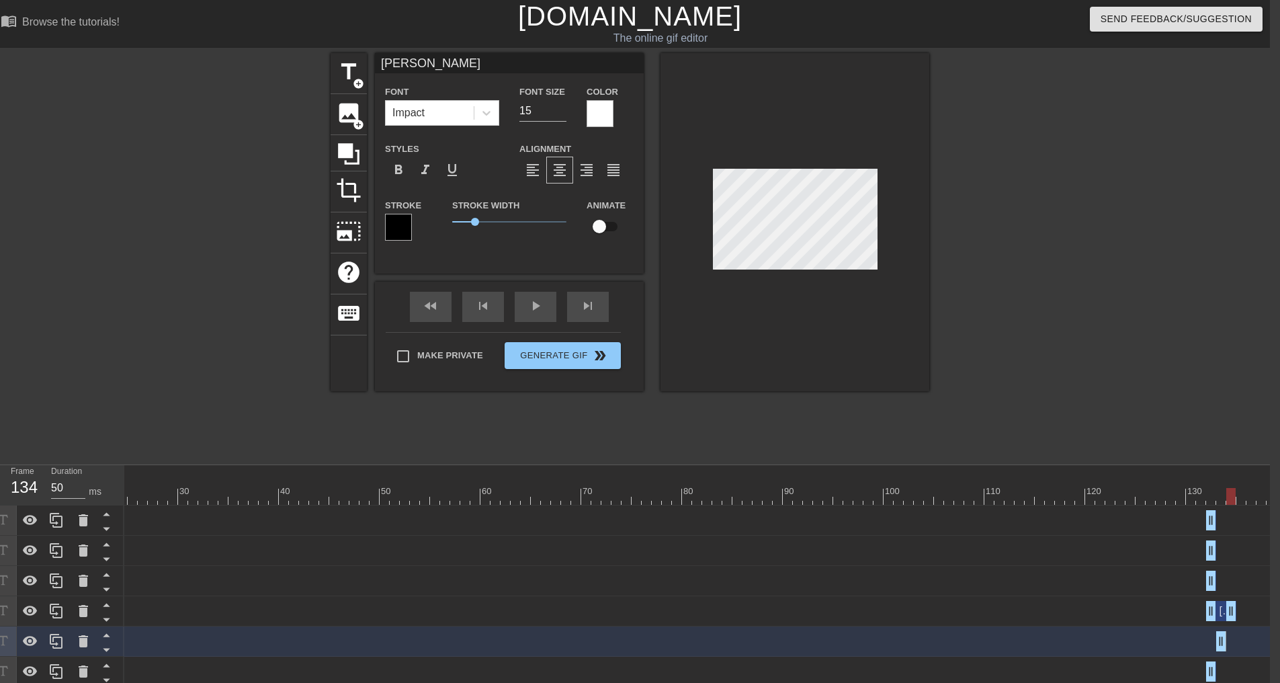
drag, startPoint x: 1209, startPoint y: 613, endPoint x: 1234, endPoint y: 617, distance: 25.2
drag, startPoint x: 1214, startPoint y: 614, endPoint x: 1236, endPoint y: 613, distance: 21.5
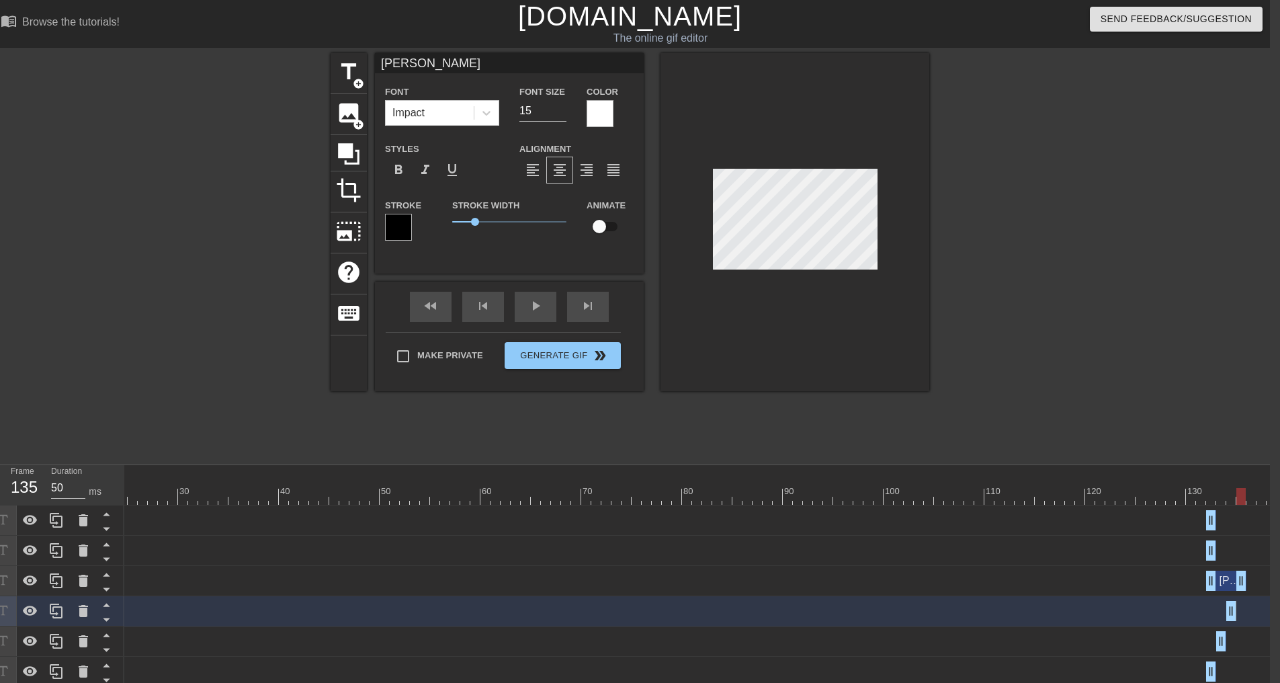
drag, startPoint x: 1210, startPoint y: 583, endPoint x: 1238, endPoint y: 584, distance: 27.6
drag, startPoint x: 1208, startPoint y: 583, endPoint x: 1243, endPoint y: 586, distance: 35.1
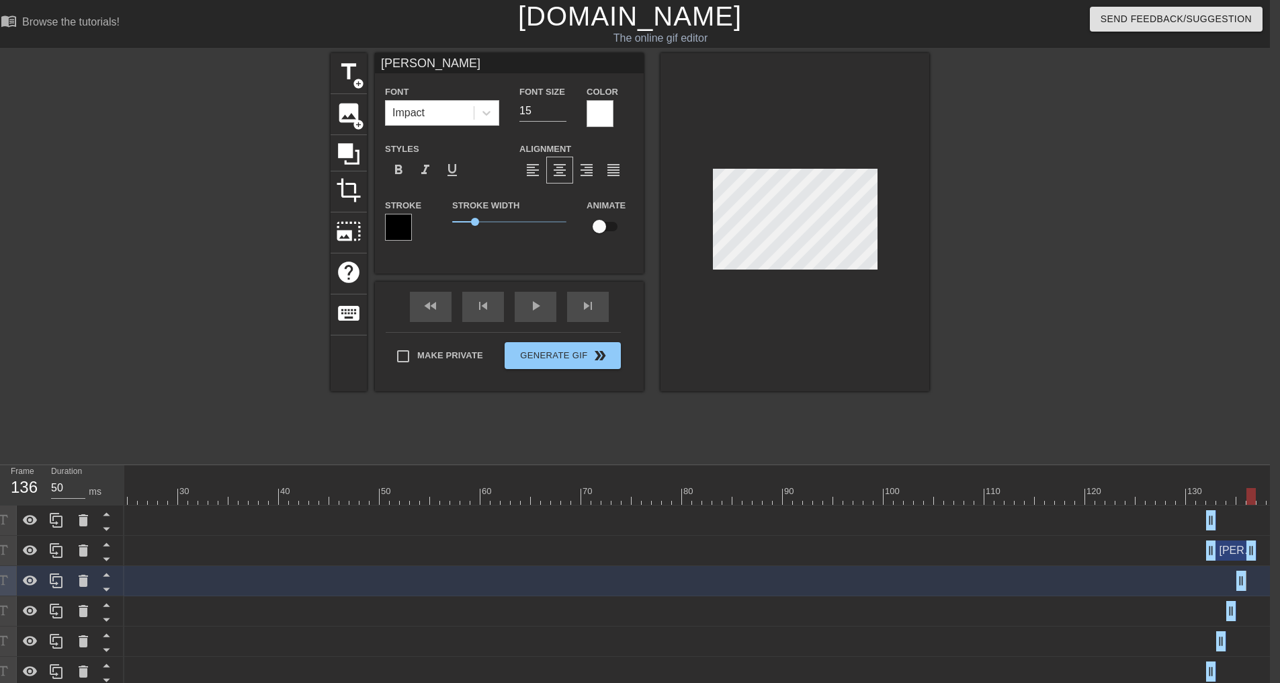
drag, startPoint x: 1215, startPoint y: 552, endPoint x: 1254, endPoint y: 555, distance: 39.7
drag, startPoint x: 1211, startPoint y: 554, endPoint x: 1259, endPoint y: 556, distance: 47.1
click at [1259, 556] on div "[PERSON_NAME] data drag_handle drag_handle" at bounding box center [581, 550] width 1391 height 20
type input "[PERSON_NAME]"
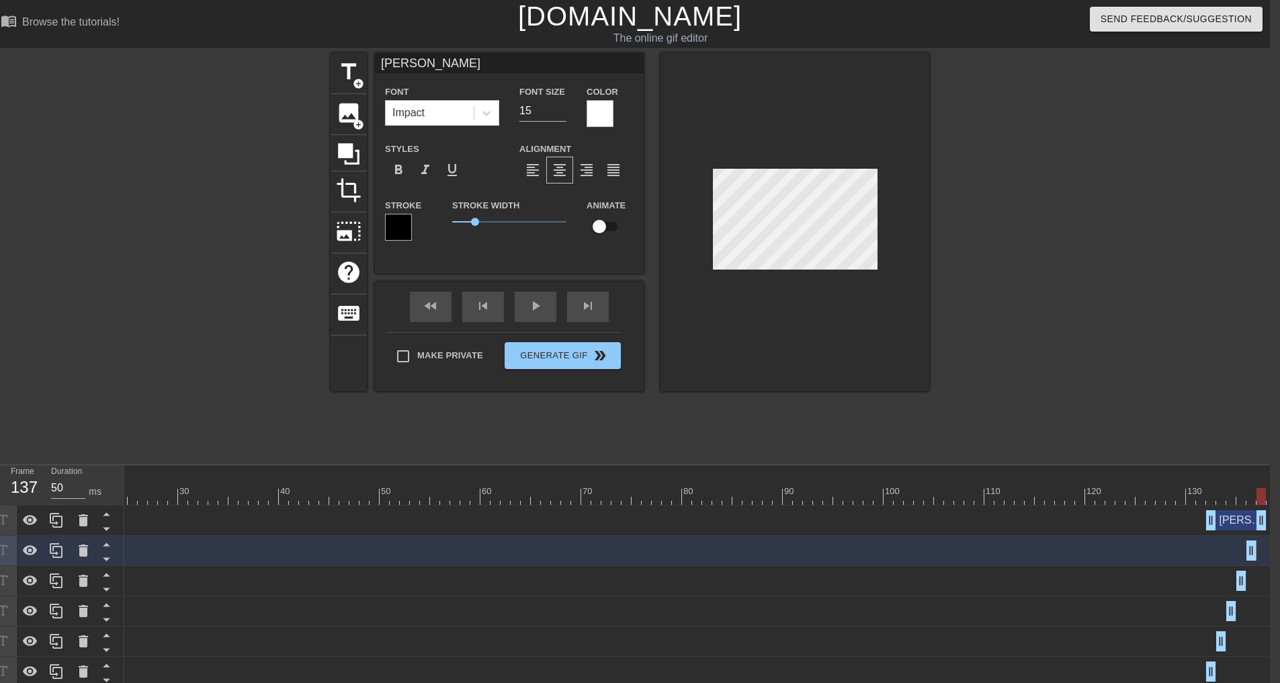
drag, startPoint x: 1211, startPoint y: 521, endPoint x: 1261, endPoint y: 525, distance: 49.9
drag, startPoint x: 1213, startPoint y: 525, endPoint x: 1268, endPoint y: 521, distance: 55.2
click at [1268, 521] on div "[PERSON_NAME] data drag_handle drag_handle" at bounding box center [581, 520] width 1391 height 20
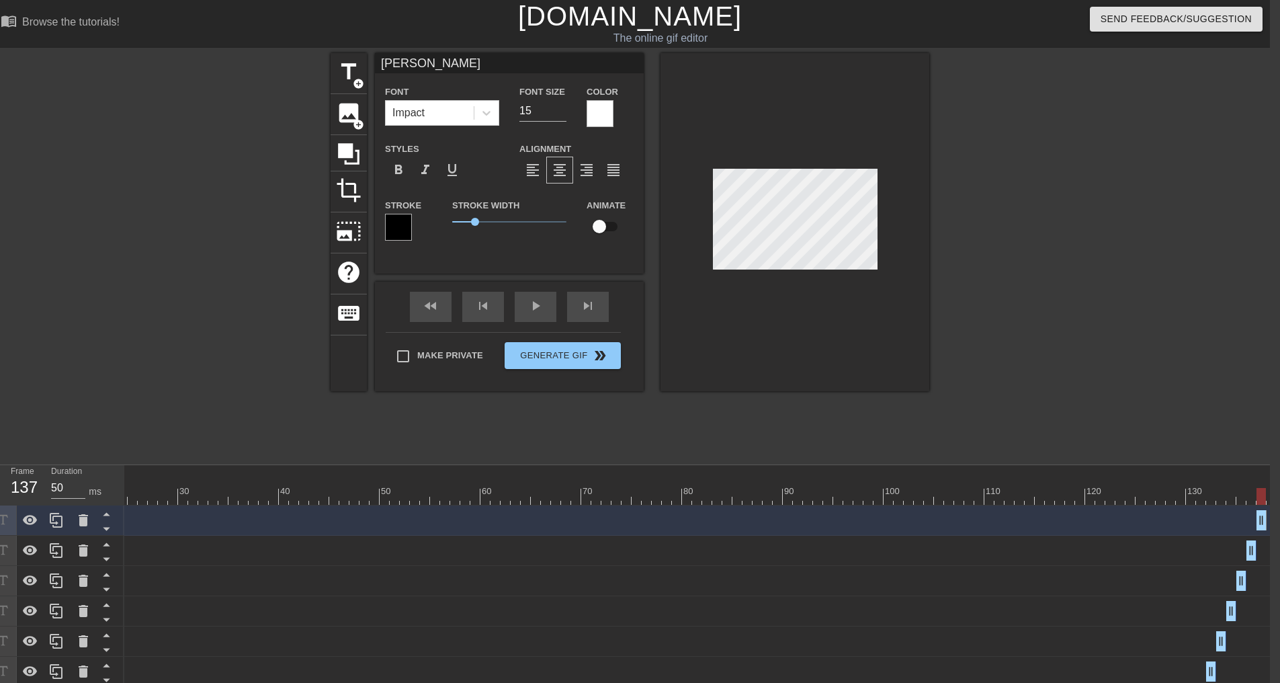
scroll to position [2, 1]
click at [51, 523] on icon at bounding box center [56, 520] width 13 height 15
click at [54, 523] on icon at bounding box center [56, 520] width 13 height 15
drag, startPoint x: 1261, startPoint y: 555, endPoint x: 1269, endPoint y: 555, distance: 8.1
drag, startPoint x: 1259, startPoint y: 551, endPoint x: 1273, endPoint y: 552, distance: 13.5
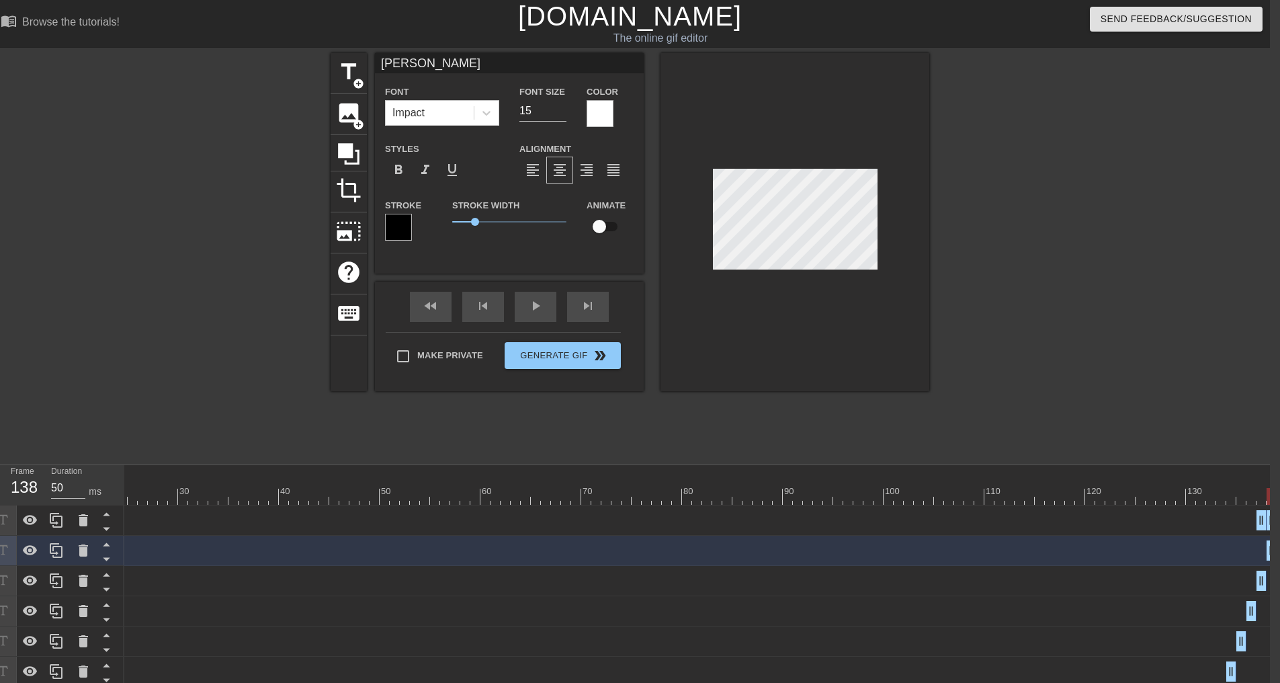
drag, startPoint x: 1263, startPoint y: 521, endPoint x: 1276, endPoint y: 521, distance: 12.8
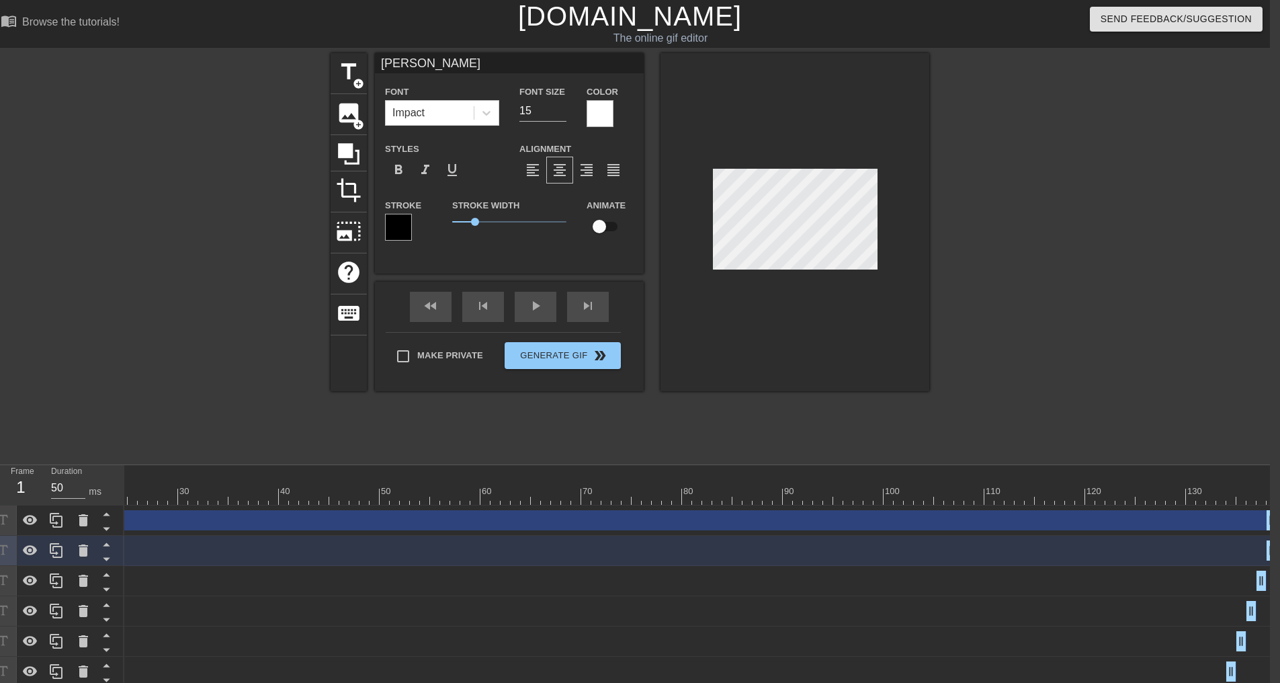
drag, startPoint x: 1261, startPoint y: 523, endPoint x: -198, endPoint y: 534, distance: 1458.8
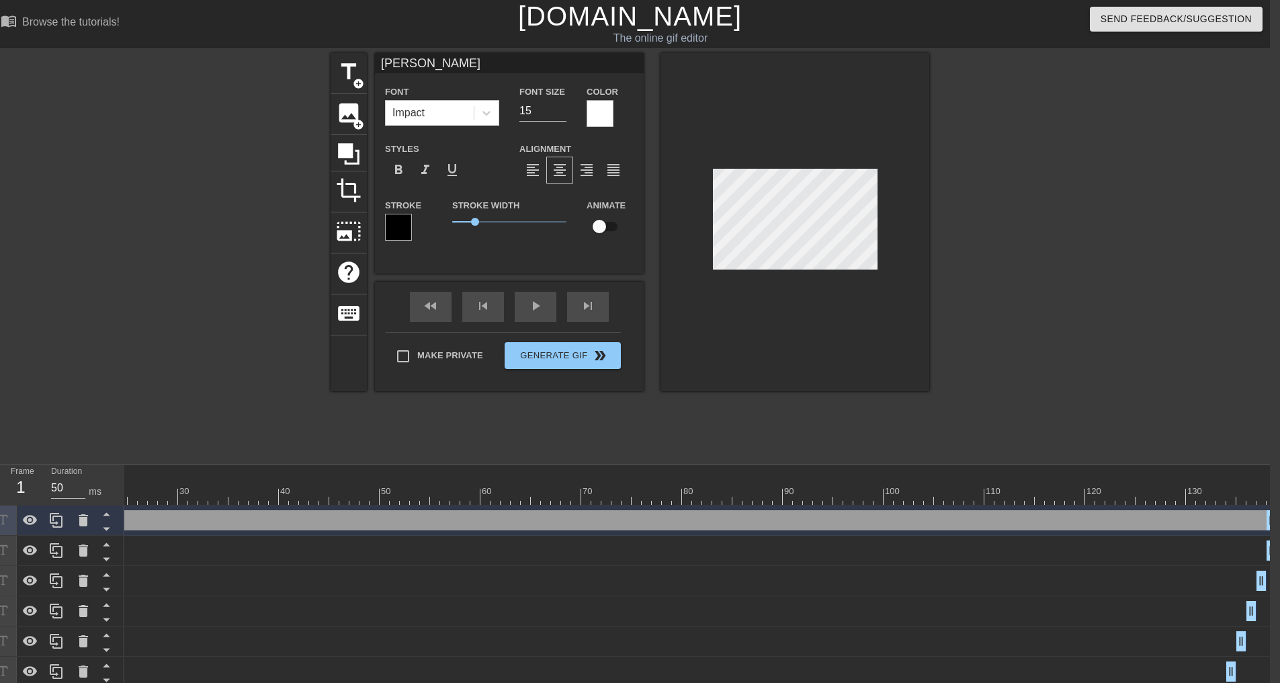
scroll to position [2, 2]
type input "[PERSON_NAME]"
type textarea "[PERSON_NAME]"
type input "[PERSON_NAME]'"
type textarea "[PERSON_NAME]'"
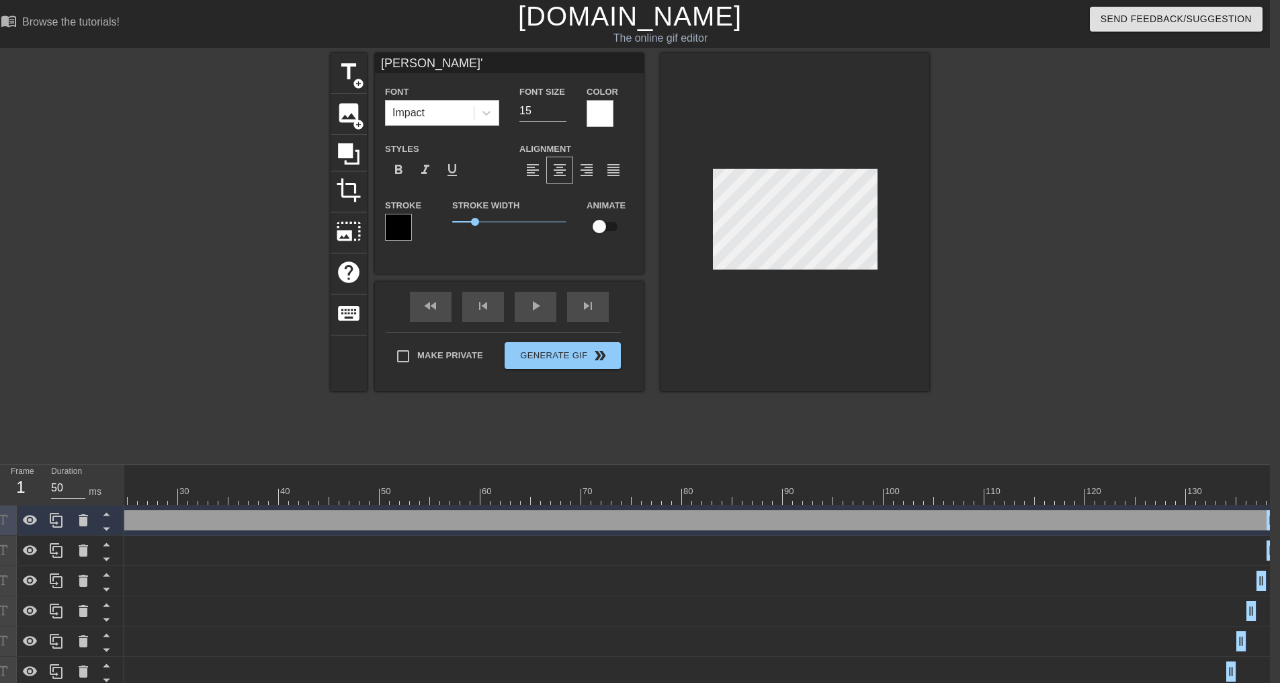
type input "[PERSON_NAME]"
type textarea "[PERSON_NAME]"
type input "Tyle"
type textarea "Tyle"
type input "Tyl"
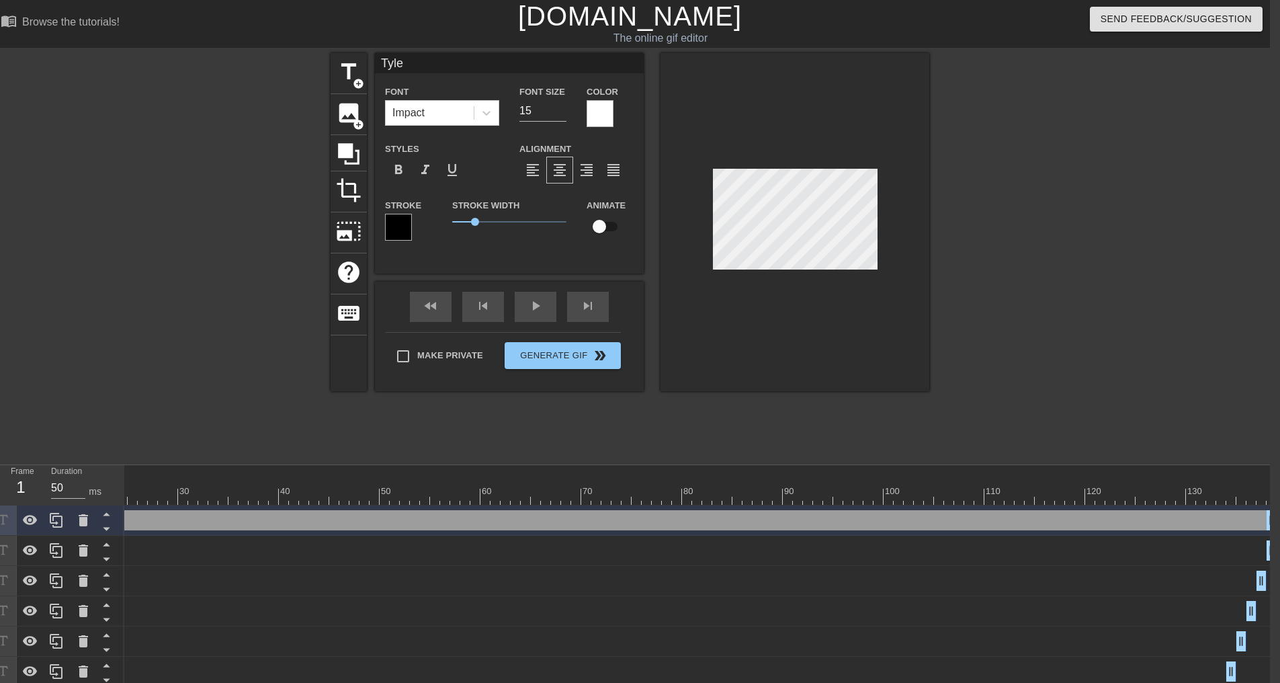
type textarea "Tyl"
type input "[PERSON_NAME]"
type textarea "[PERSON_NAME]"
type input "T"
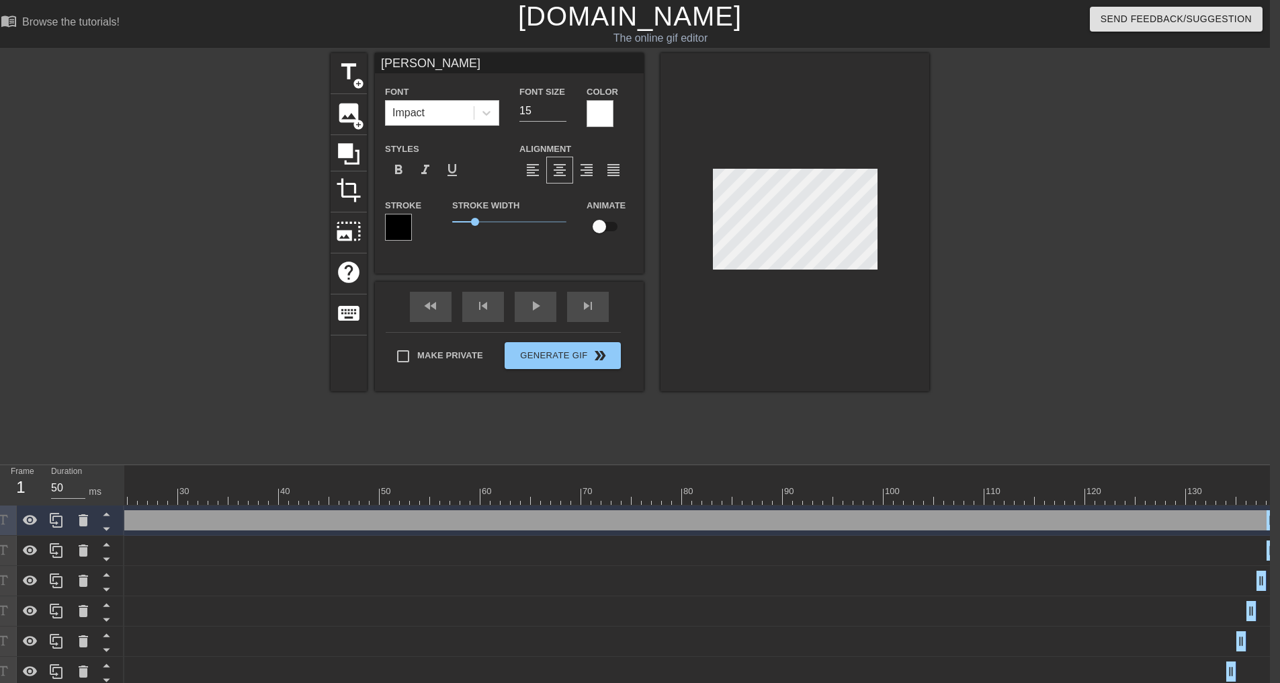
type textarea "T"
type input "S"
type textarea "S"
type input "Se"
type textarea "Se"
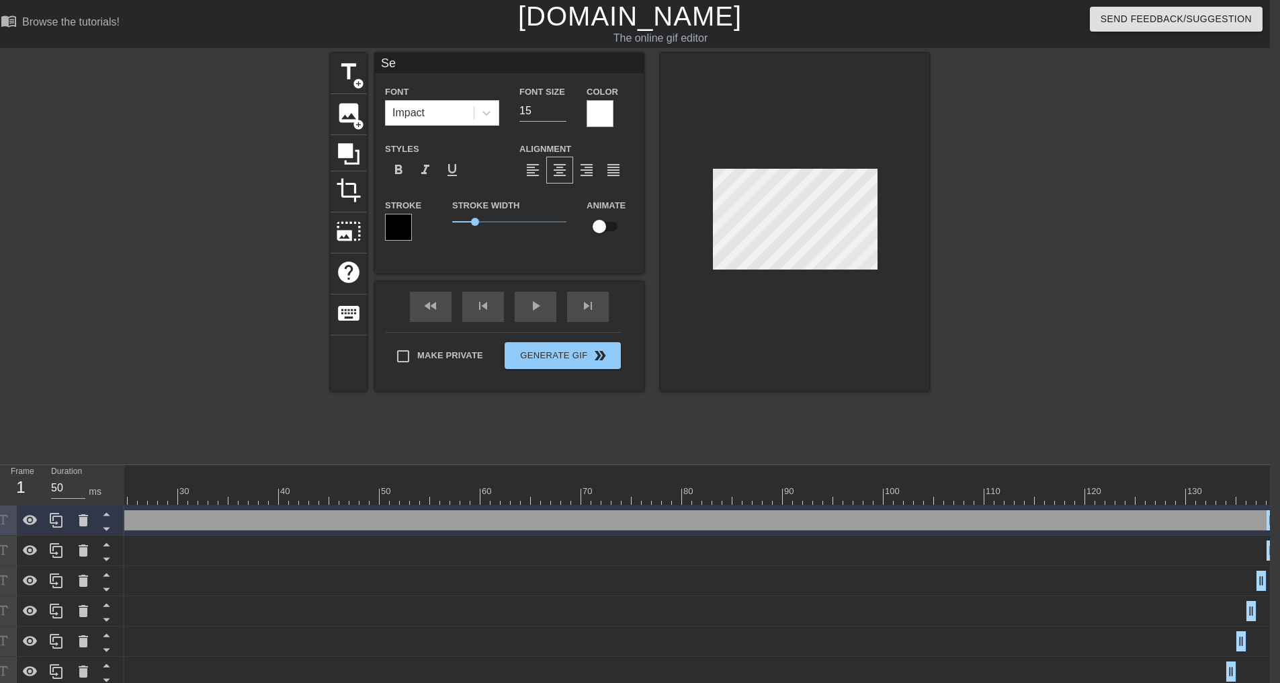
type input "Ser"
type textarea "Ser"
type input "Sert"
type textarea "Sert"
type input "Serti"
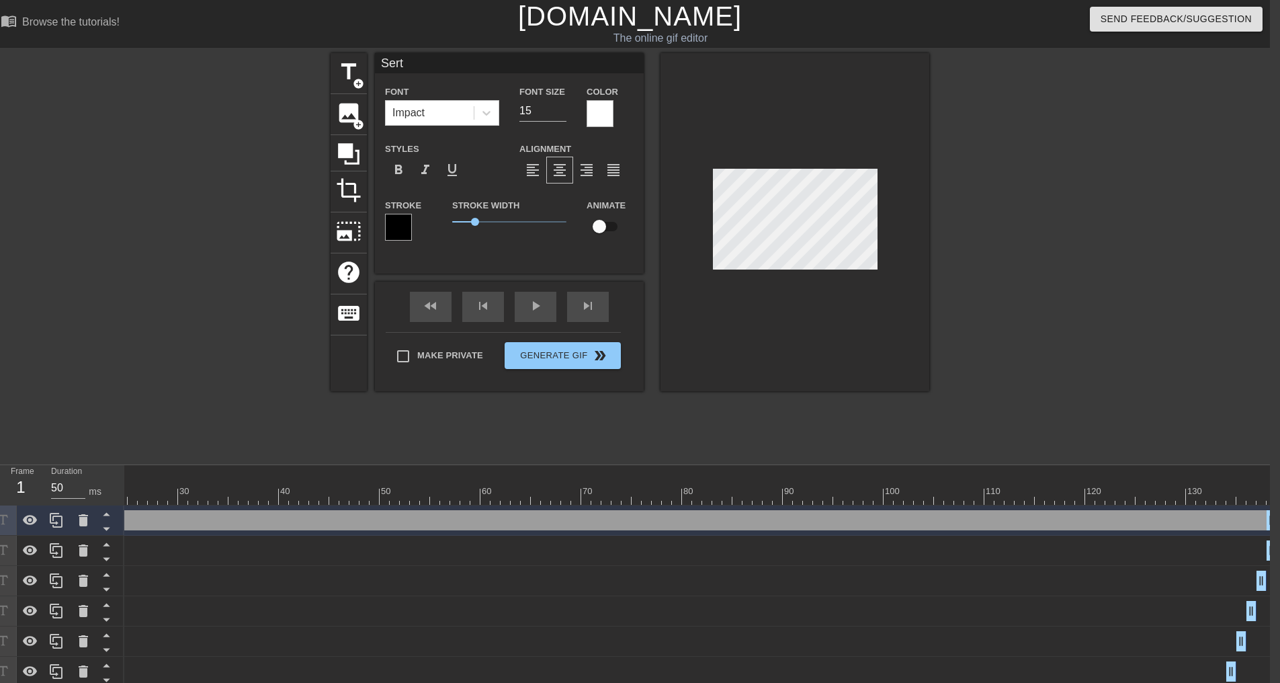
type textarea "Serti"
type input "Sertiv"
type textarea "Sertiv"
type input "Sertive"
type textarea "Sertive"
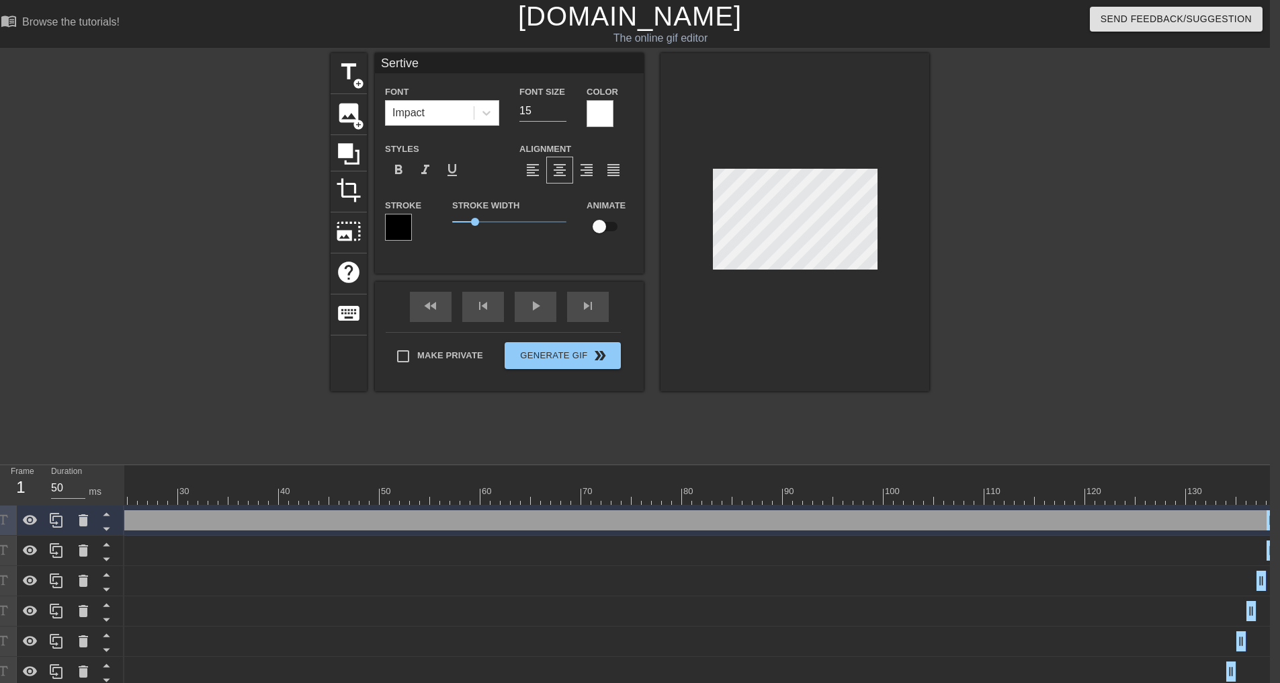
type input "Sertive"
type textarea "Sertive"
type input "Sertive"
type textarea "Sertive"
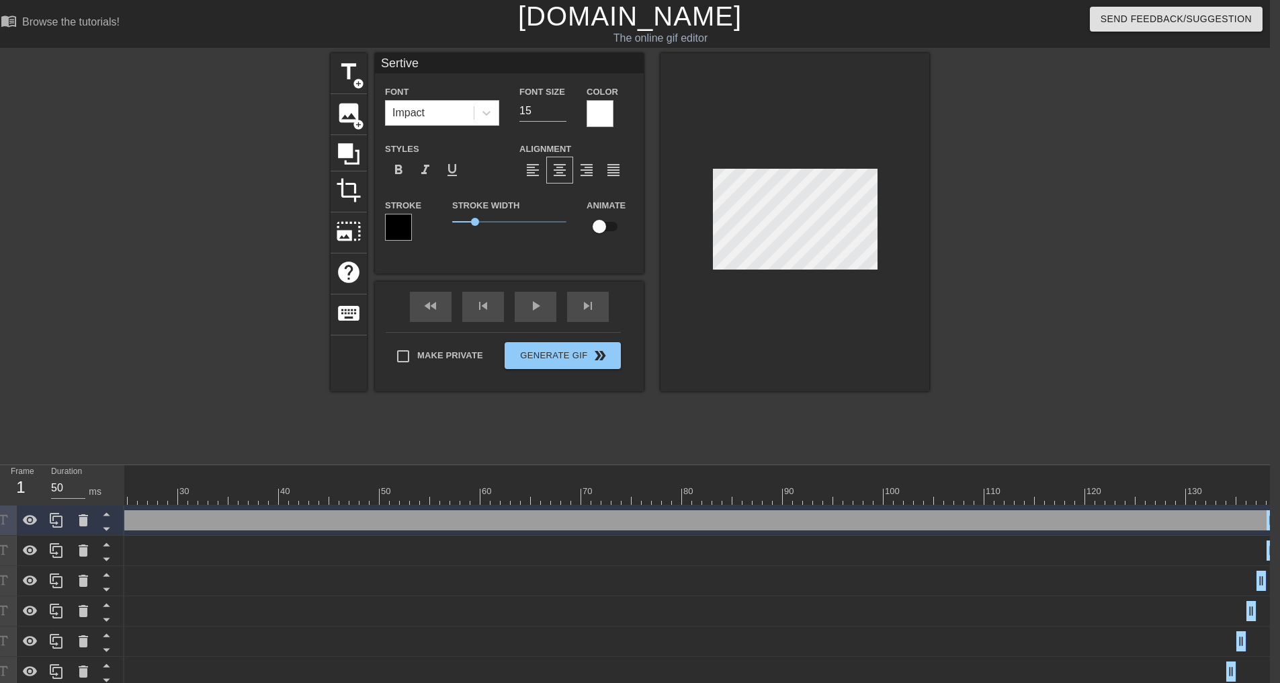
type input "Sertiv"
type textarea "Sertiv"
type input "Serti"
type textarea "Serti"
type input "Sert"
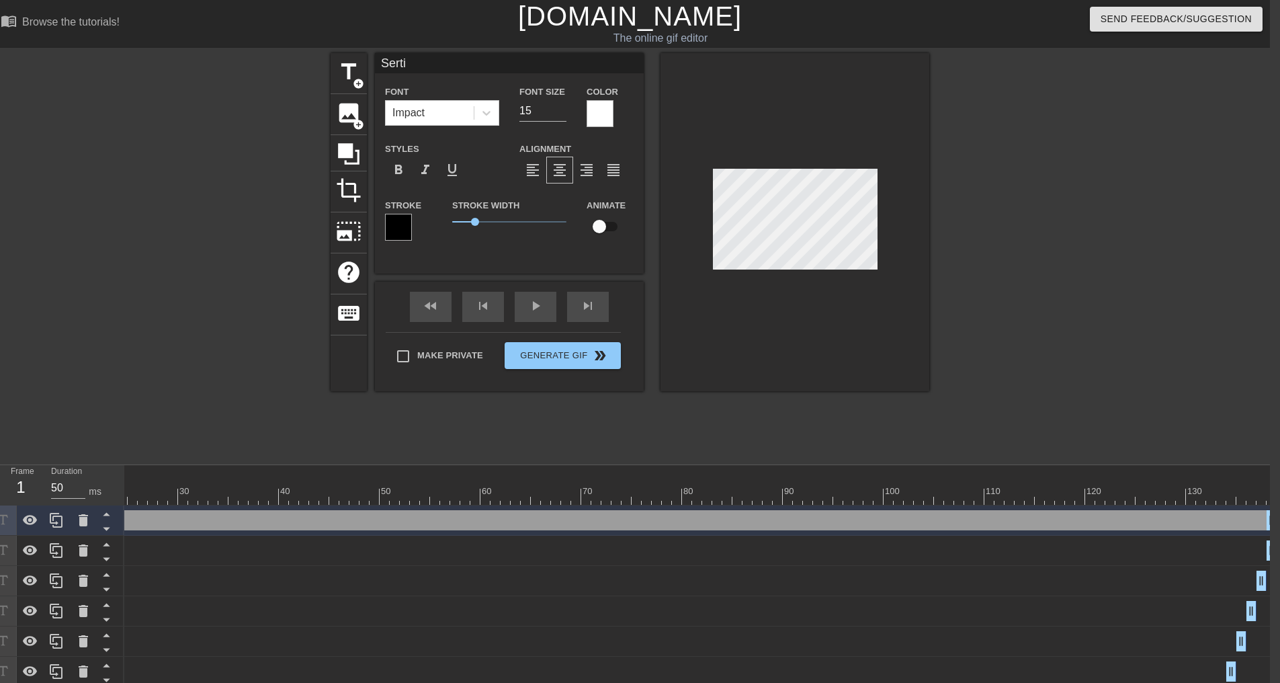
type textarea "Sert"
type input "Ser"
type textarea "Ser"
type input "Se"
type textarea "Se"
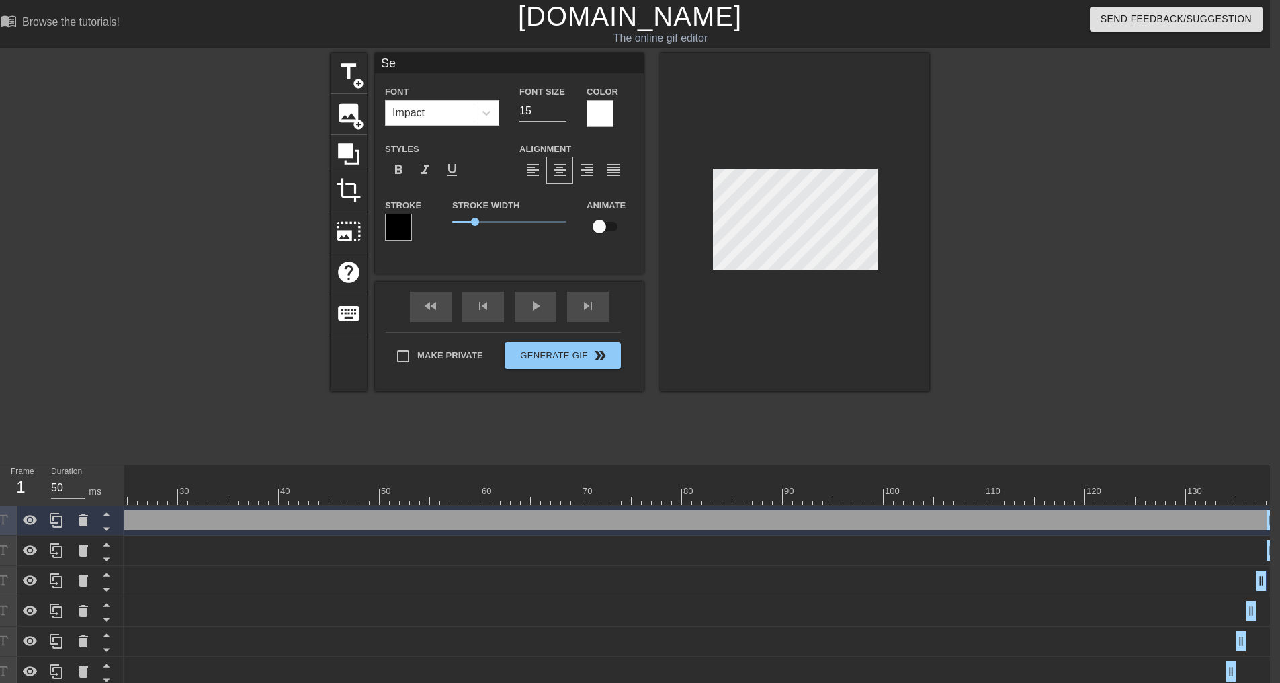
type input "S"
type textarea "S"
type input "L"
type textarea "L"
type input "Le"
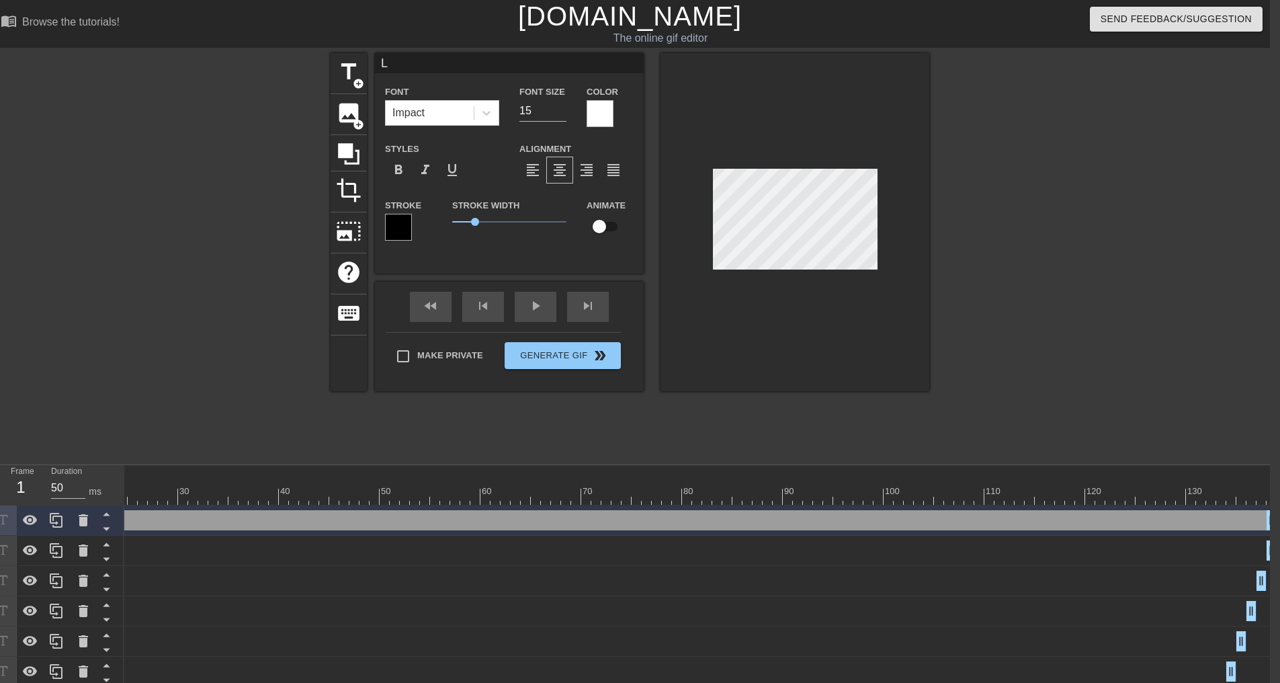
type textarea "Le"
type input "Lea"
type textarea "Lea"
type input "Lead"
type textarea "Lead"
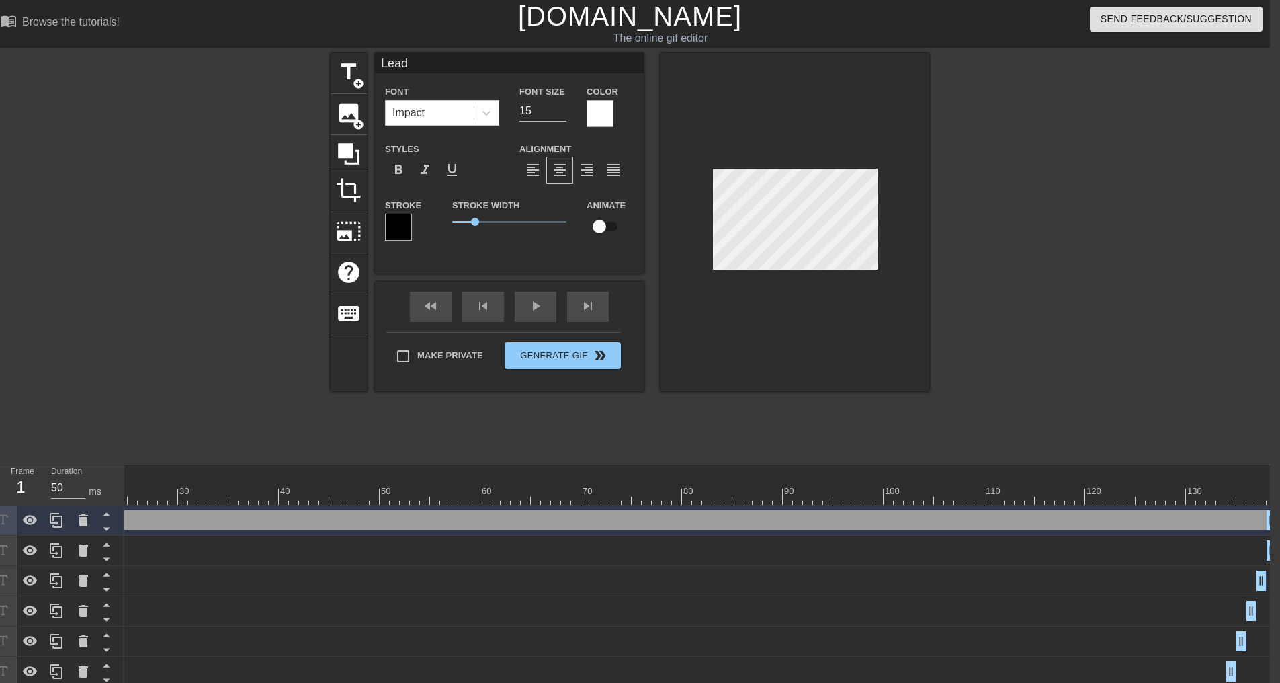
type input "Leade"
type textarea "Leade"
type input "Leader"
type textarea "Leader"
type input "Leaders"
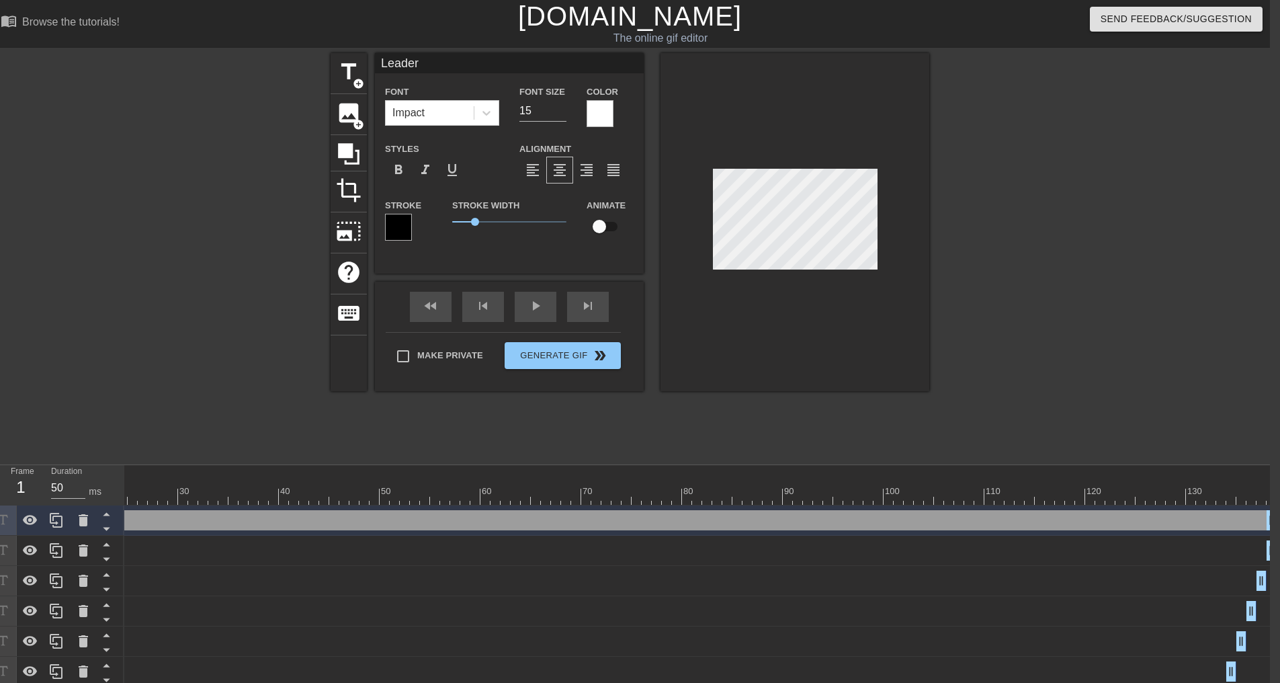
type textarea "Leaders"
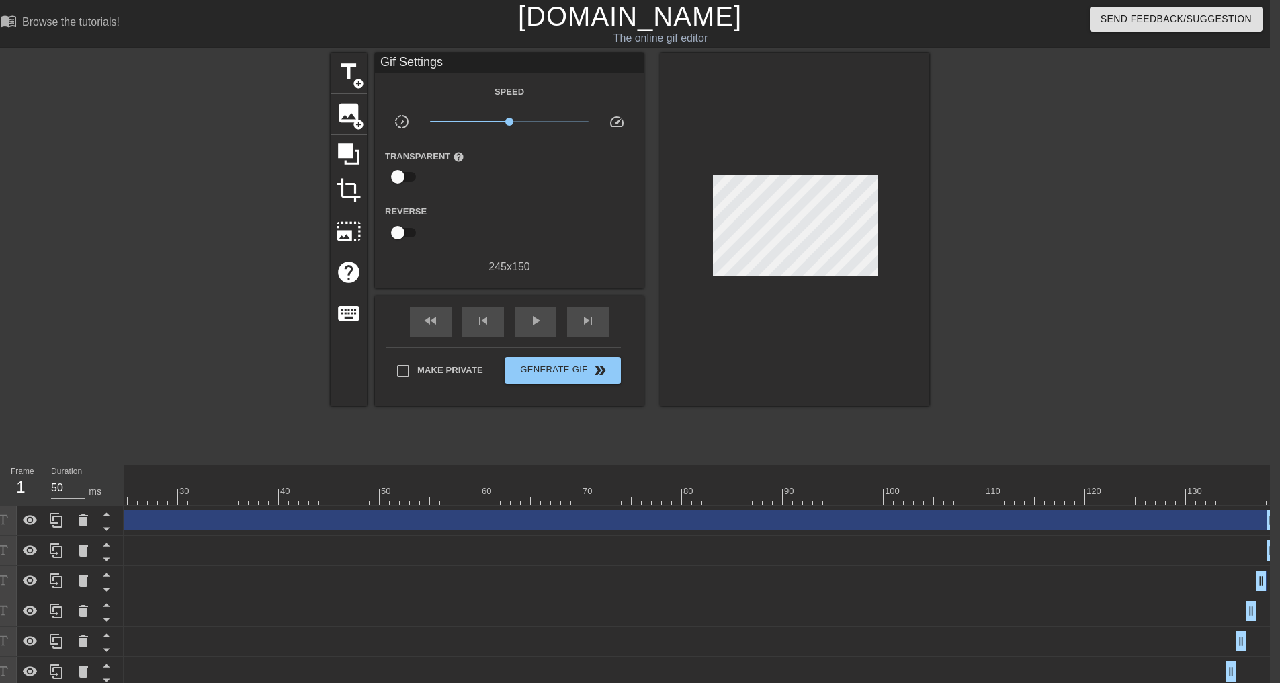
click at [1166, 328] on div "title add_circle image add_circle crop photo_size_select_large help keyboard Gi…" at bounding box center [630, 254] width 1280 height 403
click at [544, 309] on div "play_arrow" at bounding box center [536, 321] width 42 height 30
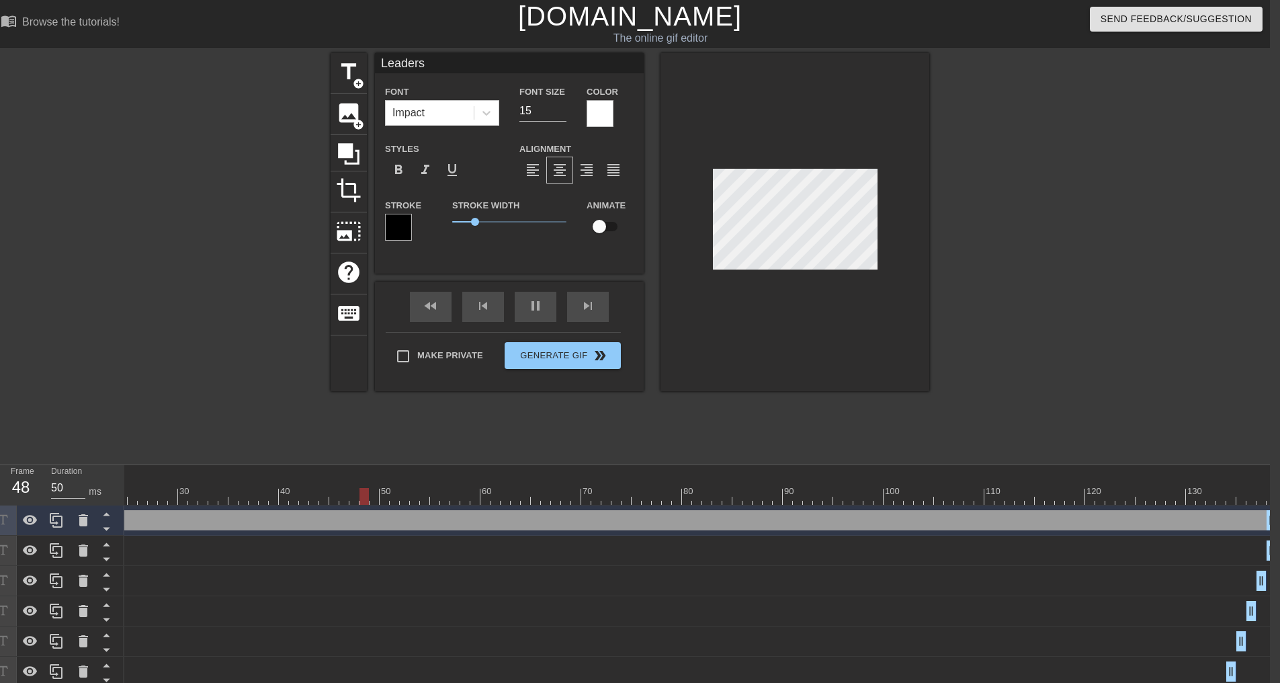
click at [1093, 247] on div at bounding box center [1046, 254] width 202 height 403
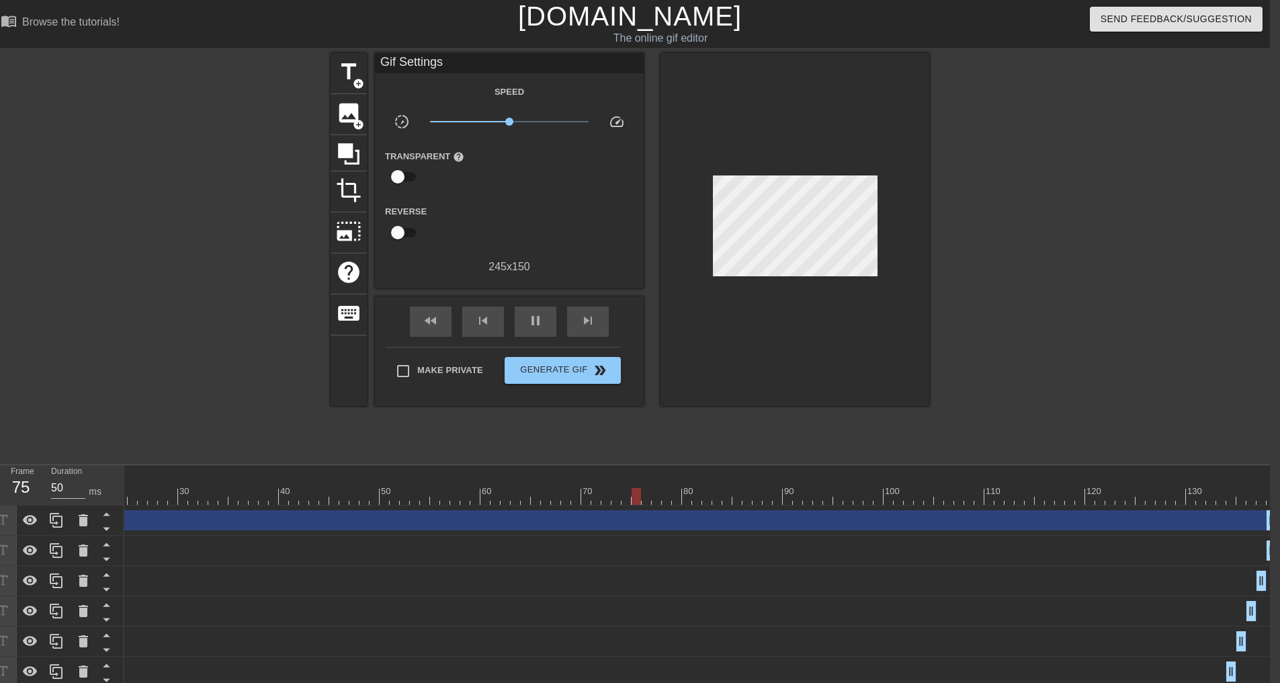
click at [1069, 253] on div at bounding box center [1046, 254] width 202 height 403
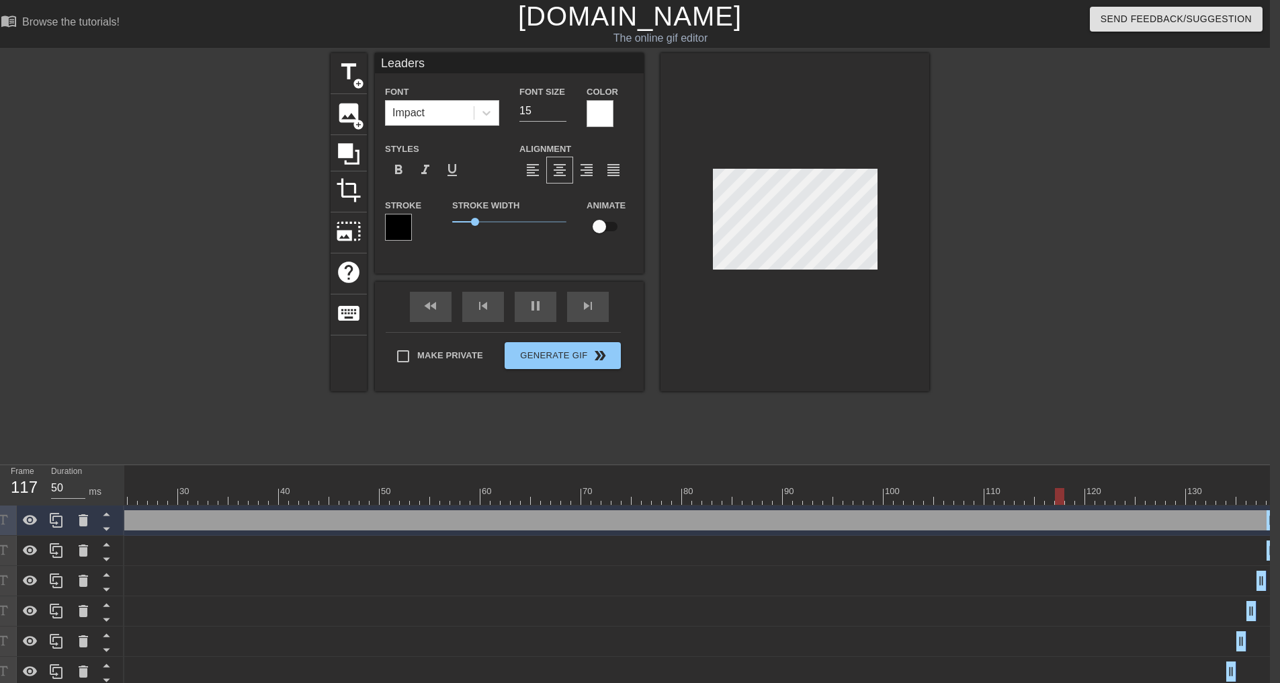
click at [1029, 243] on div at bounding box center [1046, 254] width 202 height 403
type input "SLeaders"
type textarea "SLeaders"
type input "SeLeaders"
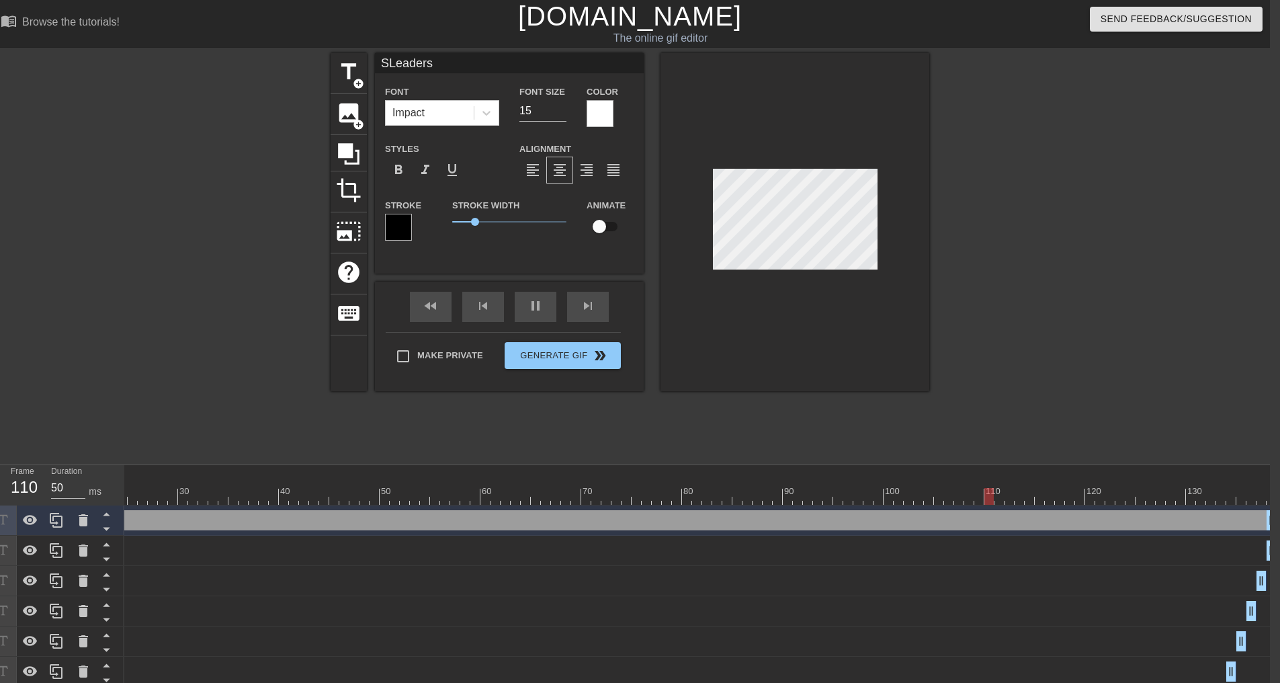
type textarea "SeLeaders"
type input "SerLeaders"
type textarea "SerLeaders"
type input "ServLeaders"
type textarea "ServLeaders"
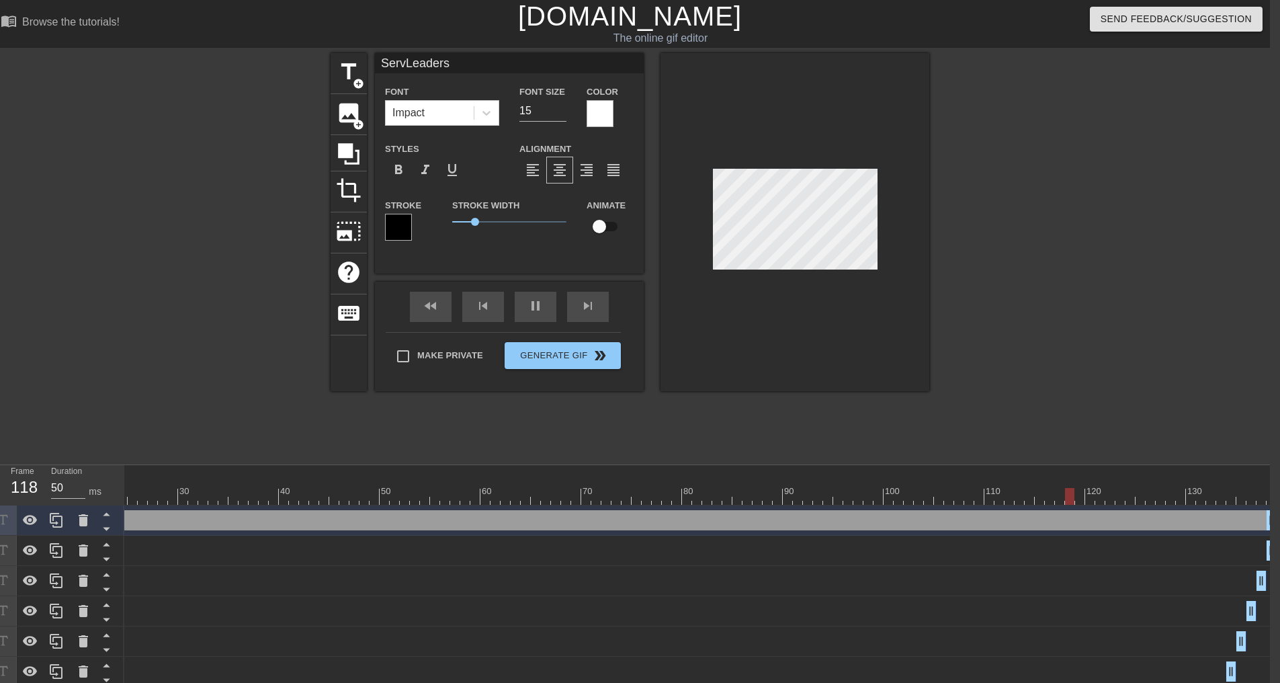
type input "ServuLeaders"
type textarea "ServuLeaders"
type input "ServucLeaders"
type textarea "ServucLeaders"
type input "ServuceLeaders"
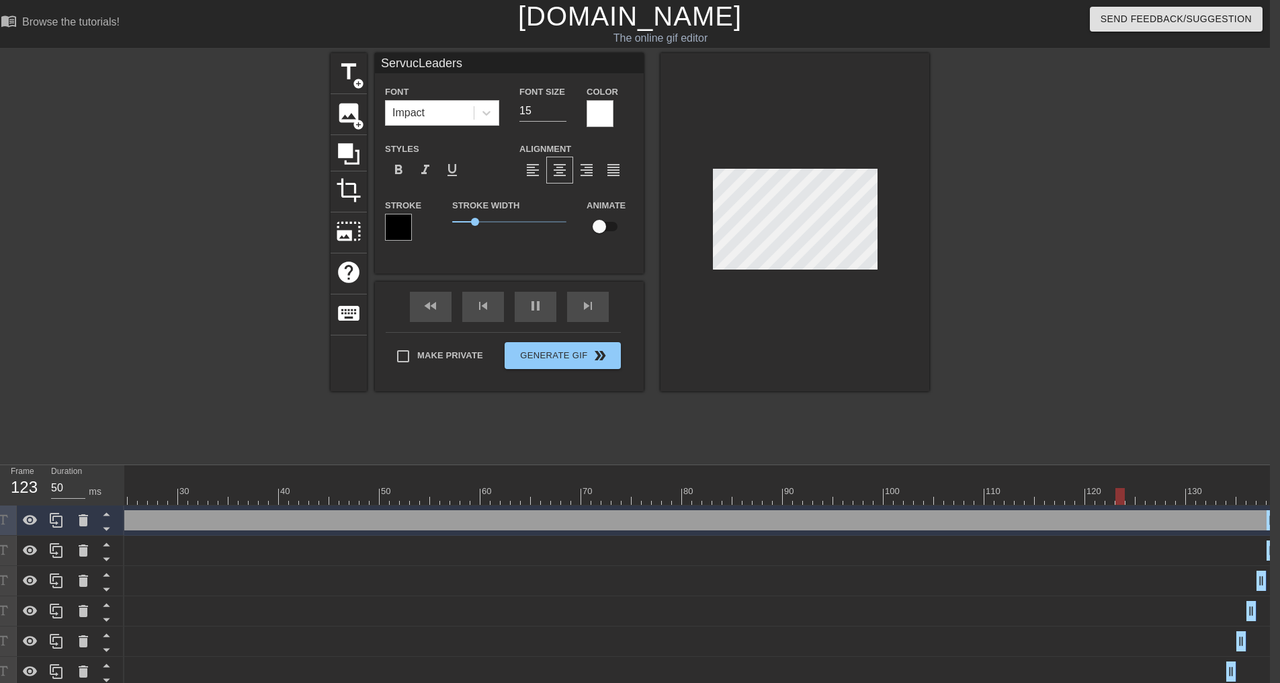
type textarea "ServuceLeaders"
type input "Servuce Leaders"
type textarea "Servuce Leaders"
type input "ServuceLeaders"
type textarea "ServuceLeaders"
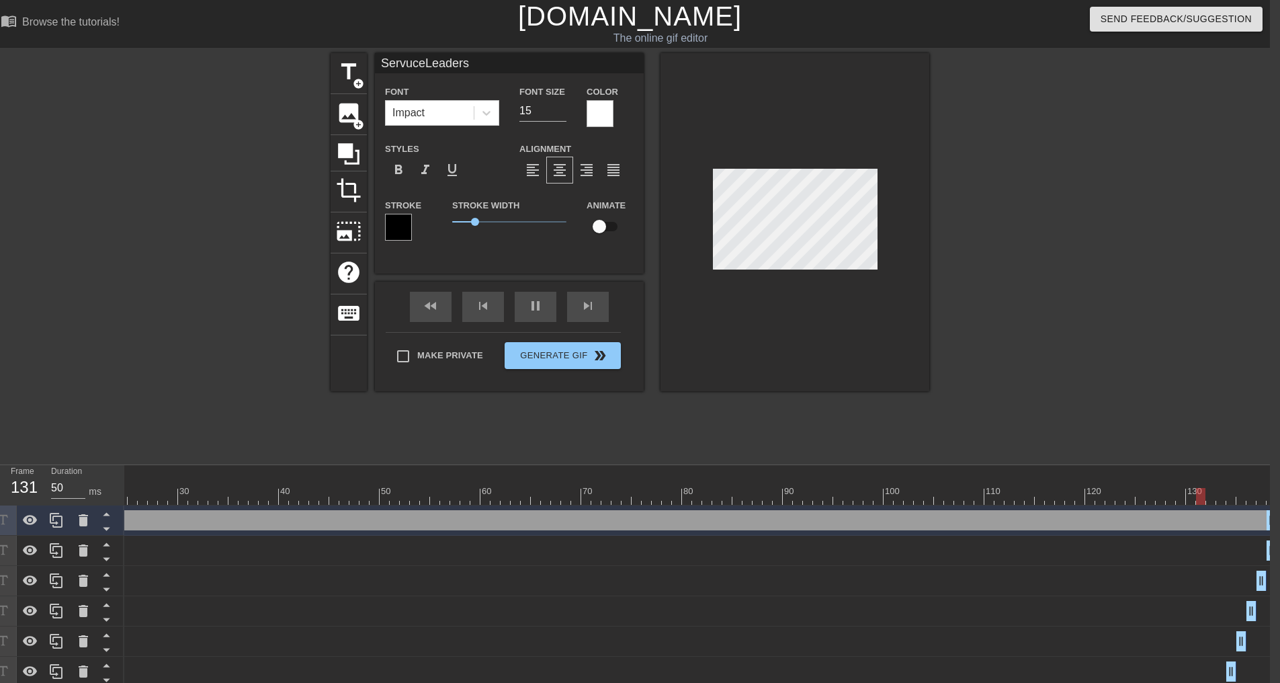
type input "ServucLeaders"
type textarea "ServucLeaders"
type input "ServuLeaders"
type textarea "ServuLeaders"
type input "ServLeaders"
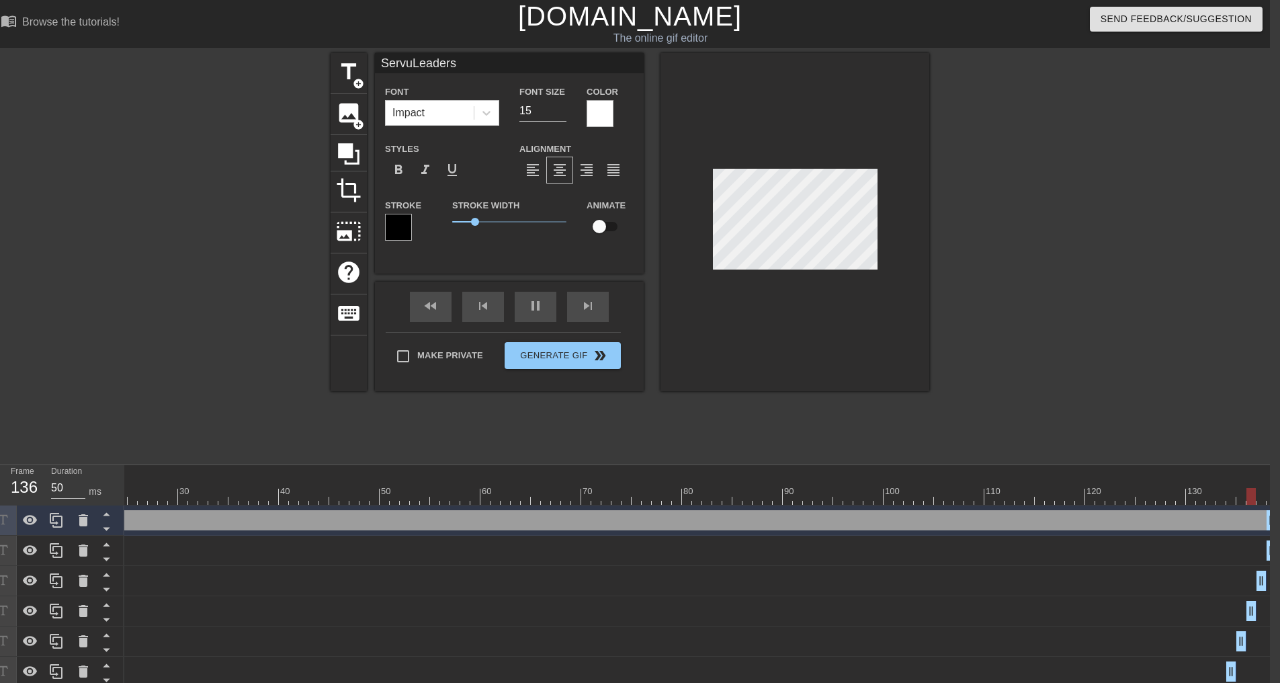
type textarea "ServLeaders"
type input "ServiLeaders"
type textarea "ServiLeaders"
type input "ServicLeaders"
type textarea "ServicLeaders"
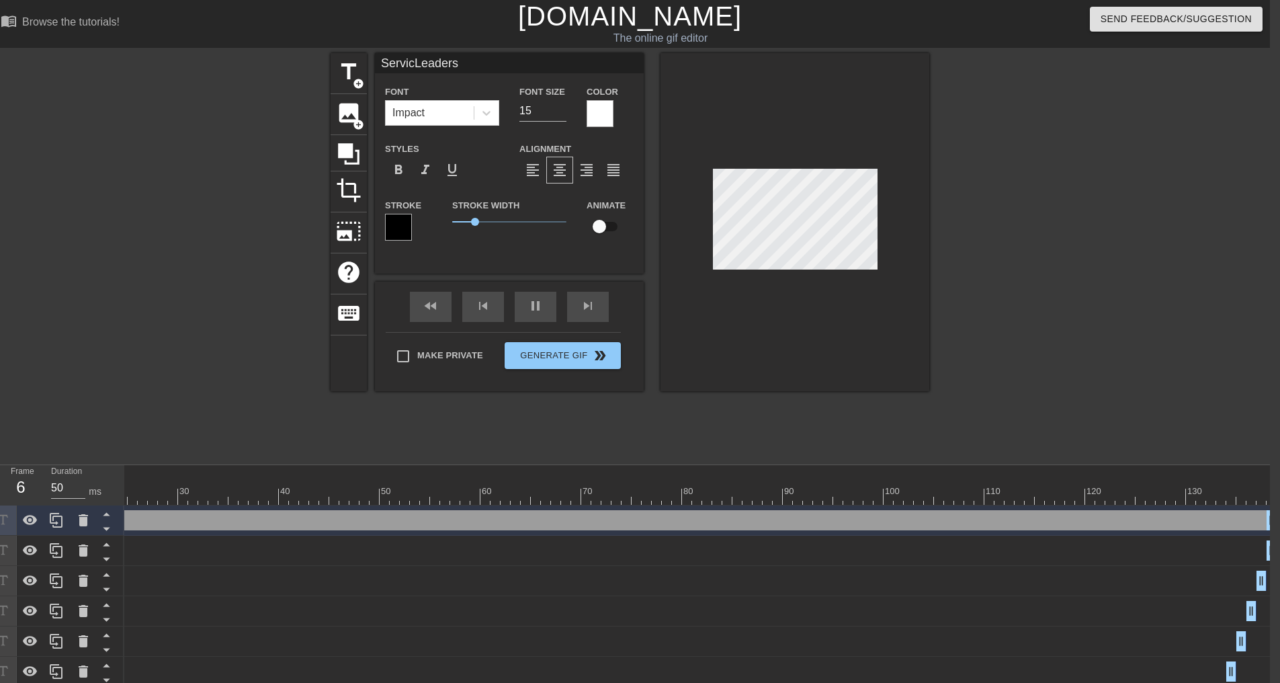
type input "ServiceLeaders"
type textarea "ServiceLeaders"
type input "Service Leaders"
type textarea "Service Leaders"
type input "Service eaders"
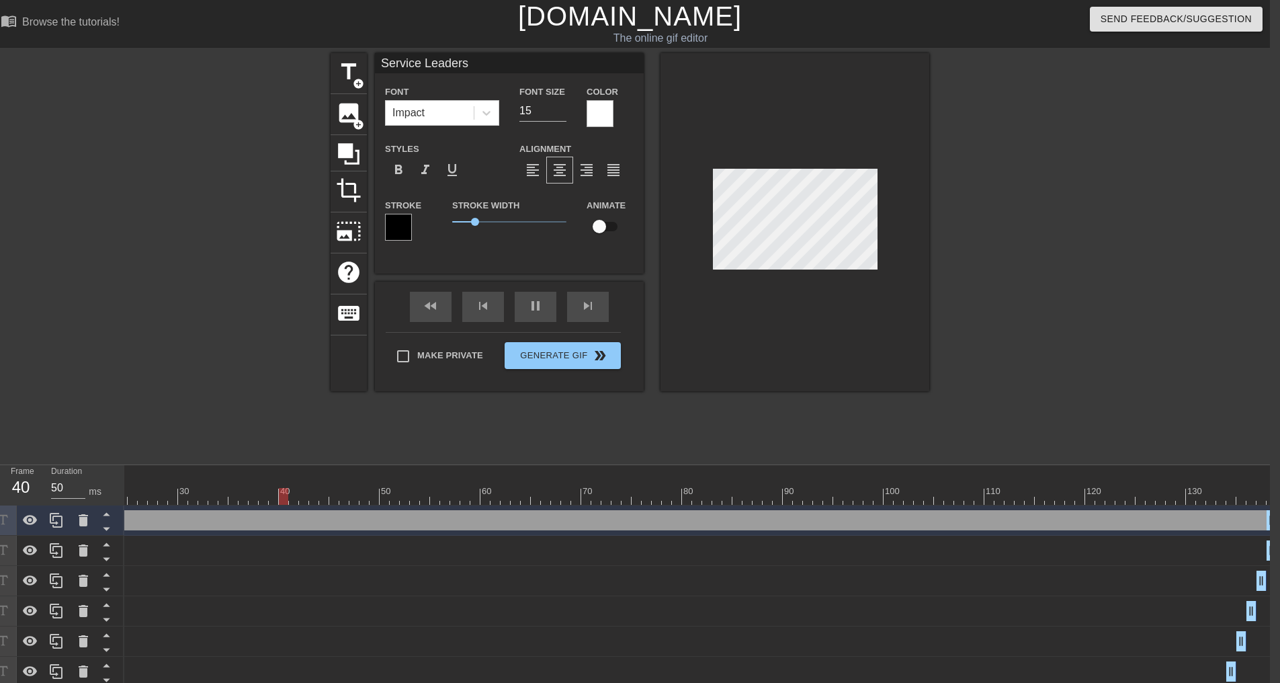
type textarea "Service eaders"
type input "Service leaders"
type textarea "Service leaders"
click at [1013, 245] on div at bounding box center [1046, 254] width 202 height 403
click at [1046, 231] on div at bounding box center [1046, 254] width 202 height 403
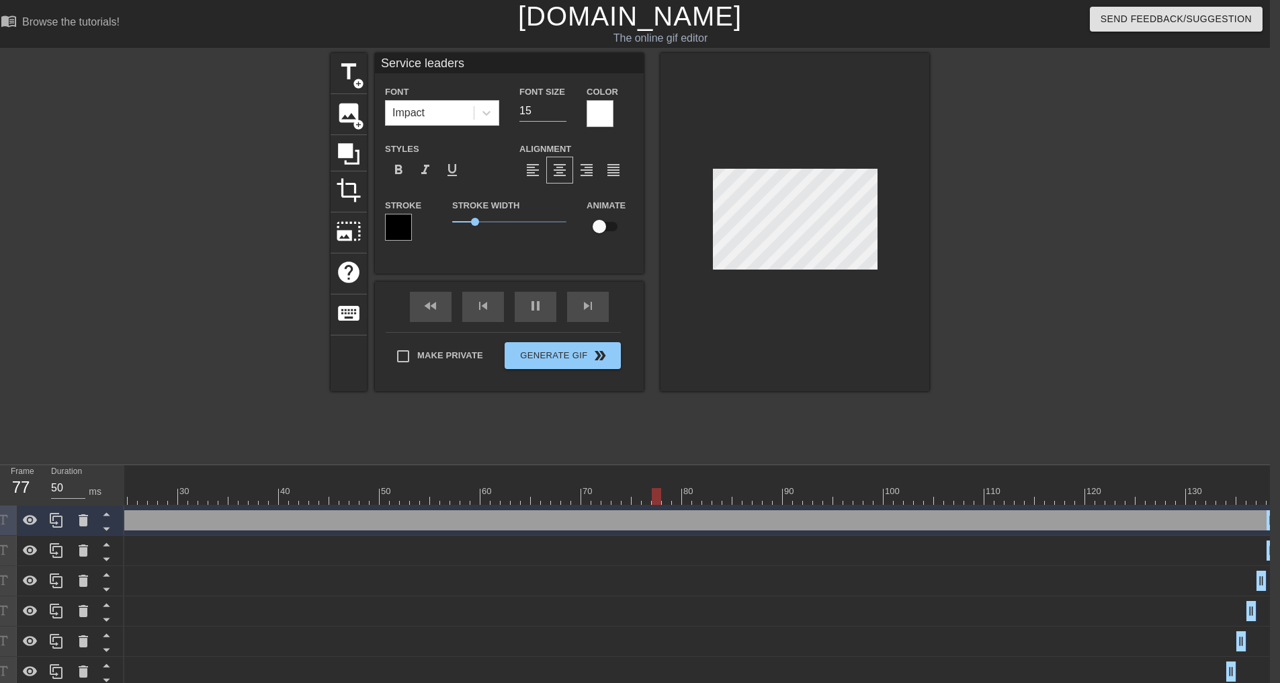
click at [1093, 256] on div at bounding box center [1046, 254] width 202 height 403
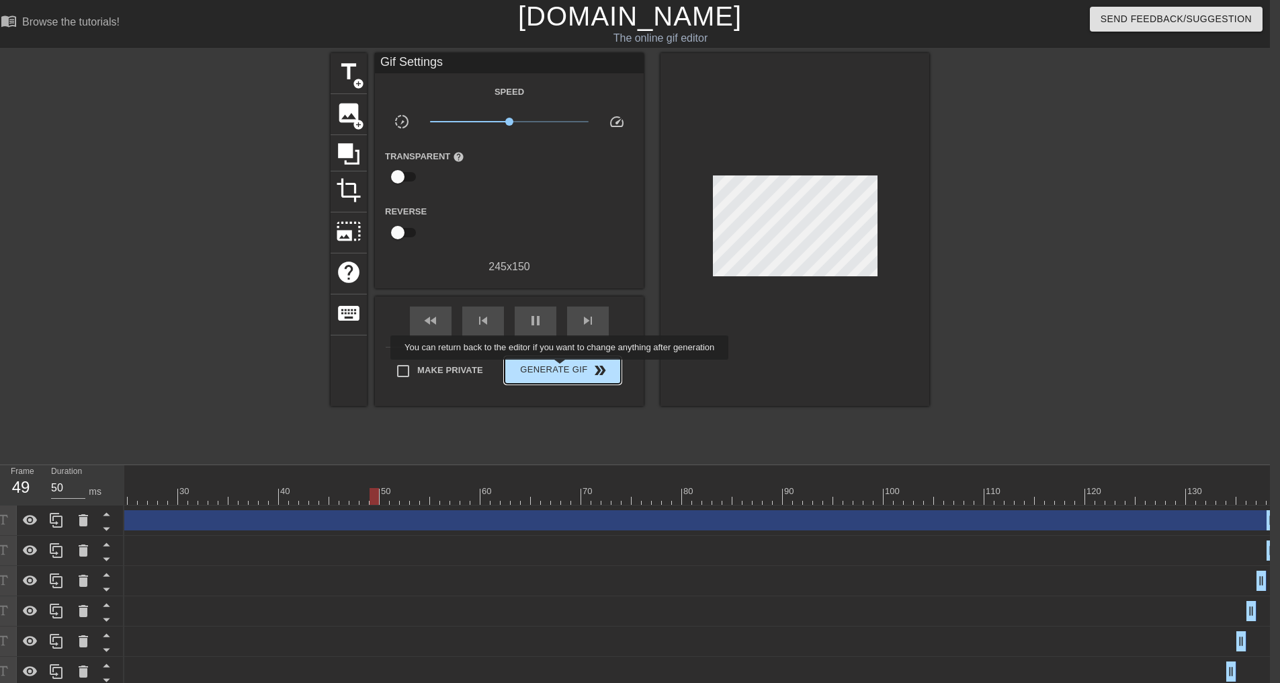
click at [561, 369] on span "Generate Gif double_arrow" at bounding box center [562, 370] width 105 height 16
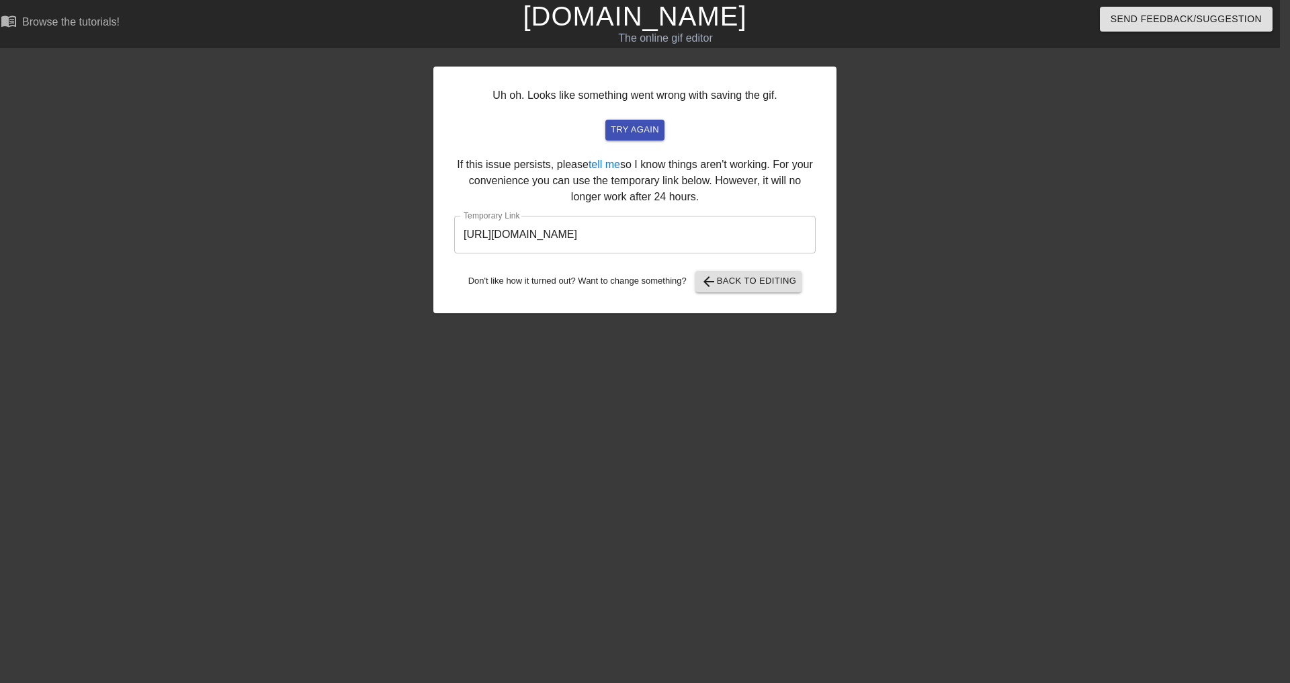
click at [735, 230] on input "[URL][DOMAIN_NAME]" at bounding box center [634, 235] width 361 height 38
click at [732, 282] on span "arrow_back Back to Editing" at bounding box center [749, 281] width 96 height 16
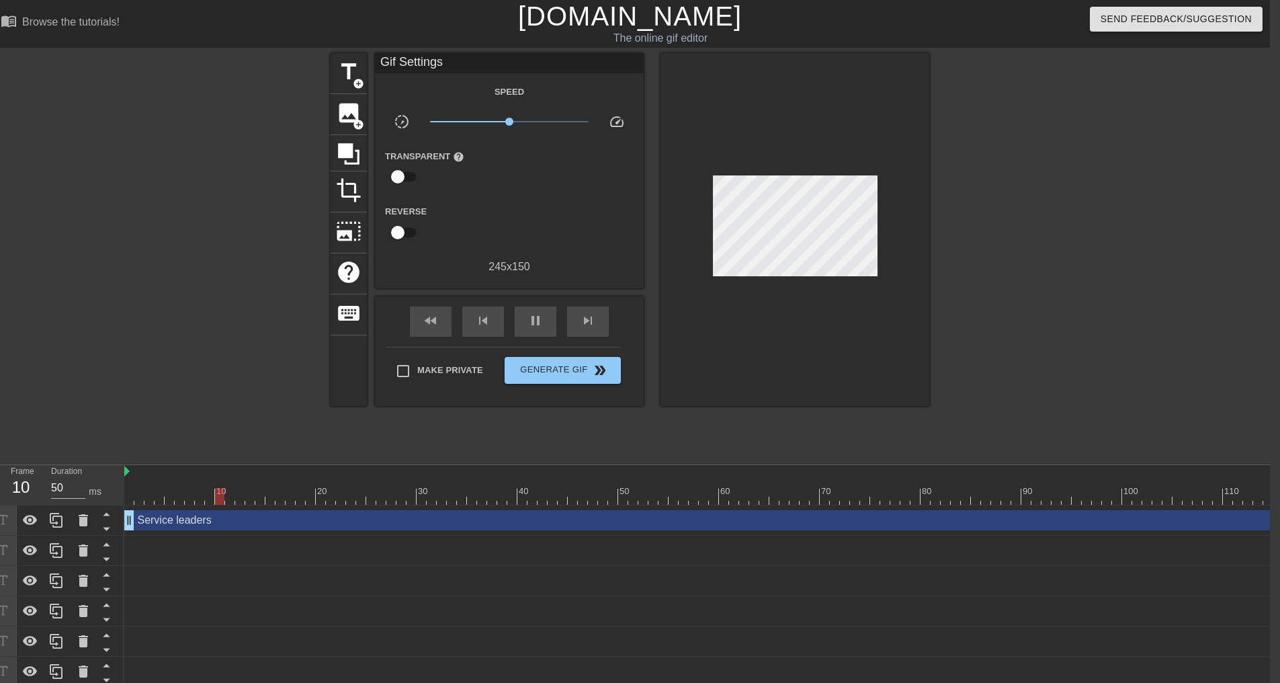
click at [843, 261] on div at bounding box center [794, 229] width 269 height 353
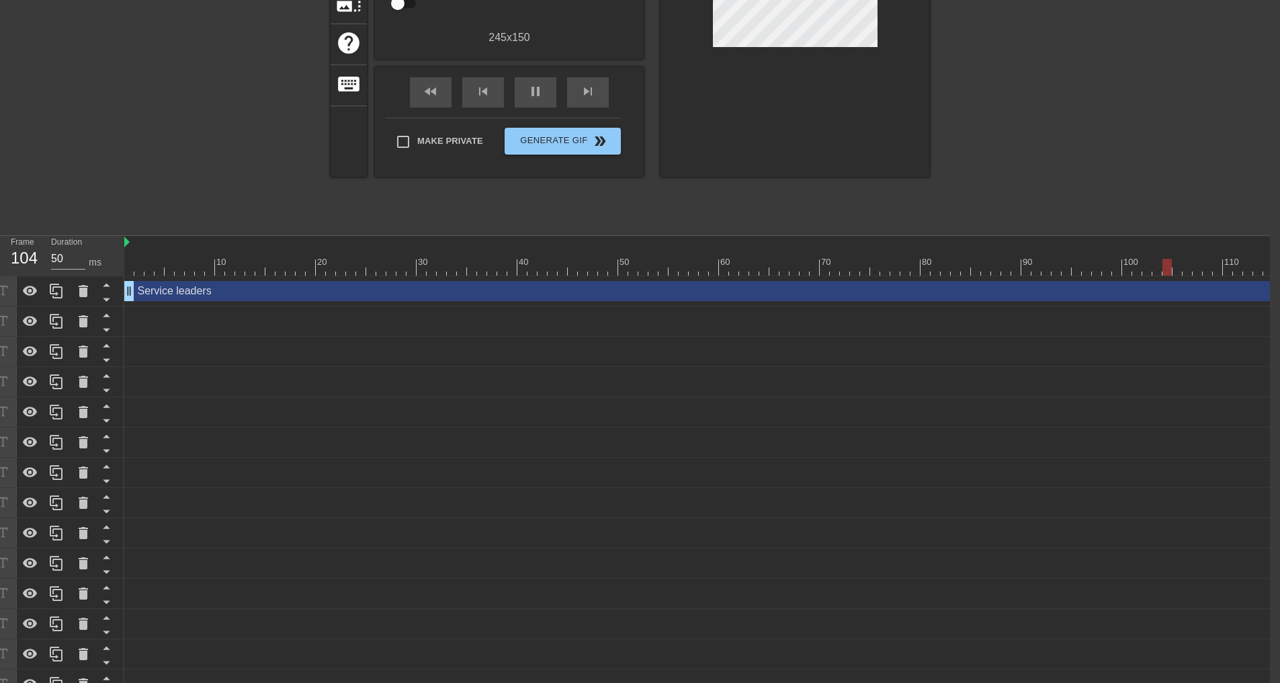
scroll to position [0, 10]
